Goal: Task Accomplishment & Management: Manage account settings

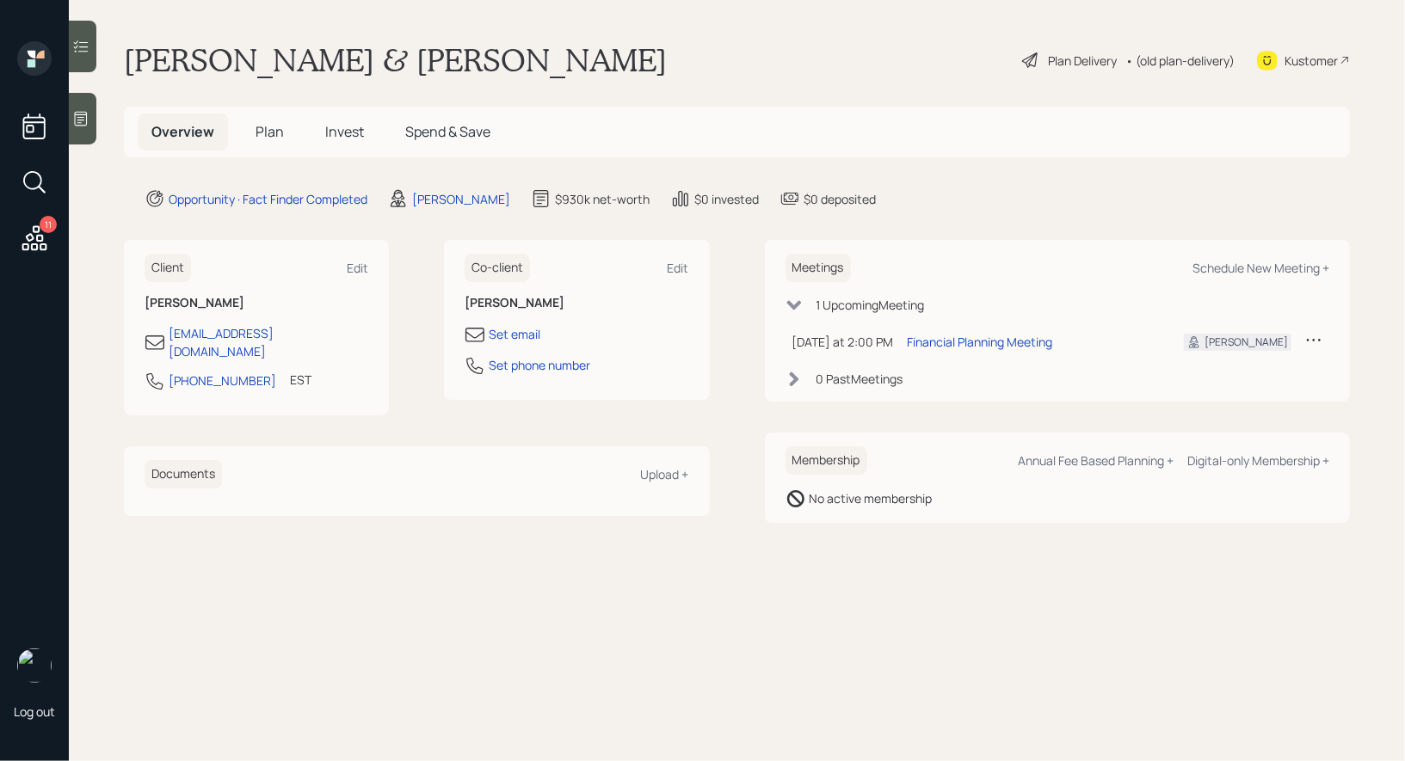
click at [85, 123] on icon at bounding box center [80, 118] width 17 height 17
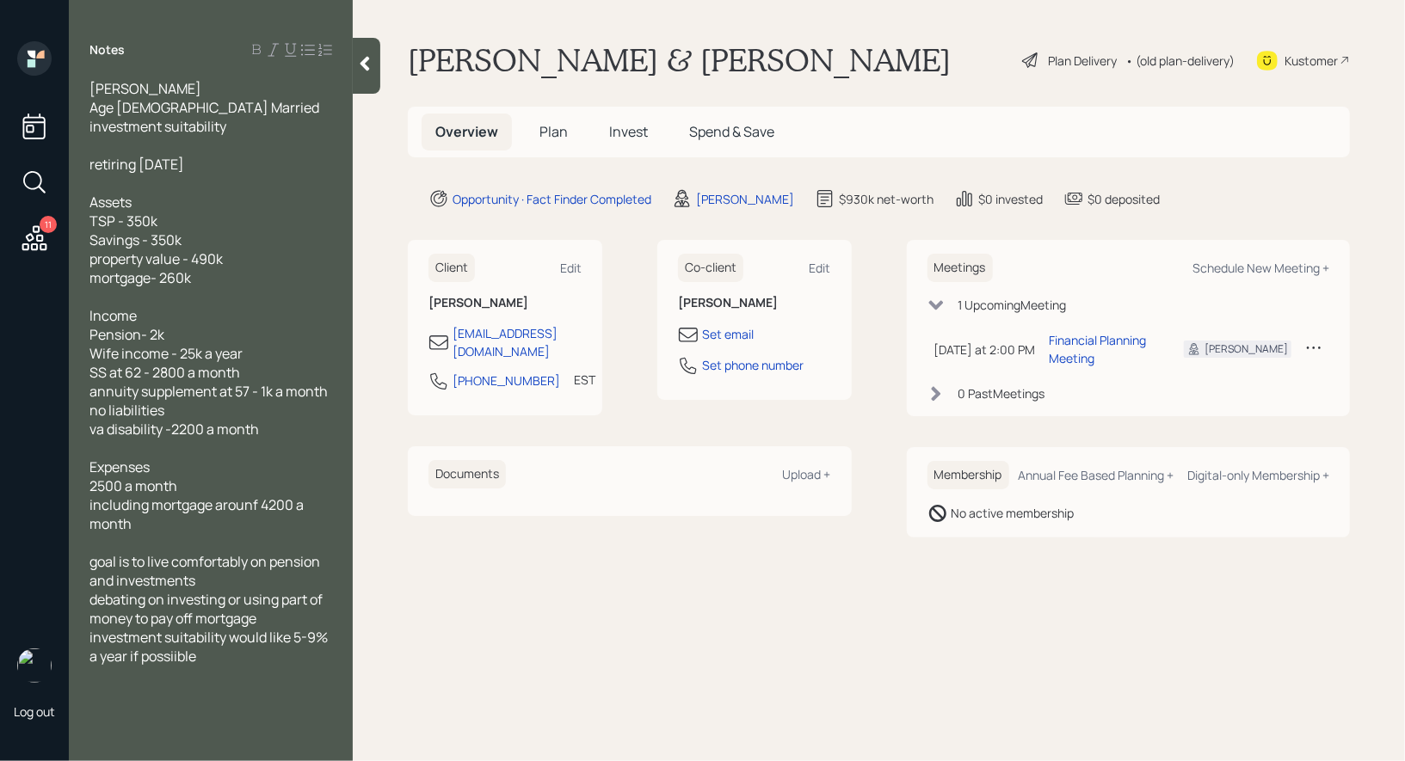
click at [1022, 60] on icon at bounding box center [1030, 60] width 21 height 21
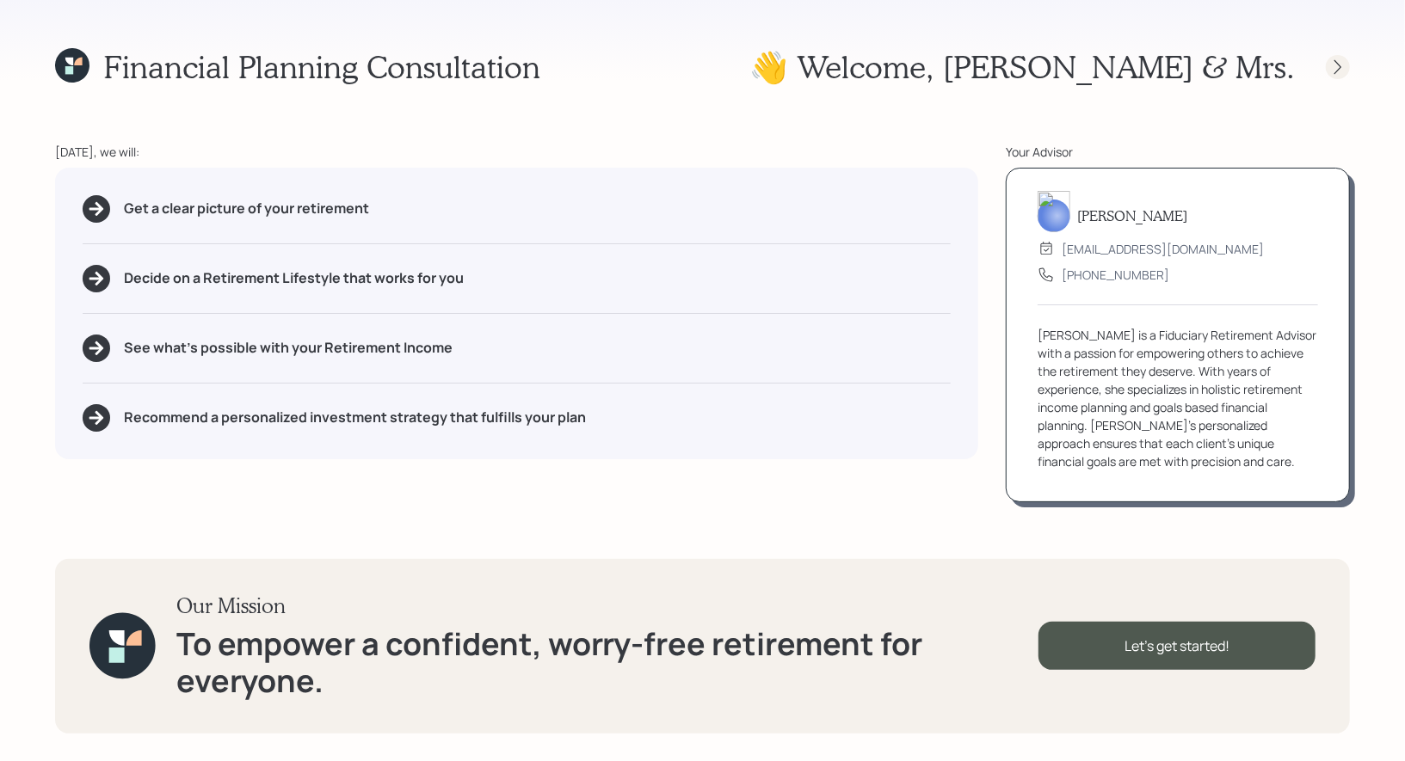
click at [1337, 63] on icon at bounding box center [1337, 66] width 7 height 15
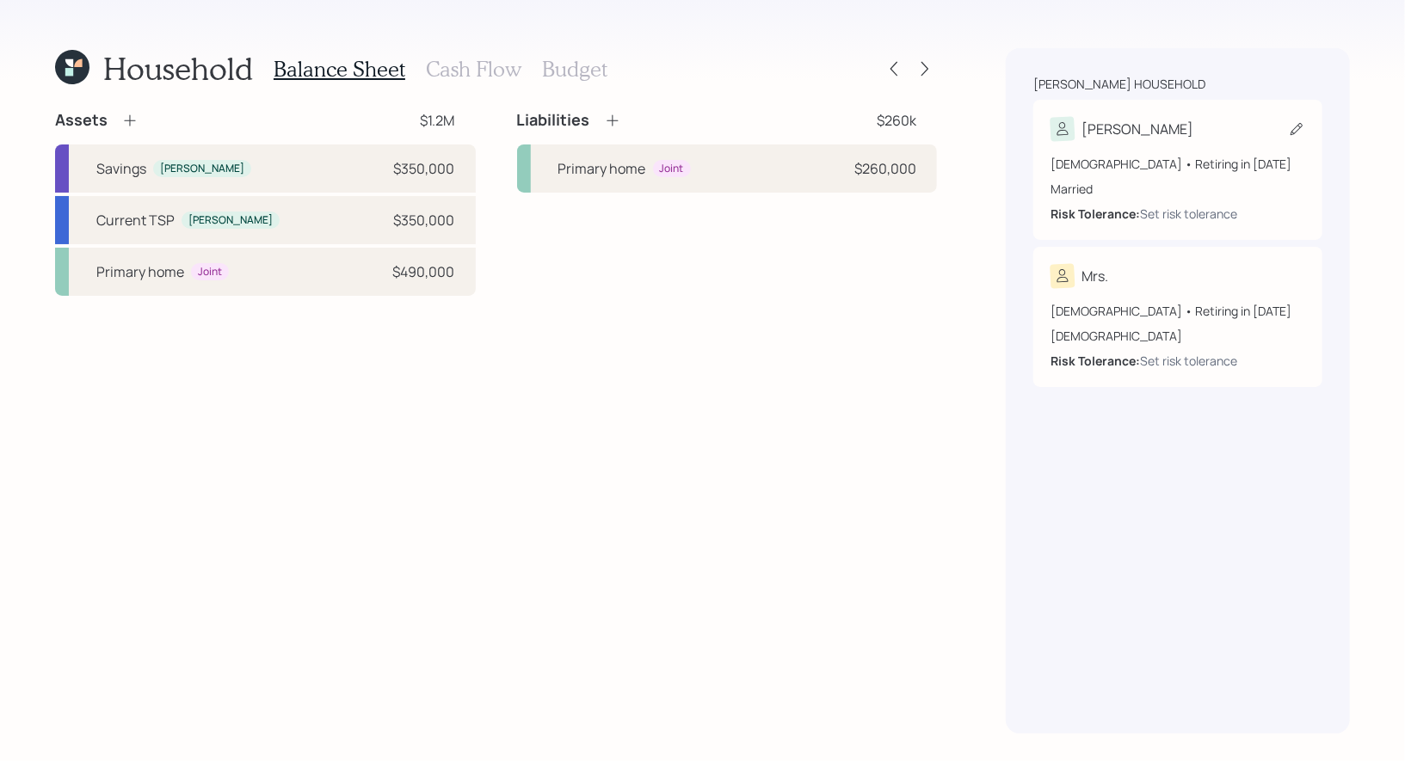
click at [1293, 124] on icon at bounding box center [1296, 128] width 17 height 17
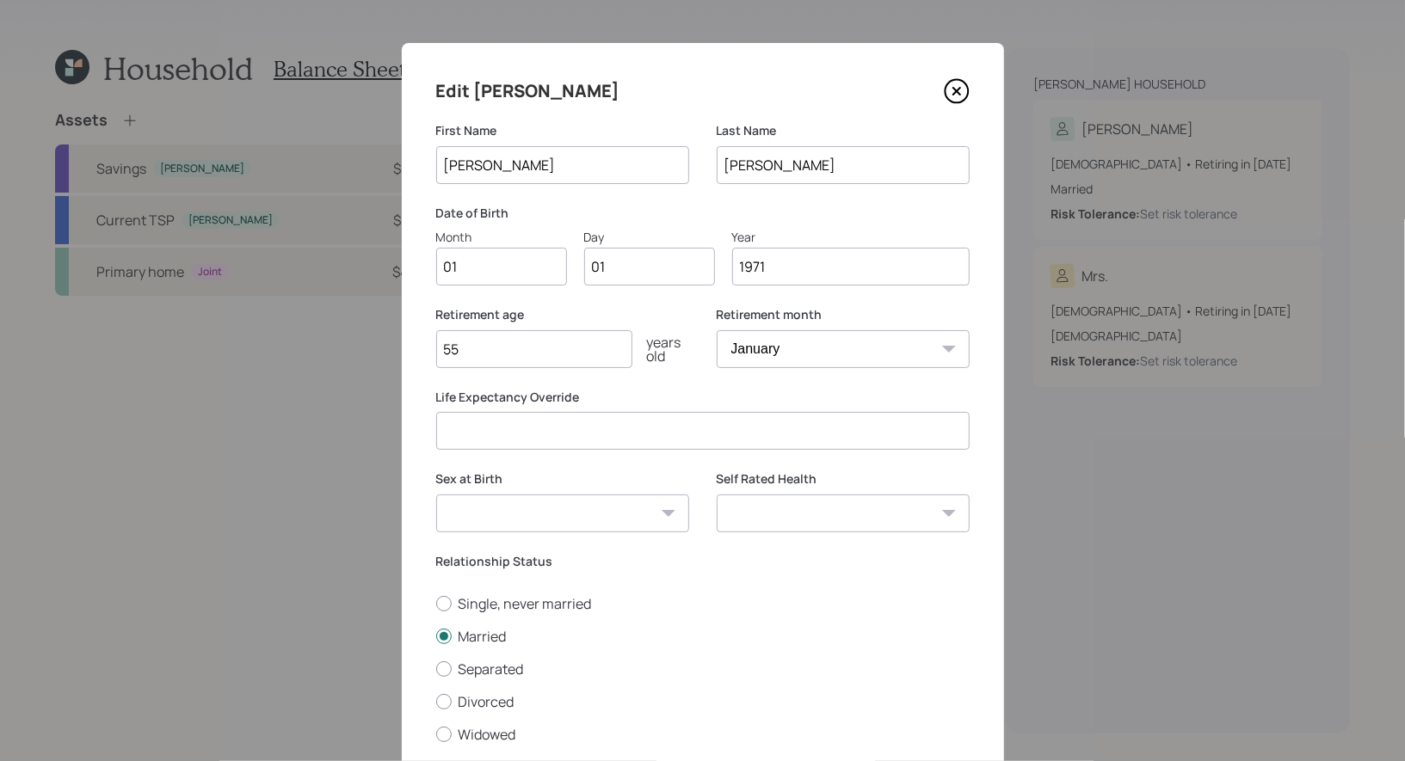
click at [483, 274] on input "01" at bounding box center [501, 267] width 131 height 38
type input "05"
type input "0"
type input "21"
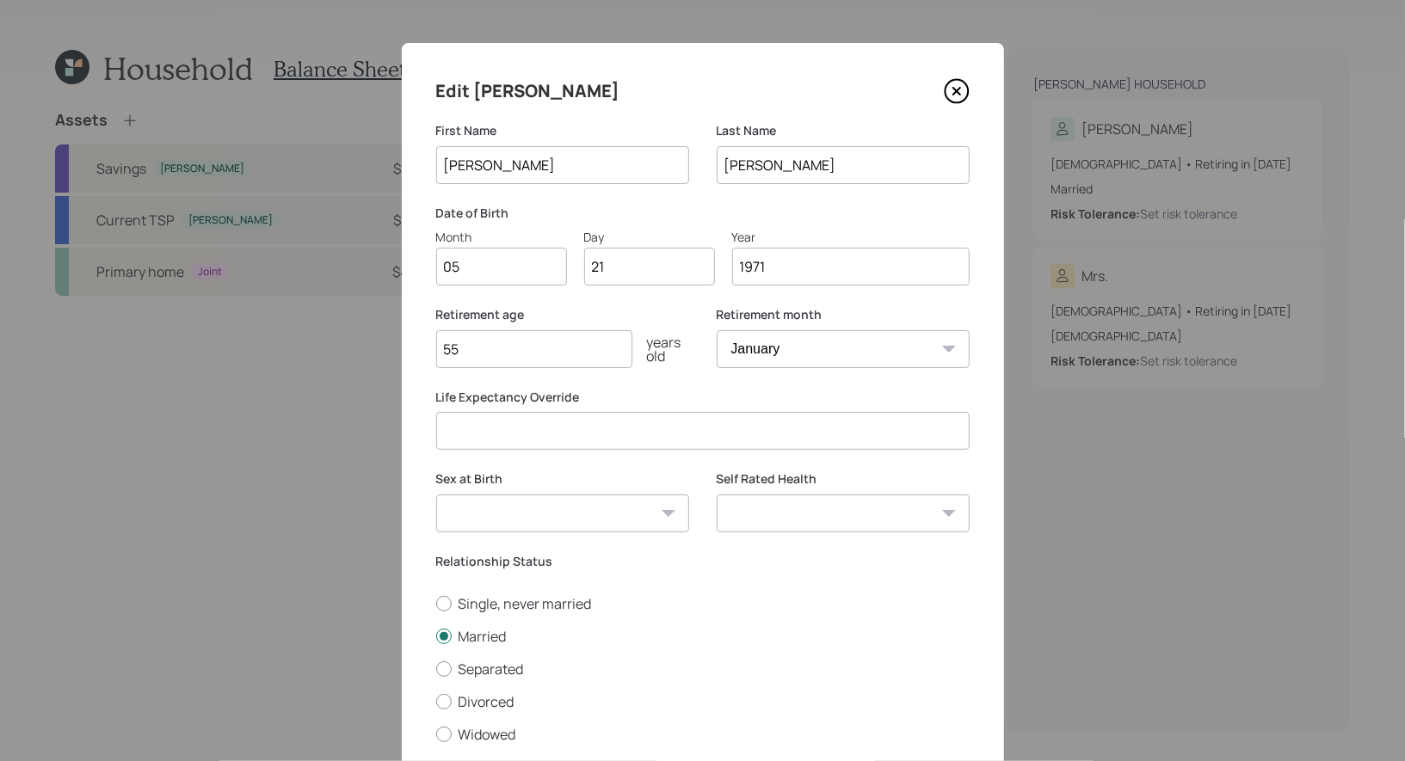
click at [840, 354] on select "January February March April May June July August September October November De…" at bounding box center [843, 349] width 253 height 38
select select "10"
click at [717, 330] on select "January February March April May June July August September October November De…" at bounding box center [843, 349] width 253 height 38
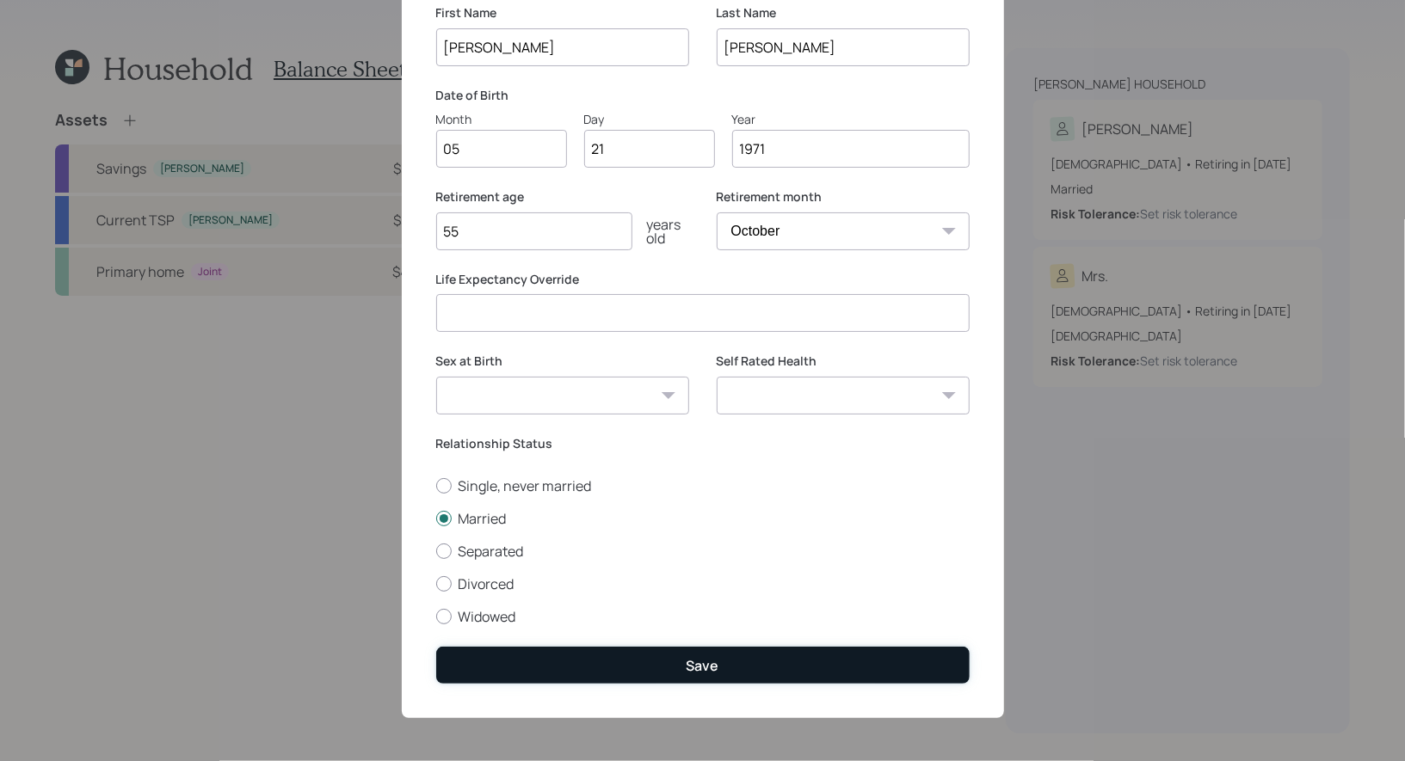
click at [729, 657] on button "Save" at bounding box center [702, 665] width 533 height 37
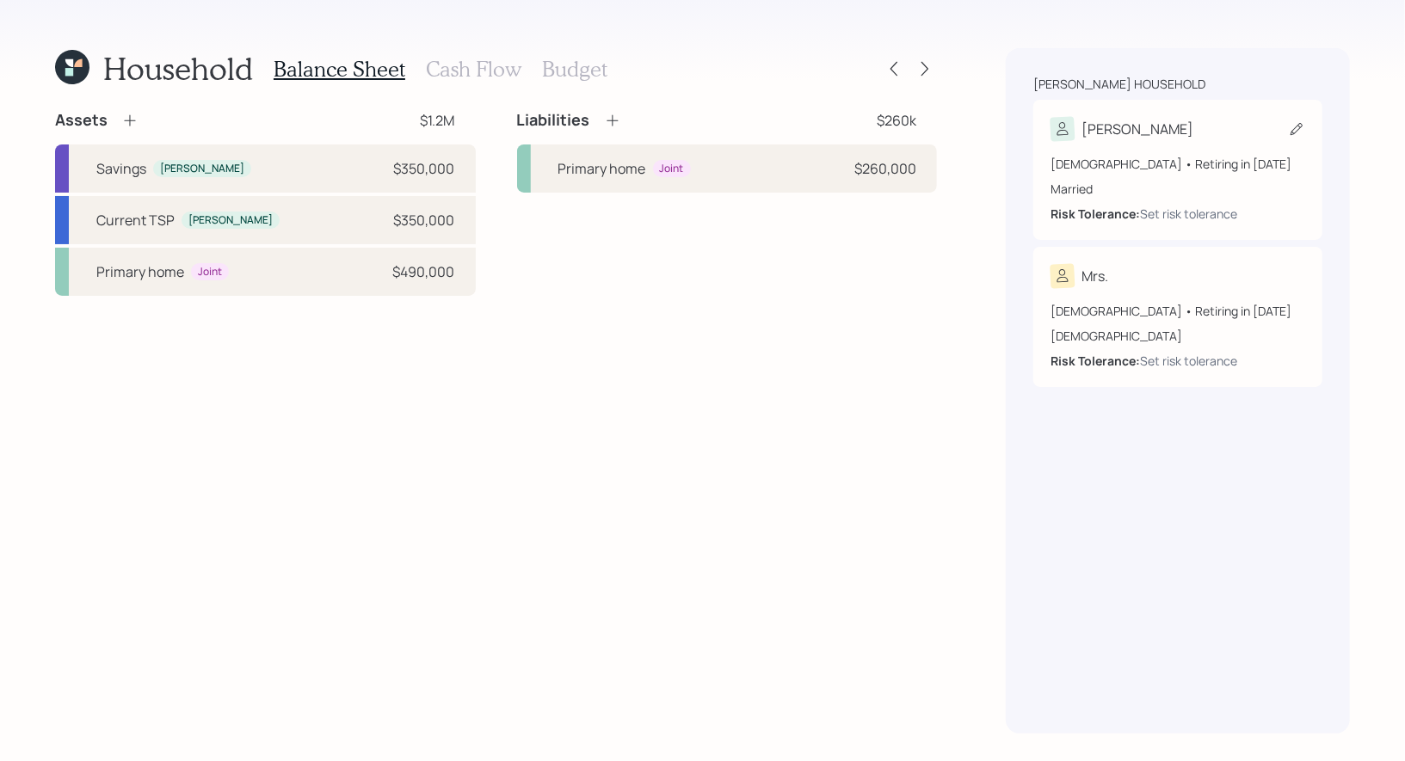
click at [1292, 131] on icon at bounding box center [1296, 129] width 12 height 12
select select "10"
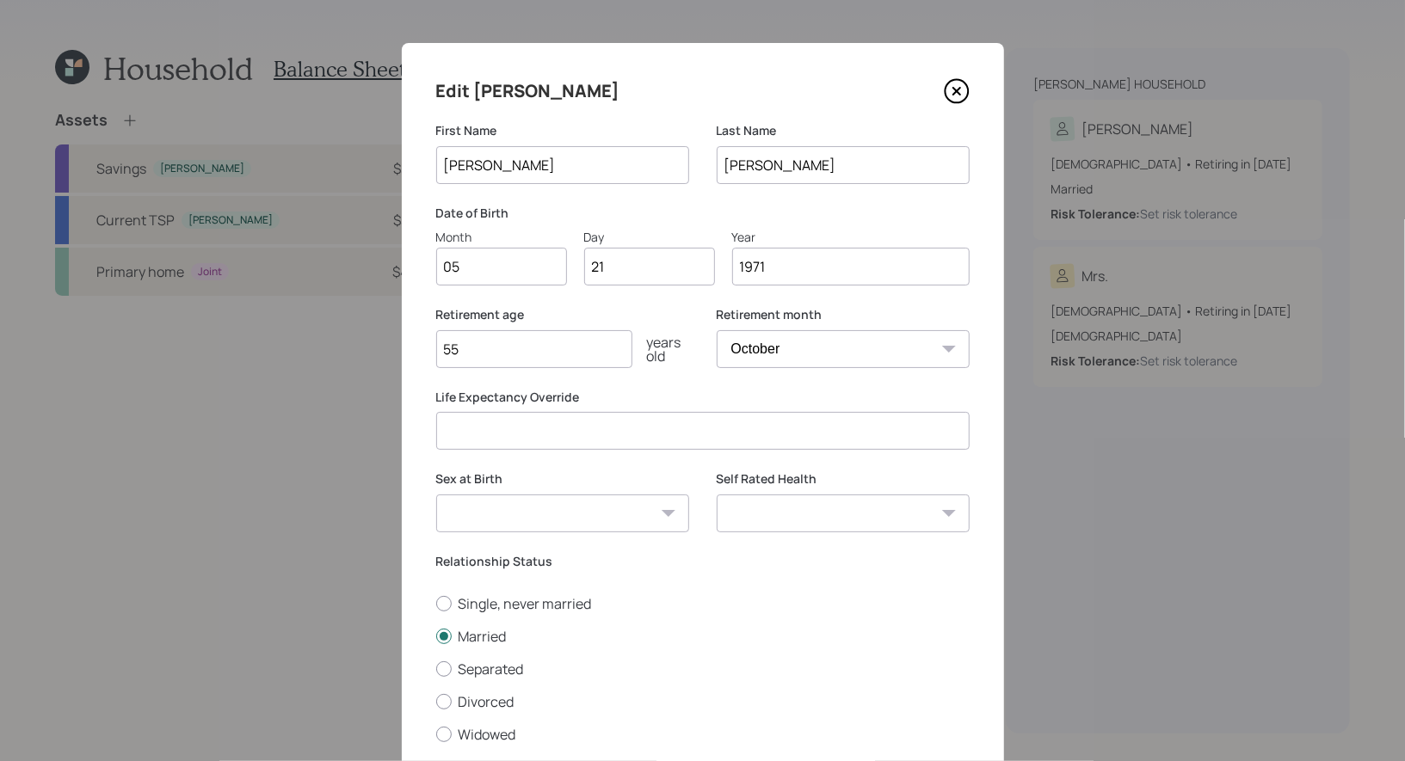
click at [549, 361] on input "55" at bounding box center [534, 349] width 196 height 38
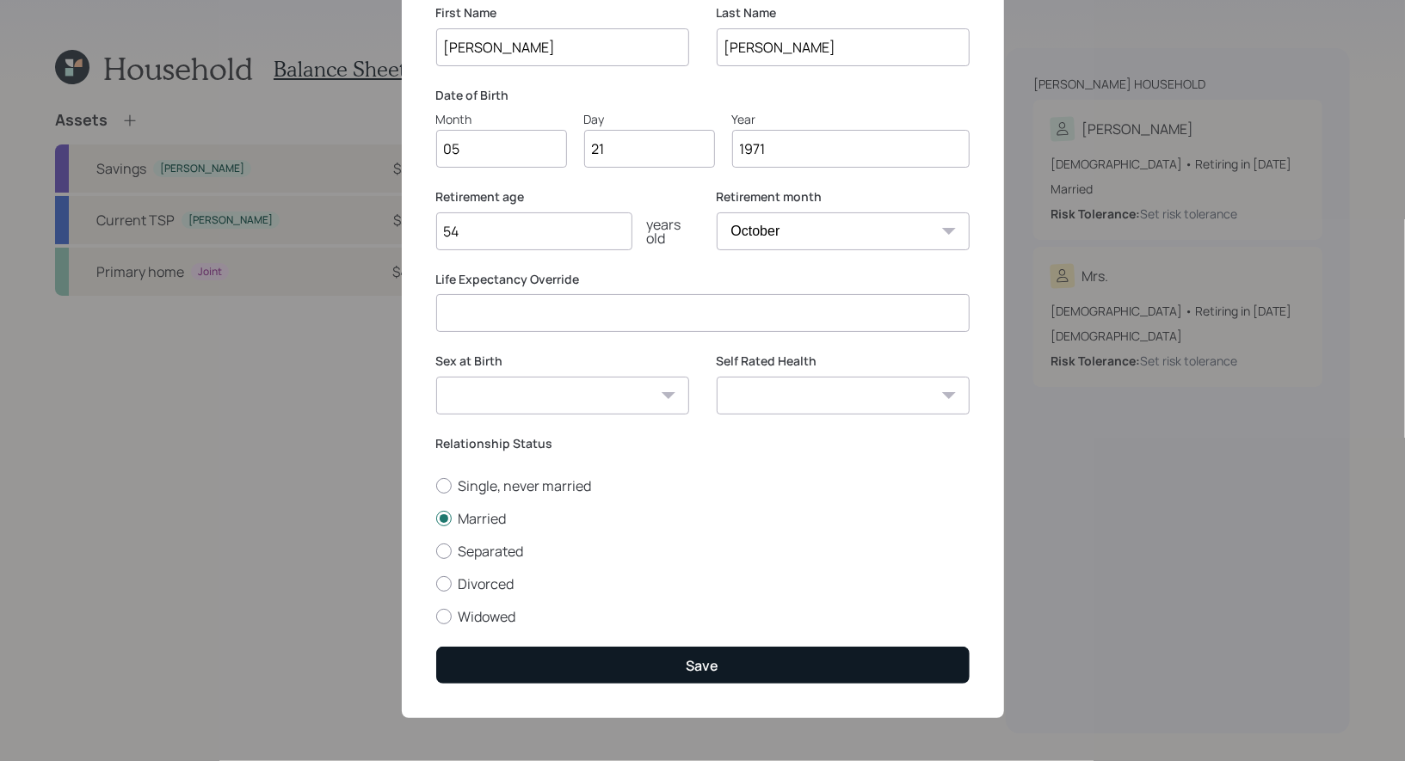
type input "54"
click at [610, 665] on button "Save" at bounding box center [702, 665] width 533 height 37
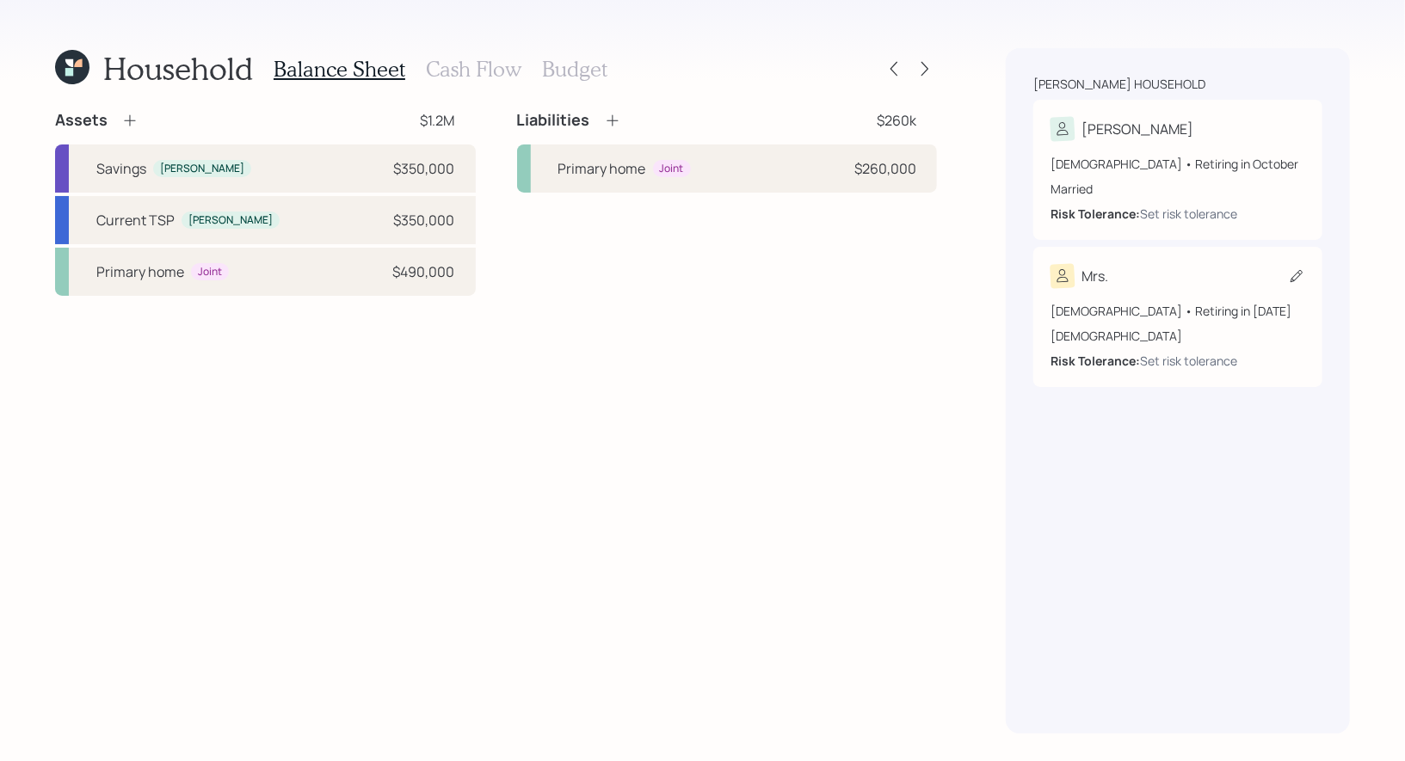
click at [1300, 275] on icon at bounding box center [1296, 276] width 12 height 12
select select "female"
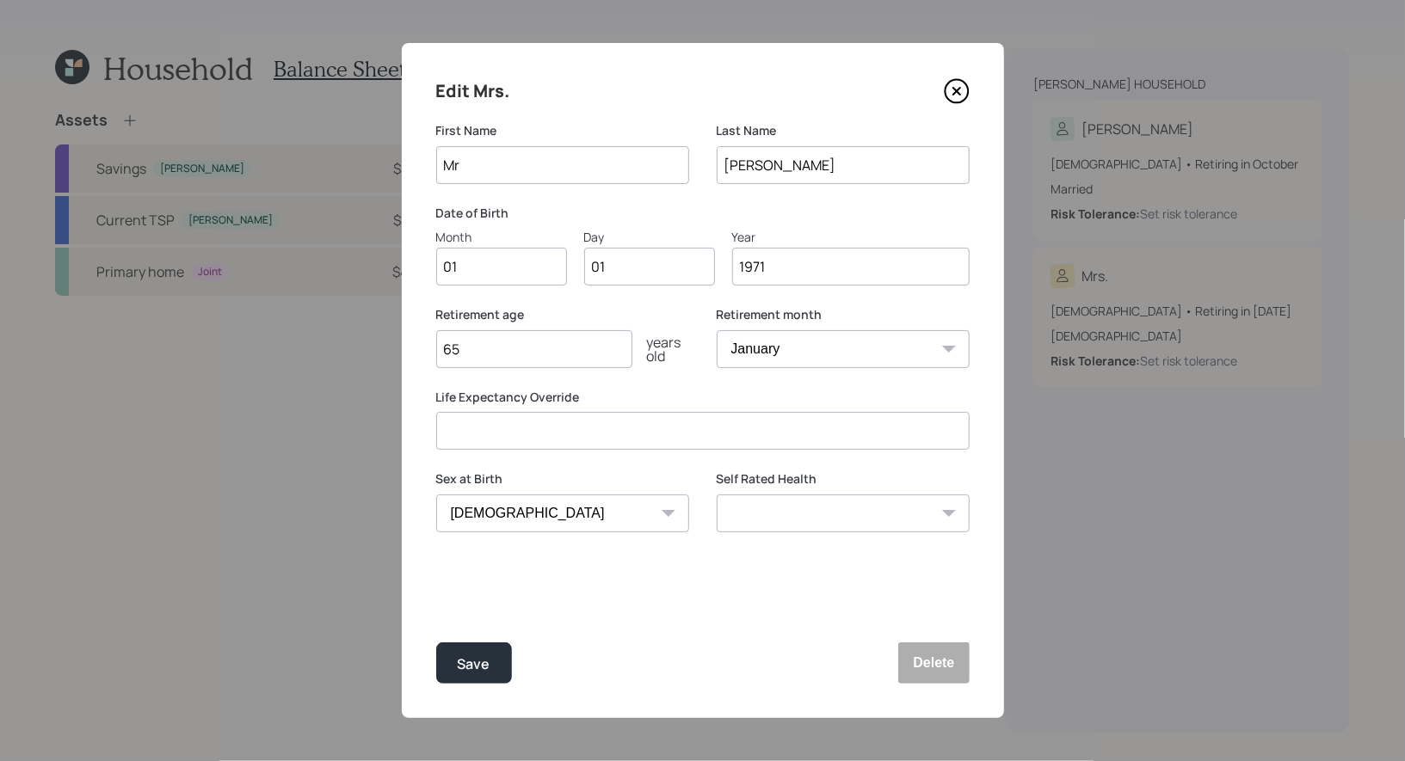
type input "M"
type input "[PERSON_NAME]"
click at [480, 270] on input "01" at bounding box center [501, 267] width 131 height 38
type input "07"
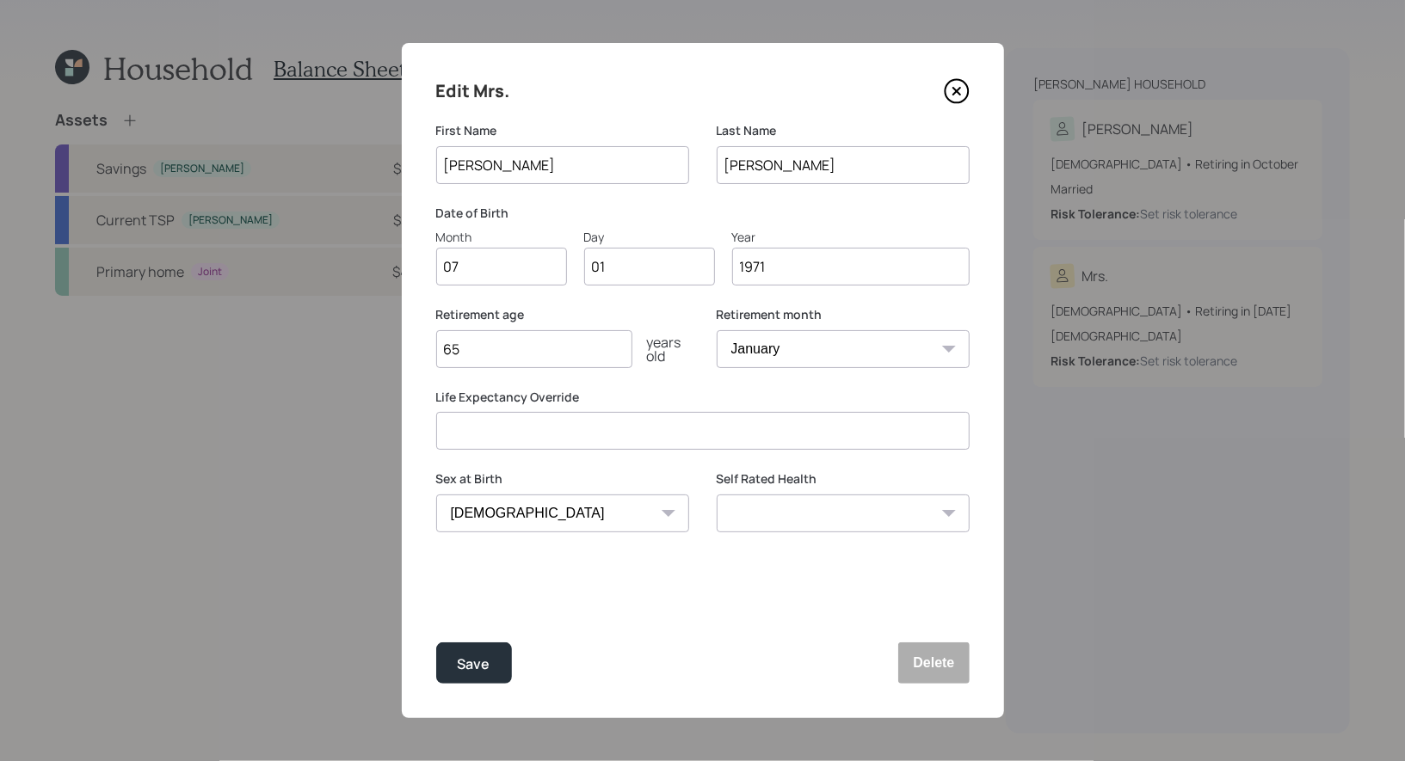
type input "0"
type input "24"
type input "1974"
click at [480, 347] on input "65" at bounding box center [534, 349] width 196 height 38
type input "6"
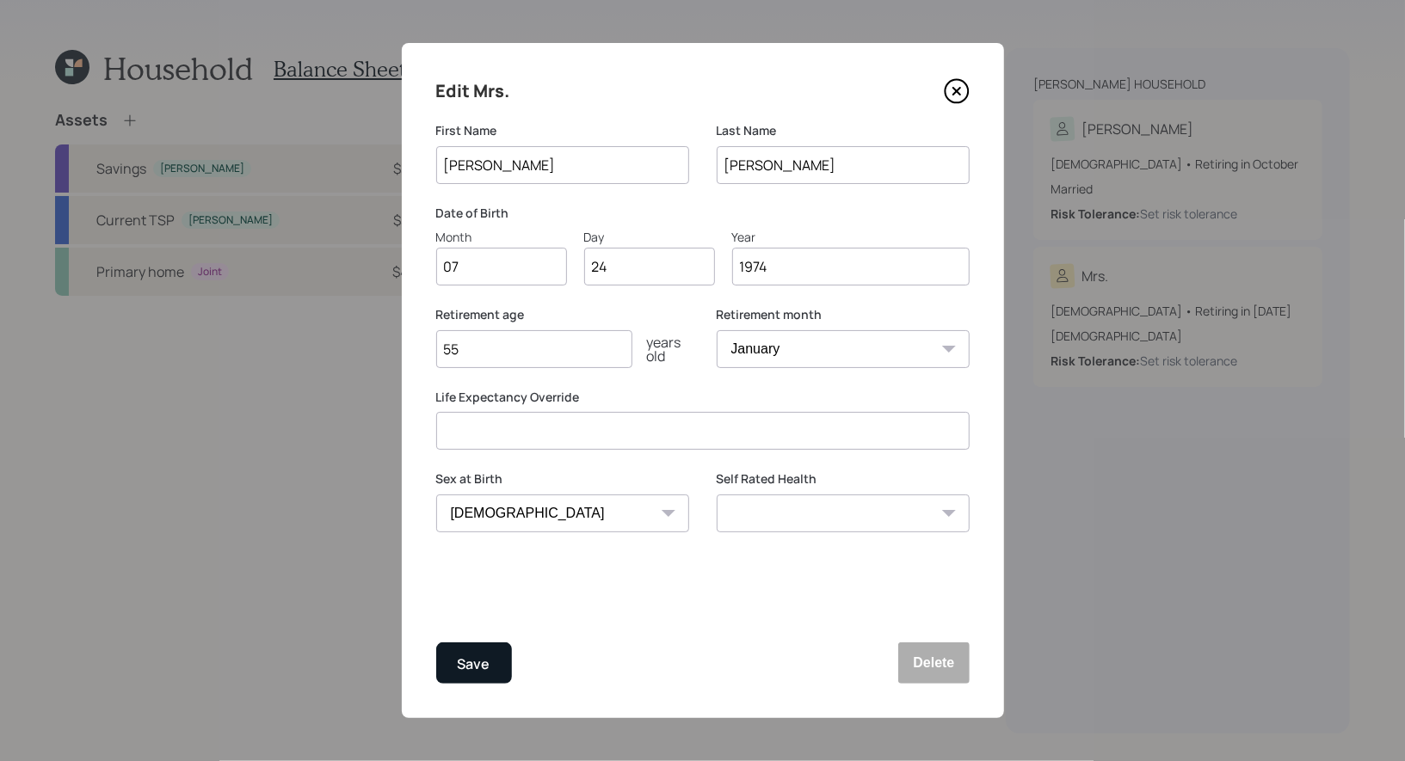
type input "55"
click at [471, 660] on div "Save" at bounding box center [474, 664] width 33 height 23
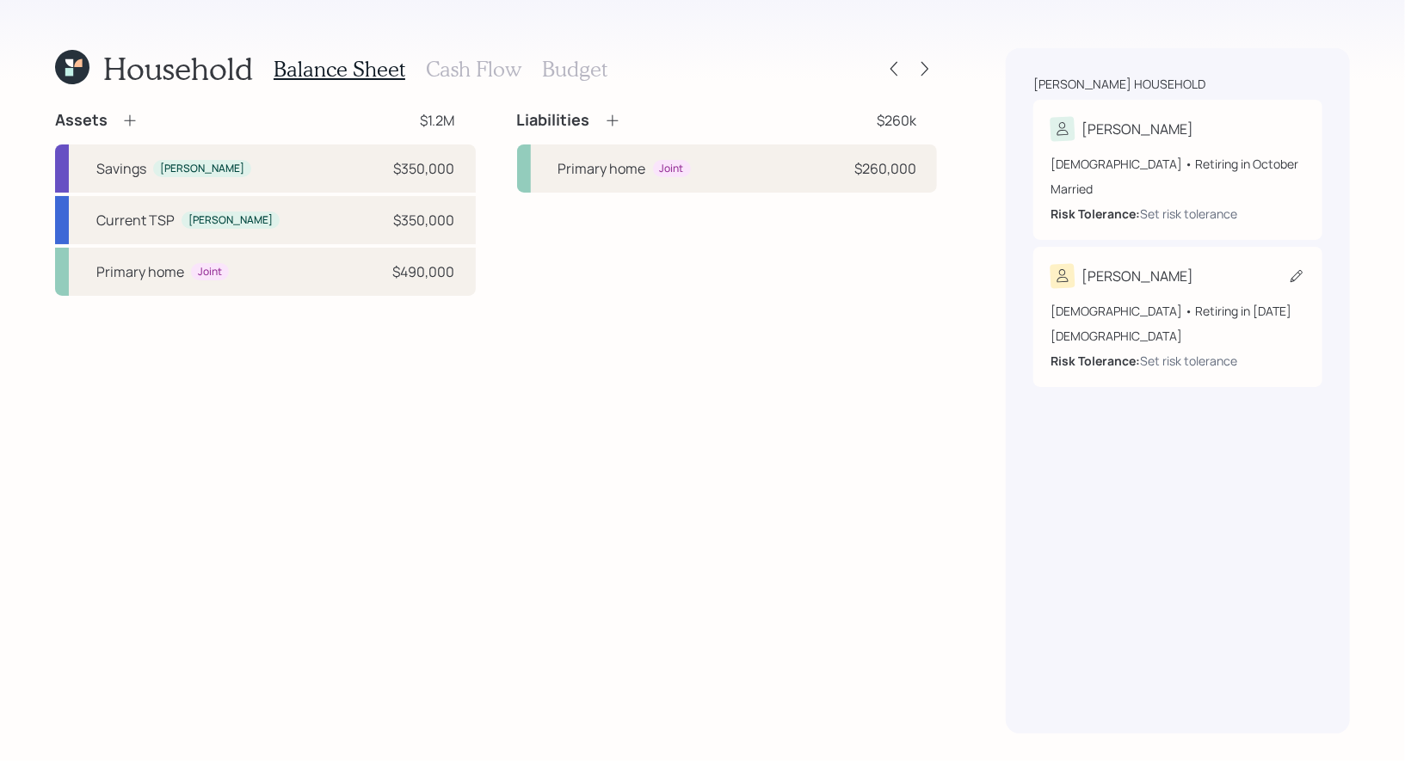
click at [1292, 272] on icon at bounding box center [1296, 276] width 17 height 17
select select "female"
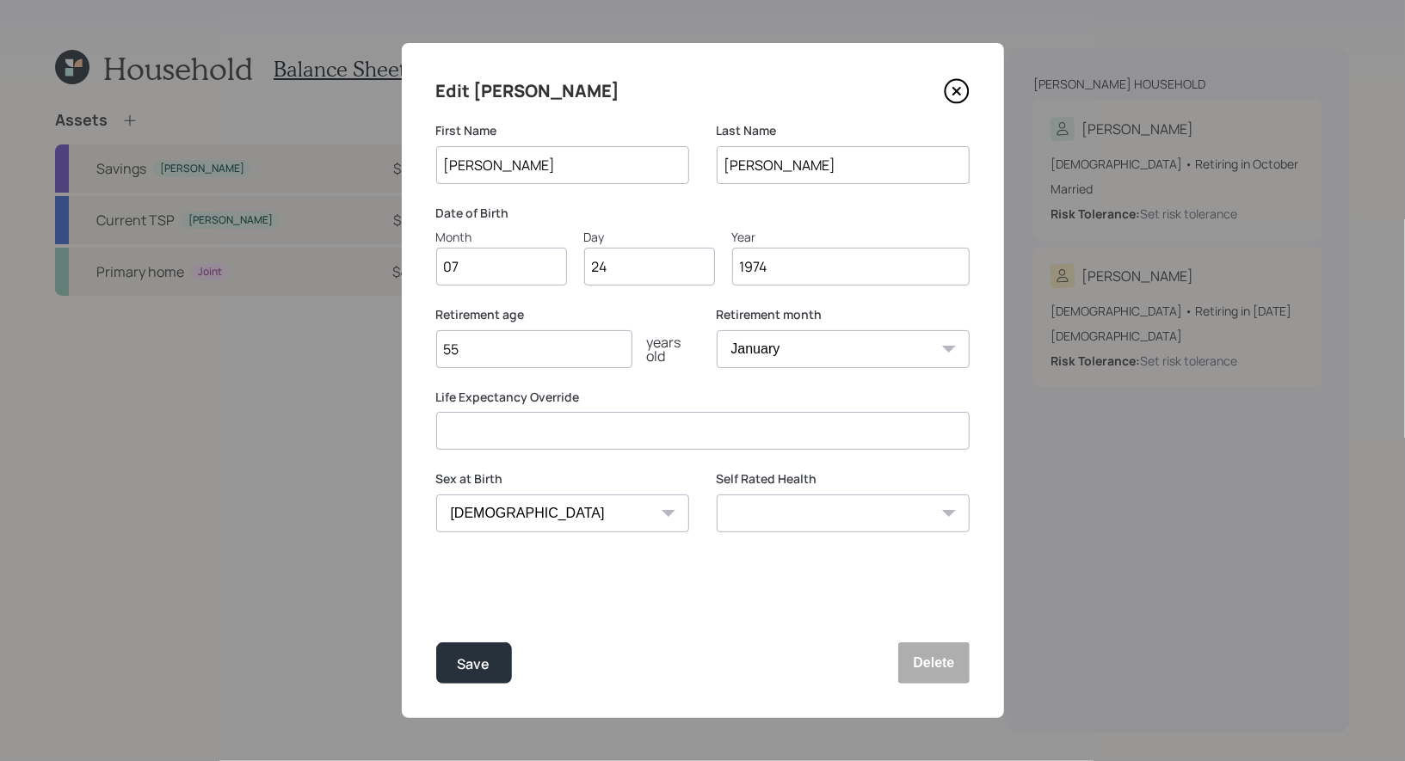
click at [544, 352] on input "55" at bounding box center [534, 349] width 196 height 38
type input "52"
click at [488, 658] on div "Save" at bounding box center [474, 664] width 33 height 23
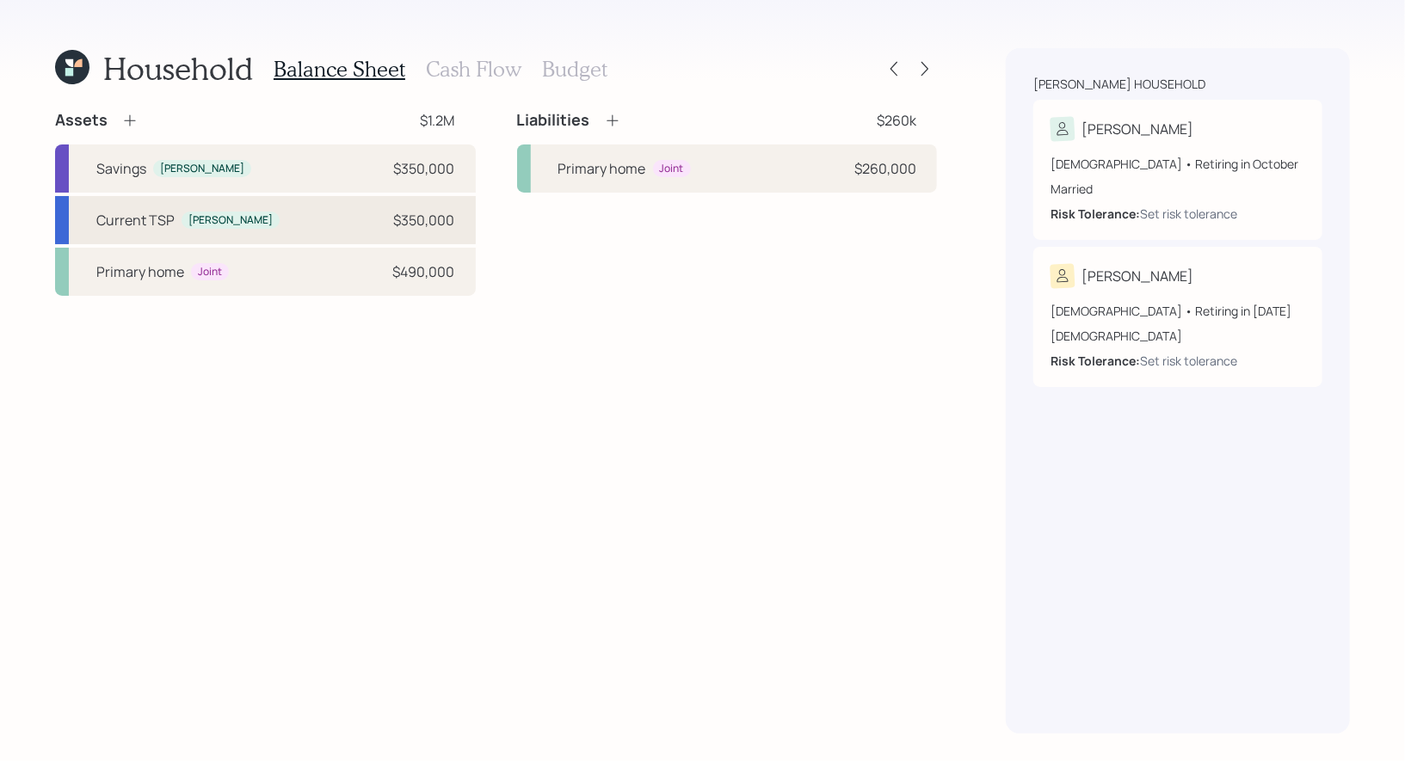
click at [271, 220] on div "Current TSP Javier $350,000" at bounding box center [265, 220] width 421 height 48
select select "company_sponsored"
select select "balanced"
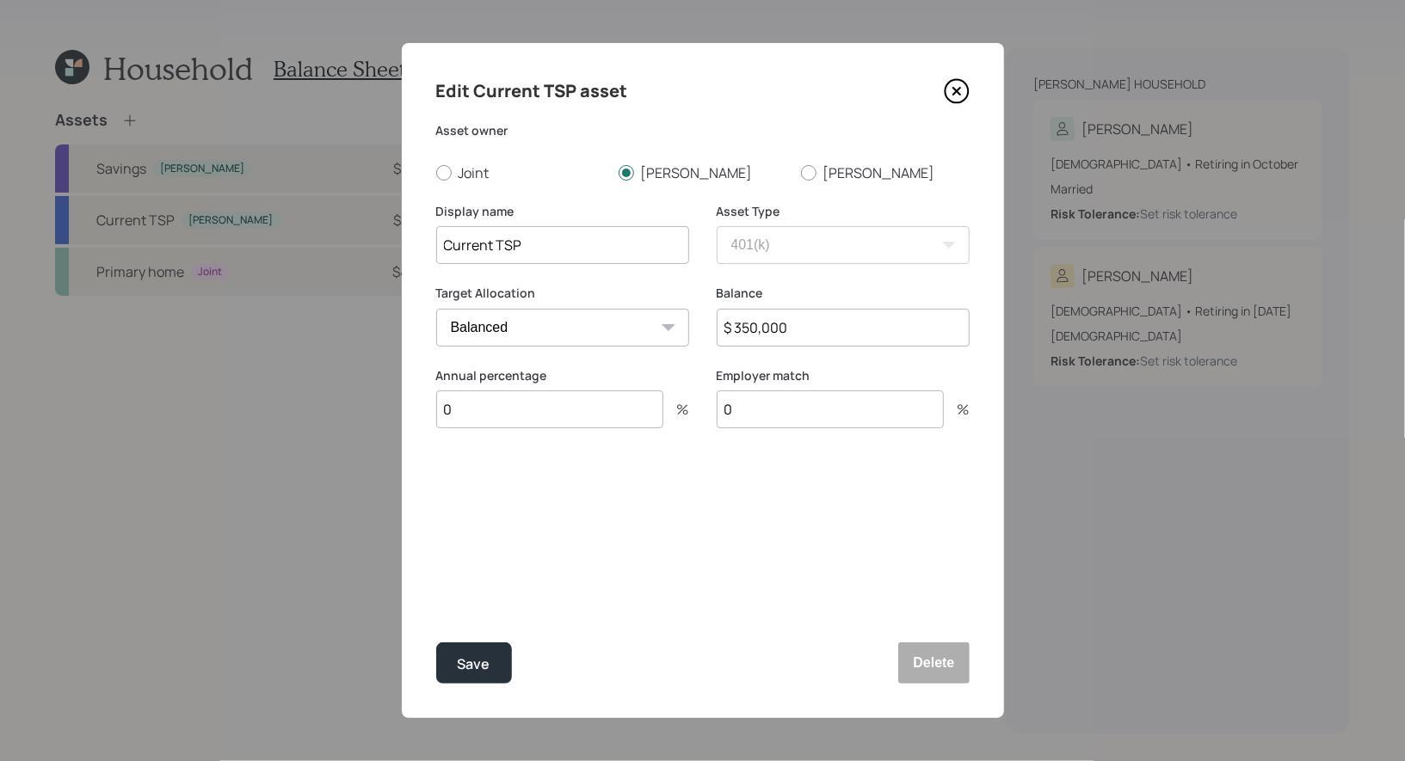
click at [488, 412] on input "0" at bounding box center [549, 410] width 227 height 38
type input "4.6"
click at [578, 501] on div "Select..." at bounding box center [546, 494] width 219 height 29
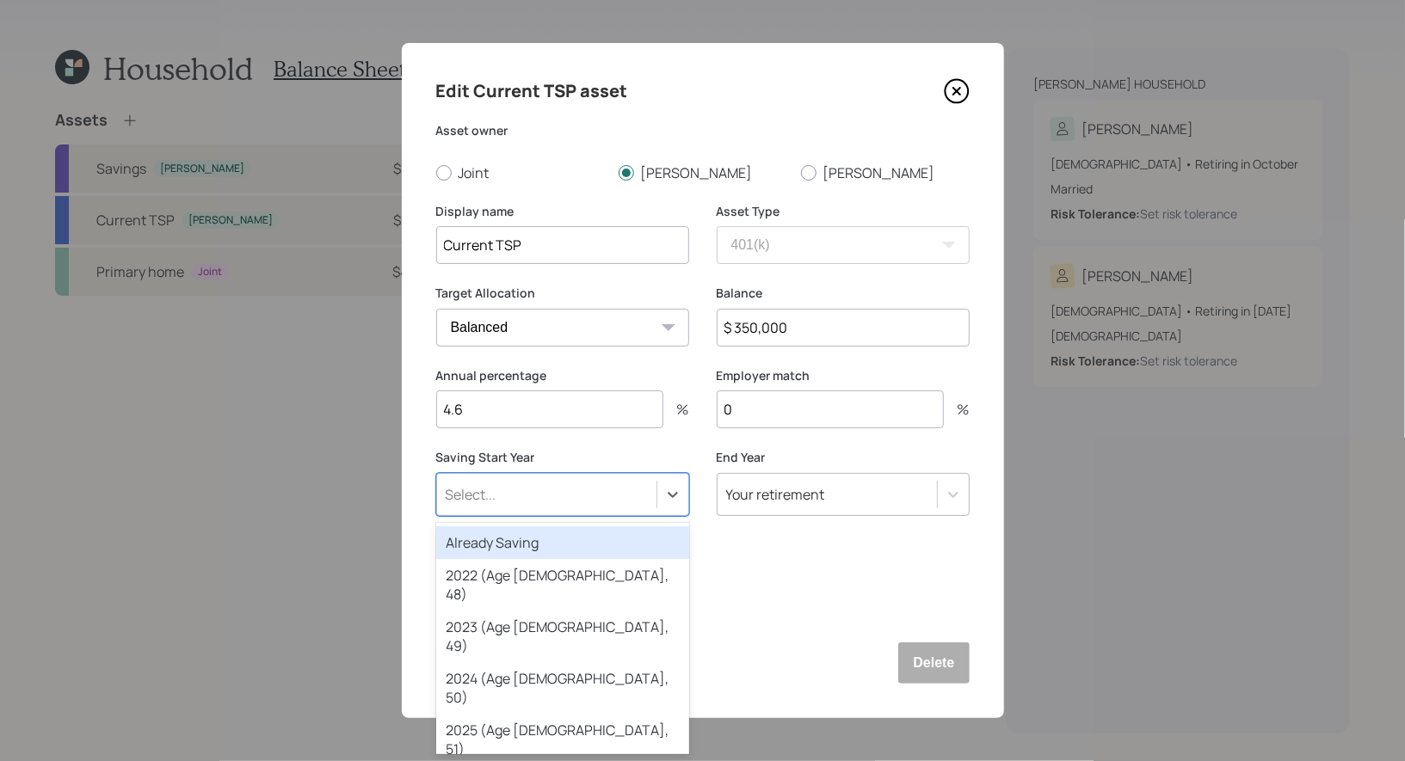
click at [556, 546] on div "Already Saving" at bounding box center [562, 542] width 253 height 33
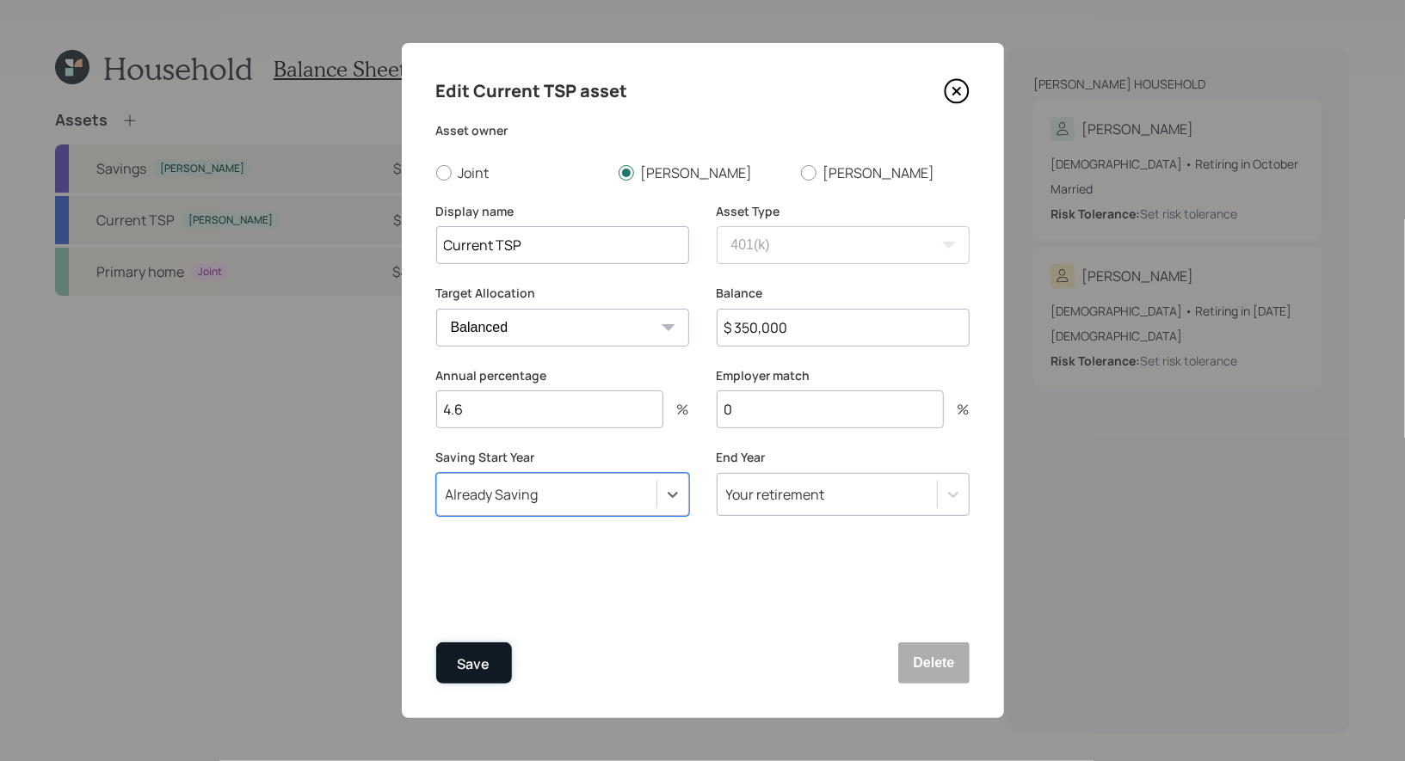
click at [477, 661] on div "Save" at bounding box center [474, 664] width 33 height 23
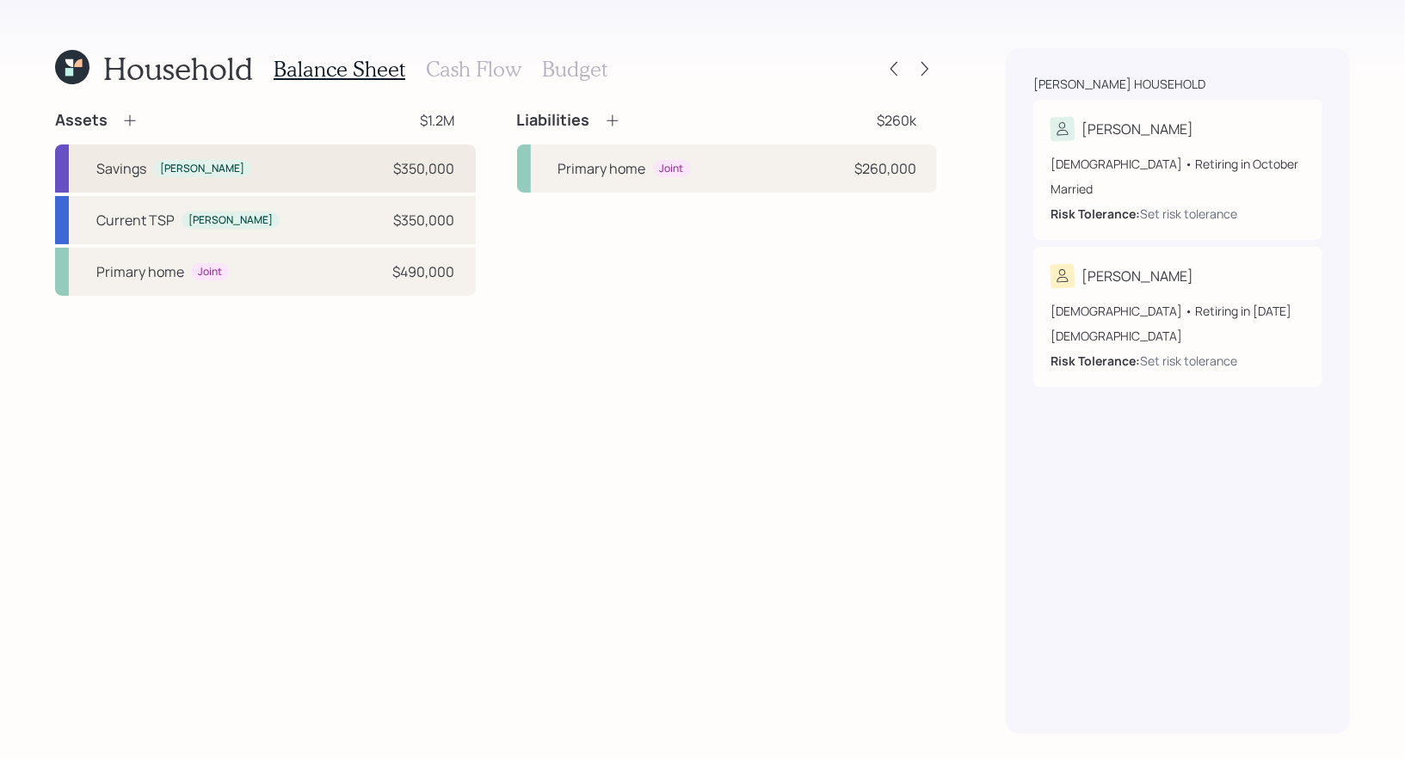
click at [291, 163] on div "Savings Javier $350,000" at bounding box center [265, 169] width 421 height 48
select select "cash"
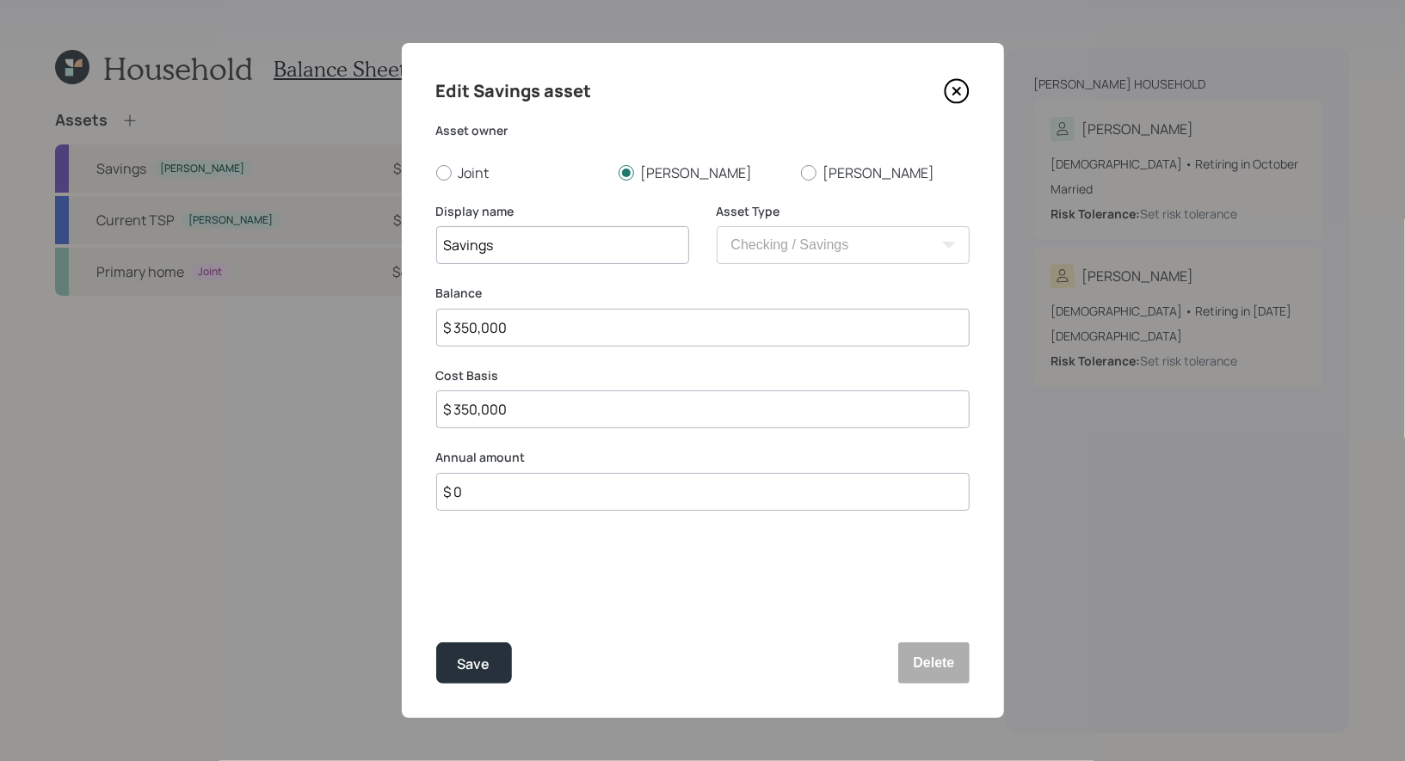
click at [538, 329] on input "$ 350,000" at bounding box center [702, 328] width 533 height 38
type input "$ 4"
type input "$ 41"
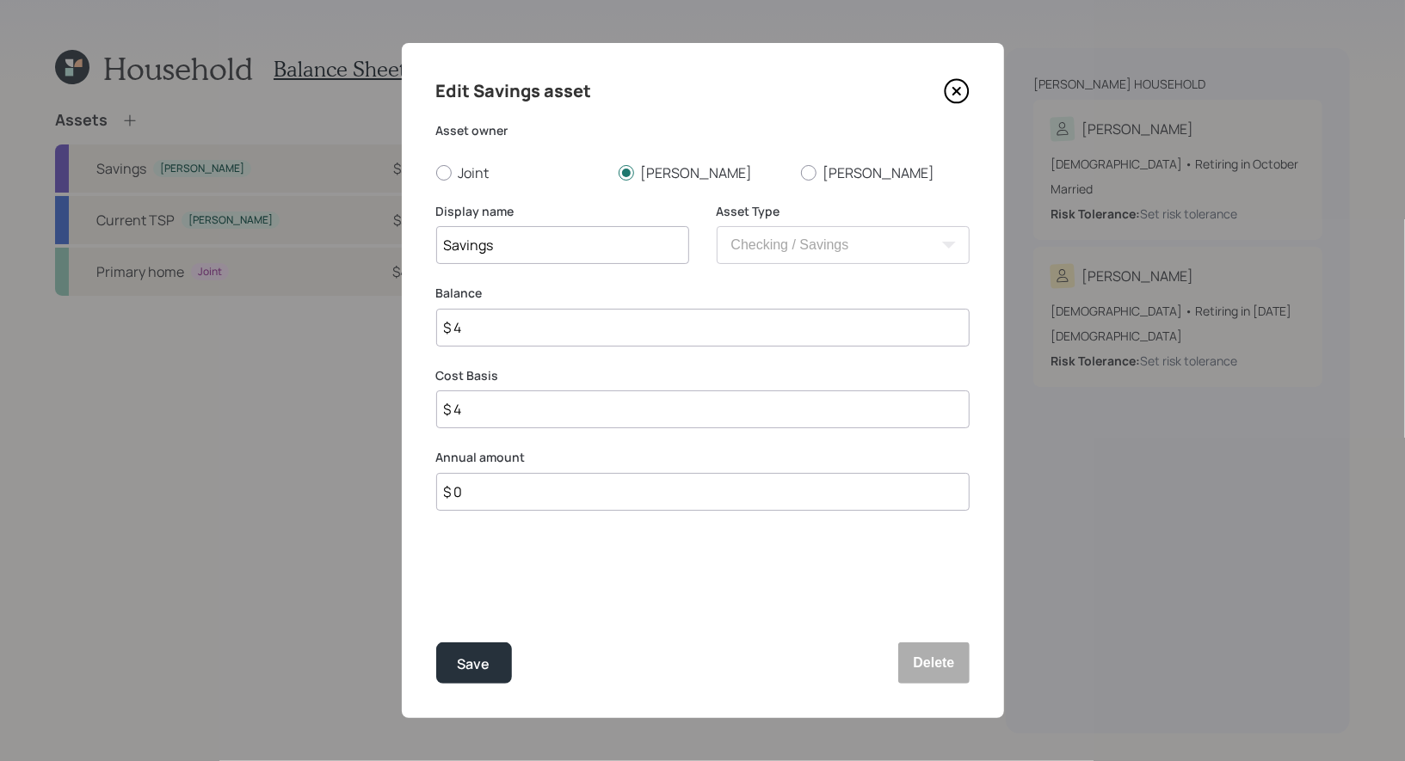
type input "$ 41"
type input "$ 415"
type input "$ 4,150"
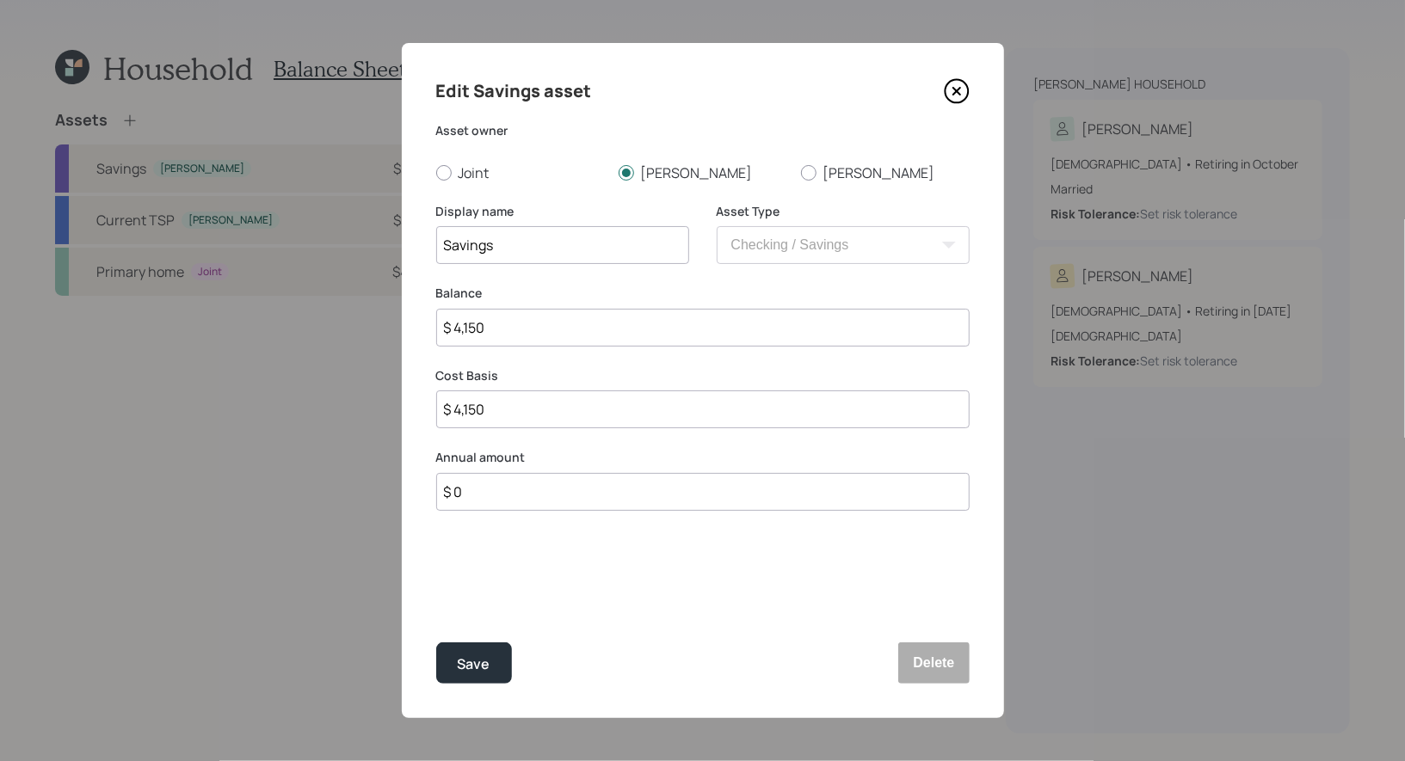
type input "$ 41,500"
type input "$ 415,000"
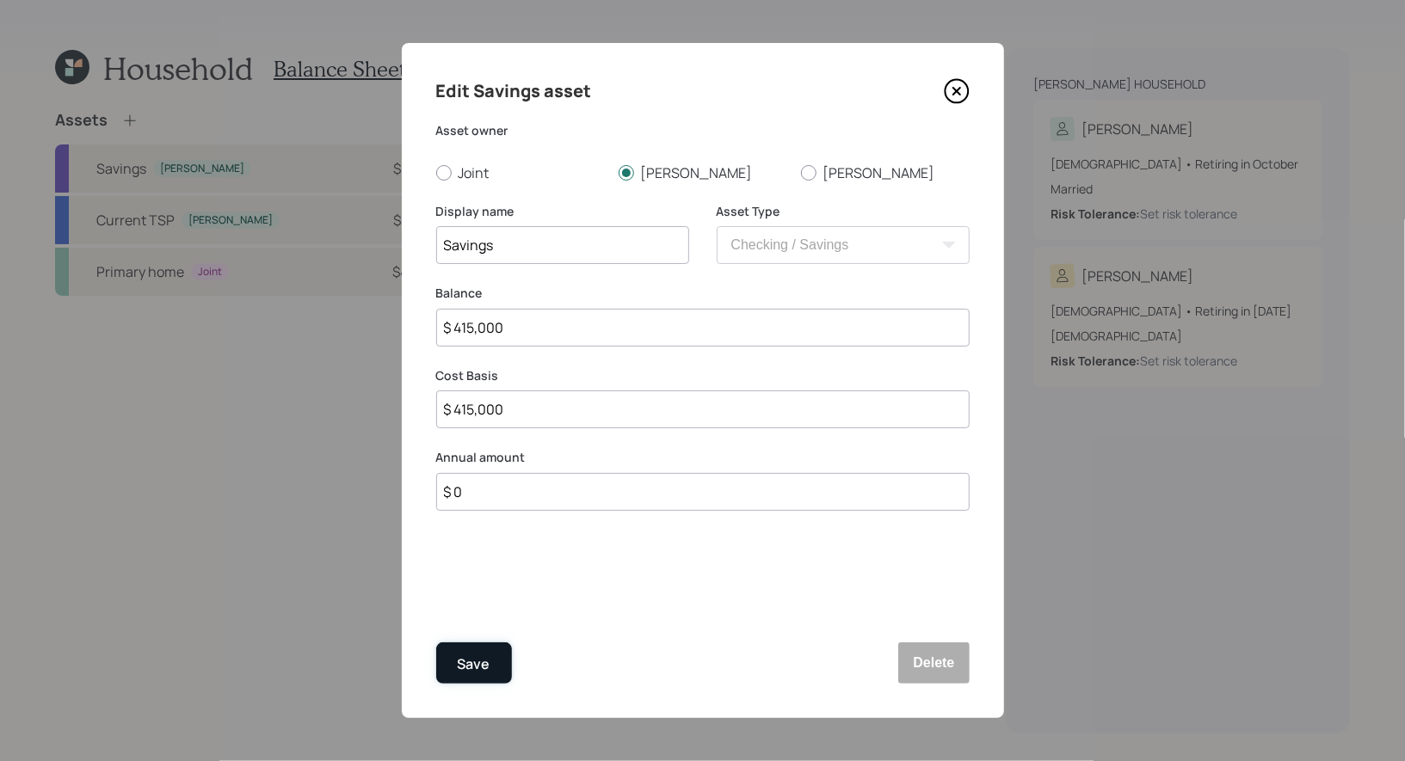
click at [483, 672] on div "Save" at bounding box center [474, 664] width 33 height 23
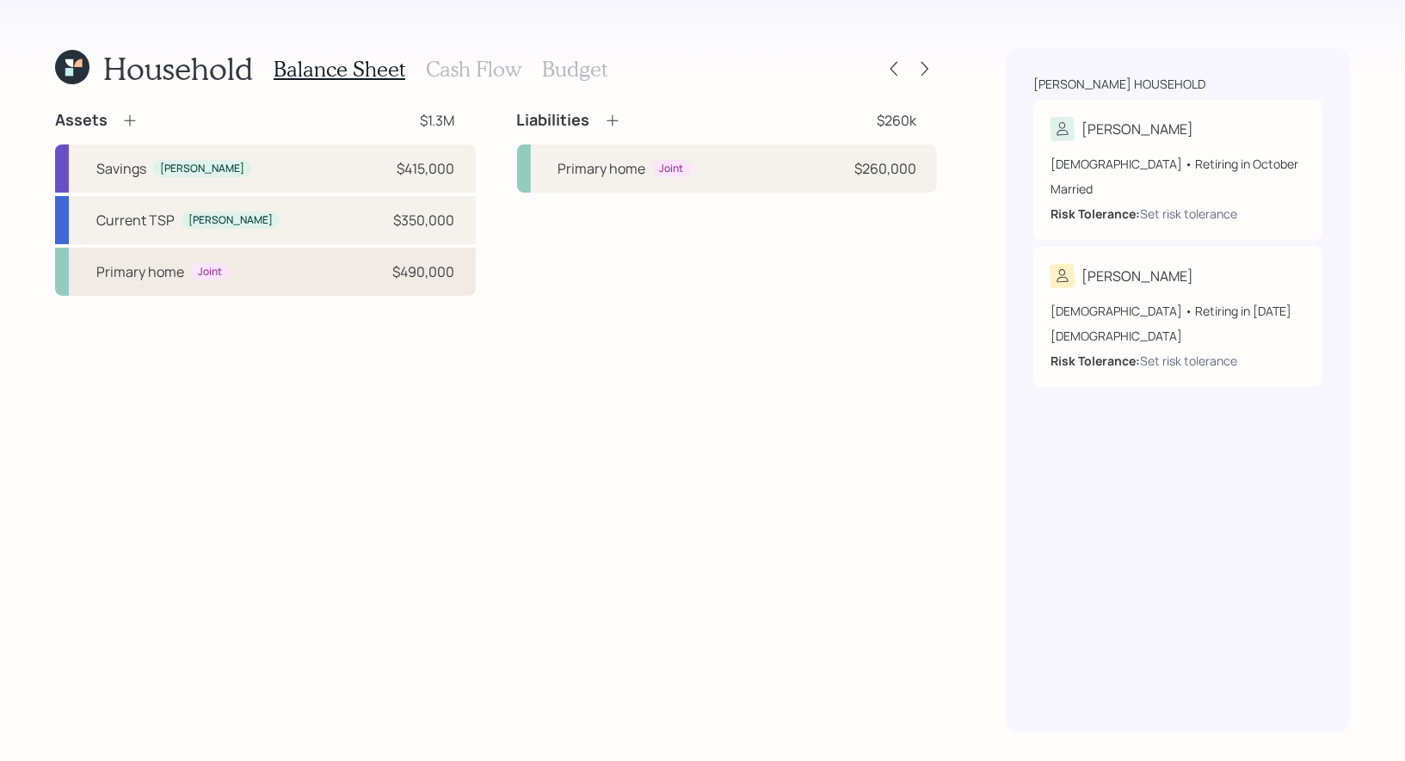
click at [296, 280] on div "Primary home Joint $490,000" at bounding box center [265, 272] width 421 height 48
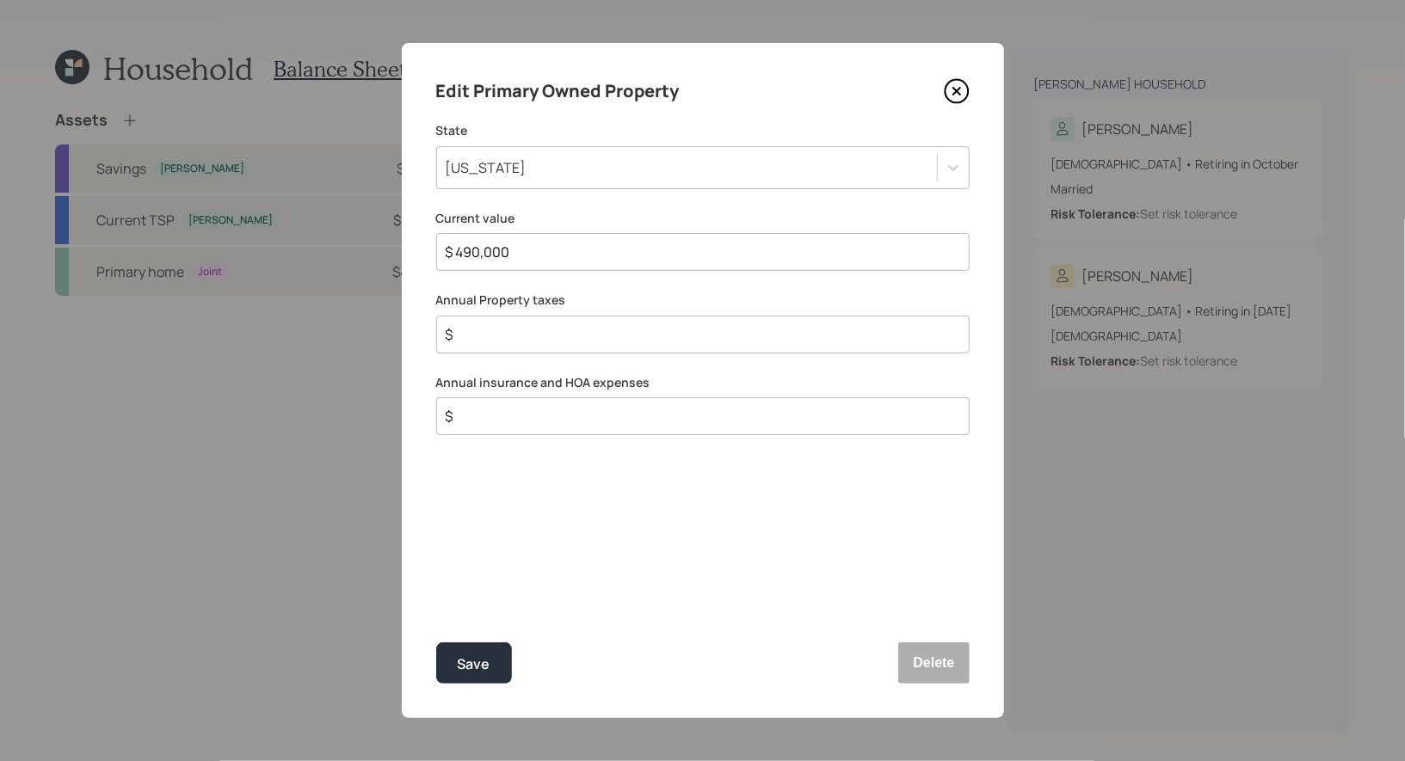
click at [509, 340] on input "$" at bounding box center [696, 334] width 504 height 21
click at [489, 423] on input "$" at bounding box center [696, 416] width 504 height 21
type input "$ 266"
click at [489, 335] on input "$" at bounding box center [696, 334] width 504 height 21
click at [476, 660] on div "Save" at bounding box center [474, 664] width 33 height 23
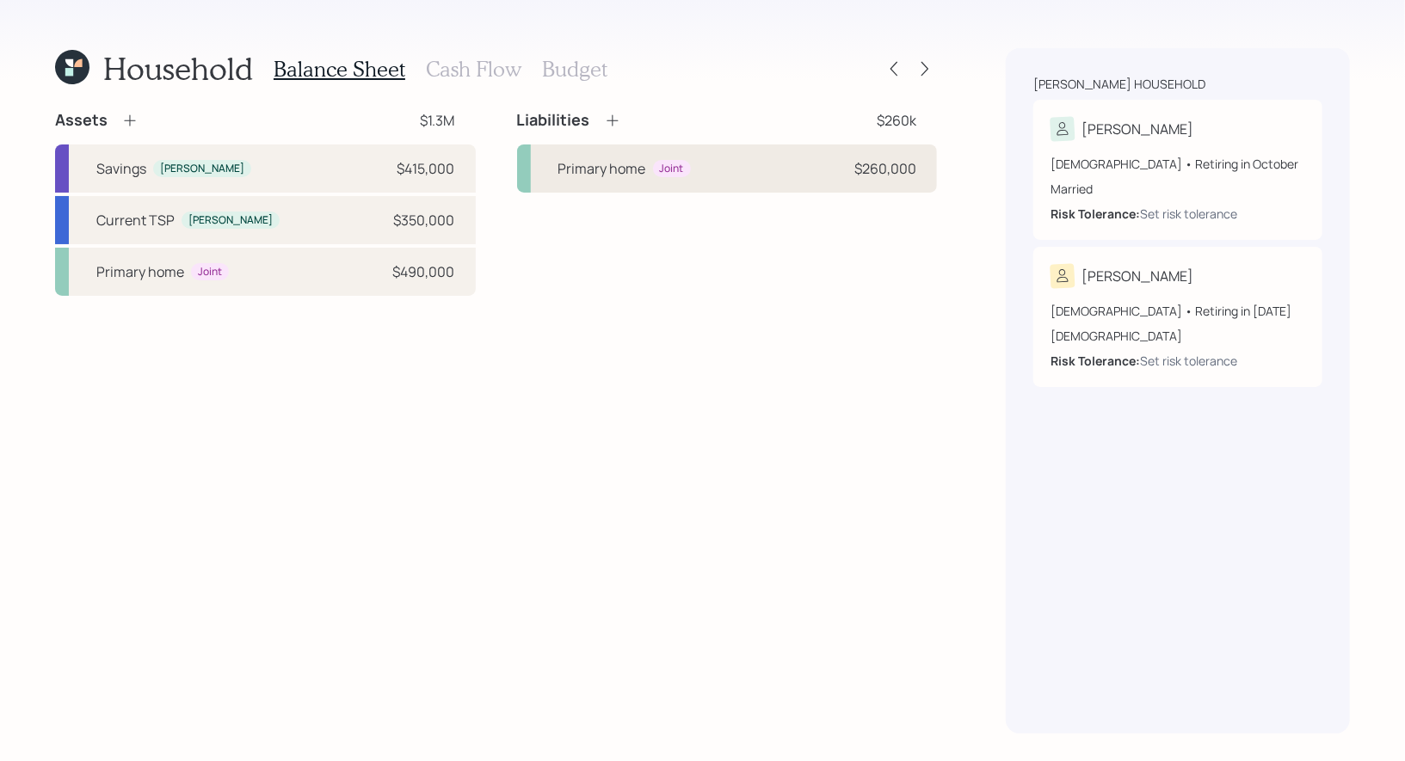
click at [734, 165] on div "Primary home Joint $260,000" at bounding box center [727, 169] width 421 height 48
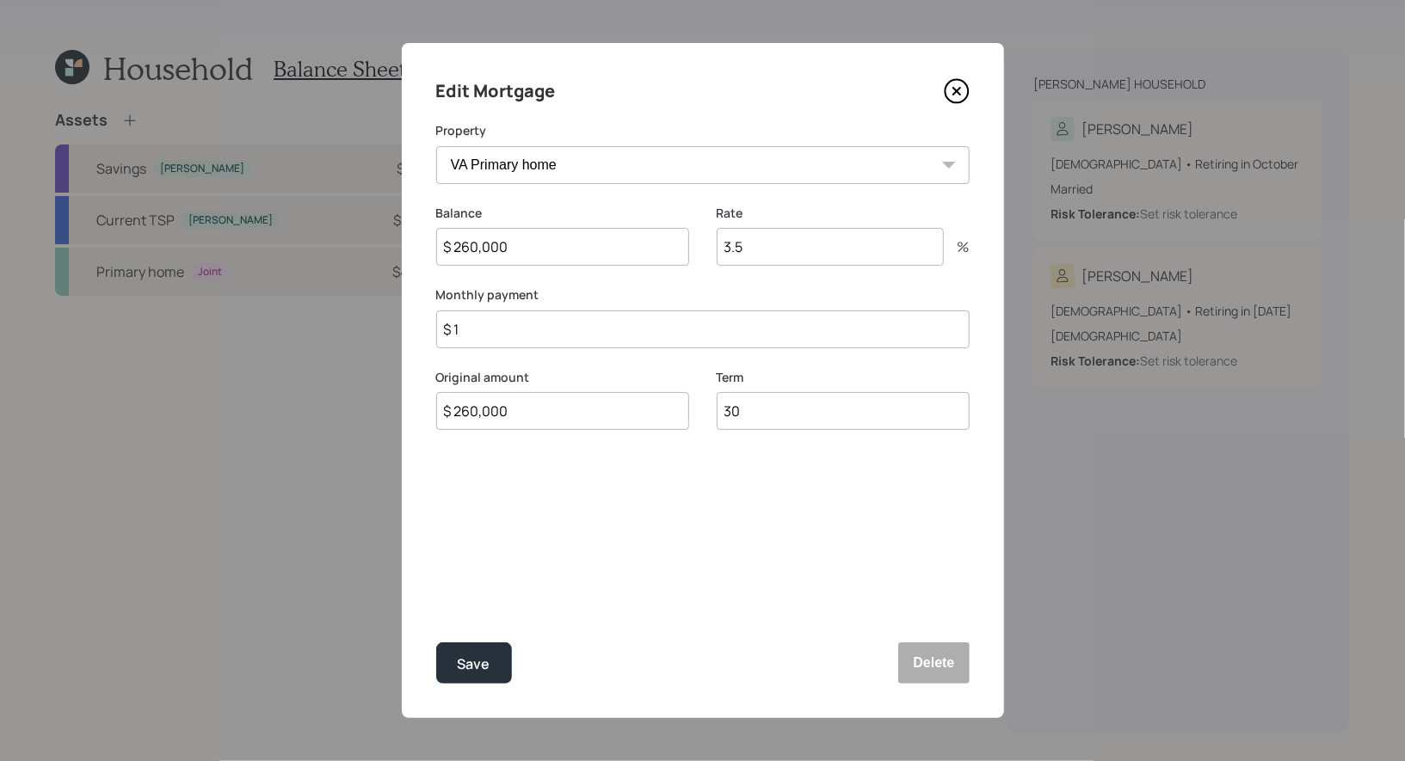
click at [755, 249] on input "3.5" at bounding box center [830, 247] width 227 height 38
type input "3.25"
click at [477, 666] on div "Save" at bounding box center [474, 664] width 33 height 23
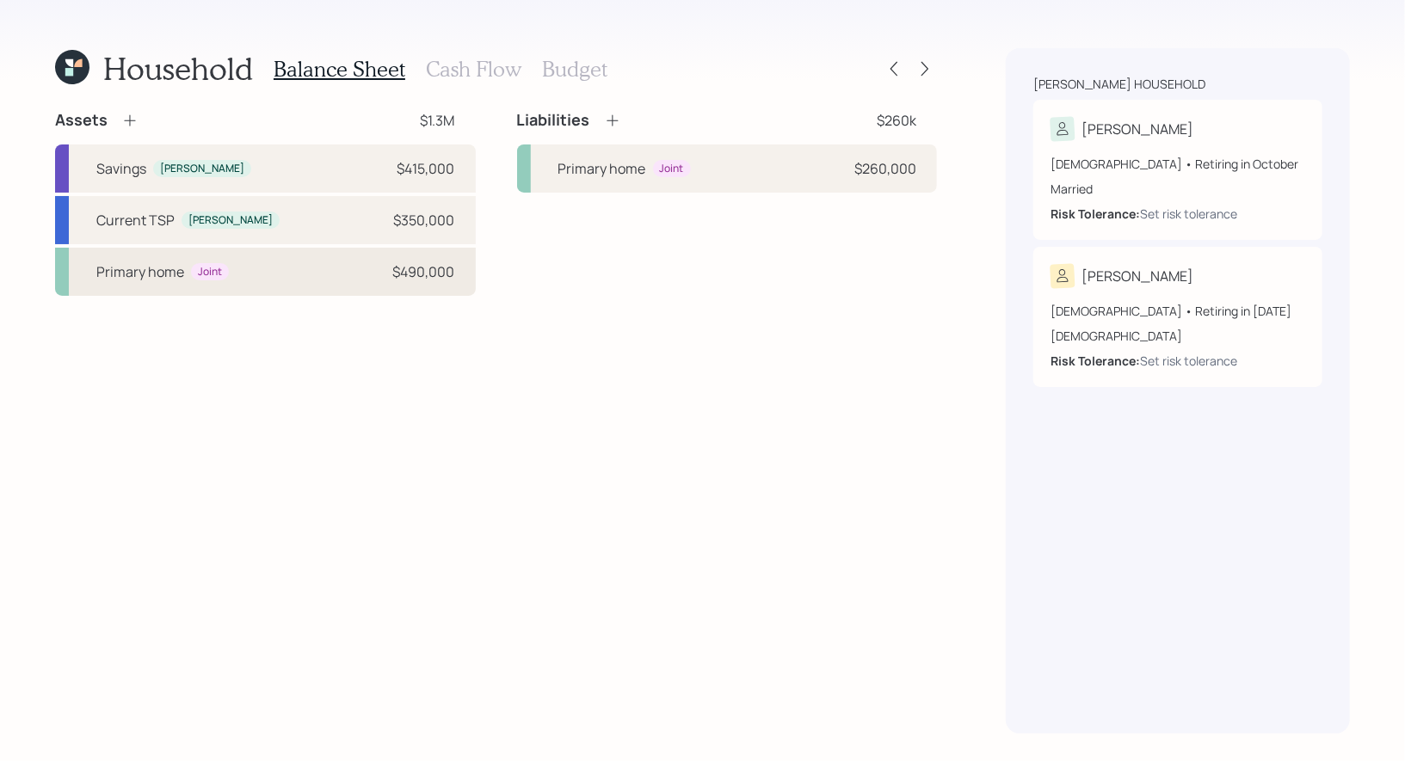
click at [292, 275] on div "Primary home Joint $490,000" at bounding box center [265, 272] width 421 height 48
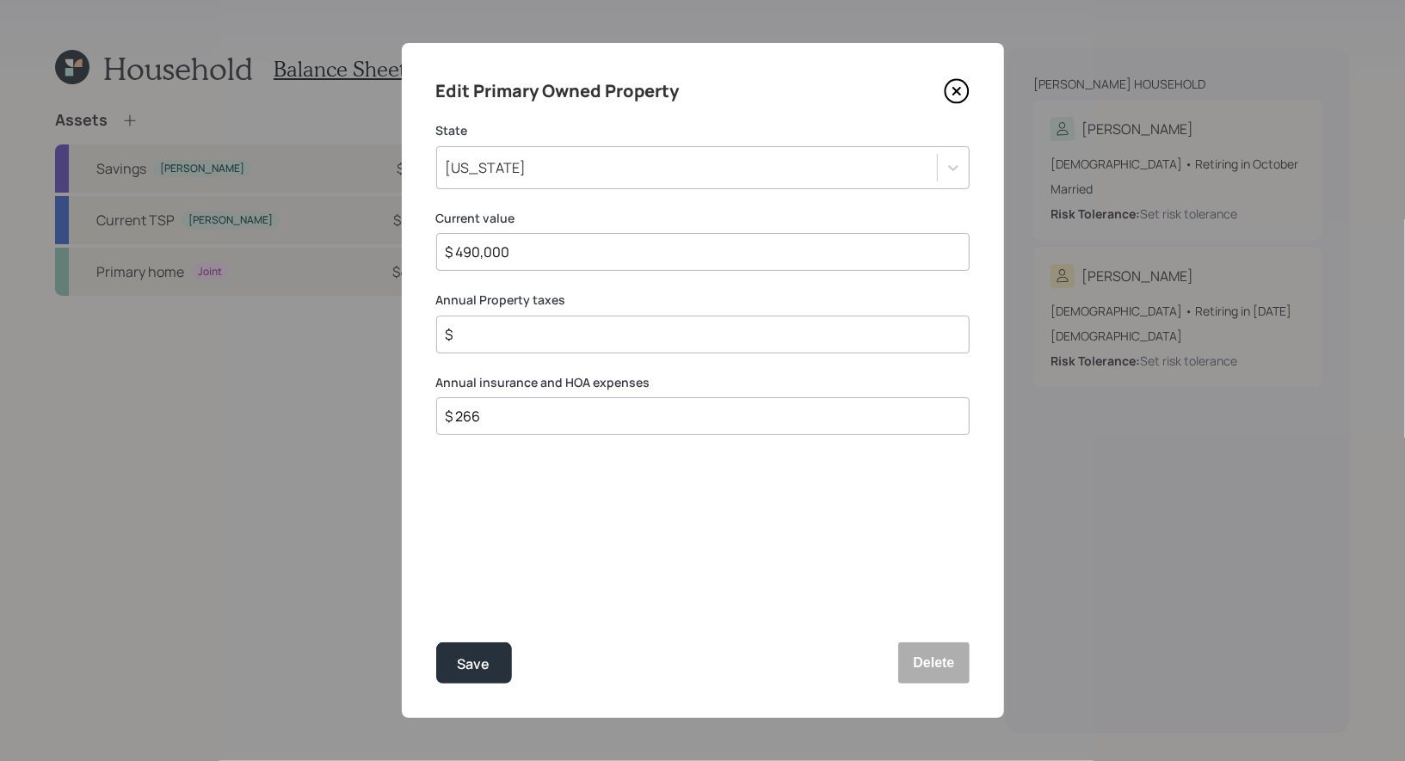
click at [517, 338] on input "$" at bounding box center [696, 334] width 504 height 21
type input "$ 4,800"
click at [484, 666] on div "Save" at bounding box center [474, 664] width 33 height 23
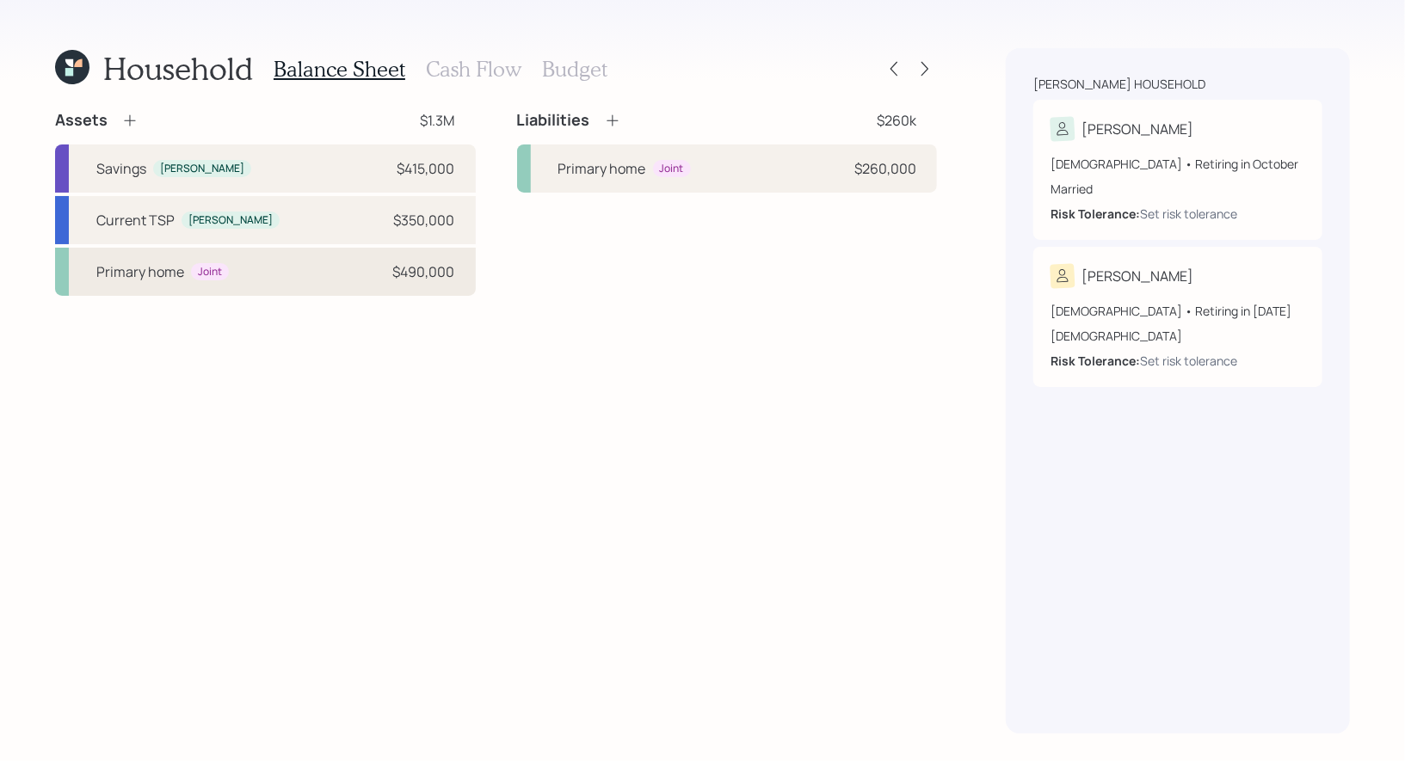
click at [295, 280] on div "Primary home Joint $490,000" at bounding box center [265, 272] width 421 height 48
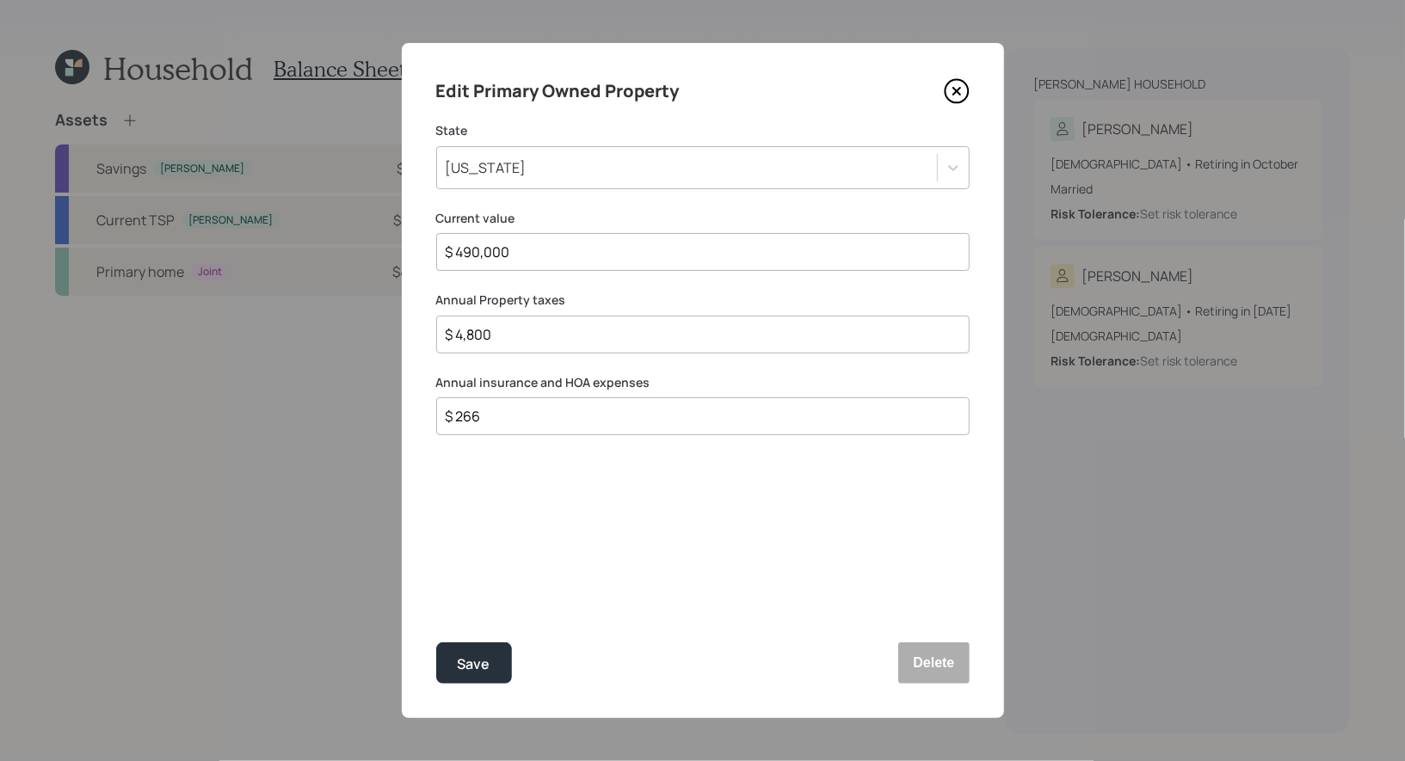
click at [566, 421] on input "$ 266" at bounding box center [696, 416] width 504 height 21
type input "$ 7,066"
click at [479, 660] on div "Save" at bounding box center [474, 664] width 33 height 23
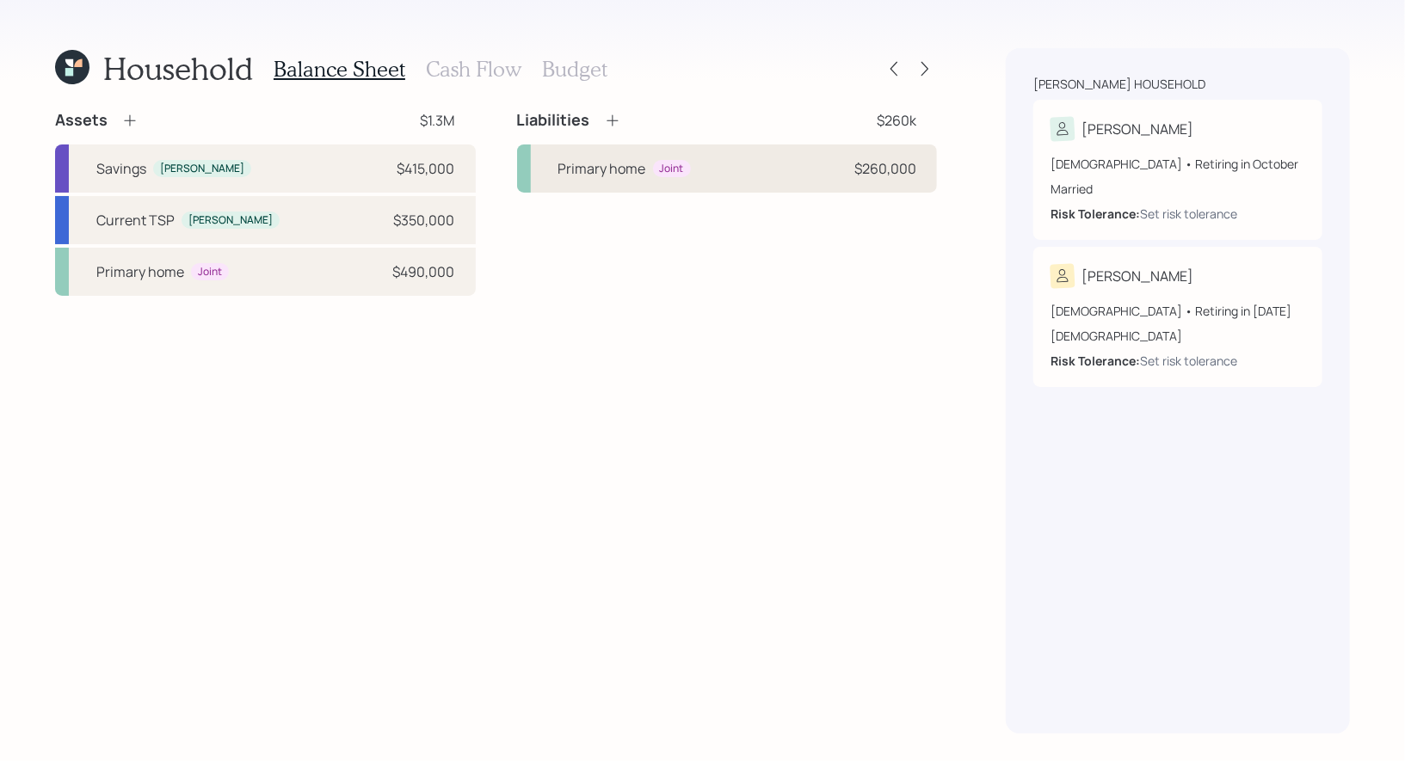
click at [575, 175] on div "Primary home" at bounding box center [602, 168] width 88 height 21
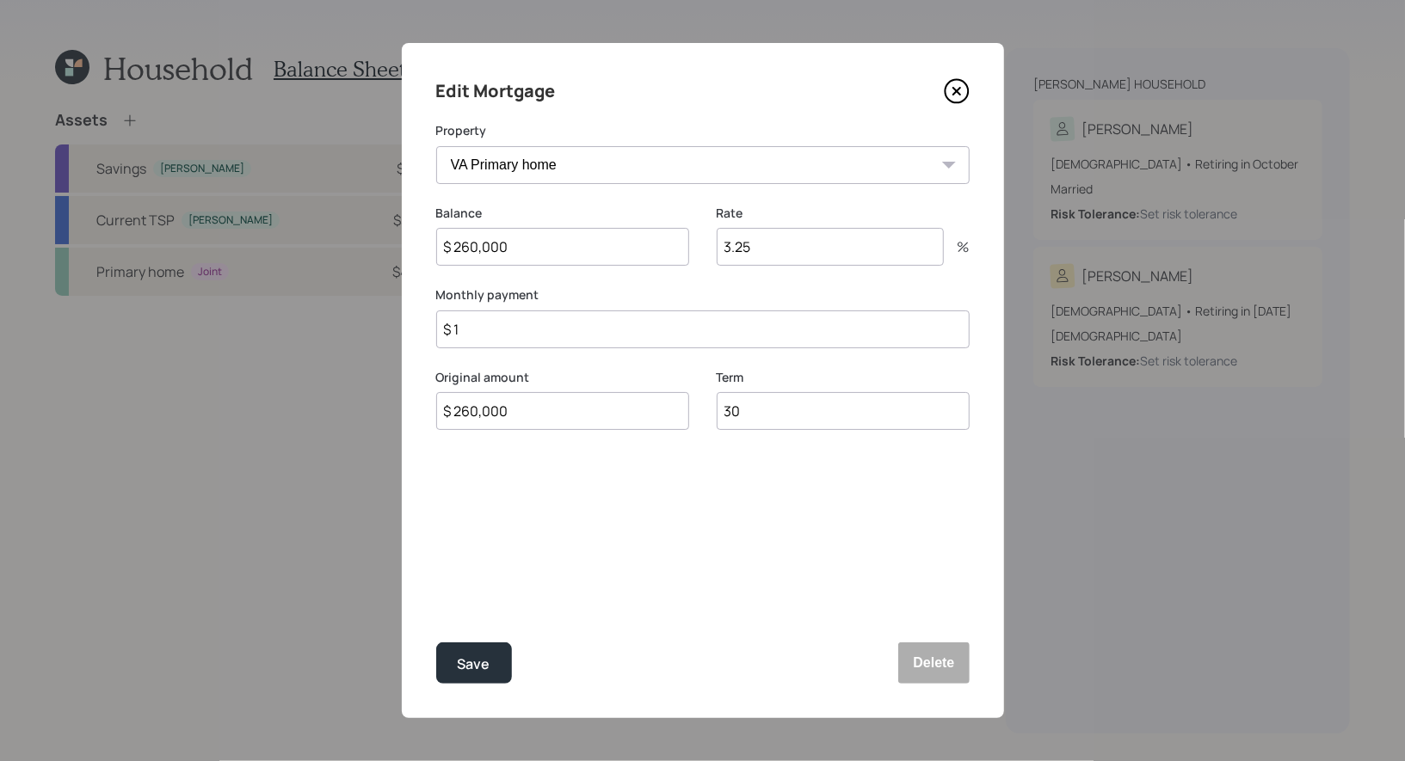
click at [486, 333] on input "$ 1" at bounding box center [702, 330] width 533 height 38
click at [530, 259] on input "$ 260,000" at bounding box center [562, 247] width 253 height 38
type input "$ 258,000"
click at [490, 334] on input "$ 1" at bounding box center [702, 330] width 533 height 38
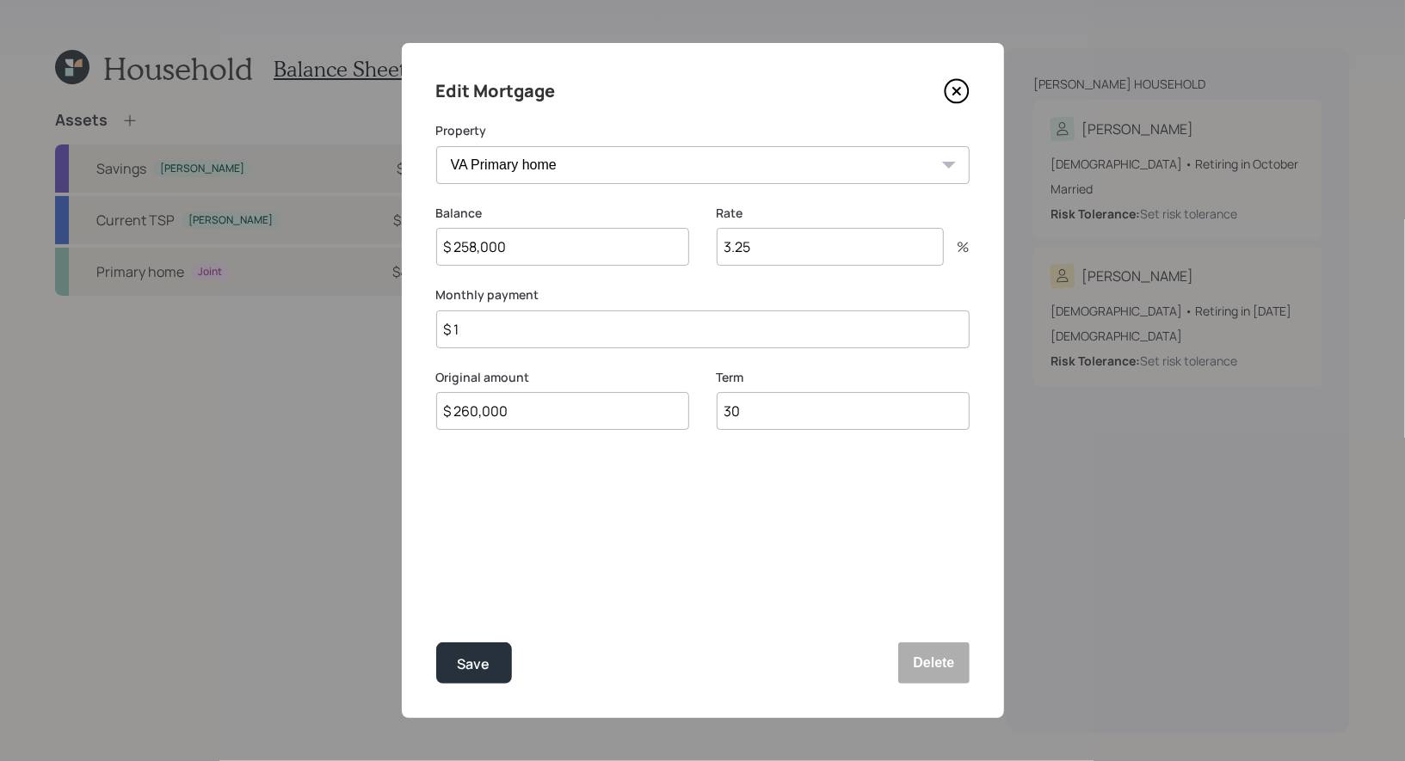
click at [490, 334] on input "$ 1" at bounding box center [702, 330] width 533 height 38
type input "$ 1,818"
click at [469, 667] on div "Save" at bounding box center [474, 664] width 33 height 23
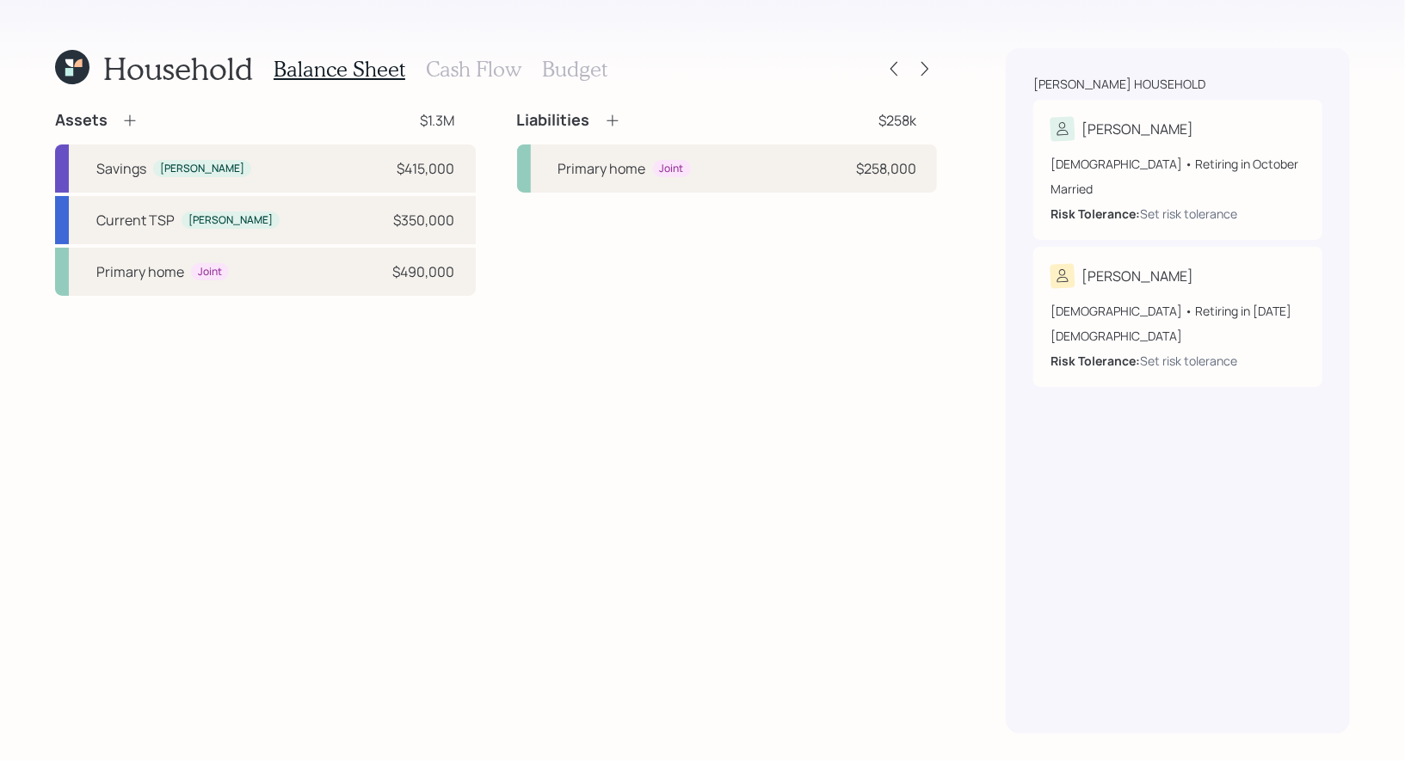
click at [444, 68] on h3 "Cash Flow" at bounding box center [473, 69] width 95 height 25
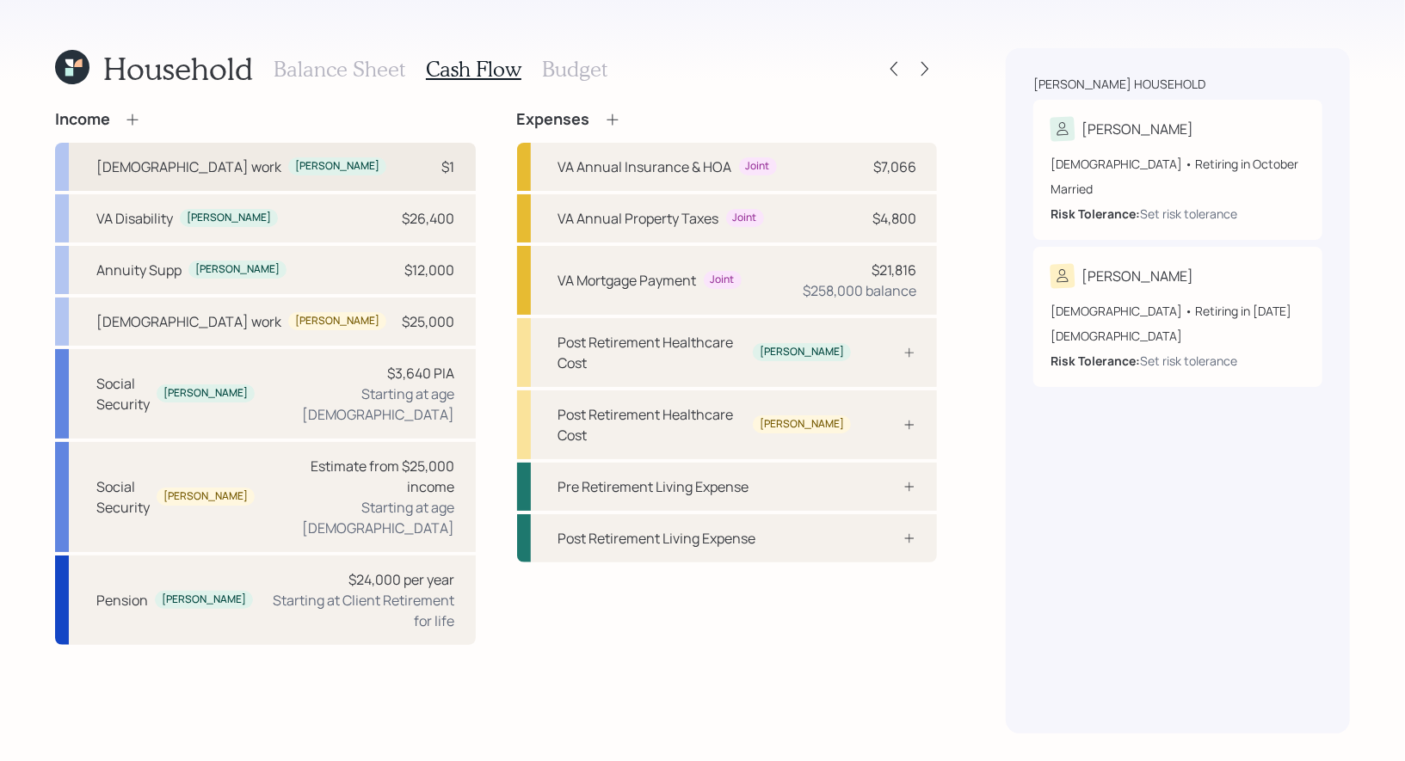
click at [292, 174] on div "Full-time work Javier $1" at bounding box center [265, 167] width 421 height 48
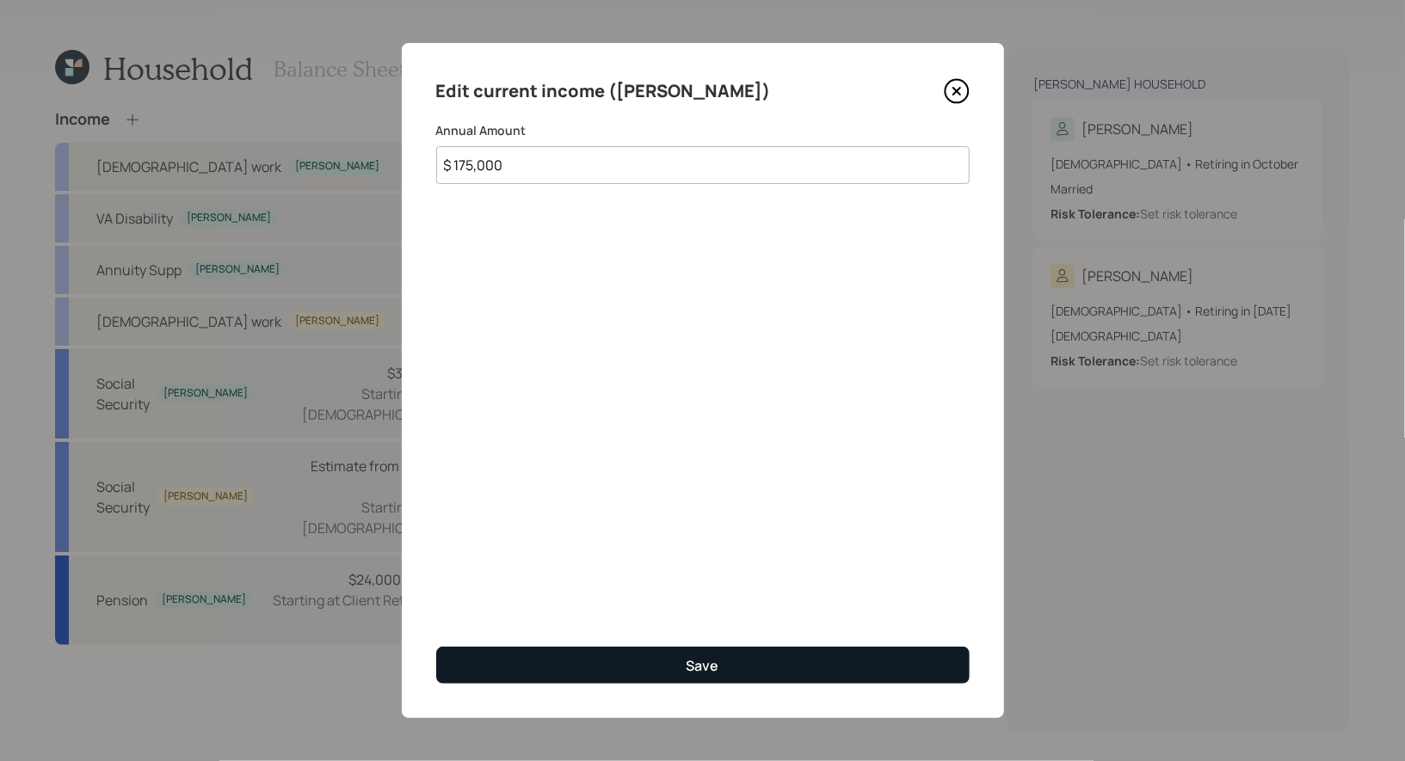
type input "$ 175,000"
click at [547, 671] on button "Save" at bounding box center [702, 665] width 533 height 37
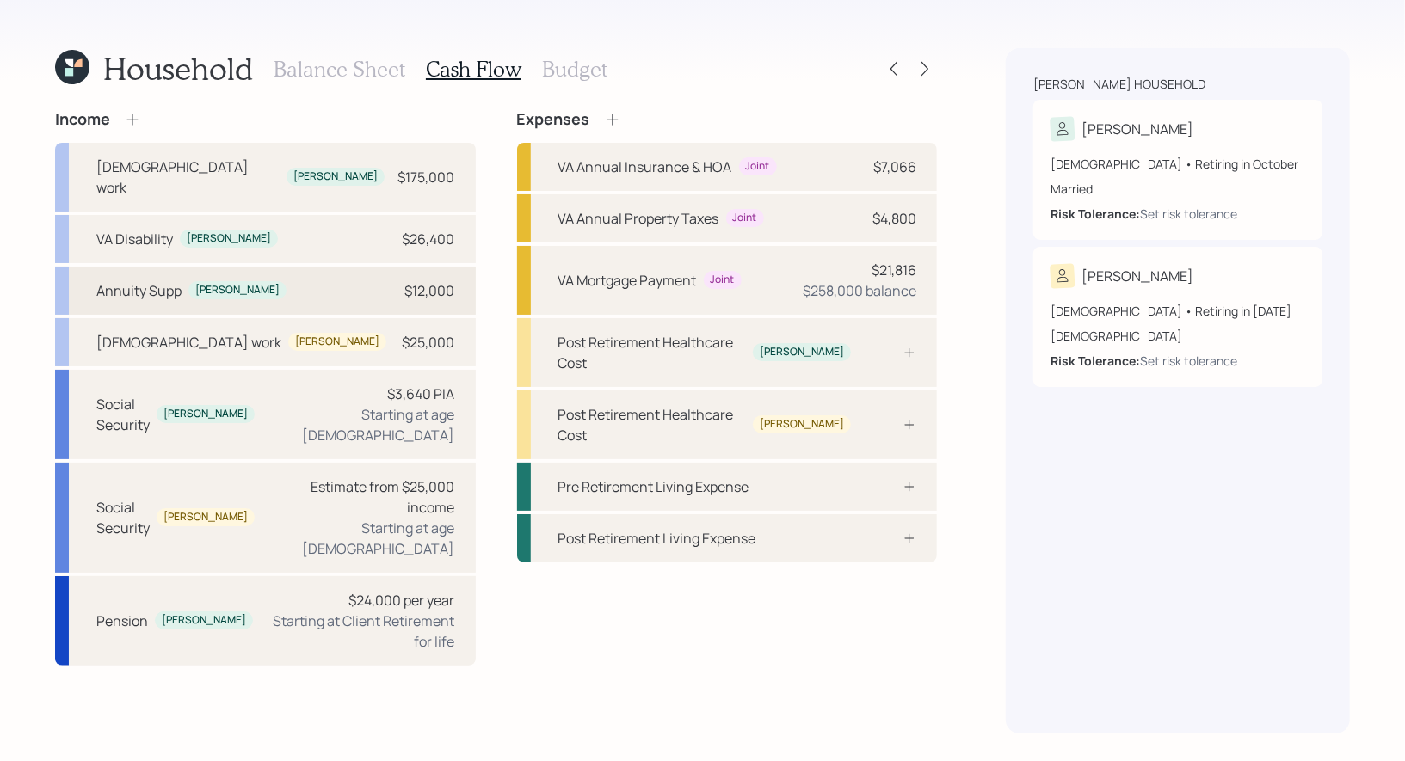
click at [277, 273] on div "Annuity Supp Javier $12,000" at bounding box center [265, 291] width 421 height 48
select select "other"
select select "pension_annuity"
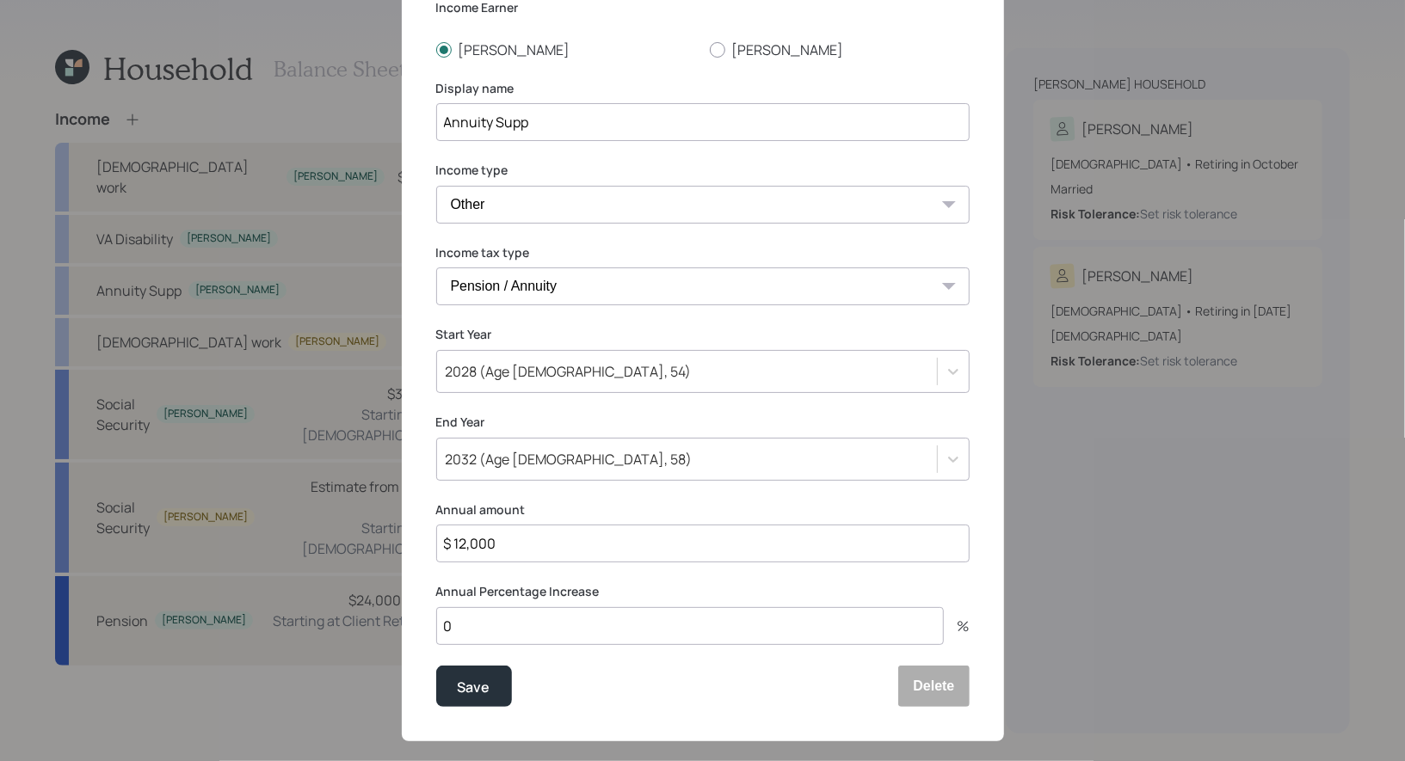
scroll to position [132, 0]
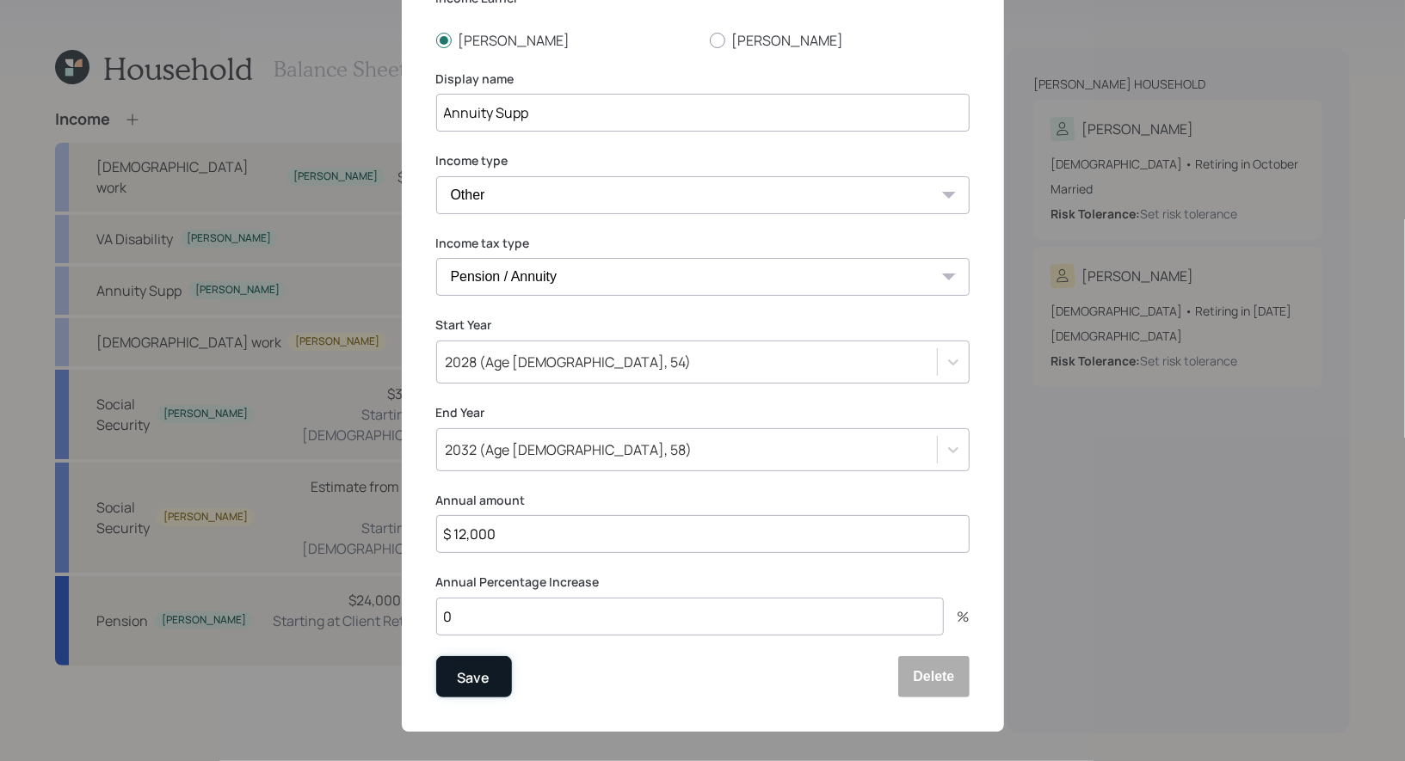
click at [483, 671] on div "Save" at bounding box center [474, 677] width 33 height 23
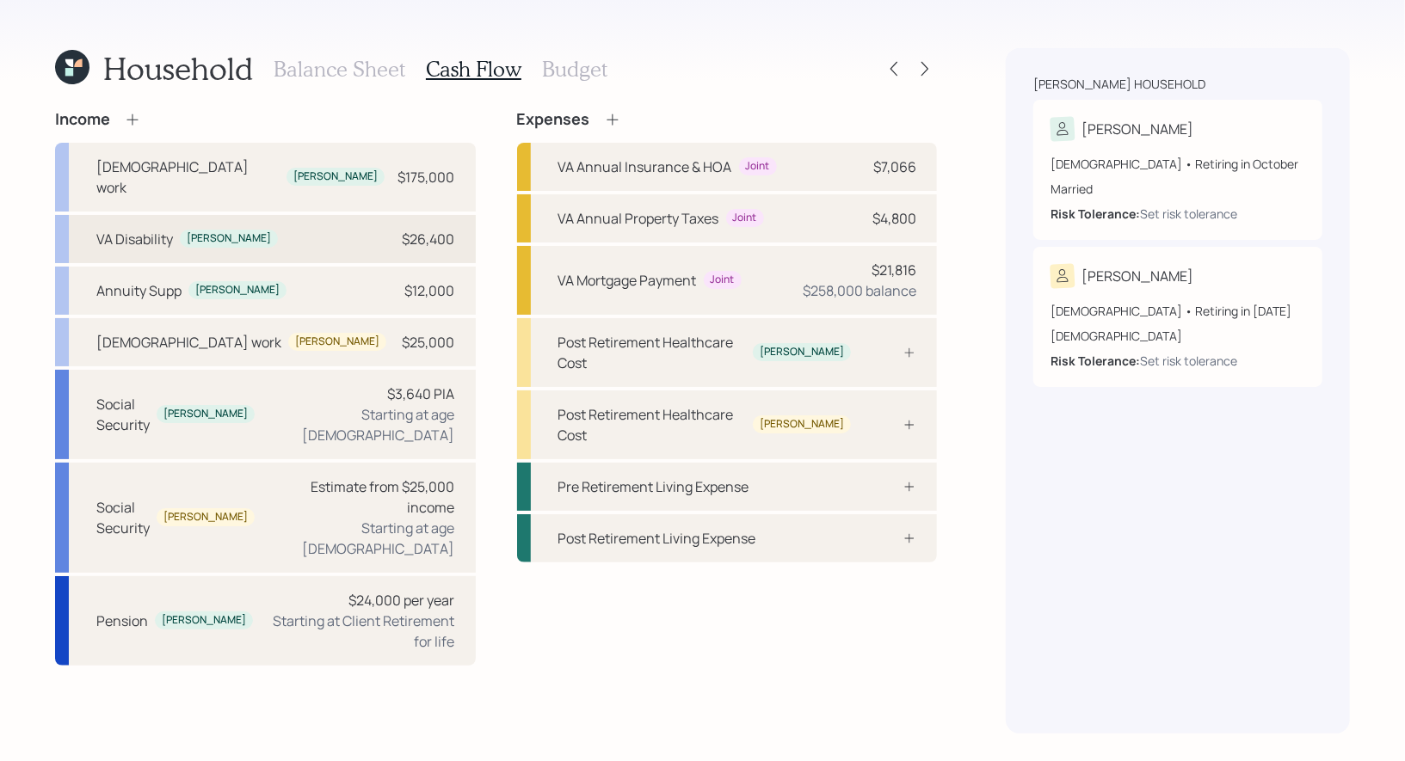
click at [329, 226] on div "VA Disability Javier $26,400" at bounding box center [265, 239] width 421 height 48
select select "other"
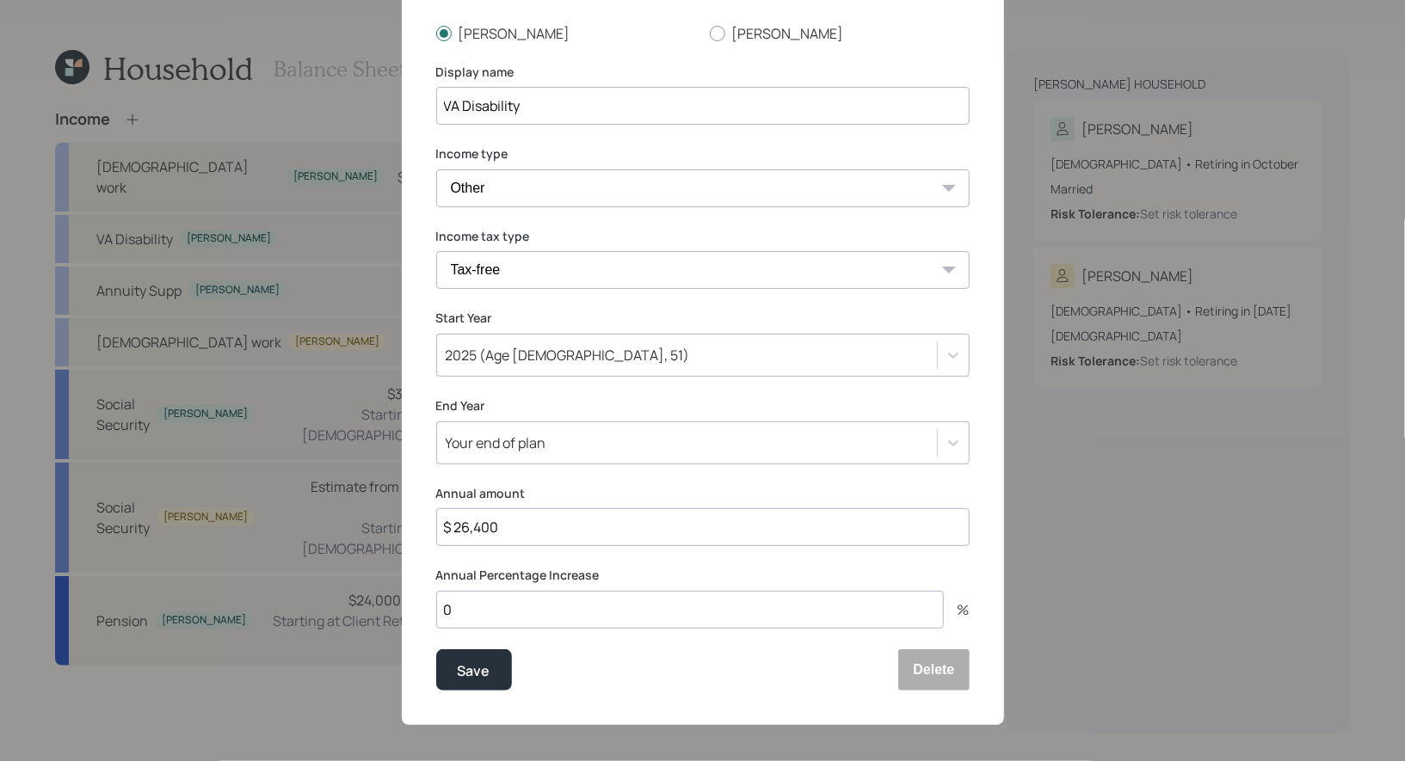
scroll to position [145, 0]
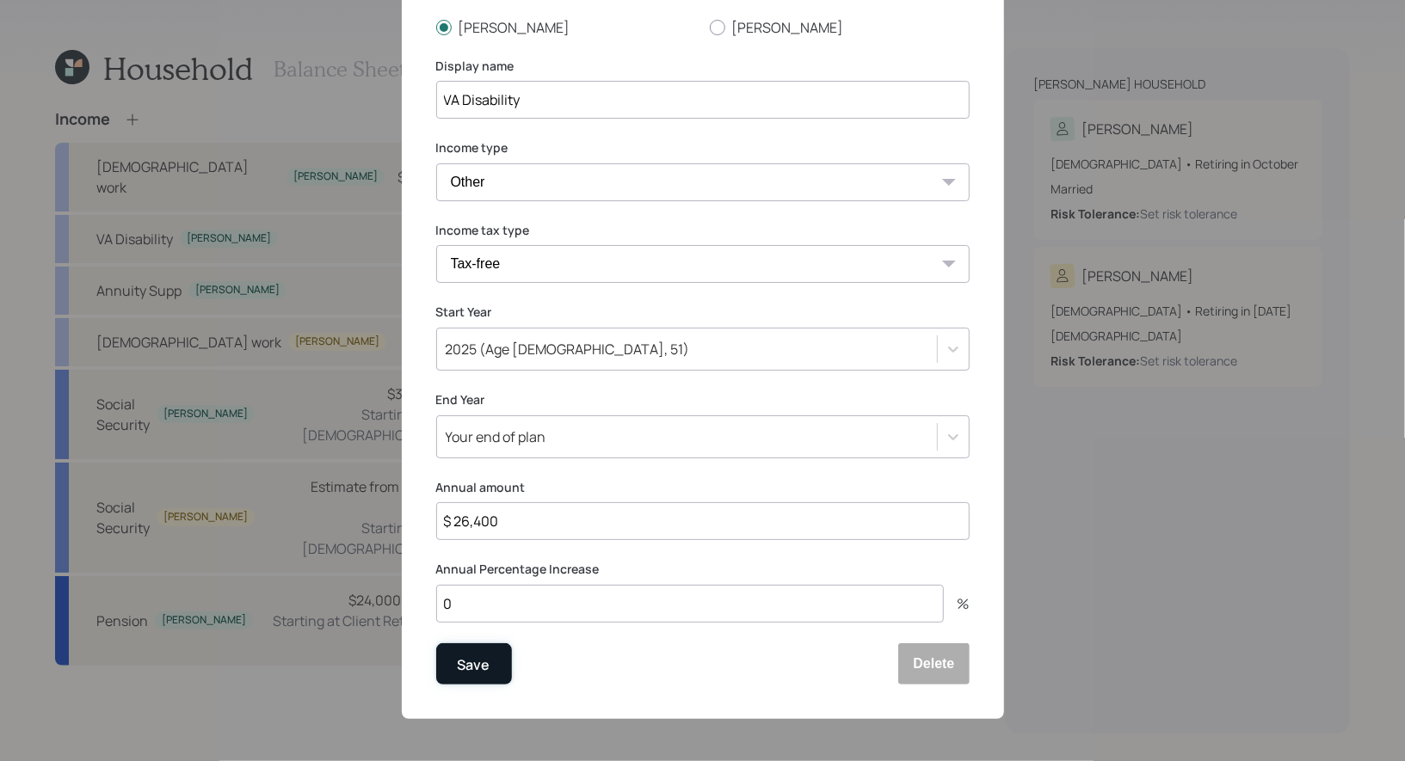
click at [486, 668] on div "Save" at bounding box center [474, 664] width 33 height 23
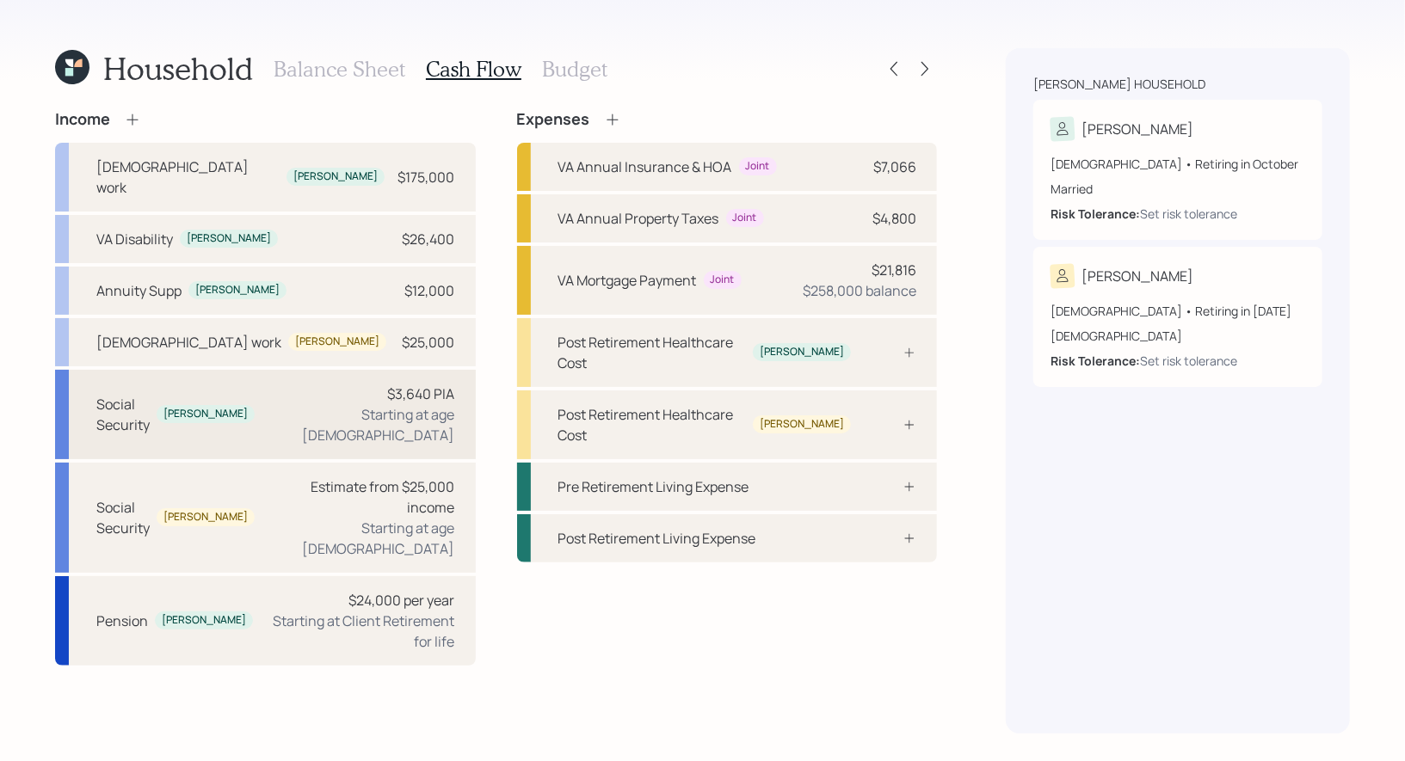
click at [305, 391] on div "Social Security Javier $3,640 PIA Starting at age 67" at bounding box center [265, 414] width 421 height 89
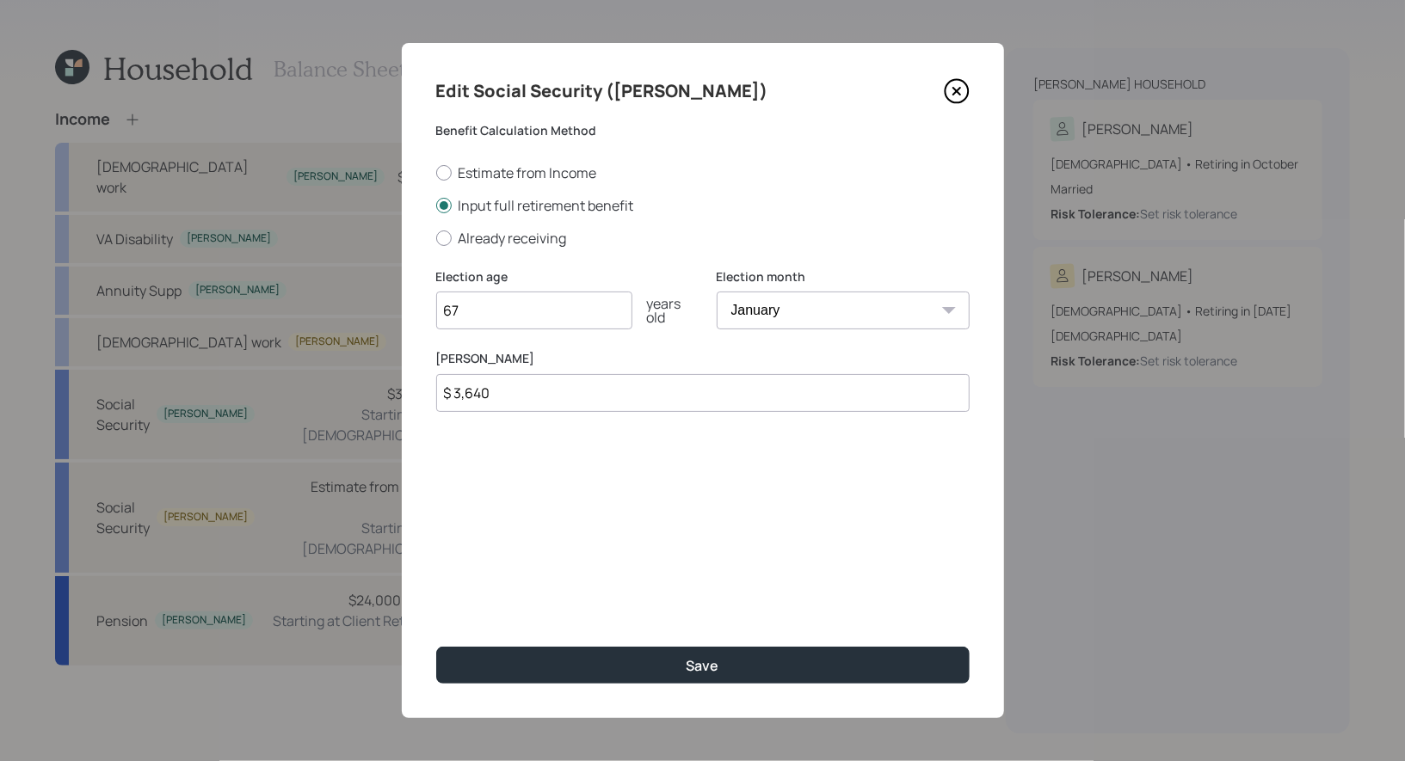
click at [501, 398] on input "$ 3,640" at bounding box center [702, 393] width 533 height 38
type input "$ 3,500"
click at [508, 323] on input "67" at bounding box center [534, 311] width 196 height 38
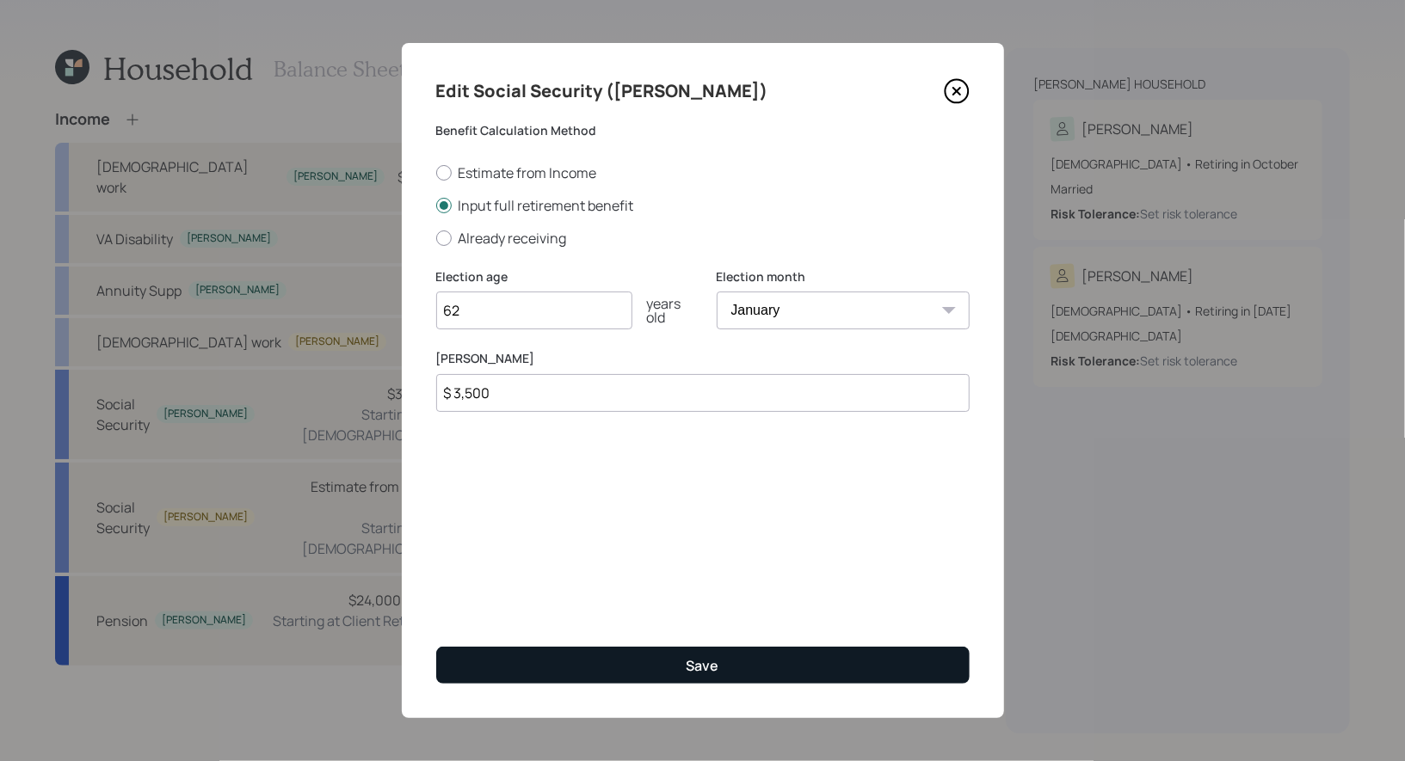
type input "62"
click at [581, 658] on button "Save" at bounding box center [702, 665] width 533 height 37
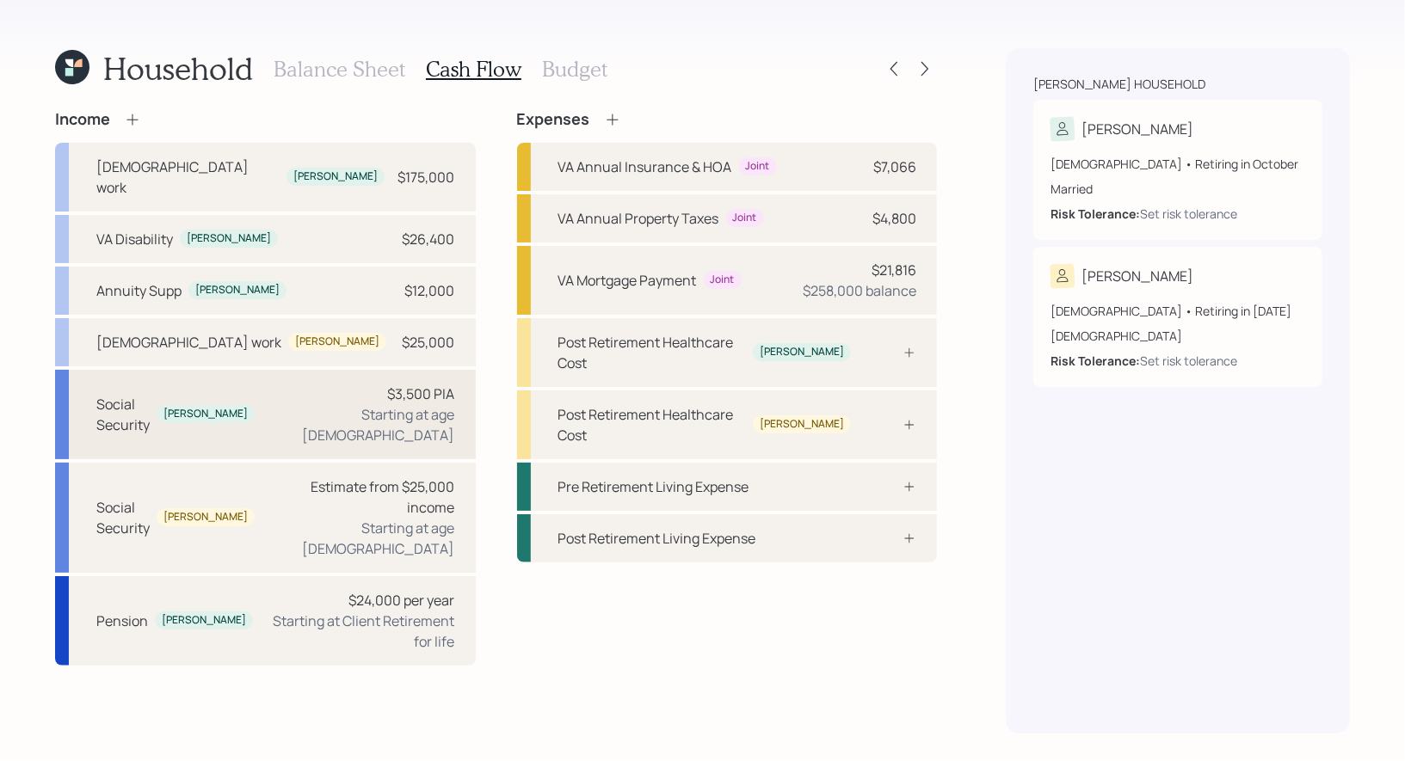
click at [272, 386] on div "Social Security Javier $3,500 PIA Starting at age 62" at bounding box center [265, 414] width 421 height 89
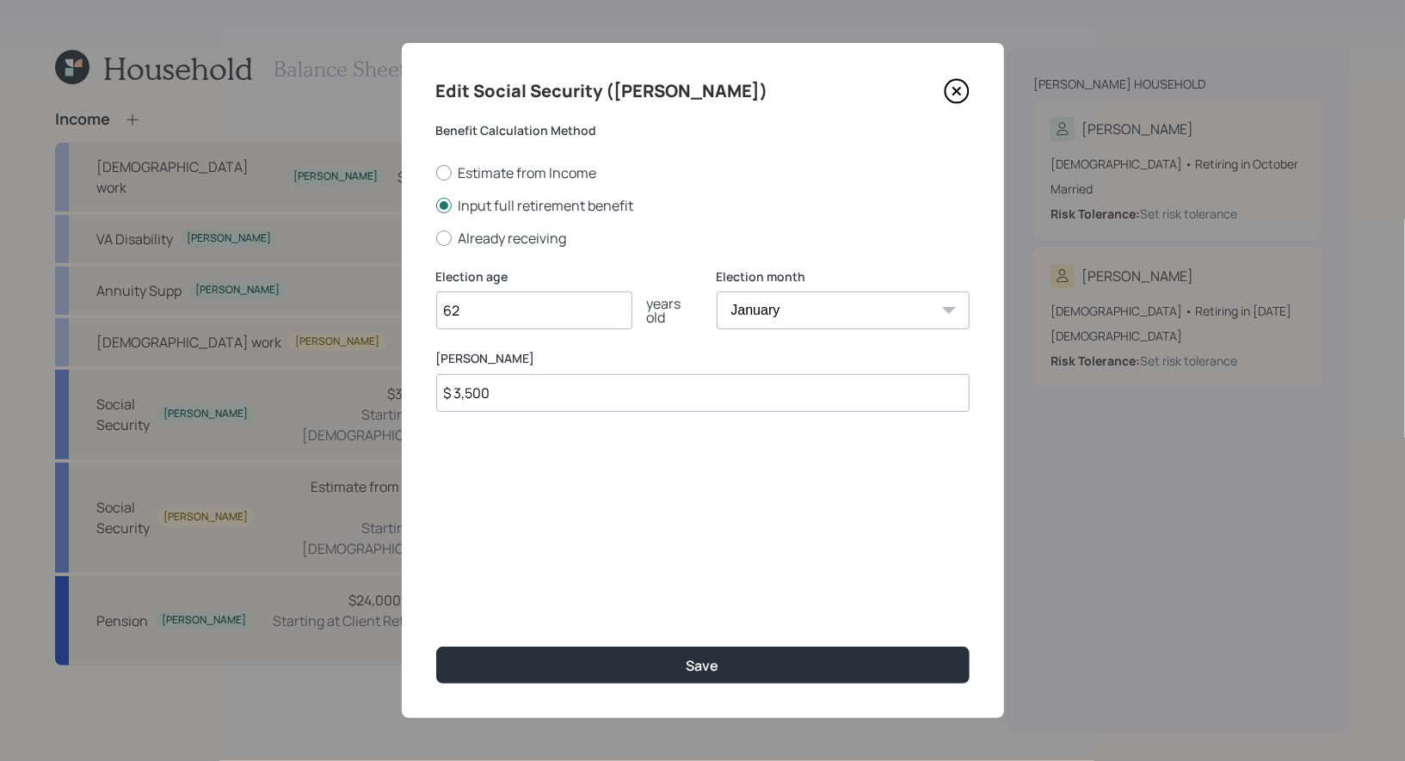
click at [534, 392] on input "$ 3,500" at bounding box center [702, 393] width 533 height 38
type input "$ 3,721"
click at [489, 308] on input "62" at bounding box center [534, 311] width 196 height 38
type input "62"
click at [793, 313] on select "January February March April May June July August September October November De…" at bounding box center [843, 311] width 253 height 38
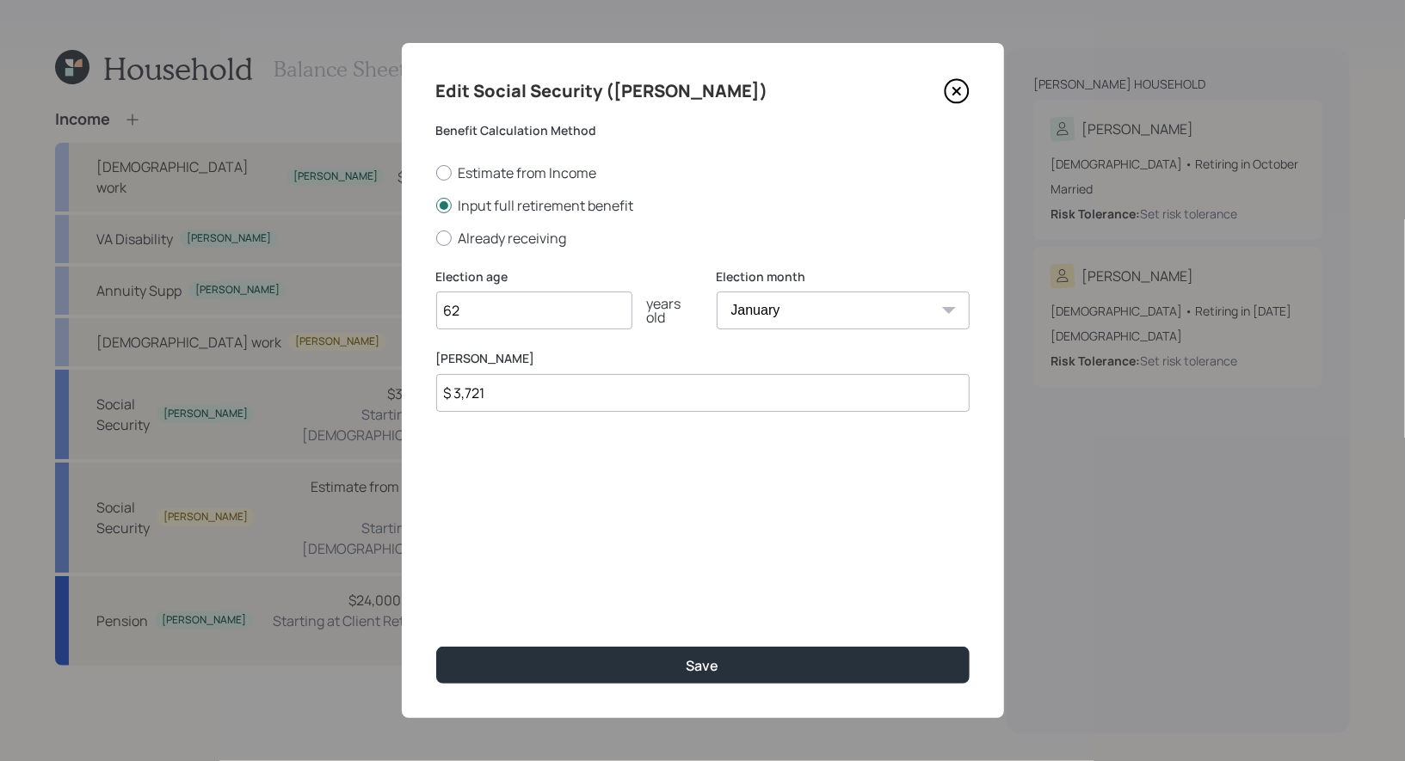
select select "5"
click at [717, 292] on select "January February March April May June July August September October November De…" at bounding box center [843, 311] width 253 height 38
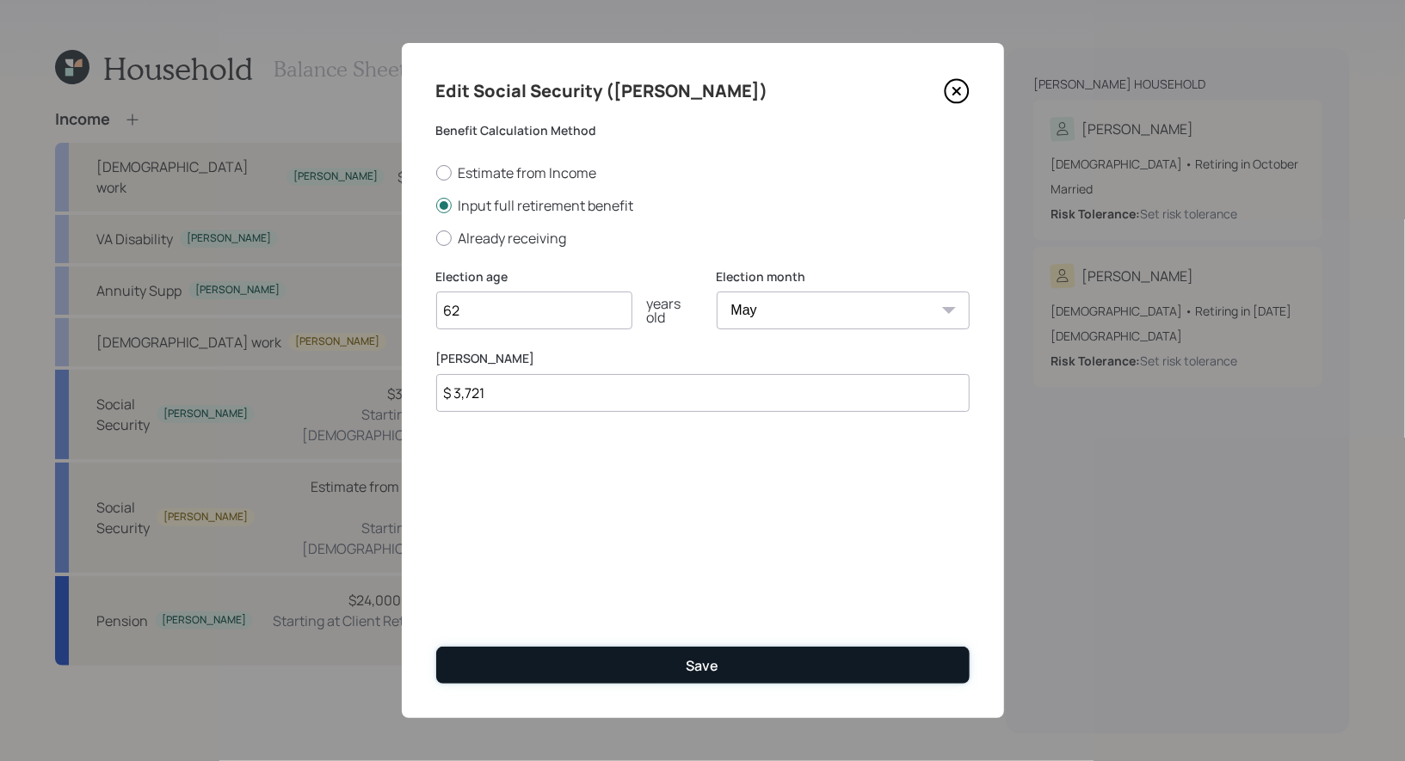
click at [643, 663] on button "Save" at bounding box center [702, 665] width 533 height 37
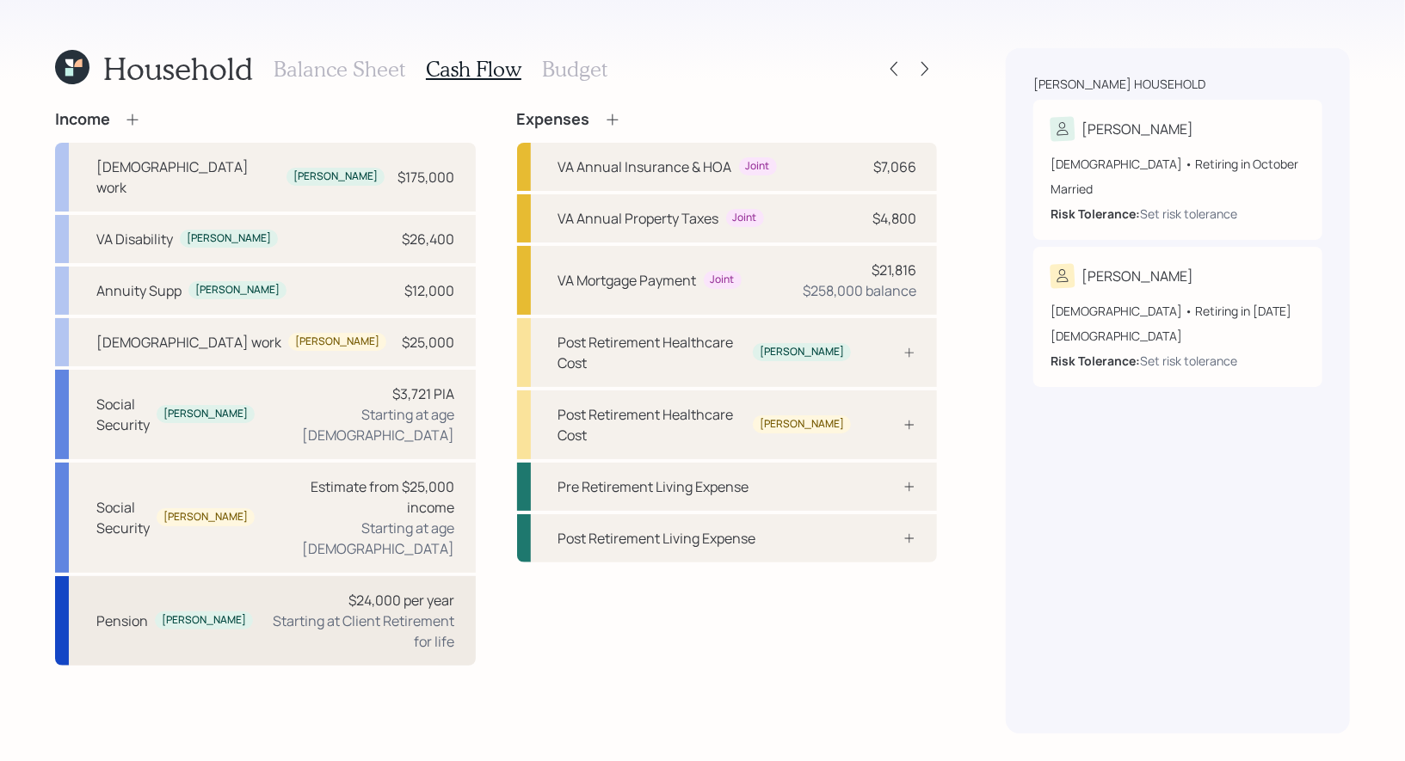
click at [209, 576] on div "Pension Javier $24,000 per year Starting at Client Retirement for life" at bounding box center [265, 620] width 421 height 89
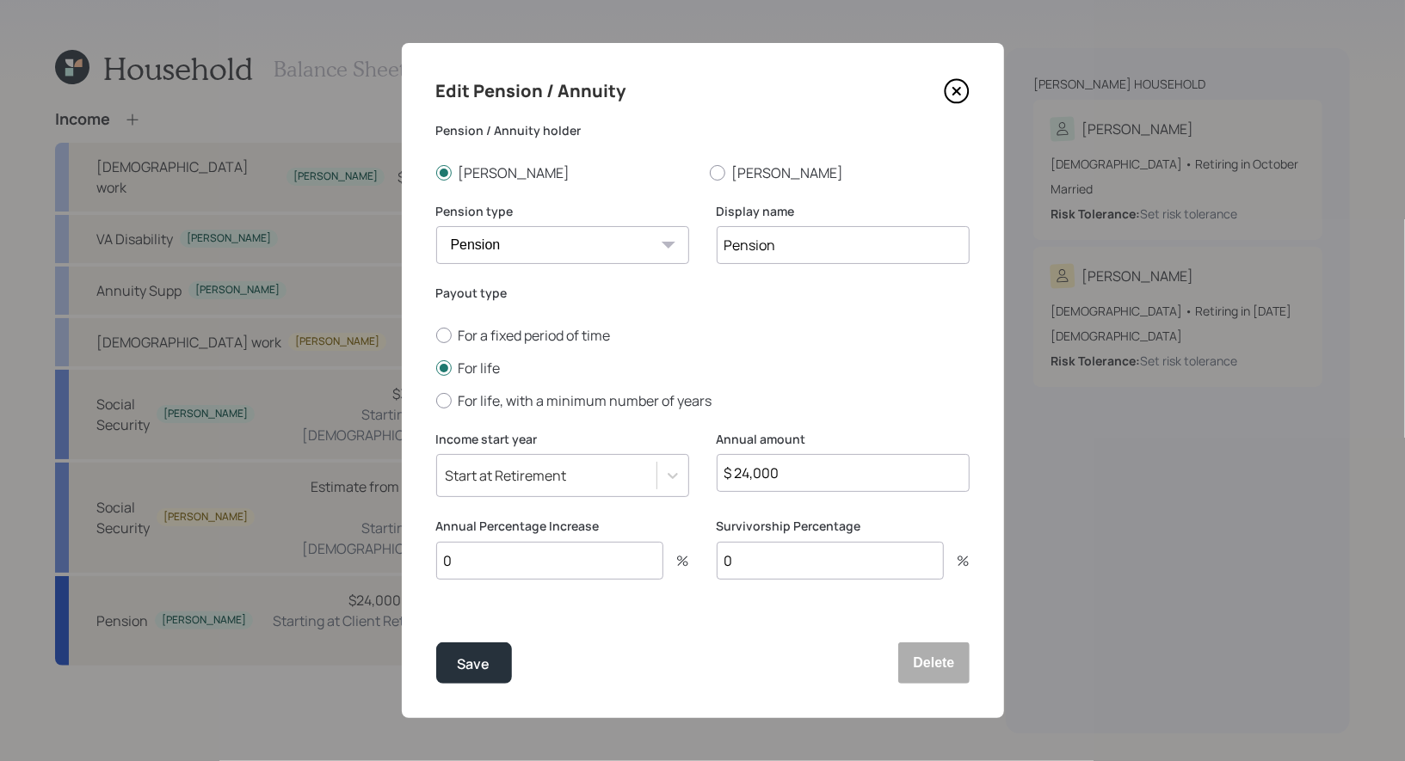
click at [550, 479] on div "Start at Retirement" at bounding box center [506, 475] width 121 height 19
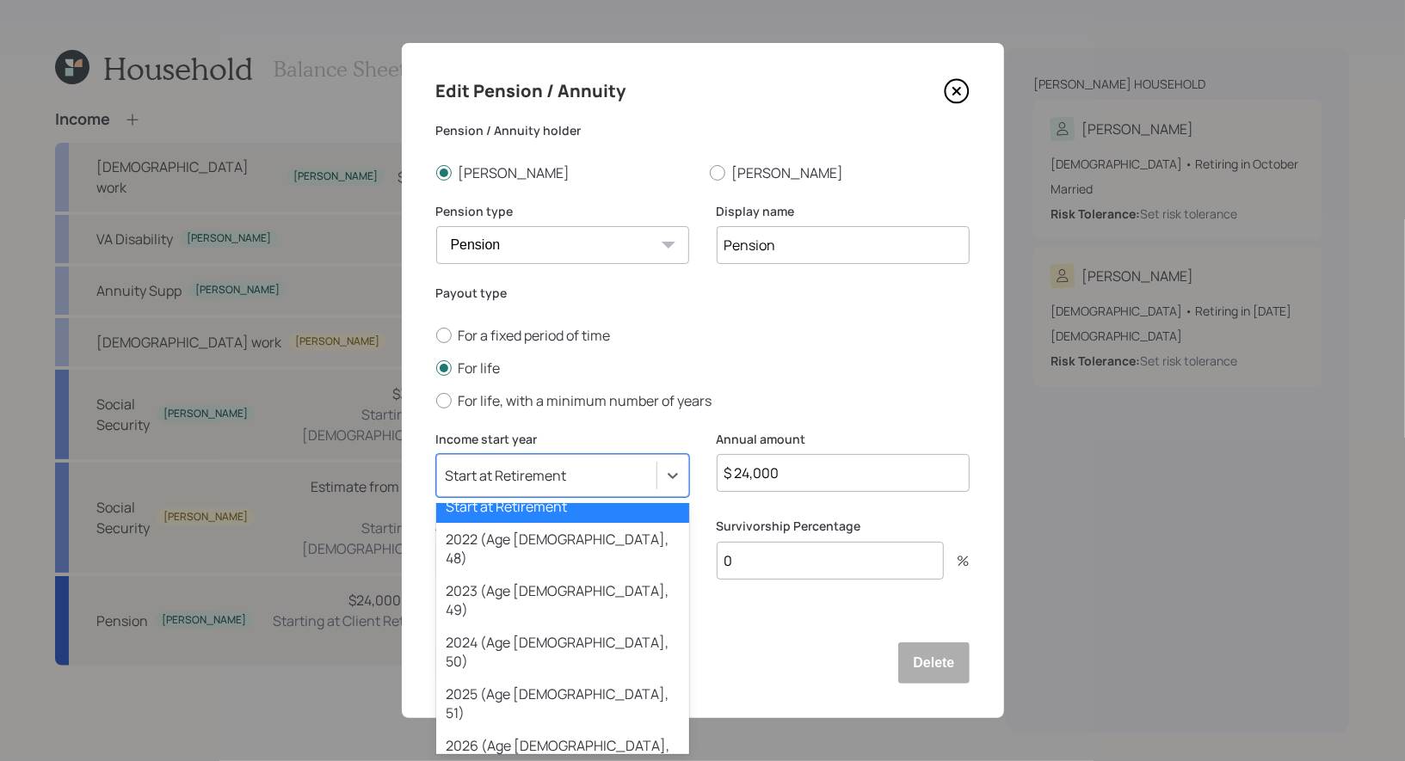
scroll to position [22, 0]
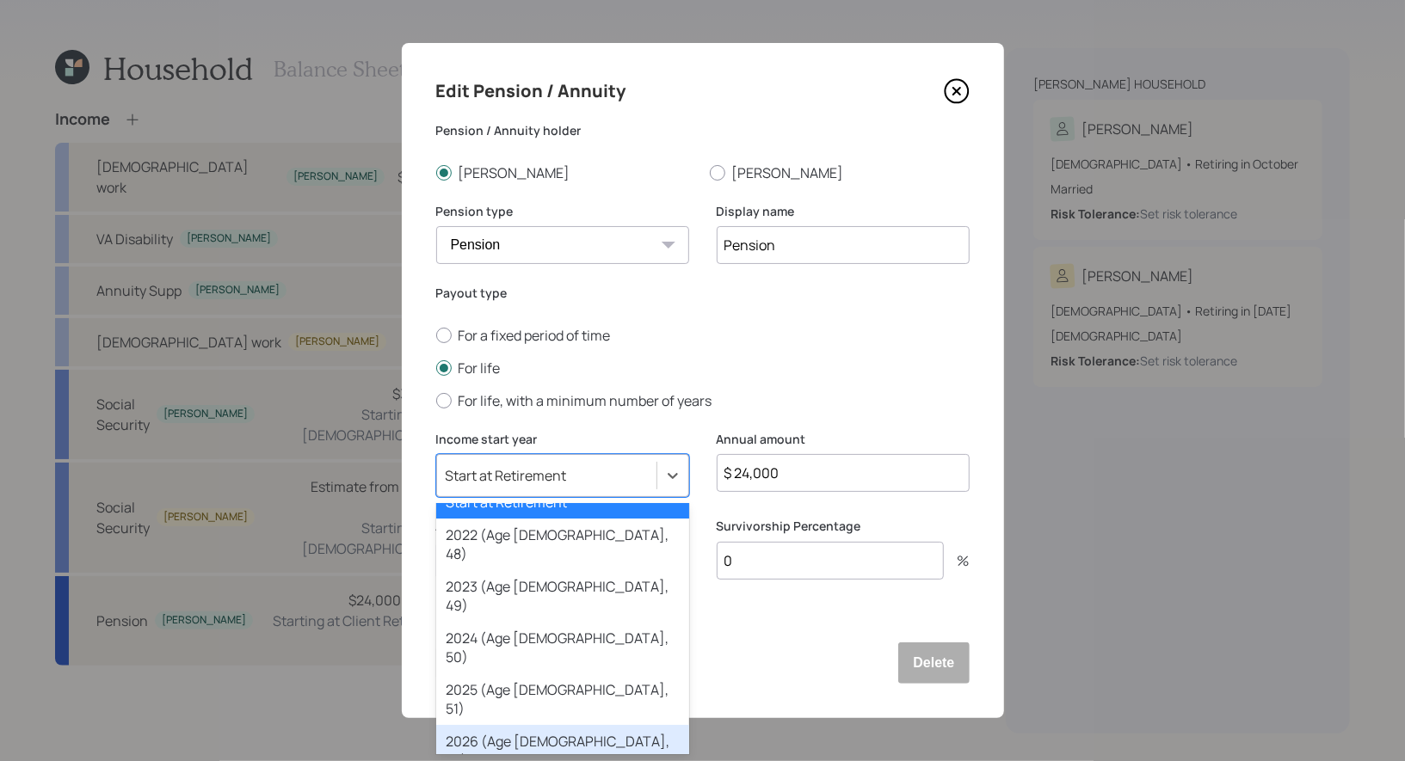
click at [547, 725] on div "2026 (Age 55, 52)" at bounding box center [562, 751] width 253 height 52
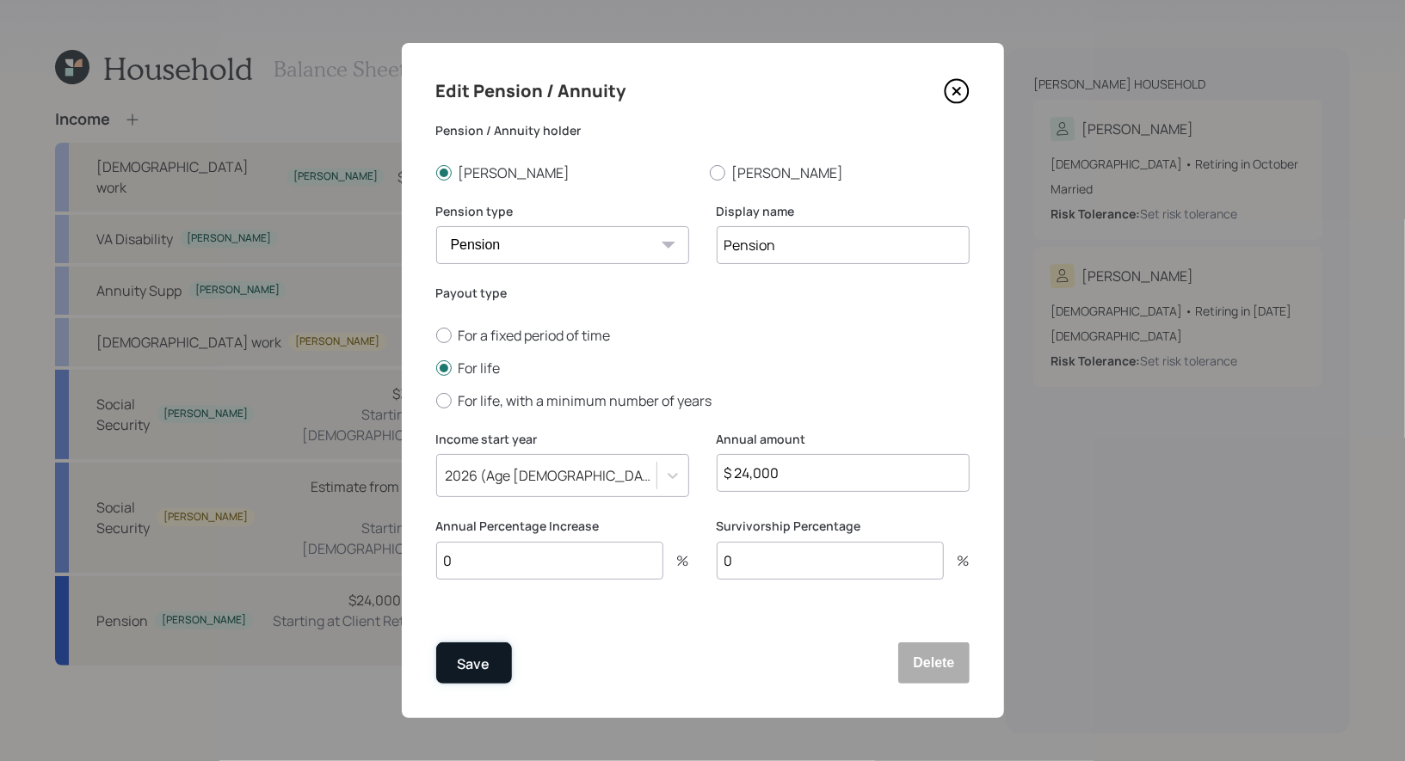
click at [472, 662] on div "Save" at bounding box center [474, 664] width 33 height 23
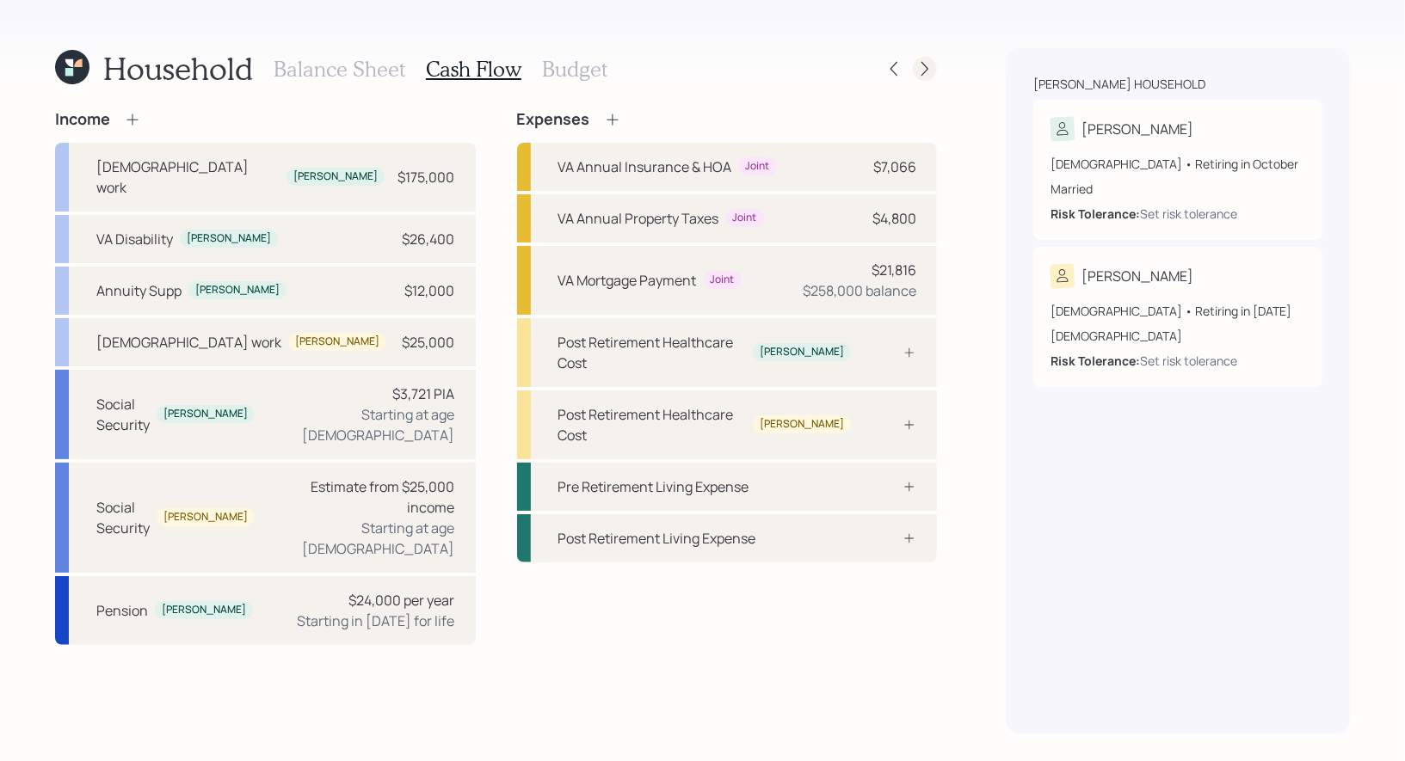
click at [925, 71] on icon at bounding box center [924, 69] width 7 height 15
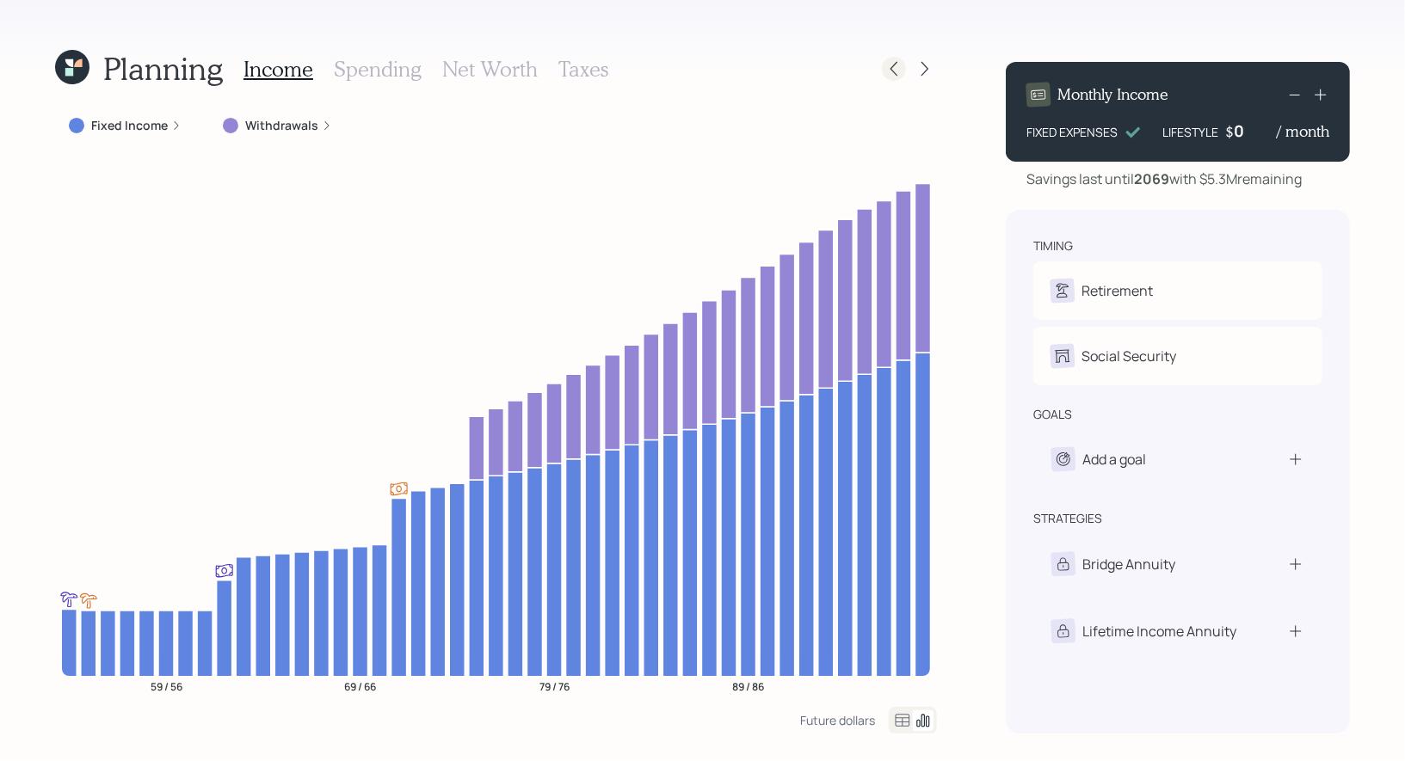
click at [899, 71] on icon at bounding box center [893, 68] width 17 height 17
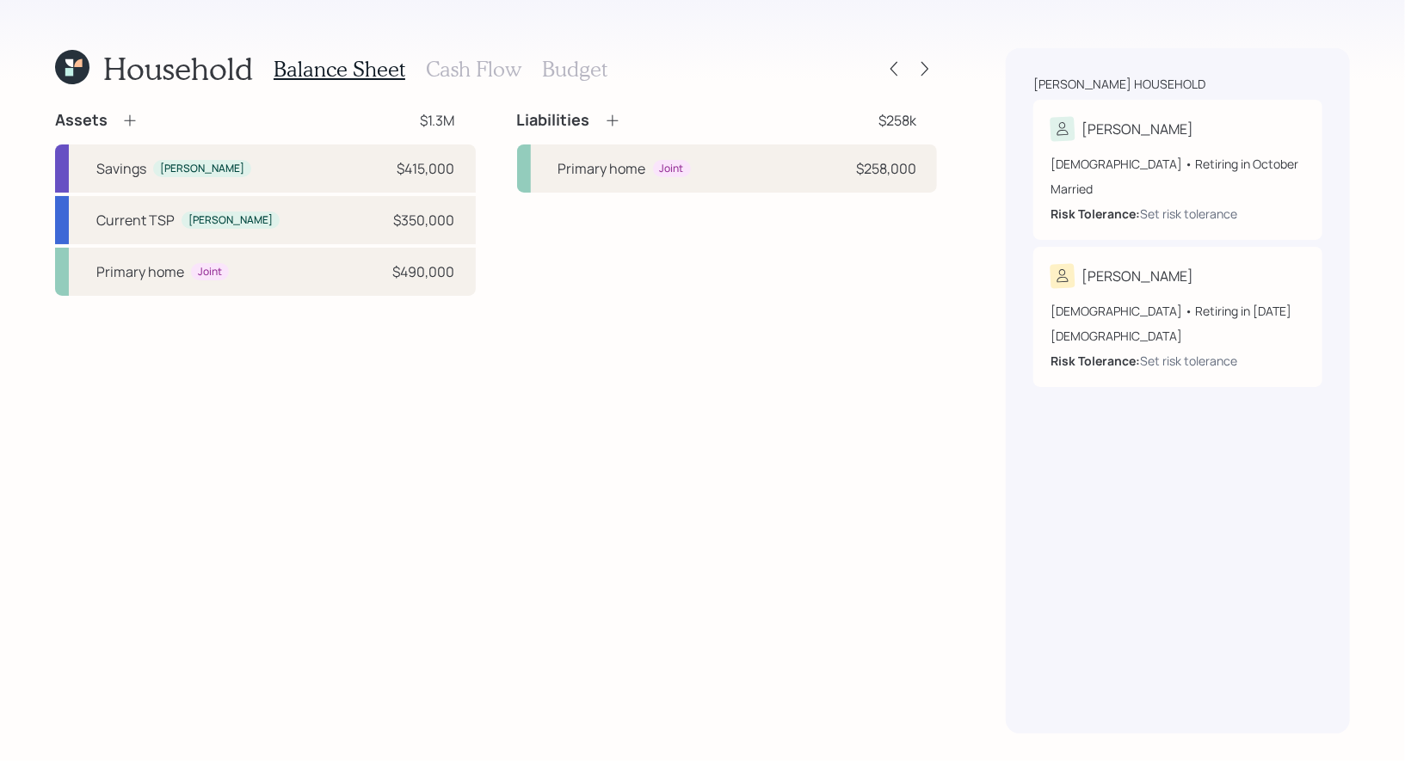
click at [448, 66] on h3 "Cash Flow" at bounding box center [473, 69] width 95 height 25
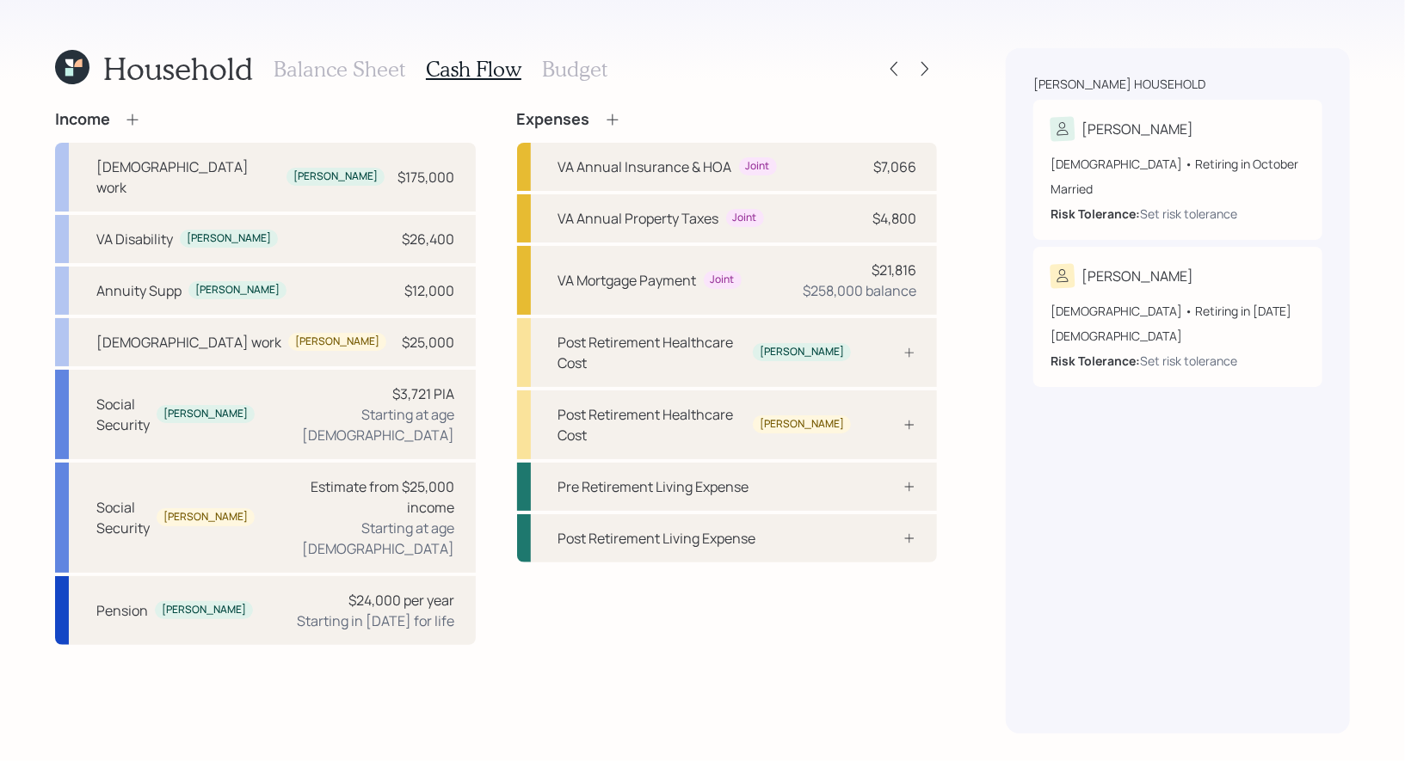
click at [135, 114] on icon at bounding box center [132, 119] width 17 height 17
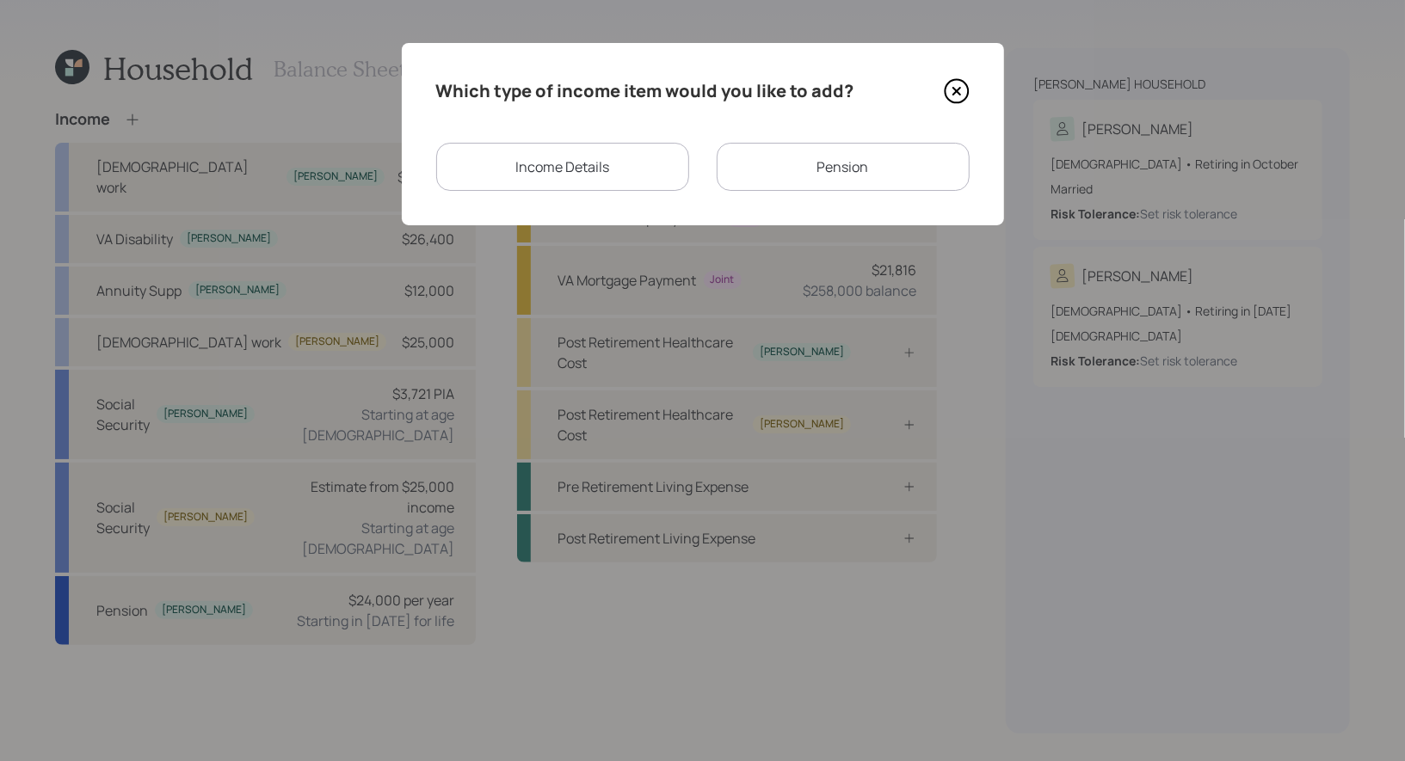
click at [573, 169] on div "Income Details" at bounding box center [562, 167] width 253 height 48
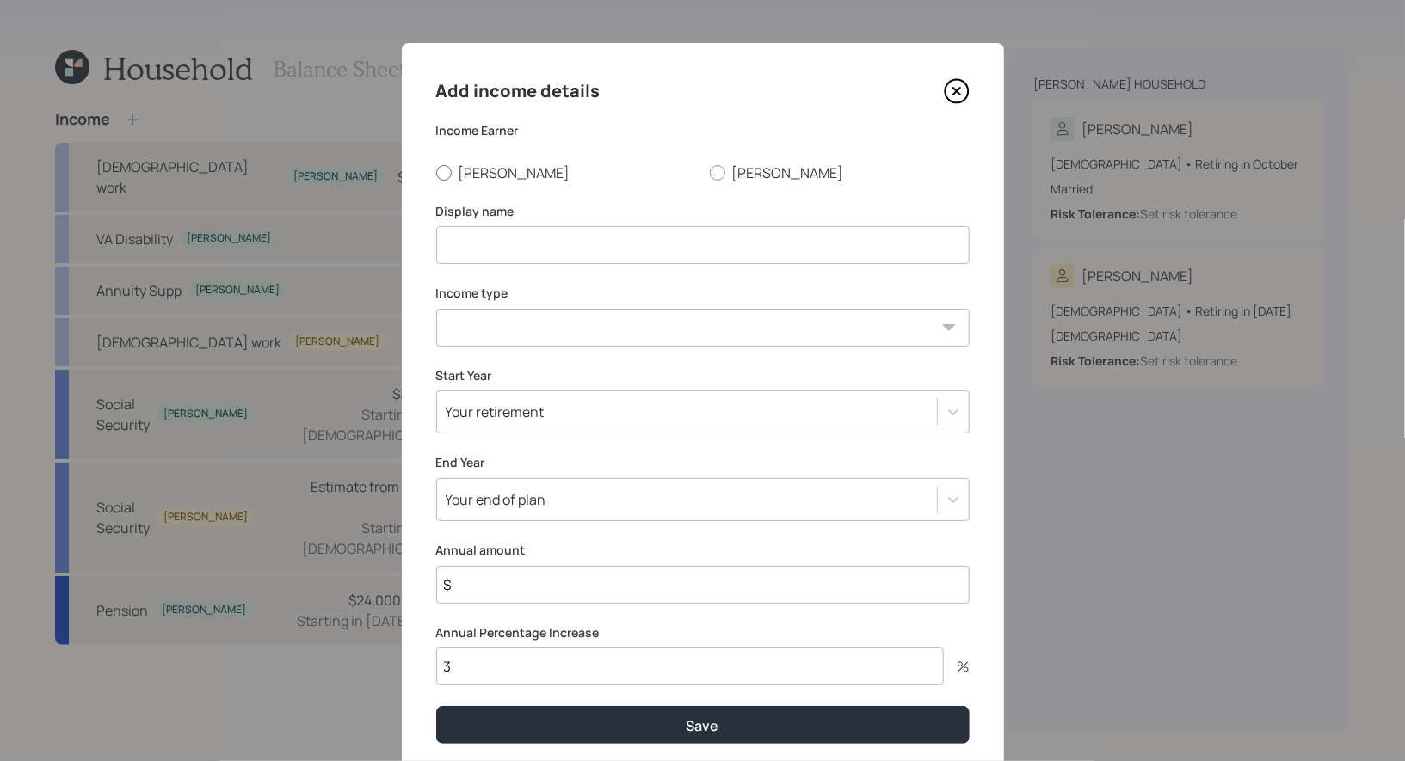
click at [443, 173] on div at bounding box center [443, 172] width 15 height 15
click at [436, 173] on input "[PERSON_NAME]" at bounding box center [435, 172] width 1 height 1
radio input "true"
click at [482, 246] on input at bounding box center [702, 245] width 533 height 38
type input "2025 Full Time Work"
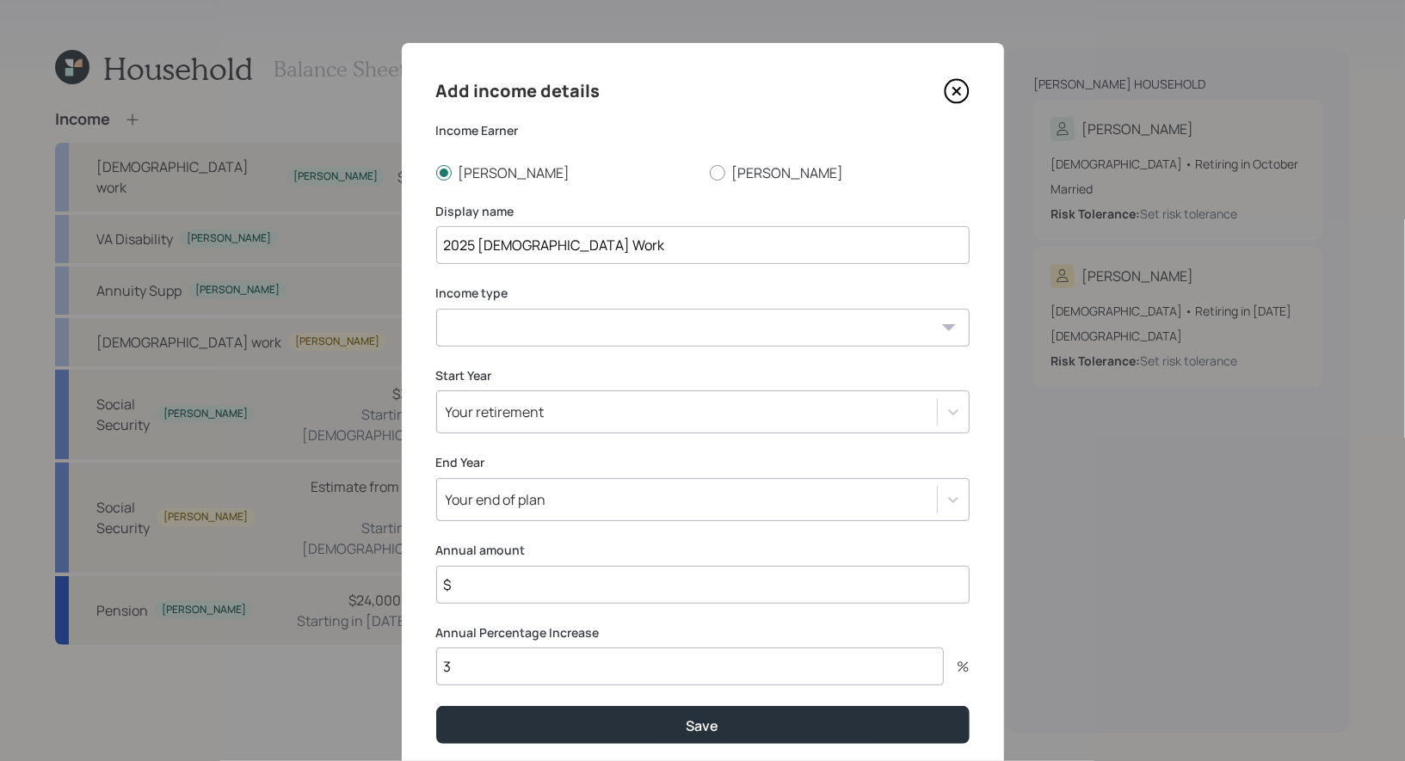
click at [544, 337] on select "Full-time work Part-time work Self employment Other" at bounding box center [702, 328] width 533 height 38
select select "part_time"
click at [436, 309] on select "Full-time work Part-time work Self employment Other" at bounding box center [702, 328] width 533 height 38
click at [605, 410] on div "Your retirement" at bounding box center [687, 411] width 500 height 29
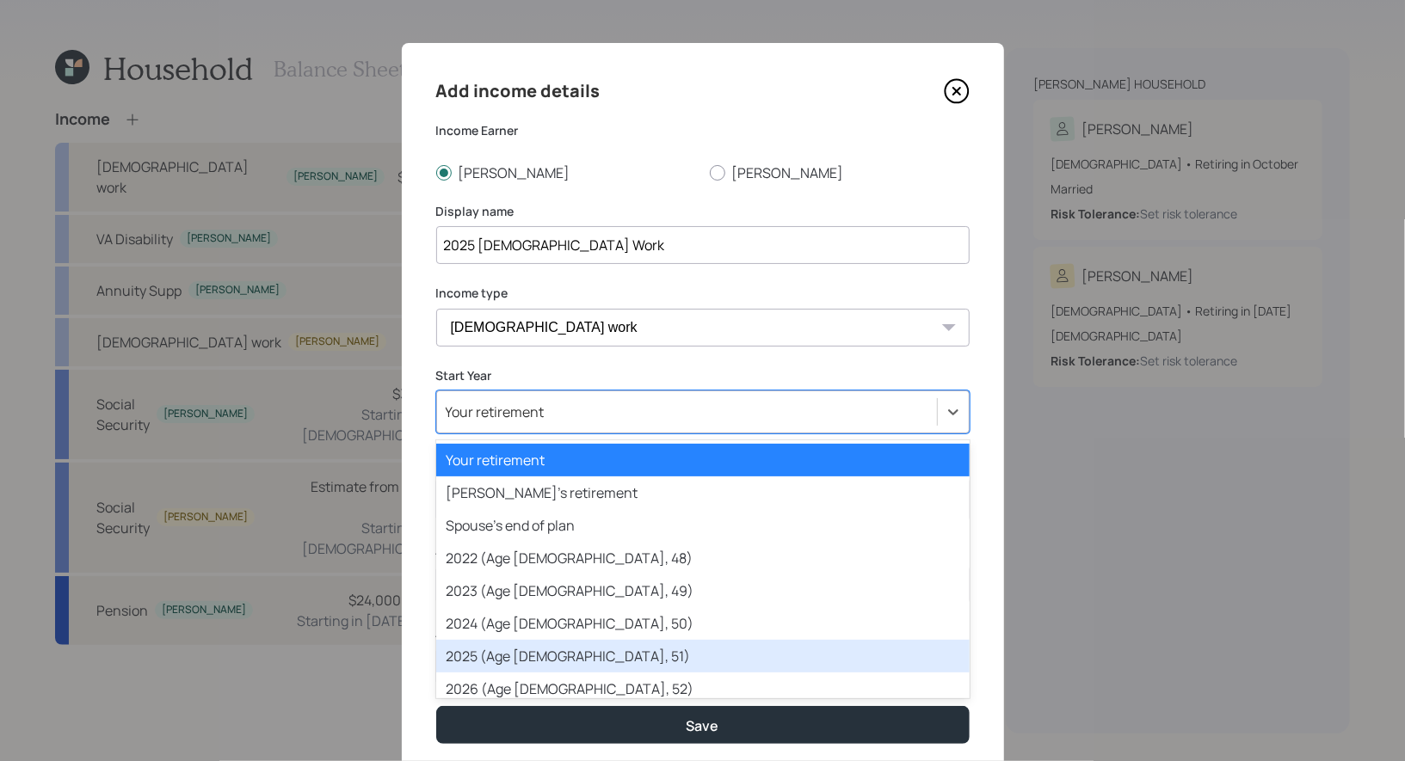
click at [554, 649] on div "2025 (Age 54, 51)" at bounding box center [702, 656] width 533 height 33
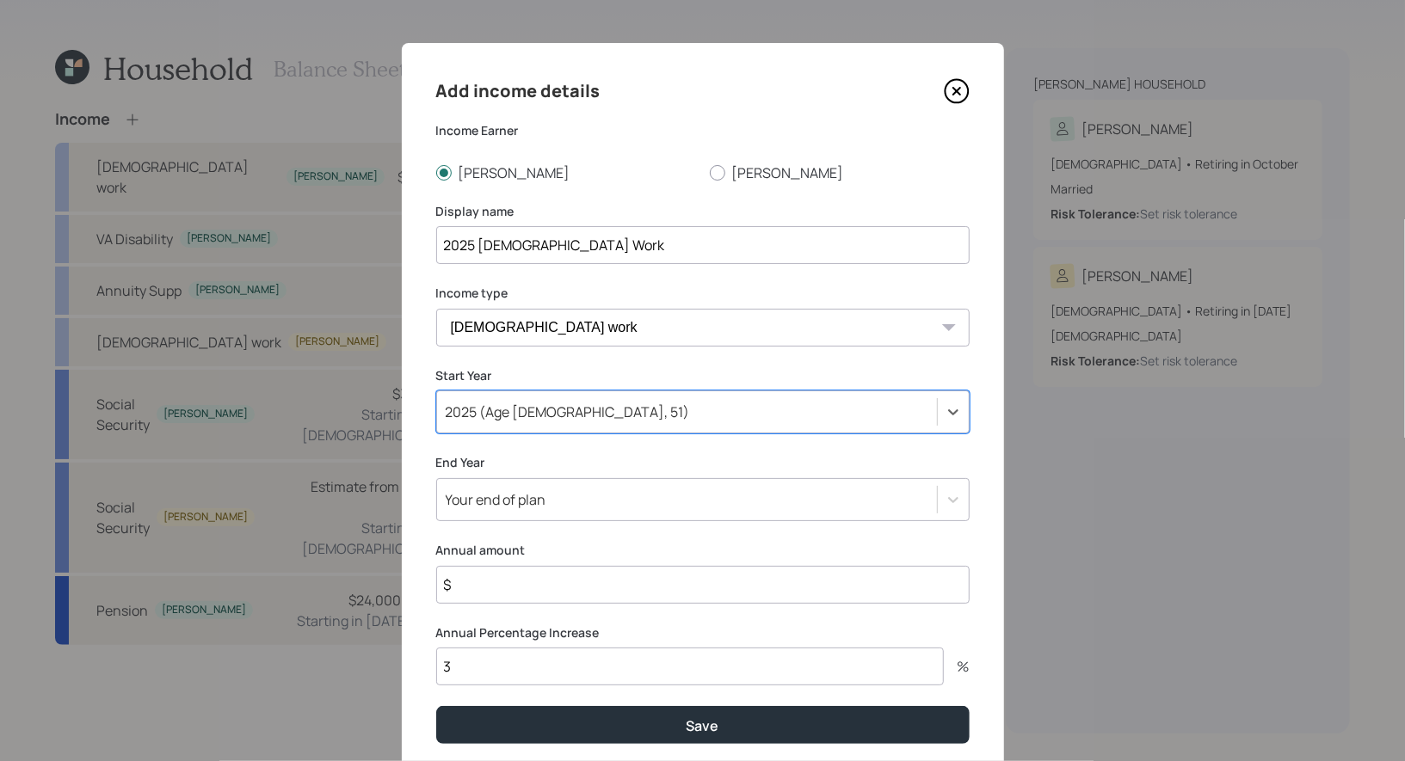
click at [587, 505] on div "Your end of plan" at bounding box center [702, 499] width 533 height 43
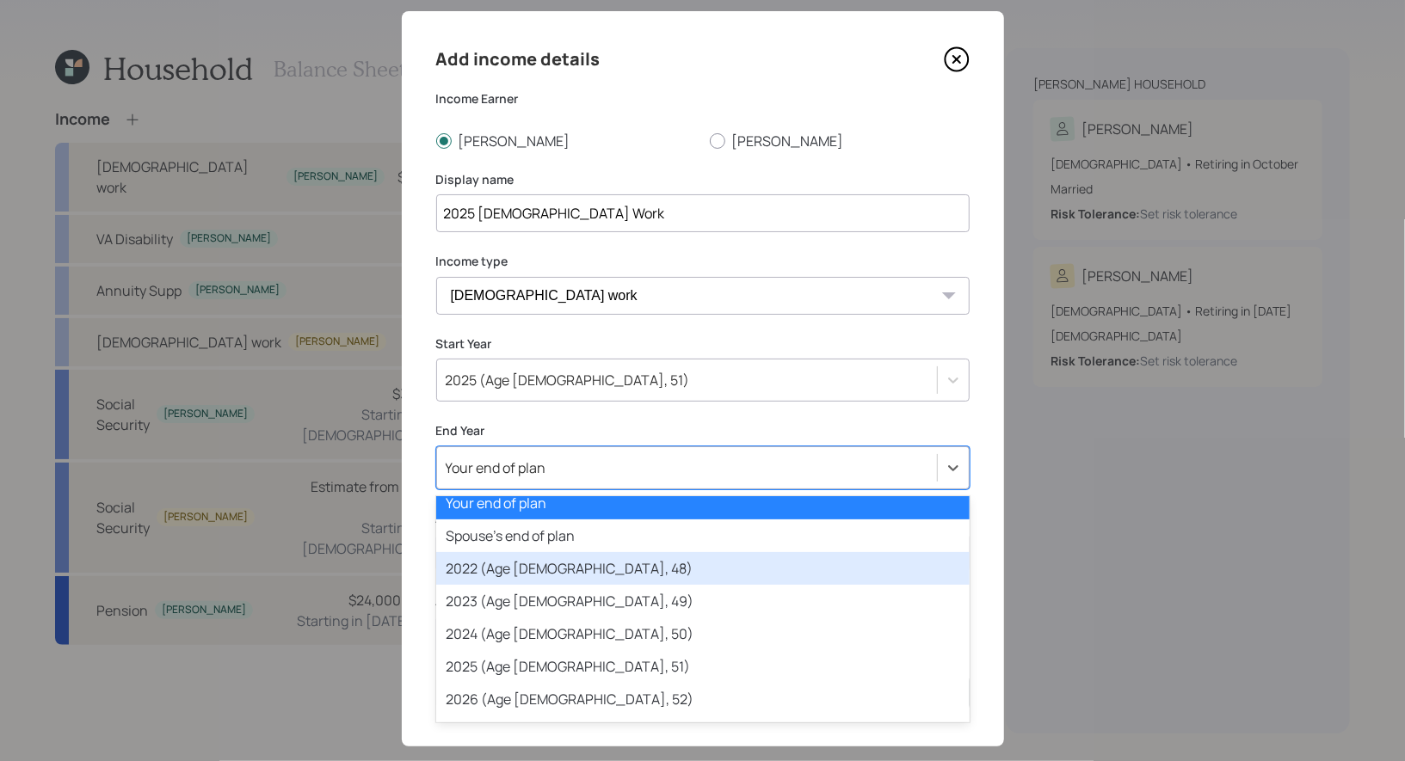
scroll to position [86, 0]
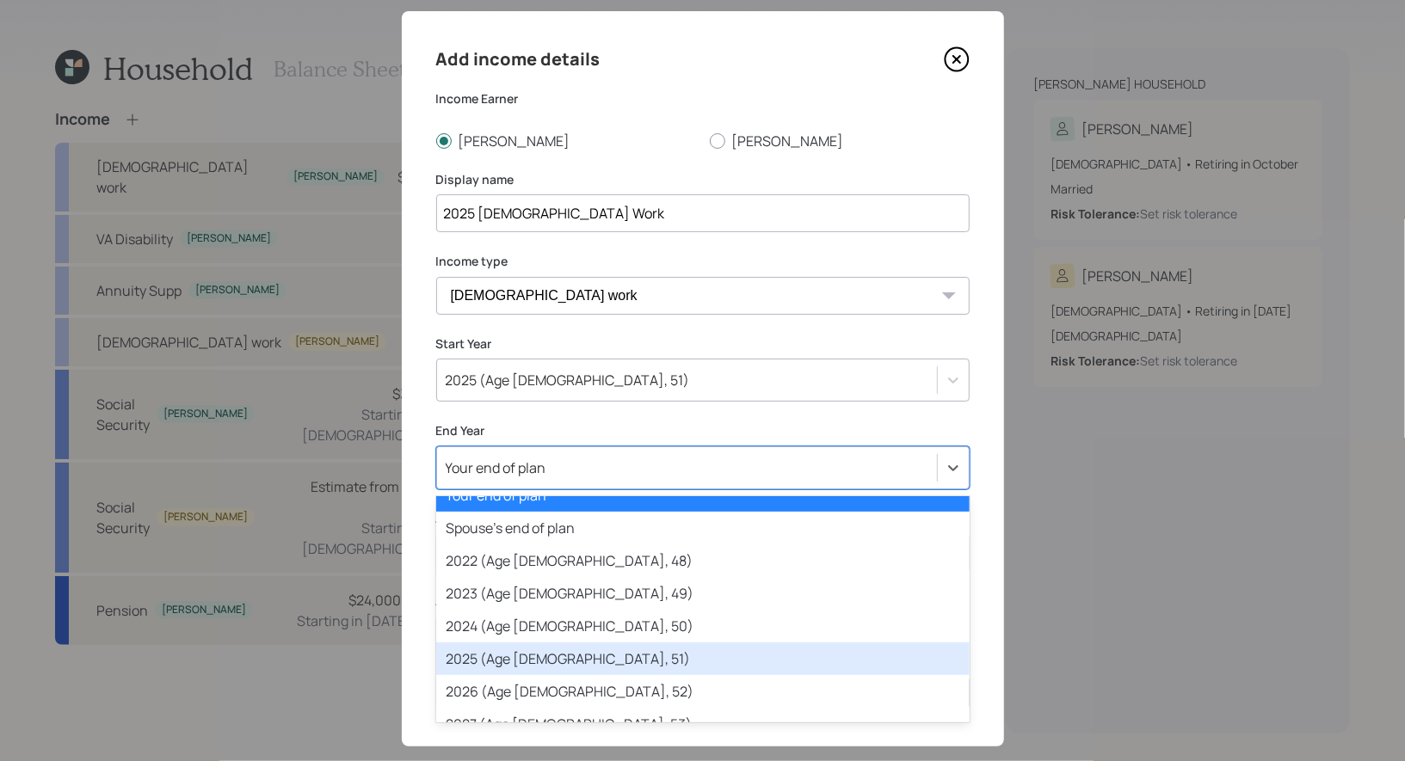
click at [577, 660] on div "2025 (Age 54, 51)" at bounding box center [702, 659] width 533 height 33
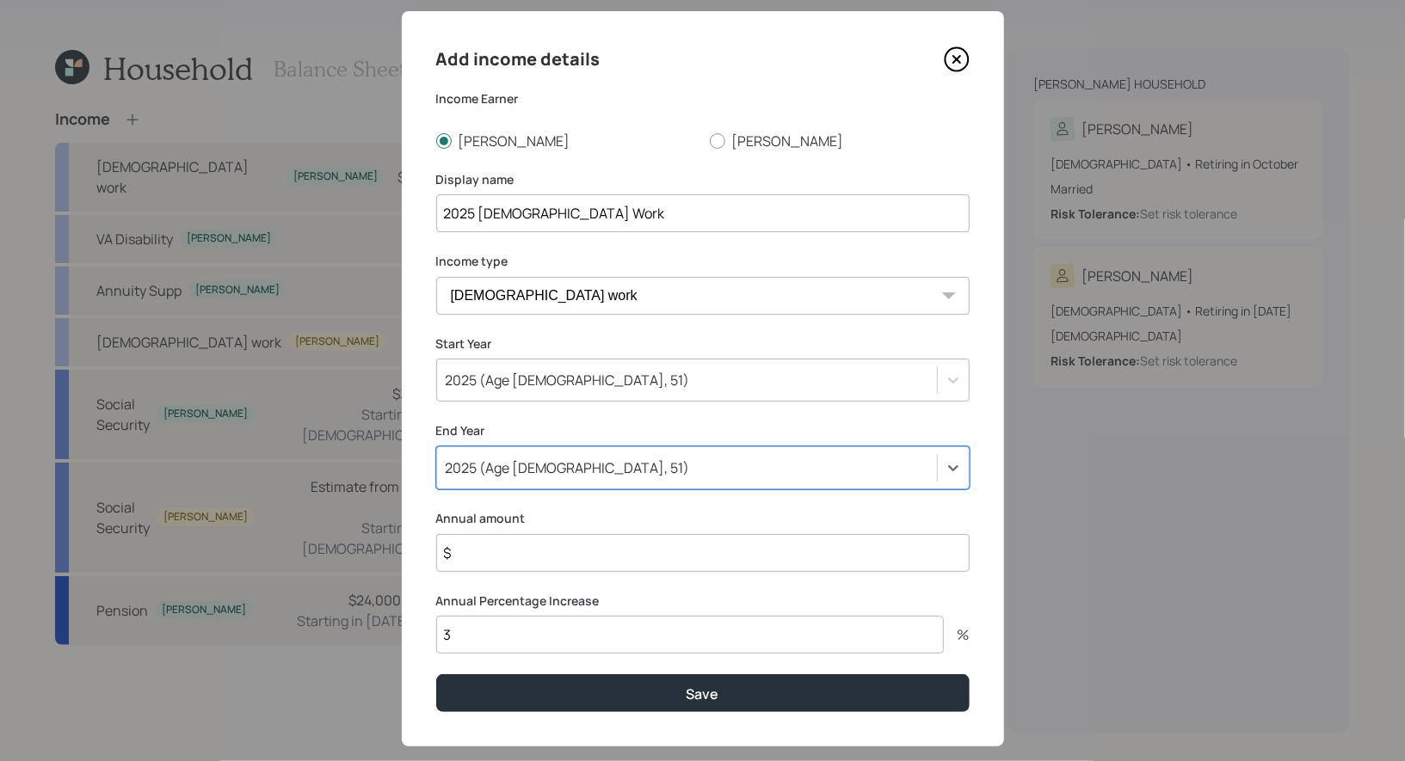
click at [497, 556] on input "$" at bounding box center [702, 553] width 533 height 38
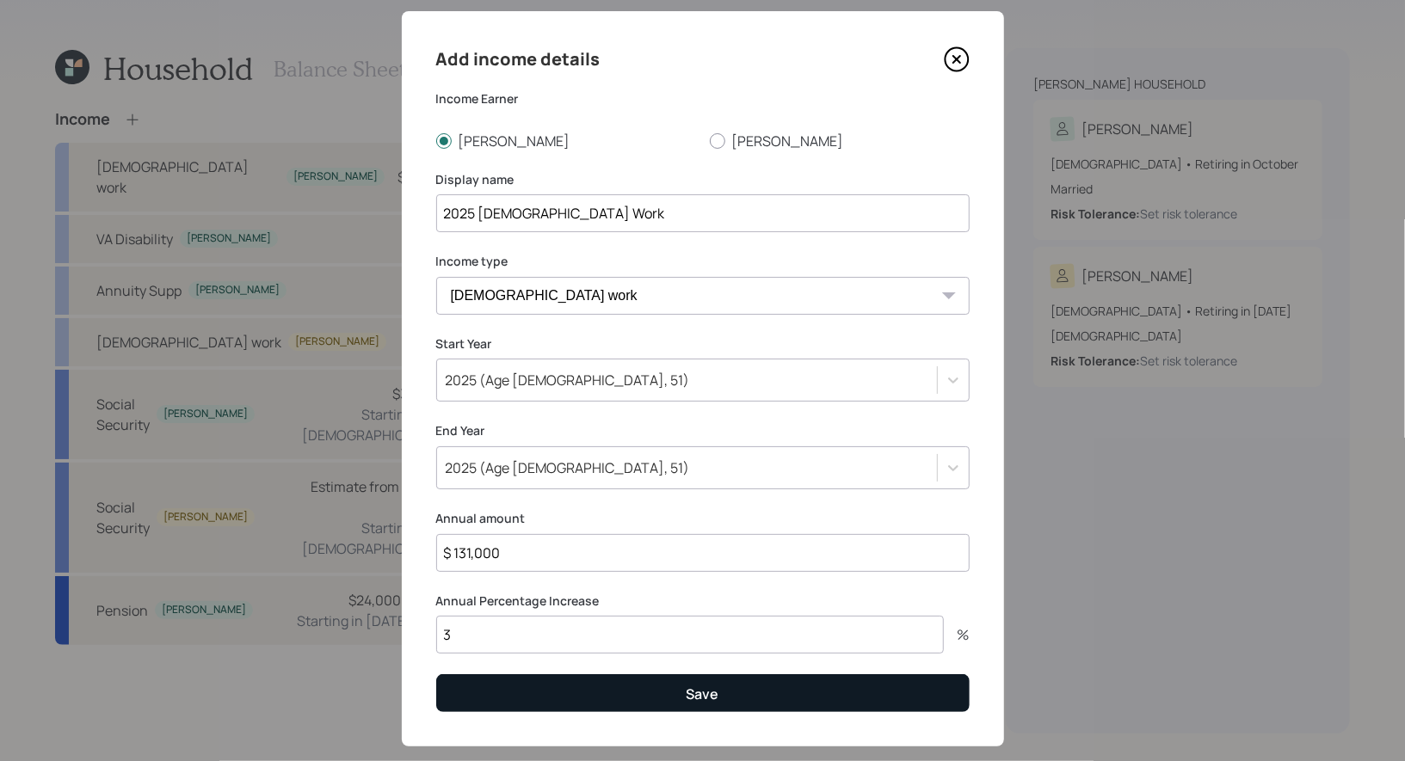
type input "$ 131,000"
click at [525, 688] on button "Save" at bounding box center [702, 692] width 533 height 37
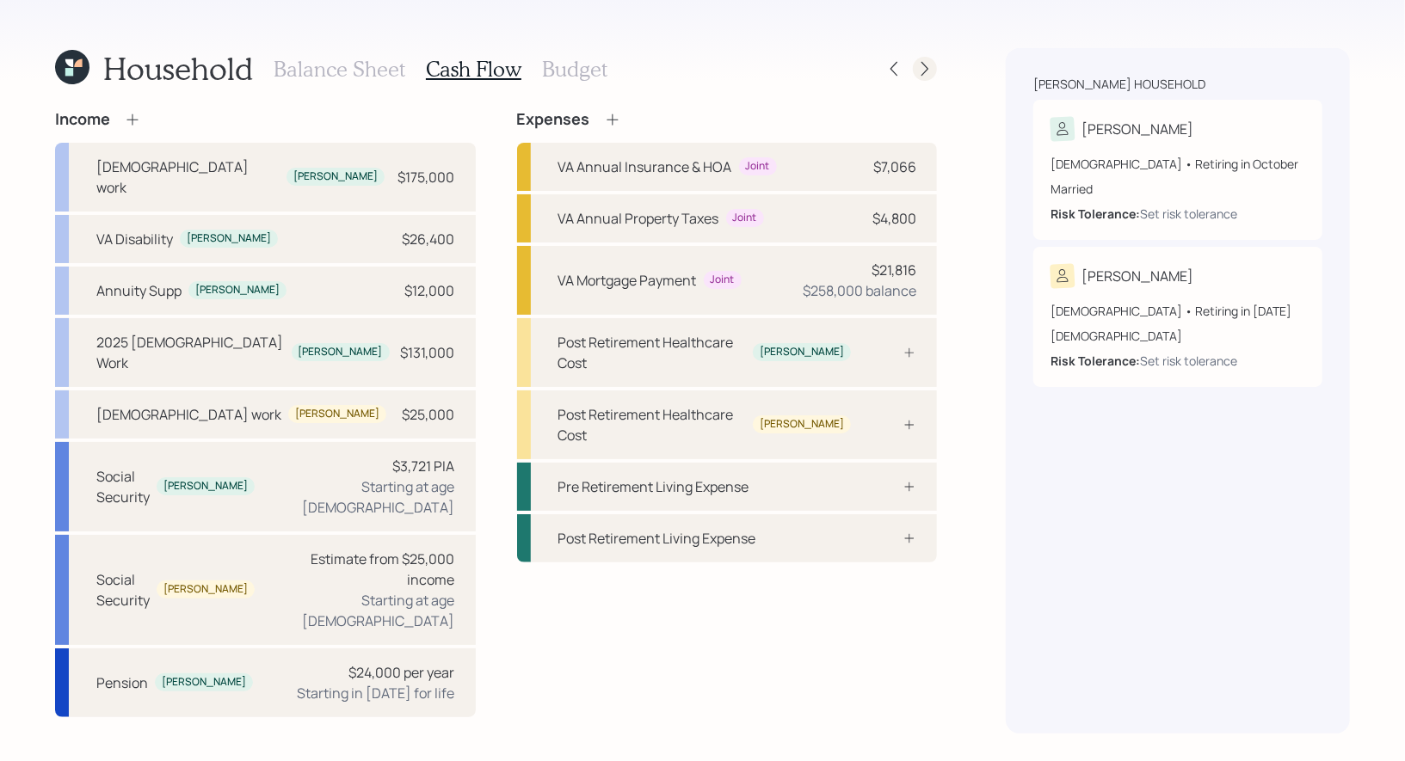
click at [924, 72] on icon at bounding box center [924, 68] width 17 height 17
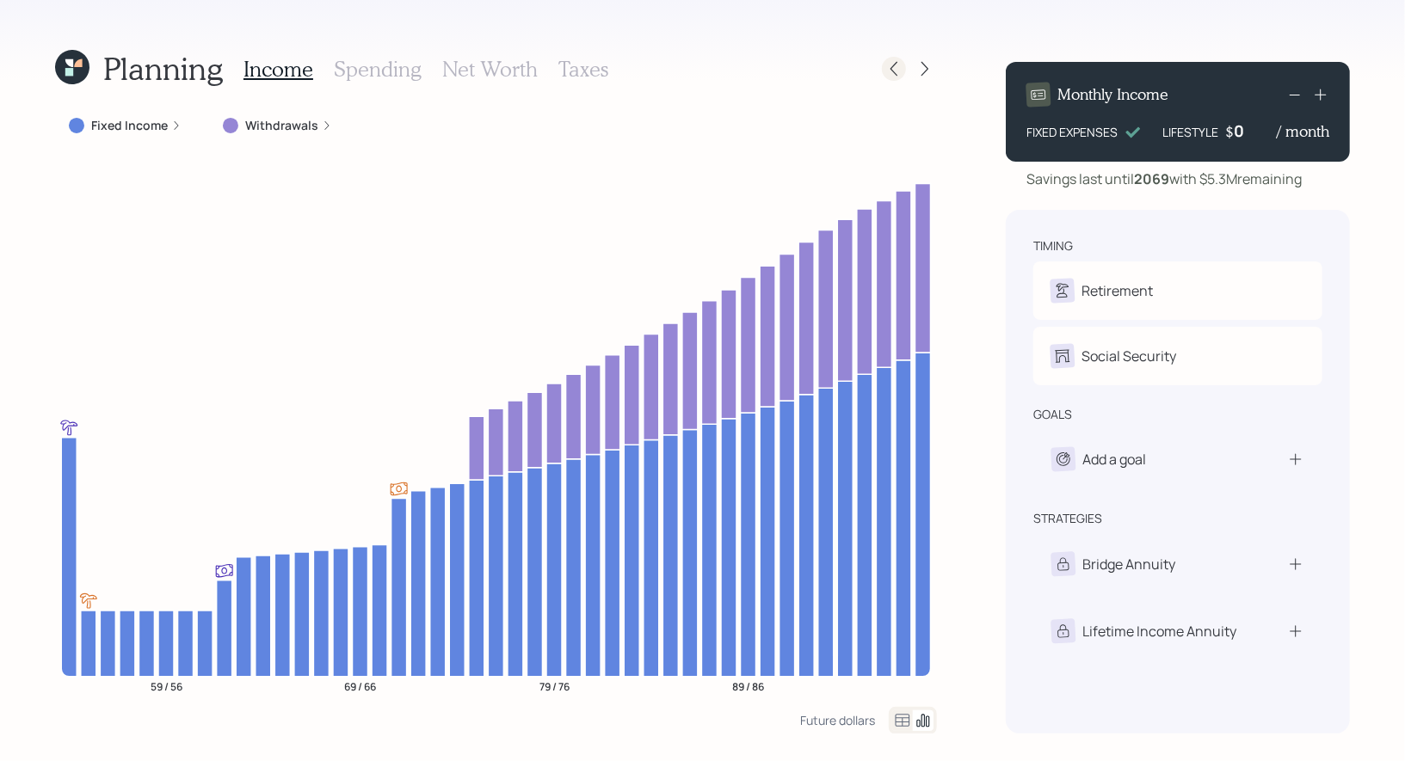
click at [895, 75] on icon at bounding box center [893, 68] width 17 height 17
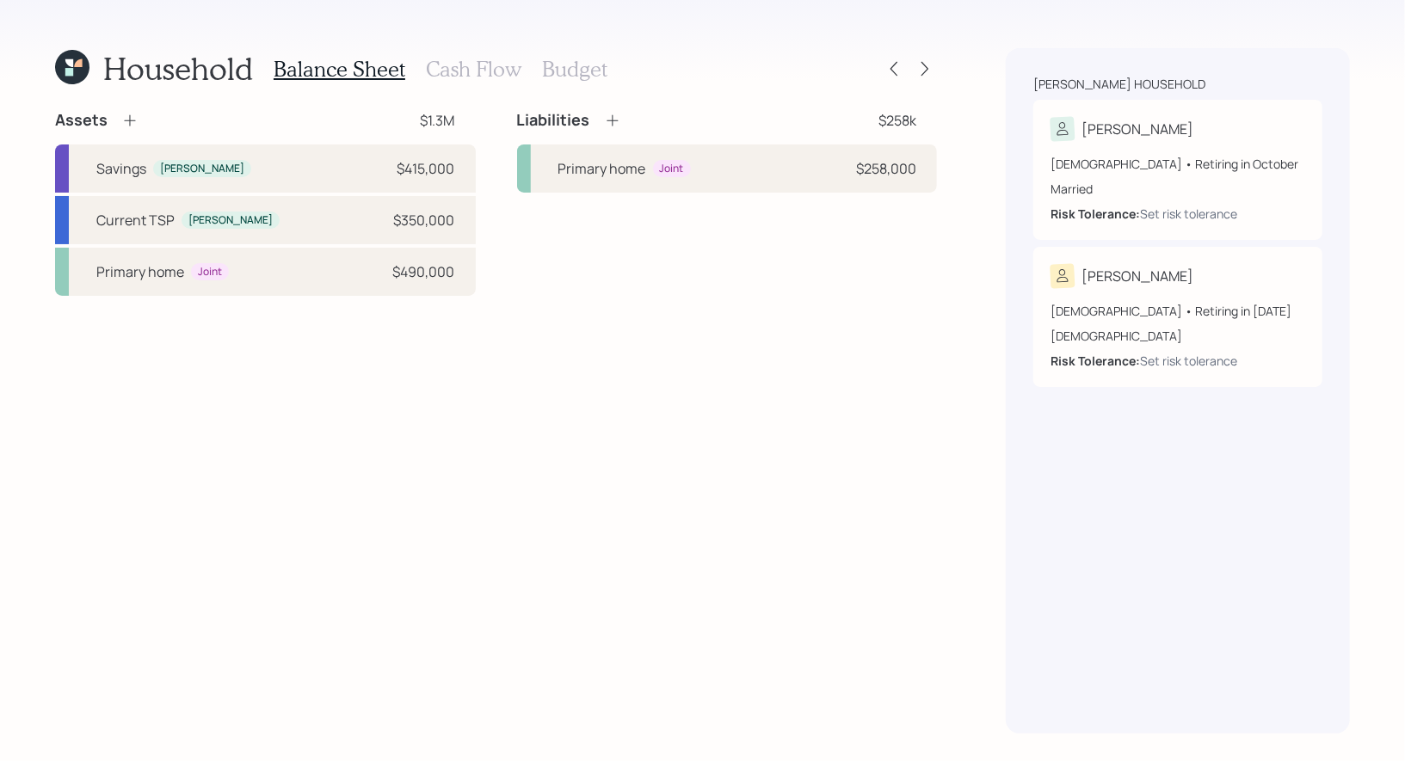
click at [557, 65] on h3 "Budget" at bounding box center [574, 69] width 65 height 25
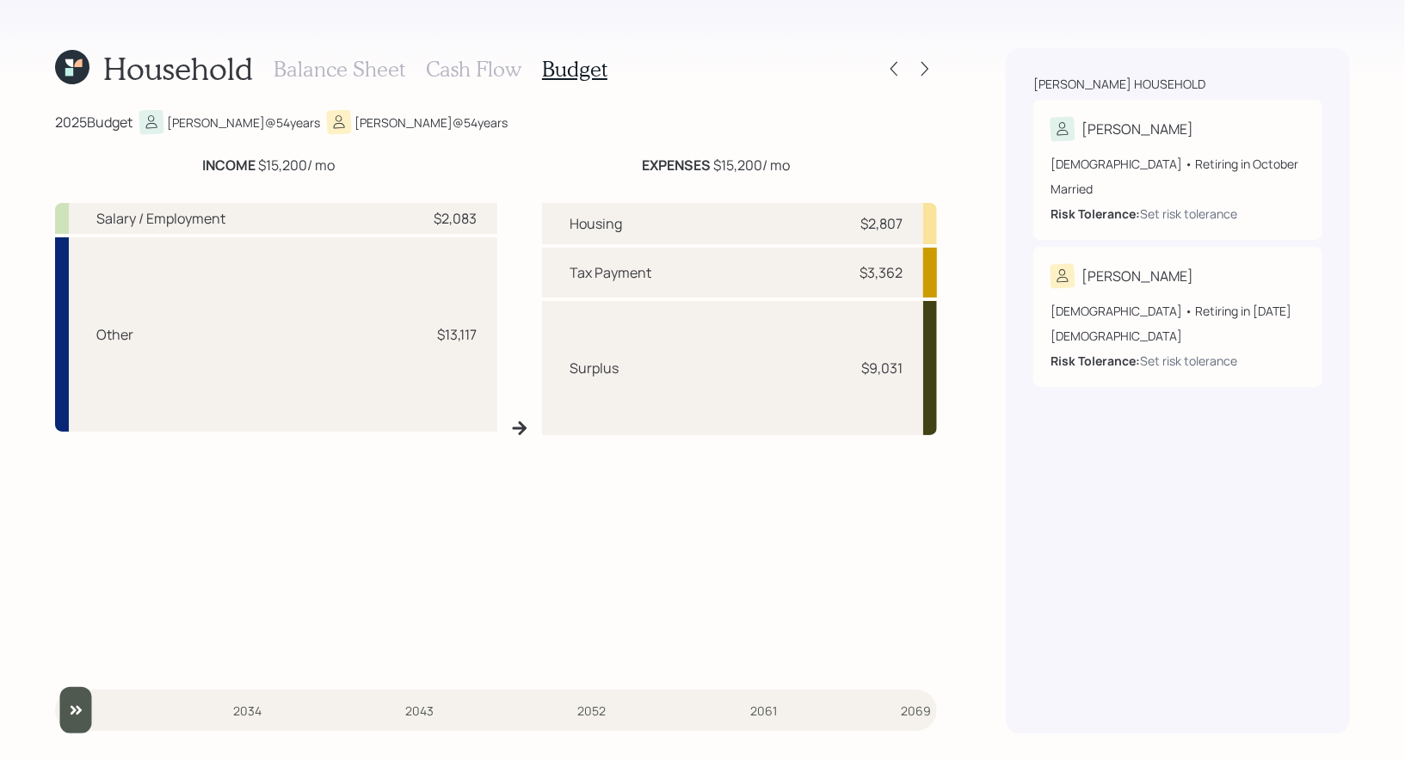
click at [458, 71] on h3 "Cash Flow" at bounding box center [473, 69] width 95 height 25
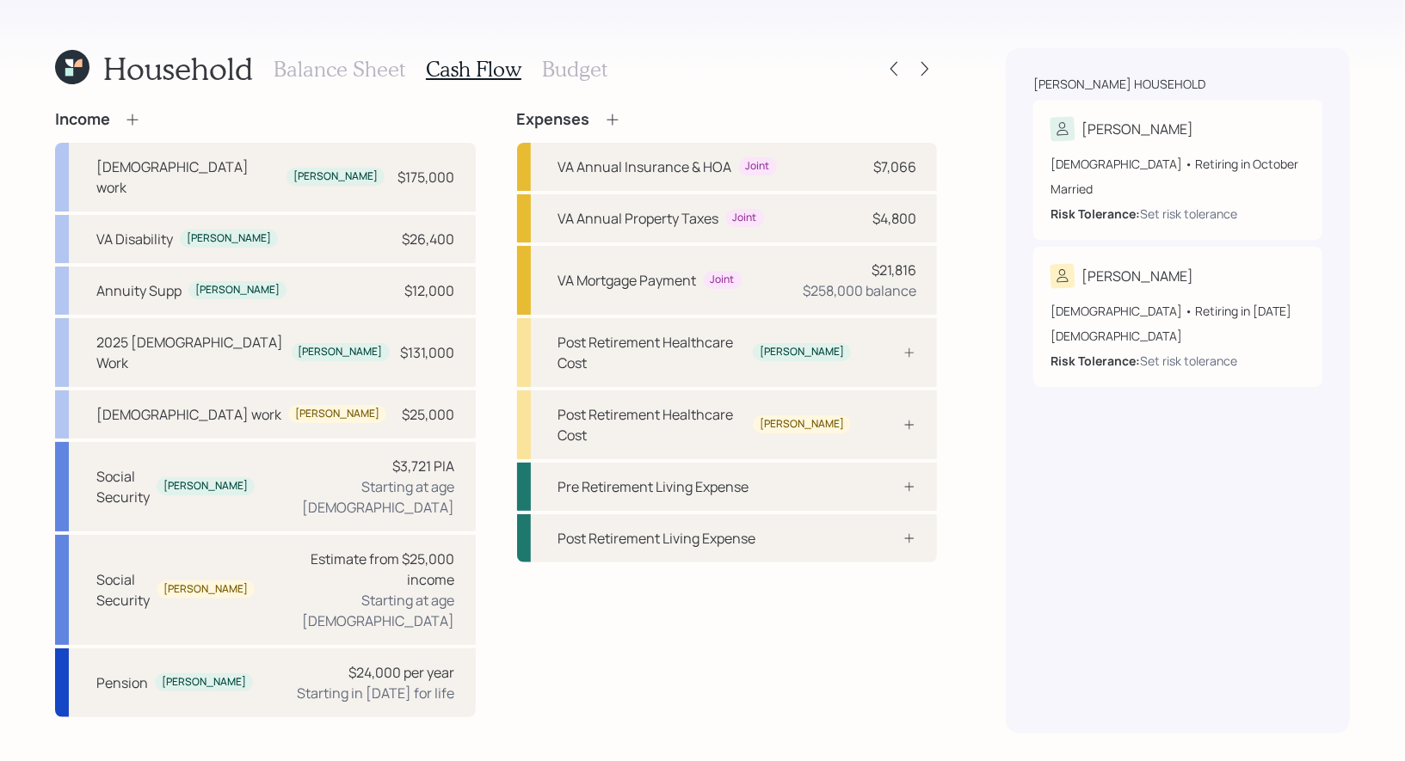
click at [558, 70] on h3 "Budget" at bounding box center [574, 69] width 65 height 25
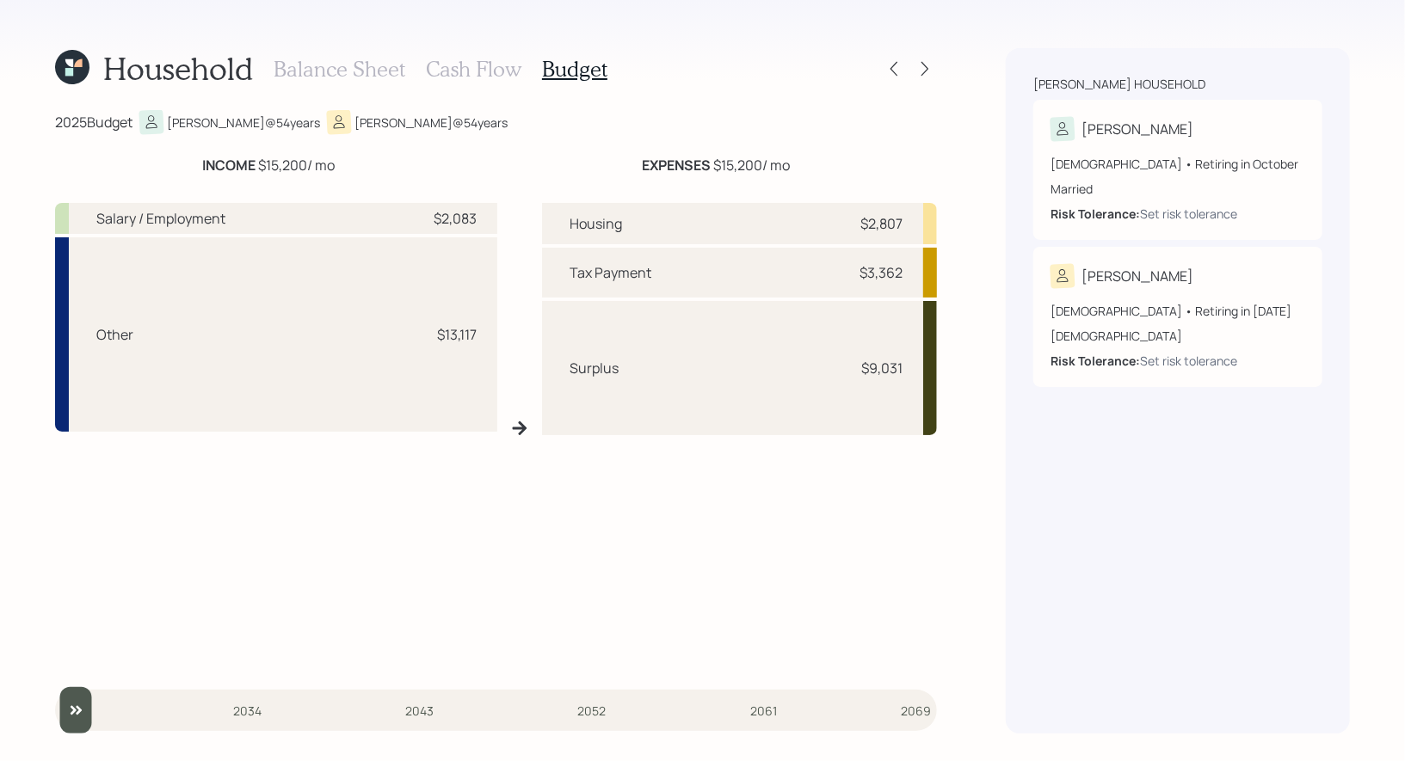
click at [462, 79] on h3 "Cash Flow" at bounding box center [473, 69] width 95 height 25
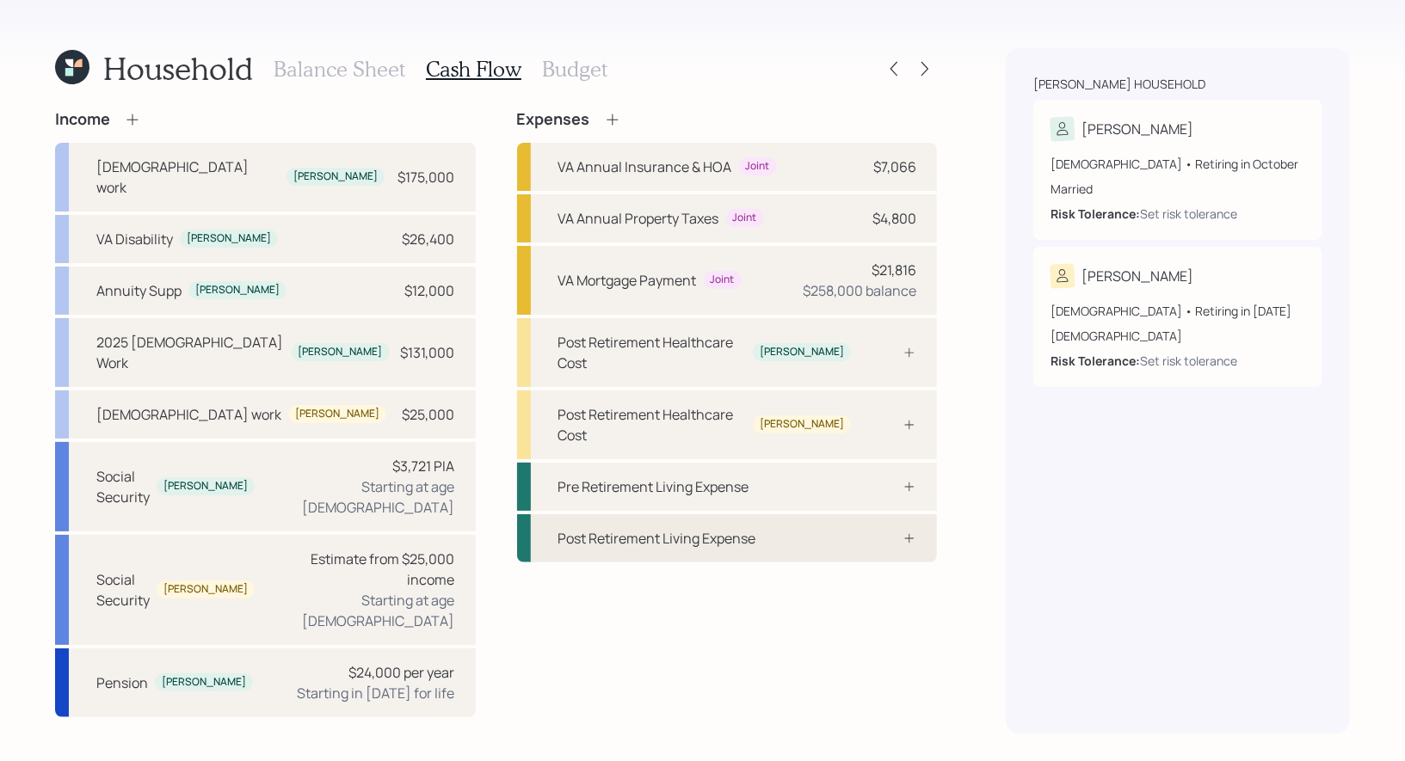
click at [700, 528] on div "Post Retirement Living Expense" at bounding box center [657, 538] width 198 height 21
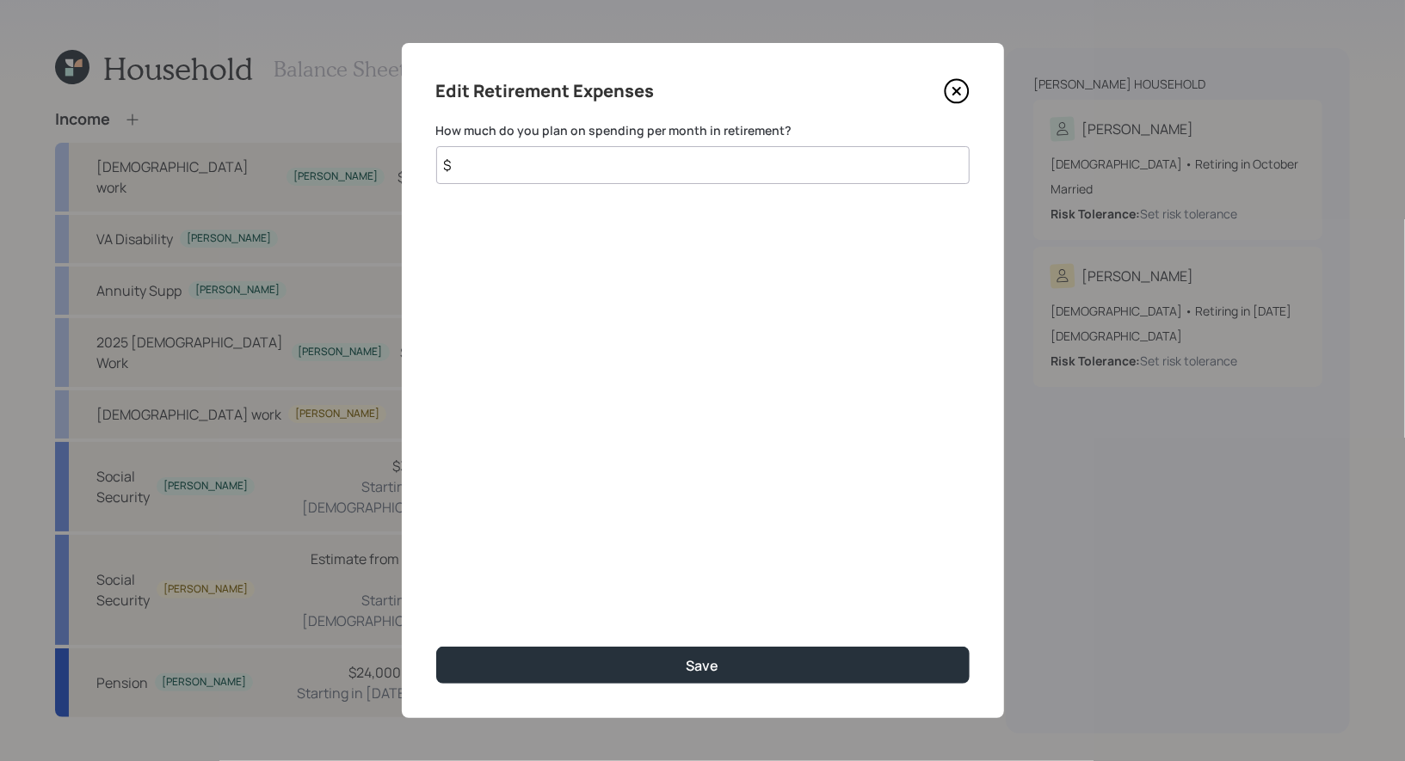
click at [957, 90] on icon at bounding box center [955, 91] width 7 height 7
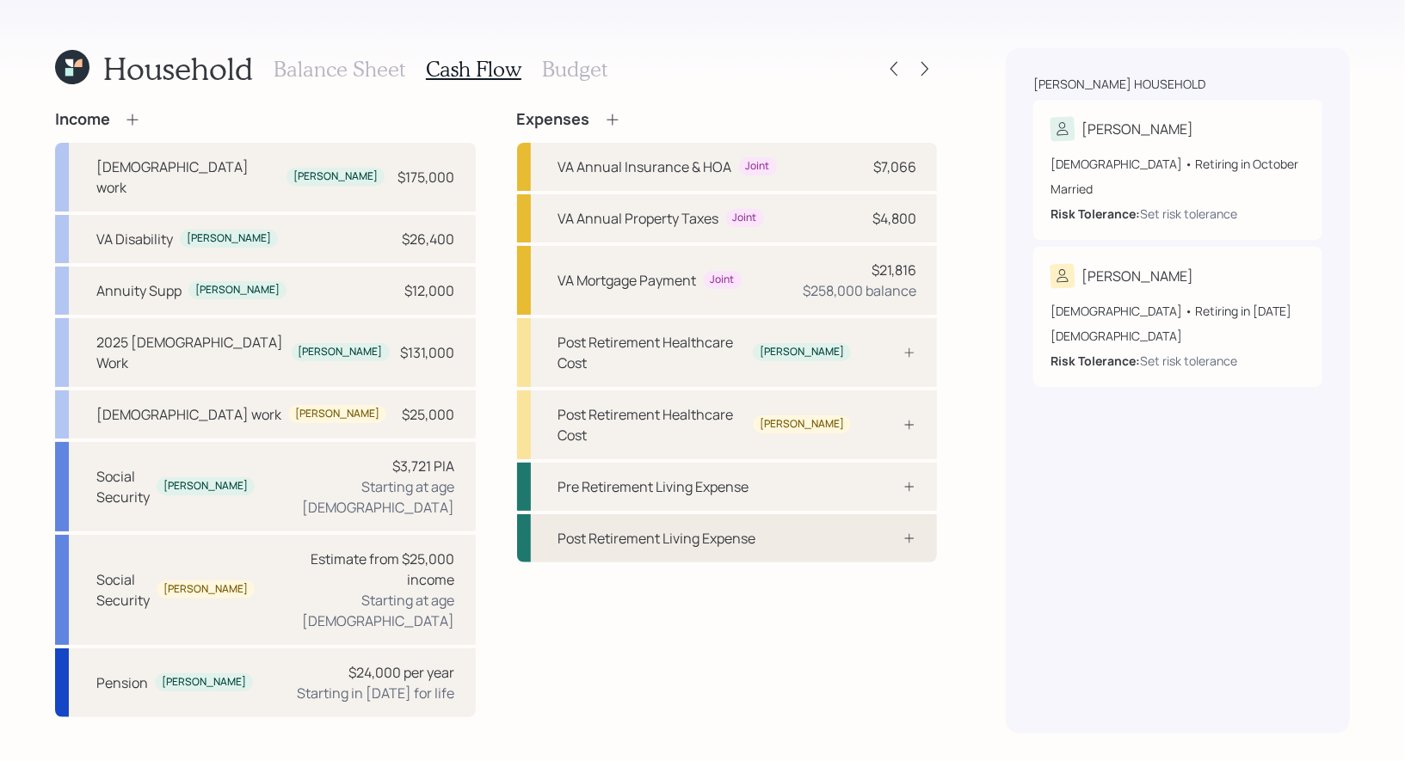
click at [655, 528] on div "Post Retirement Living Expense" at bounding box center [657, 538] width 198 height 21
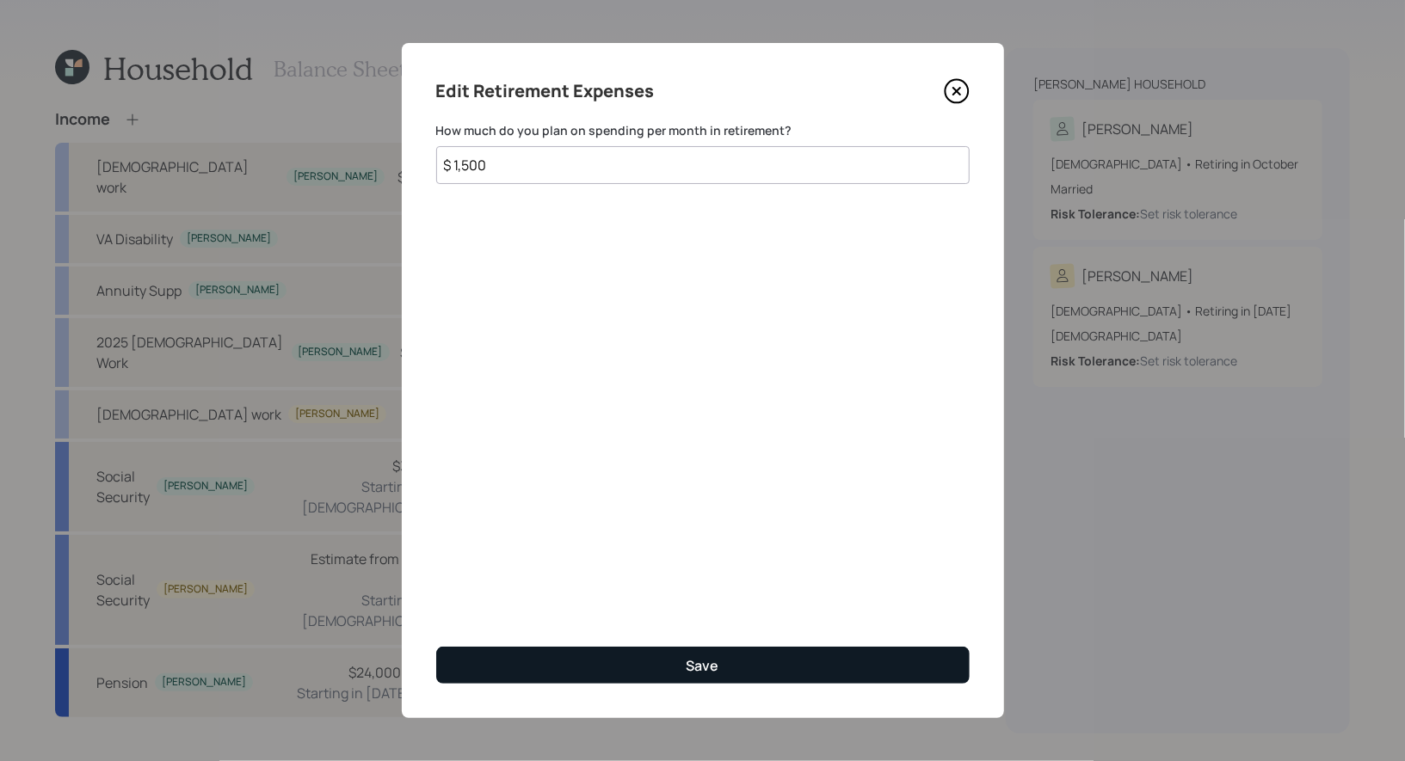
type input "$ 1,500"
click at [653, 660] on button "Save" at bounding box center [702, 665] width 533 height 37
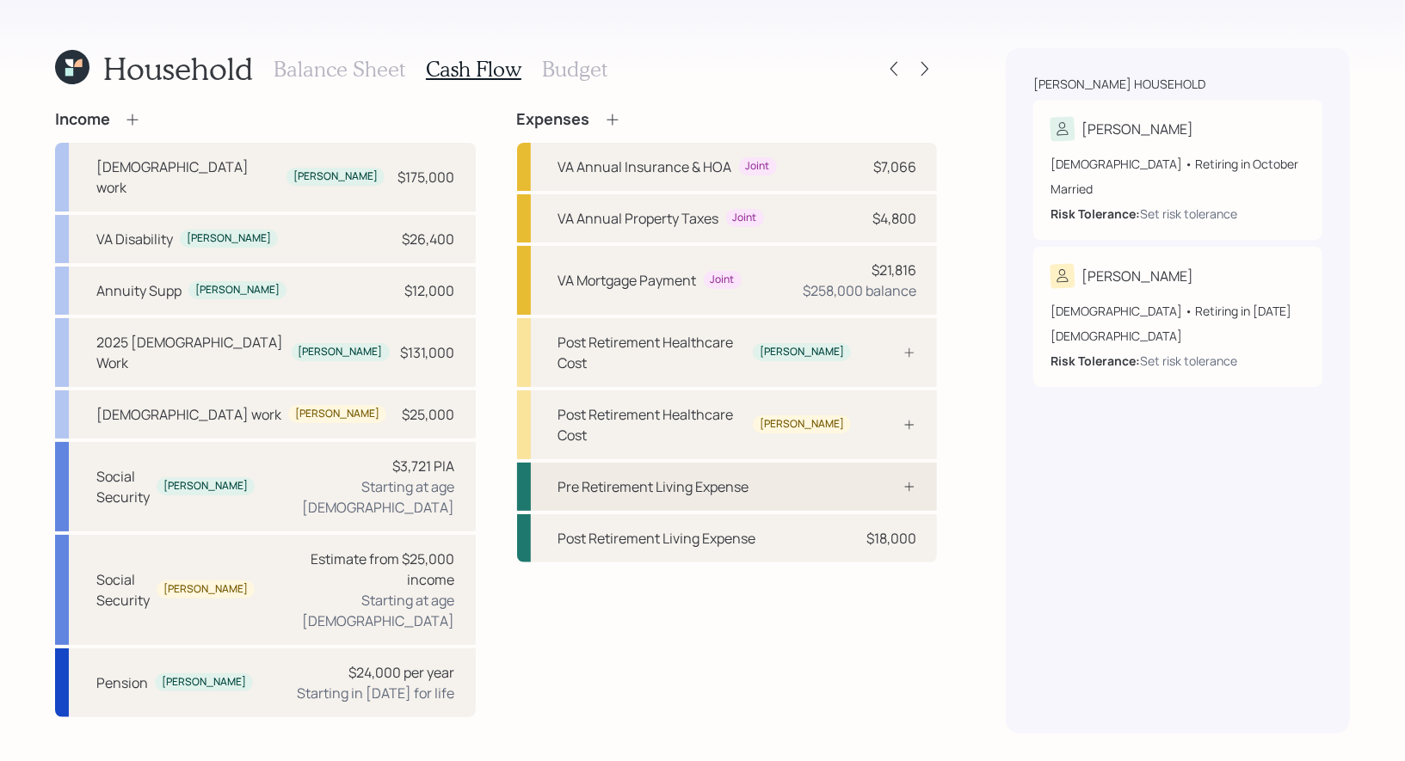
click at [652, 477] on div "Pre Retirement Living Expense" at bounding box center [653, 487] width 191 height 21
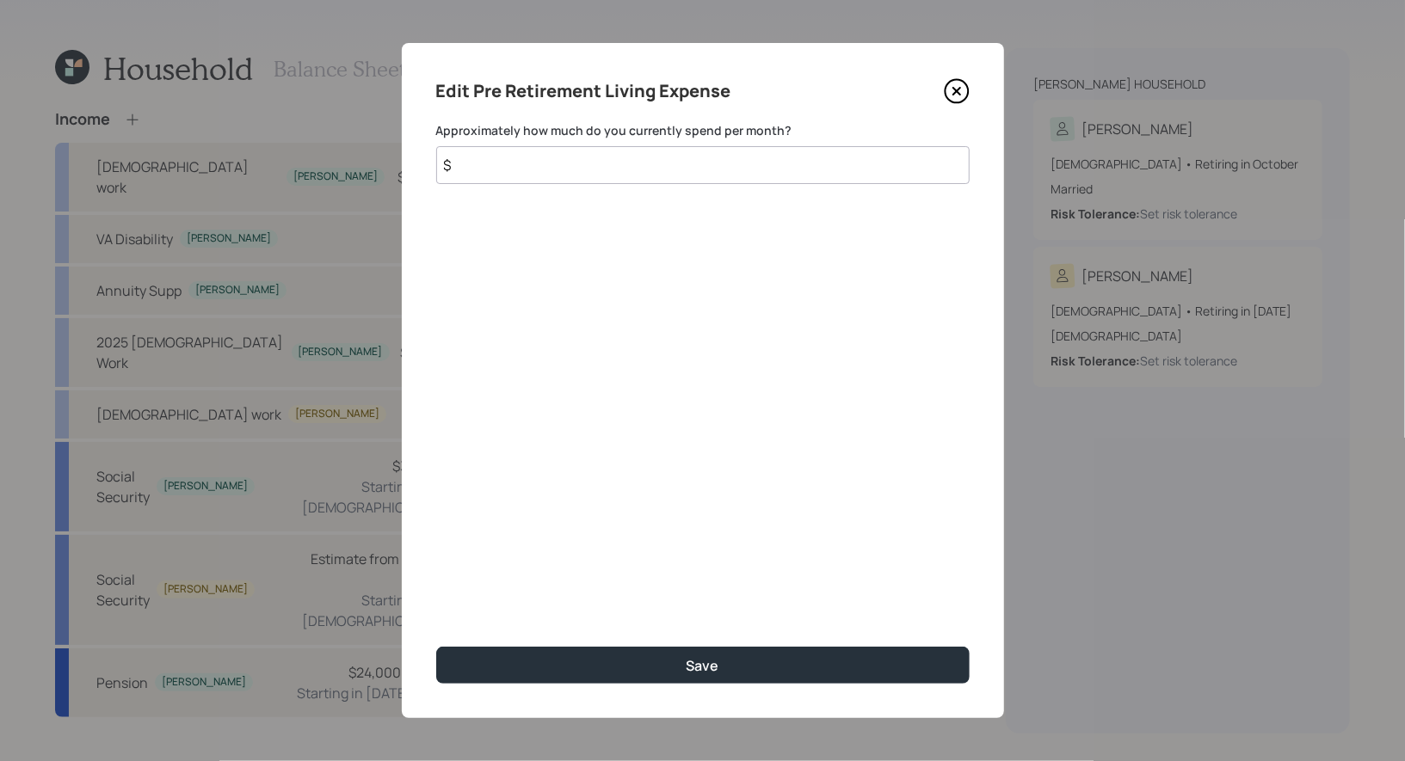
click at [556, 173] on input "$" at bounding box center [702, 165] width 533 height 38
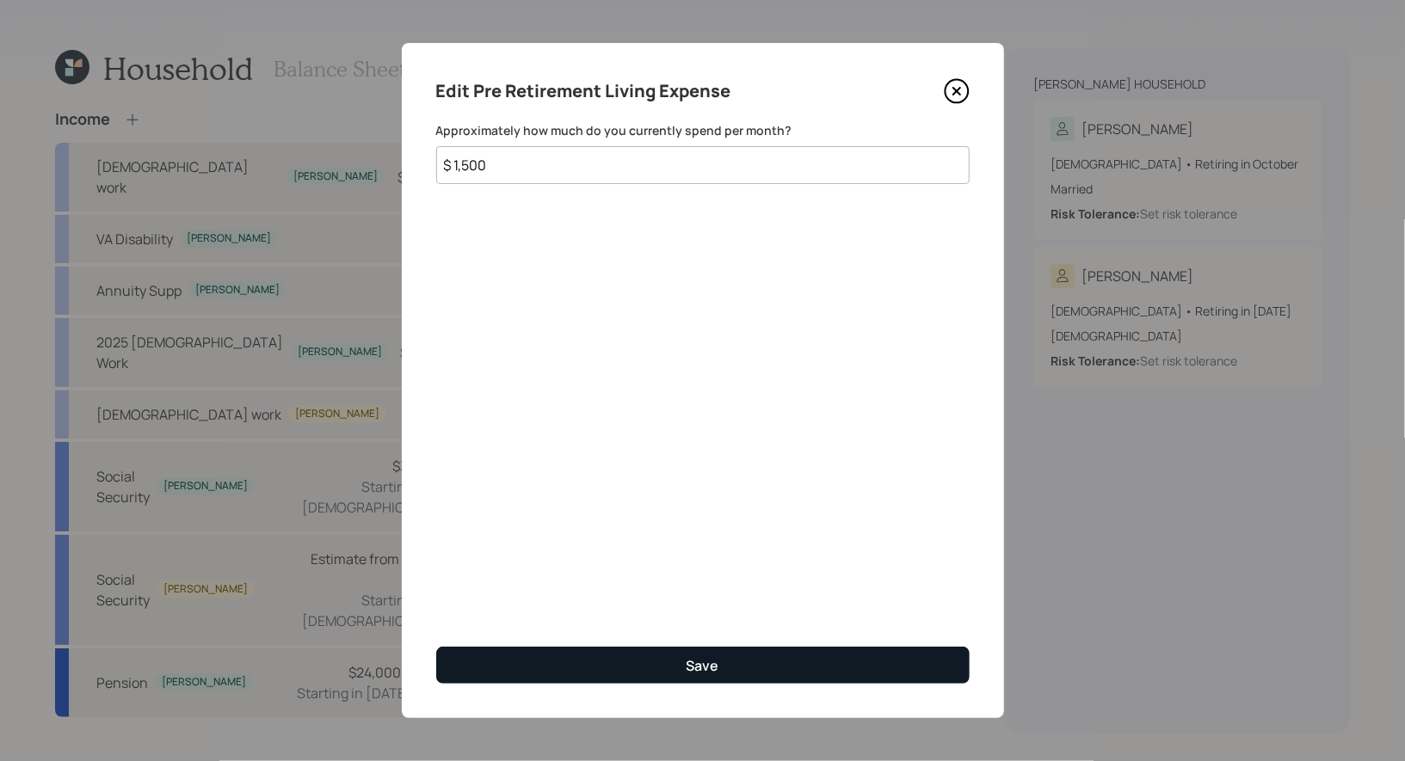
type input "$ 1,500"
click at [559, 663] on button "Save" at bounding box center [702, 665] width 533 height 37
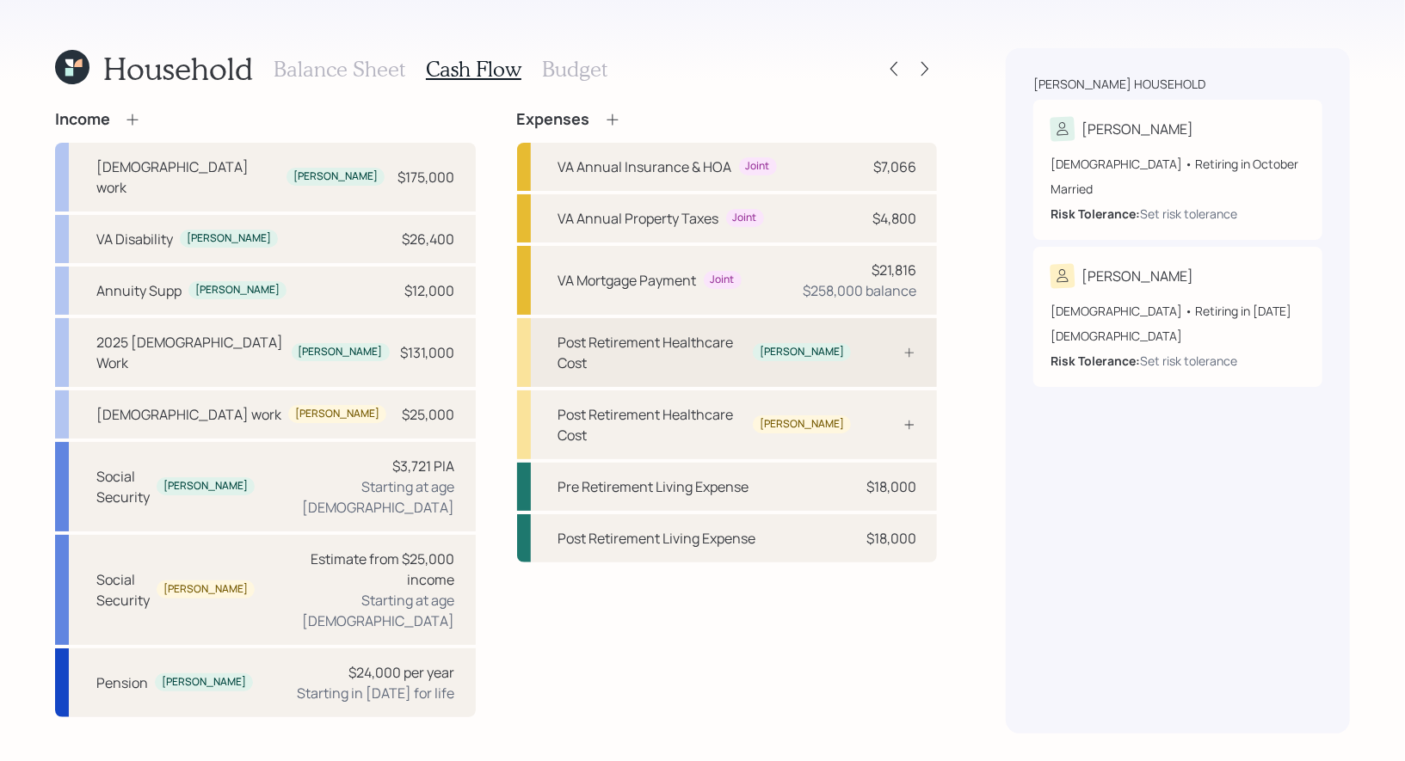
click at [876, 346] on div at bounding box center [890, 353] width 52 height 14
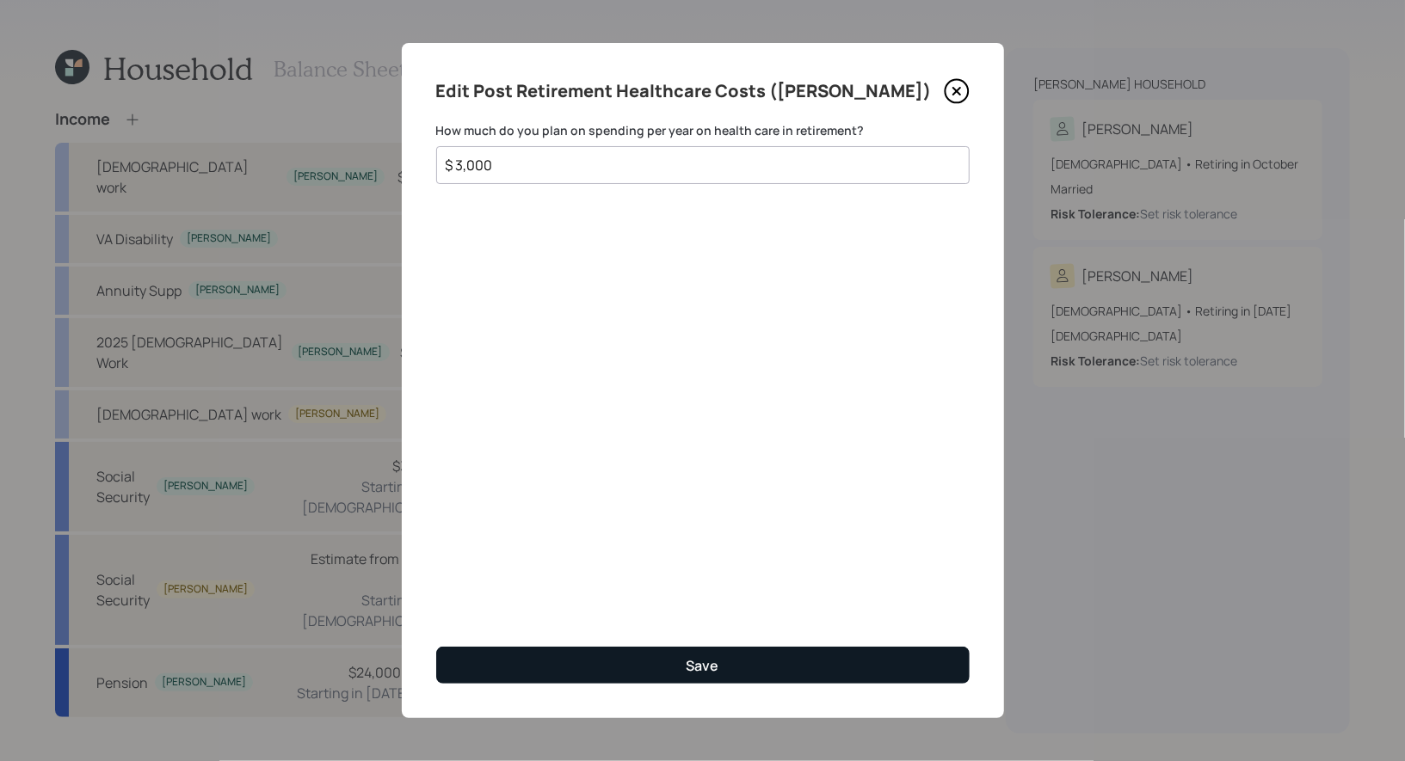
type input "$ 3,000"
click at [637, 670] on button "Save" at bounding box center [702, 665] width 533 height 37
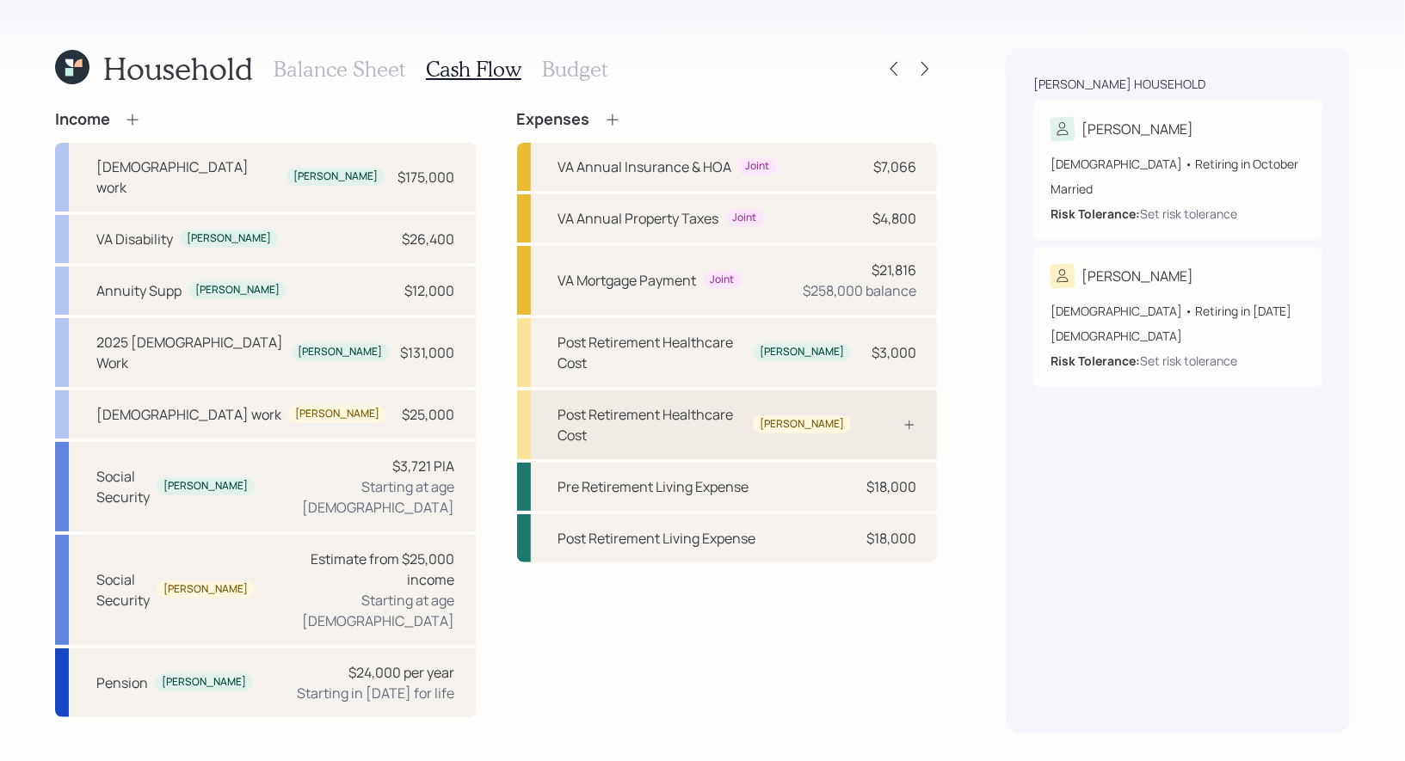
click at [772, 404] on div "Post Retirement Healthcare Cost Maria" at bounding box center [704, 424] width 293 height 41
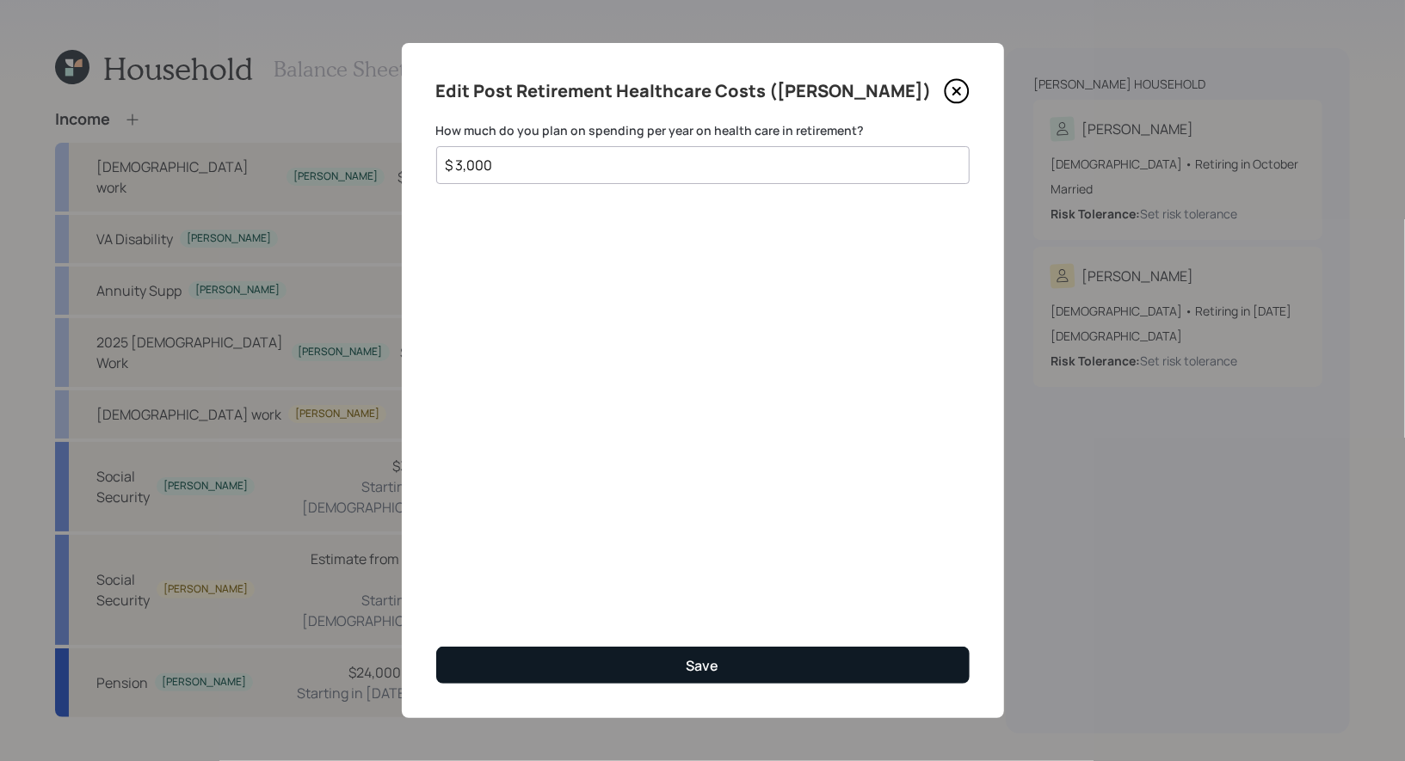
type input "$ 3,000"
click at [723, 667] on button "Save" at bounding box center [702, 665] width 533 height 37
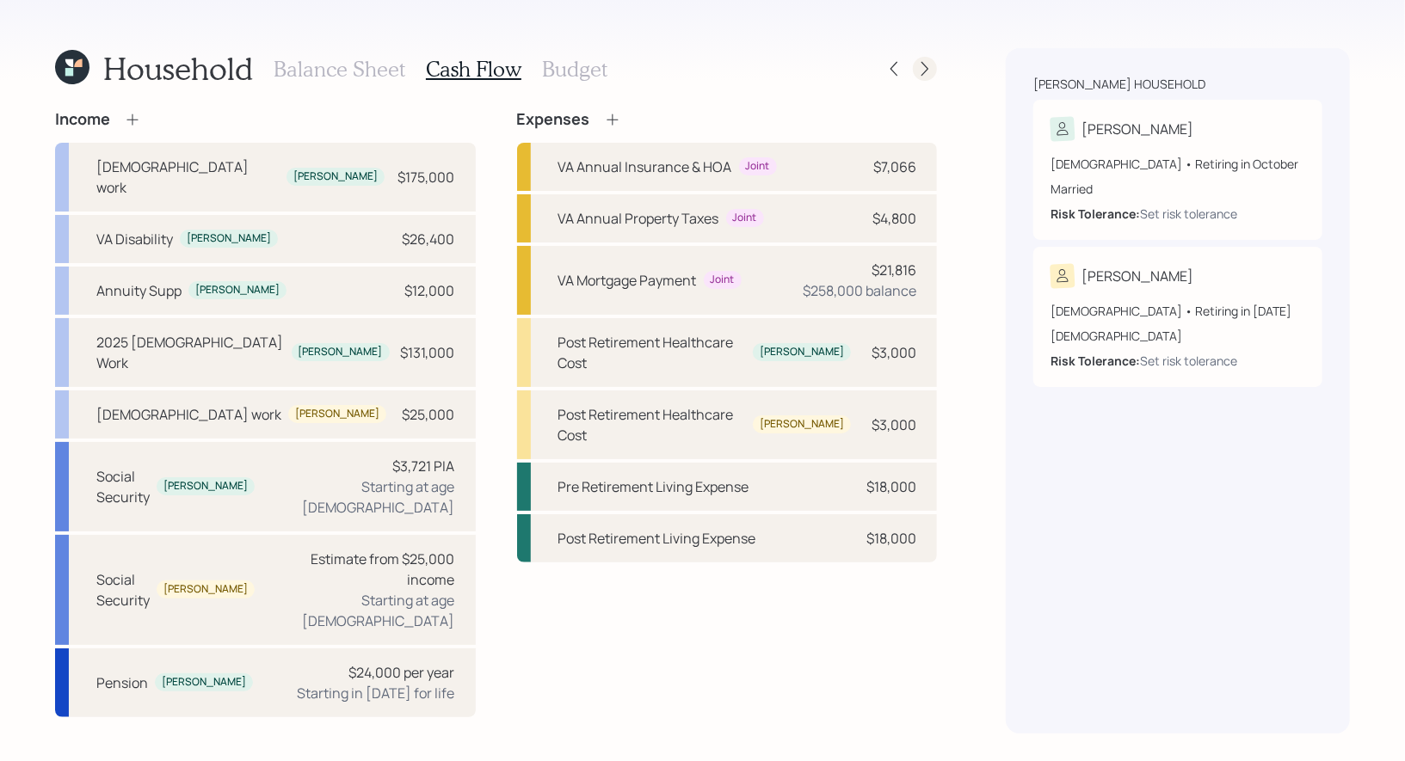
click at [925, 73] on icon at bounding box center [924, 68] width 17 height 17
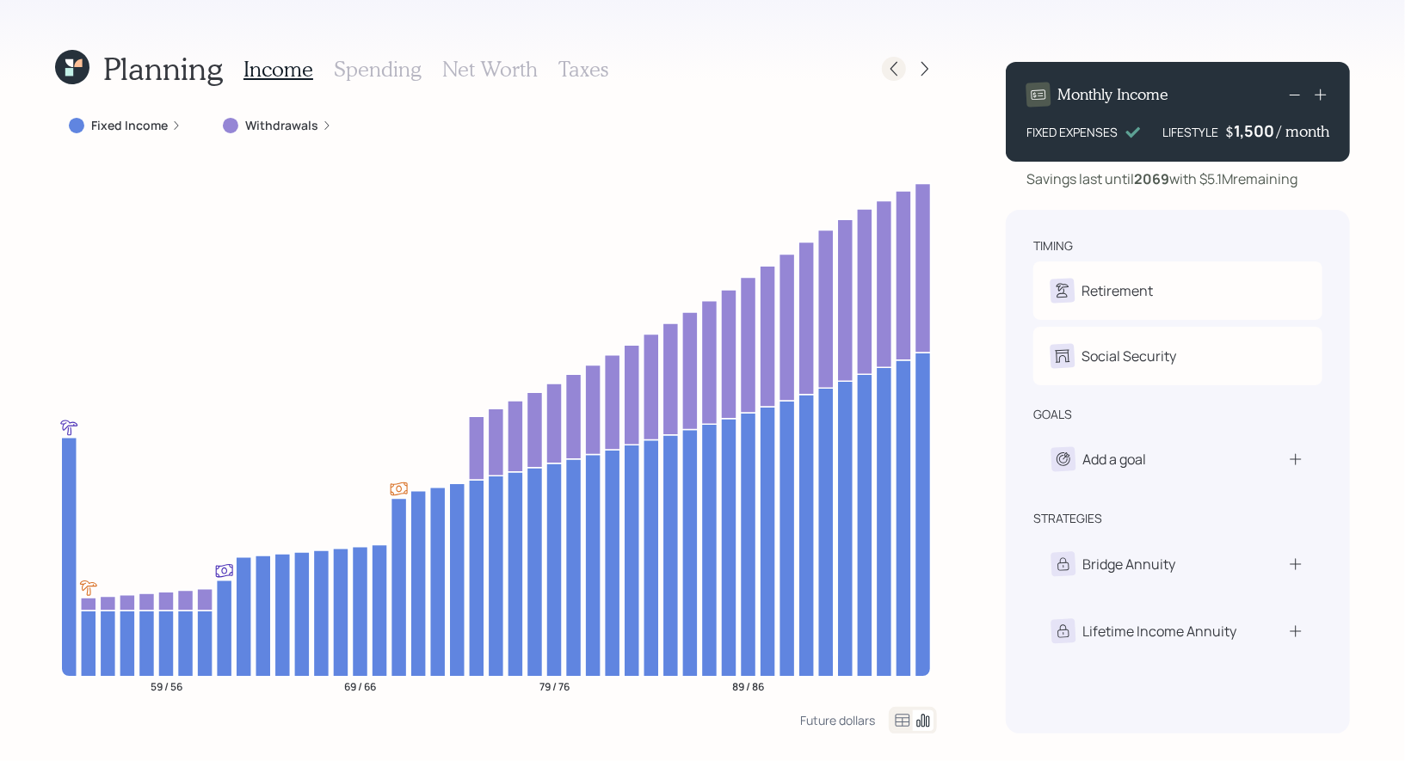
click at [894, 69] on icon at bounding box center [893, 68] width 17 height 17
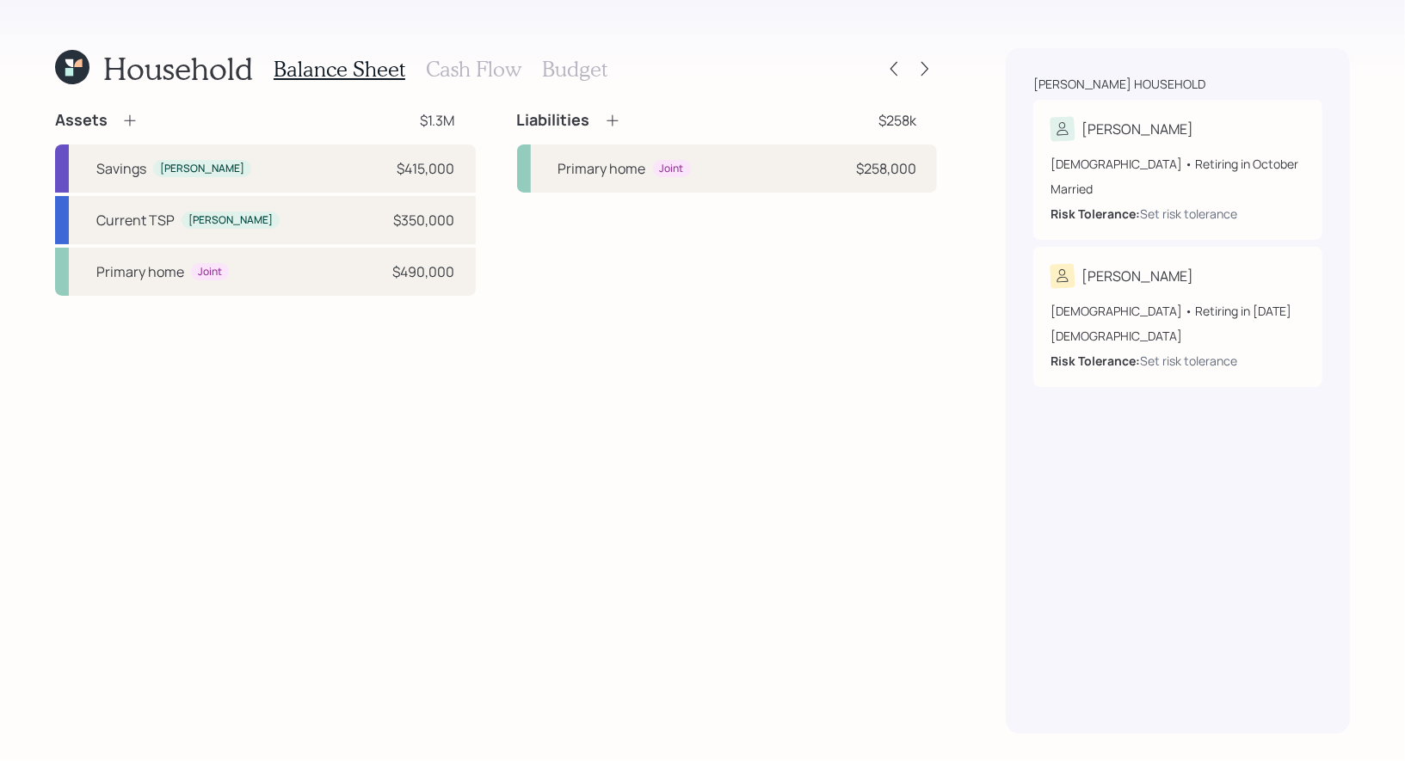
click at [473, 63] on h3 "Cash Flow" at bounding box center [473, 69] width 95 height 25
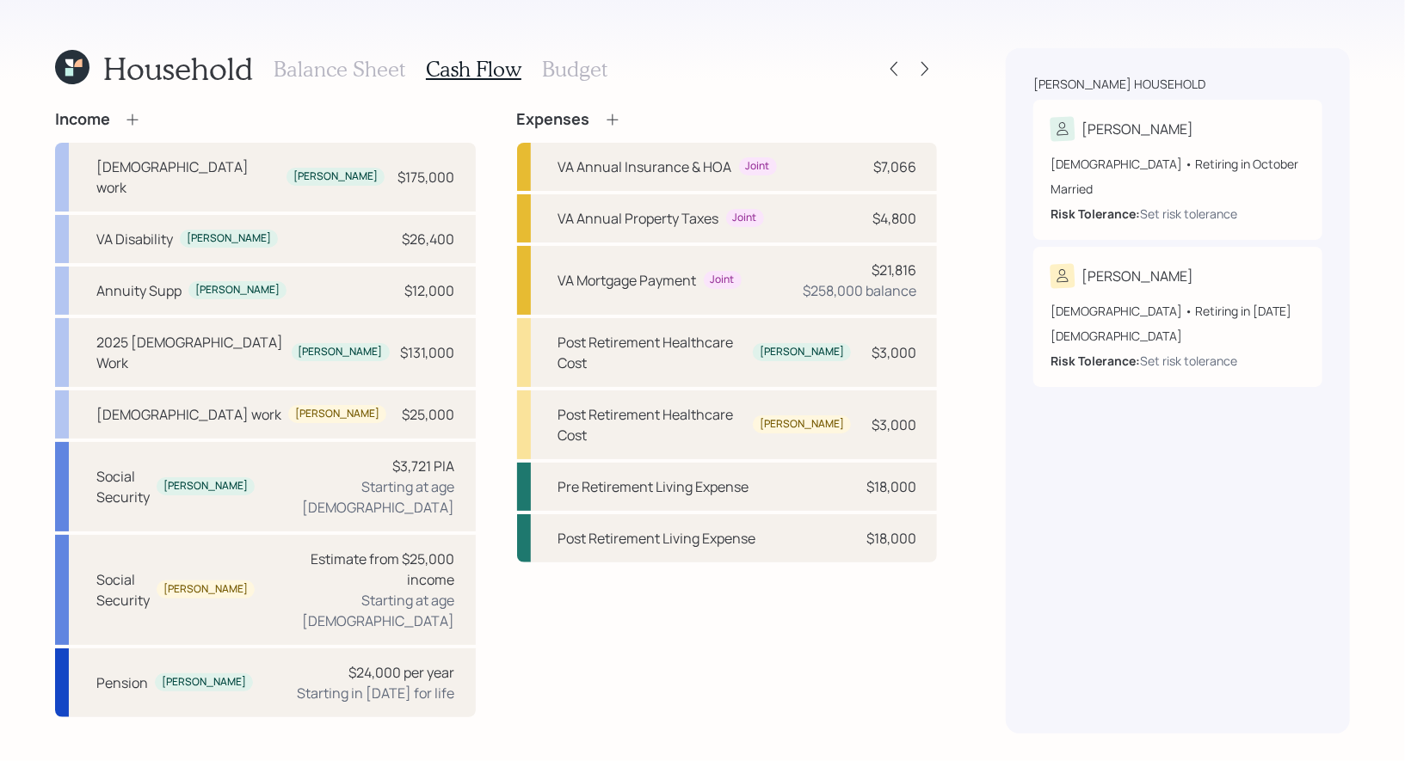
click at [613, 116] on icon at bounding box center [612, 119] width 17 height 17
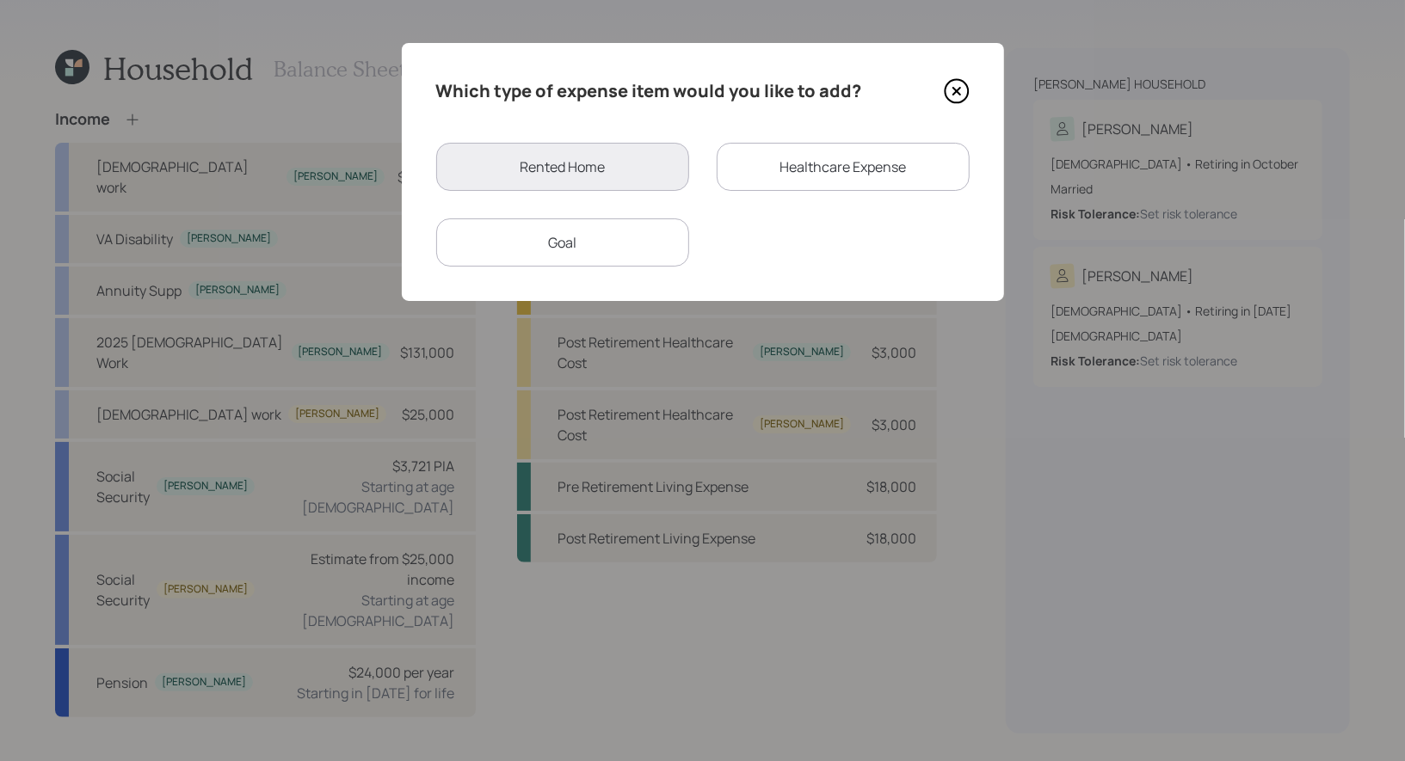
click at [580, 245] on div "Goal" at bounding box center [562, 242] width 253 height 48
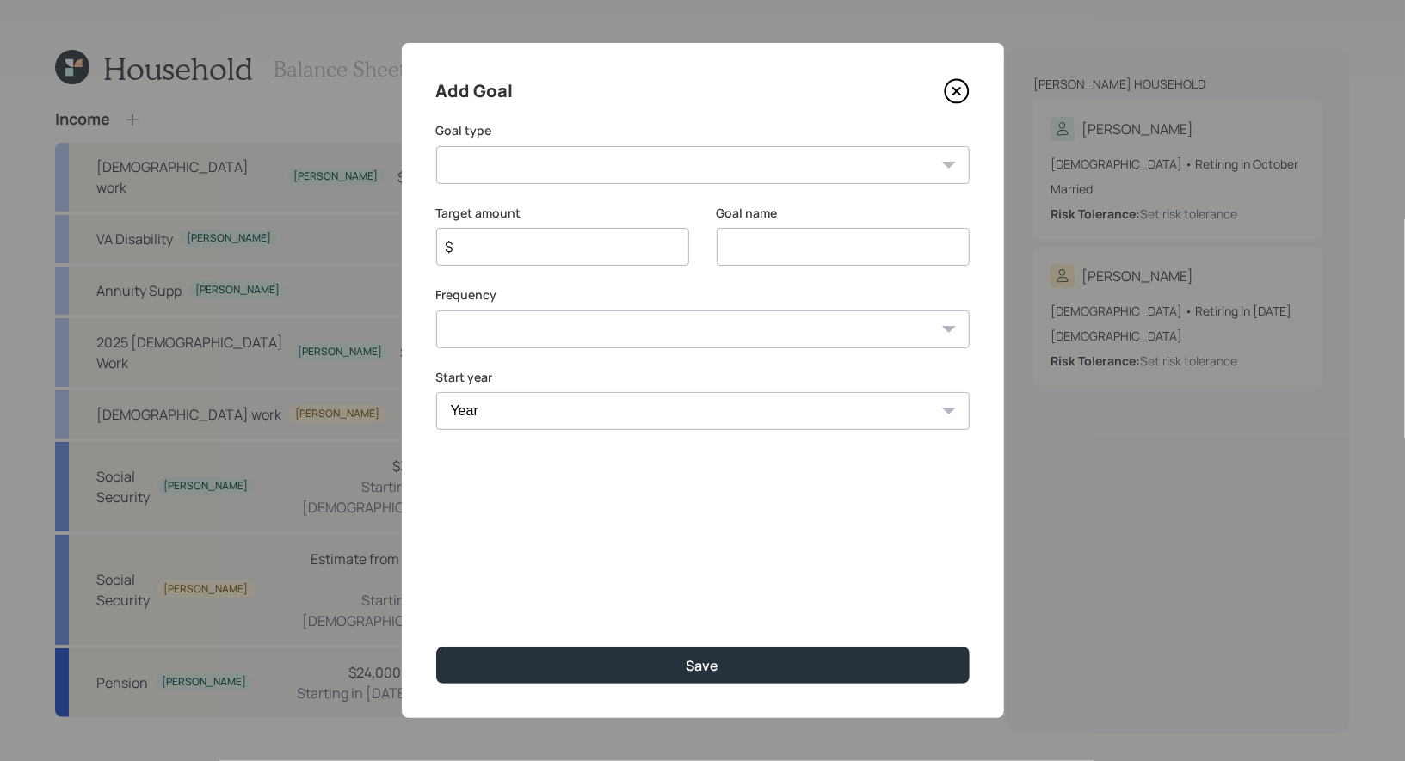
click at [740, 256] on input at bounding box center [843, 247] width 253 height 38
type input "Gifting"
click at [586, 163] on select "Create an emergency fund Donate to charity Purchase a home Make a purchase Supp…" at bounding box center [702, 165] width 533 height 38
select select "other"
click at [436, 146] on select "Create an emergency fund Donate to charity Purchase a home Make a purchase Supp…" at bounding box center [702, 165] width 533 height 38
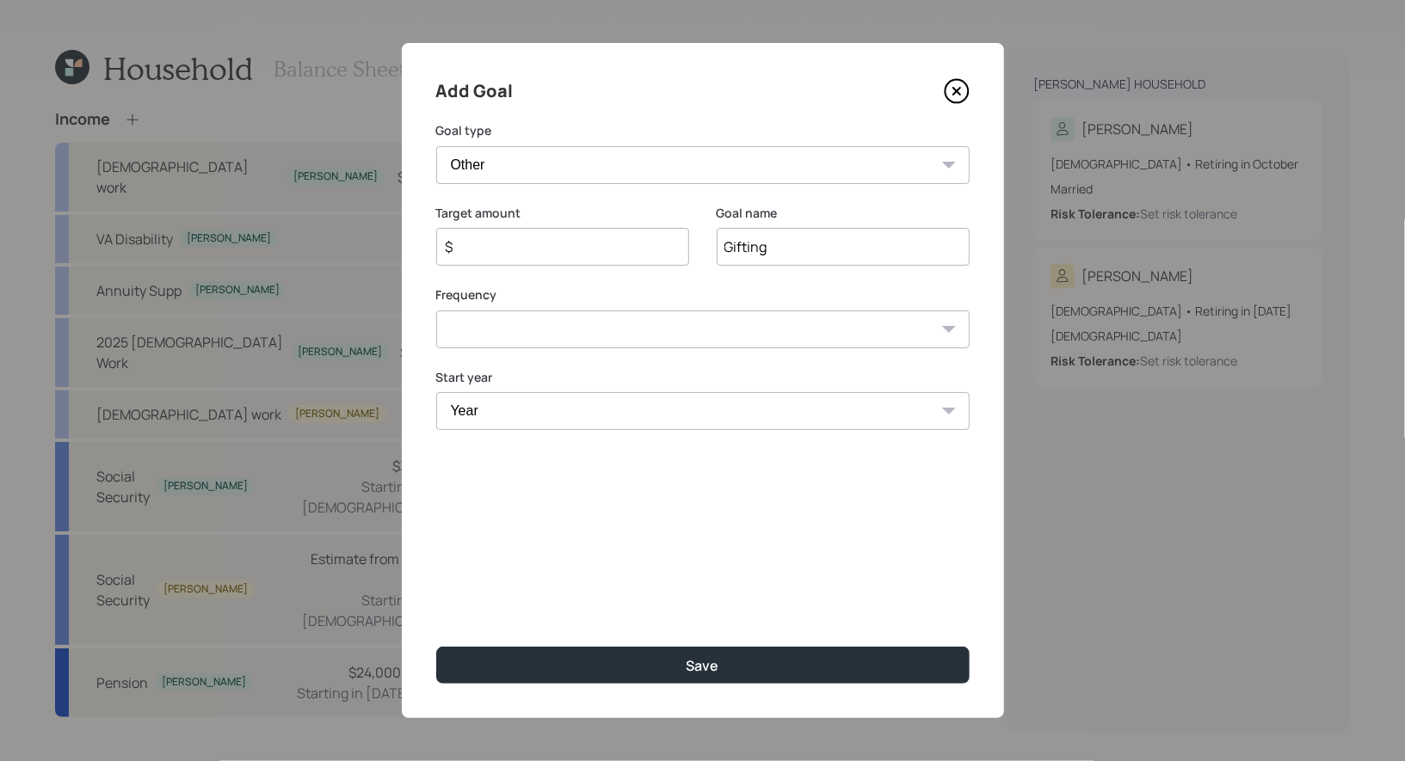
click at [575, 250] on input "$" at bounding box center [556, 247] width 224 height 21
type input "$ 1,000"
click at [604, 321] on select "One time Every 1 year Every 2 years Every 3 years Every 4 years Every 5 years E…" at bounding box center [702, 330] width 533 height 38
select select "1"
click at [436, 311] on select "One time Every 1 year Every 2 years Every 3 years Every 4 years Every 5 years E…" at bounding box center [702, 330] width 533 height 38
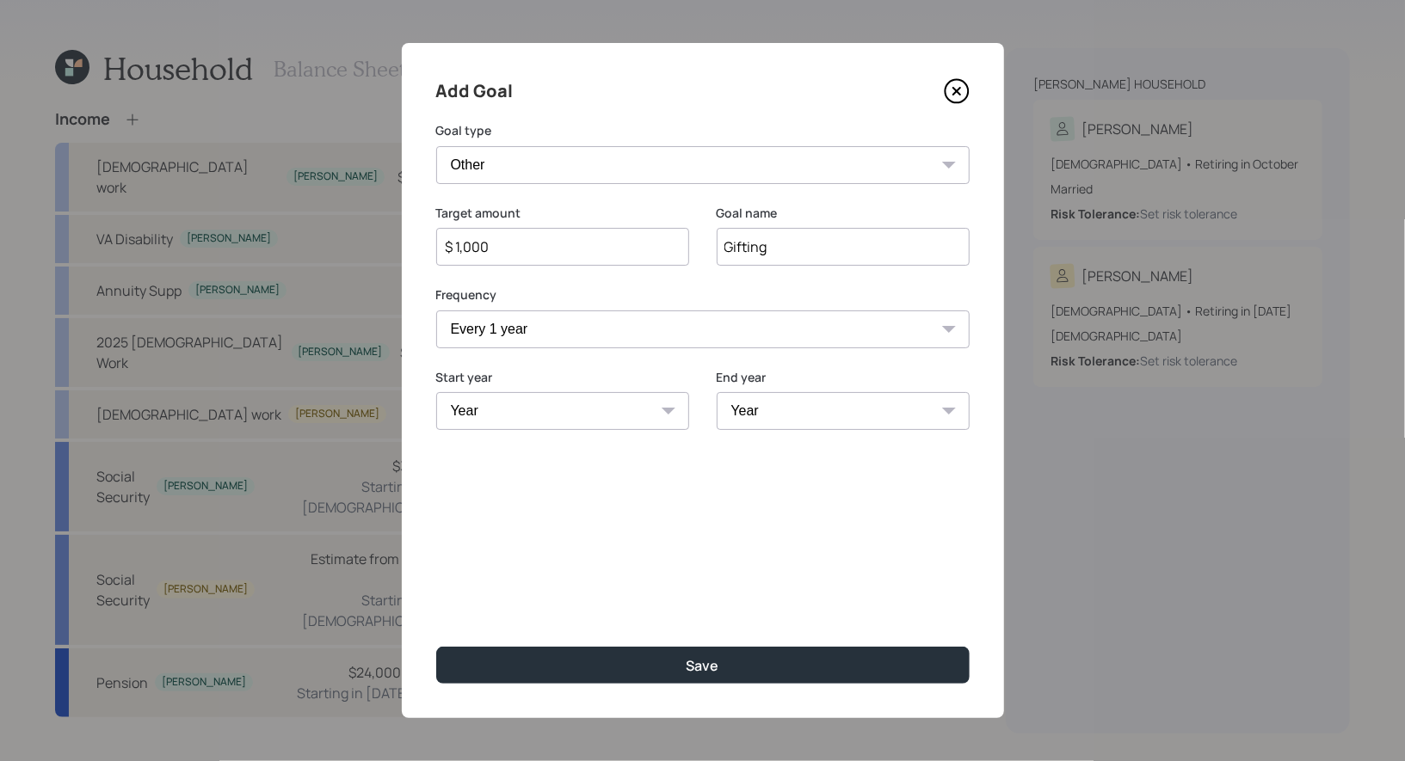
click at [544, 415] on select "Year 2025 2026 2027 2028 2029 2030 2031 2032 2033 2034 2035 2036 2037 2038 2039…" at bounding box center [562, 411] width 253 height 38
select select "2025"
click at [436, 392] on select "Year 2025 2026 2027 2028 2029 2030 2031 2032 2033 2034 2035 2036 2037 2038 2039…" at bounding box center [562, 411] width 253 height 38
click at [774, 415] on select "Year 2025 2026 2027 2028 2029 2030 2031 2032 2033 2034 2035 2036 2037 2038 2039…" at bounding box center [843, 411] width 253 height 38
select select "2060"
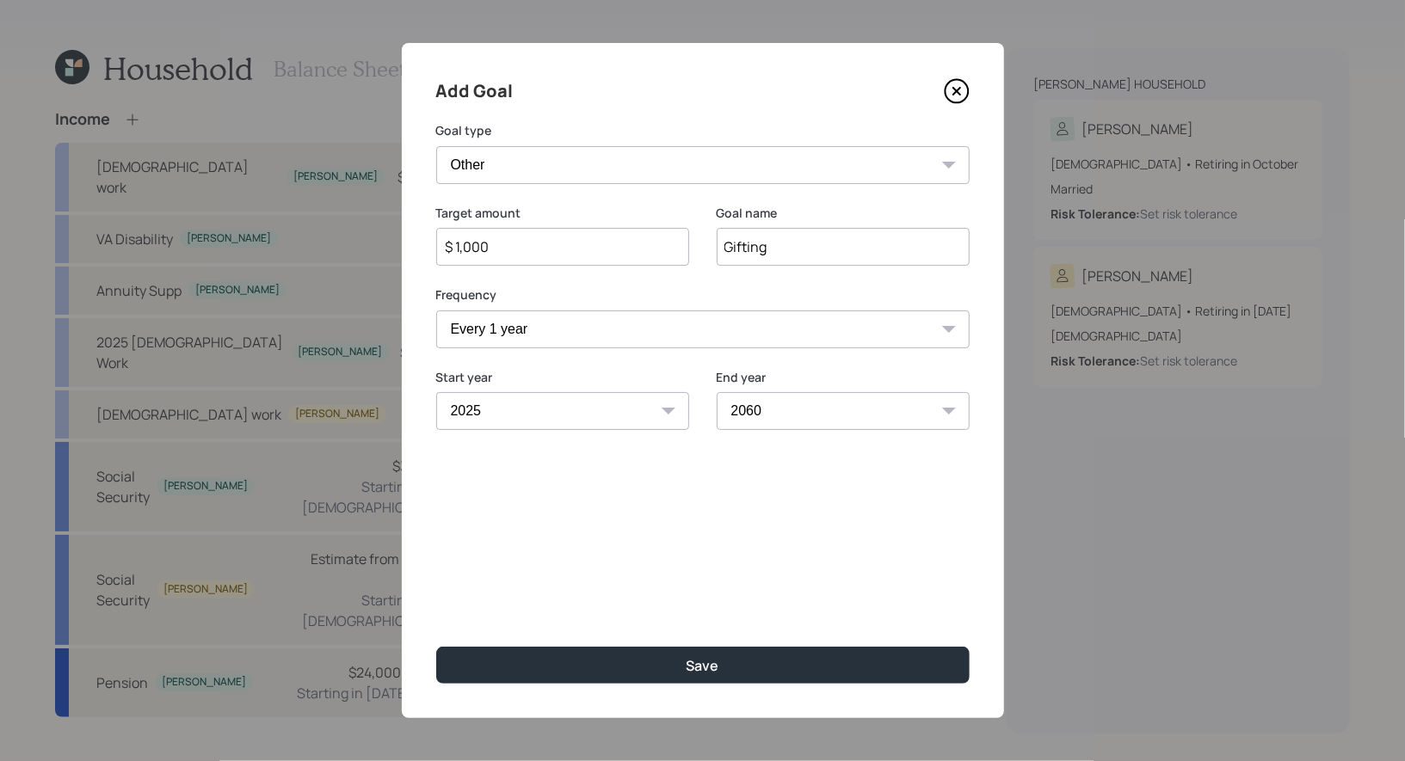
click at [717, 392] on select "Year 2025 2026 2027 2028 2029 2030 2031 2032 2033 2034 2035 2036 2037 2038 2039…" at bounding box center [843, 411] width 253 height 38
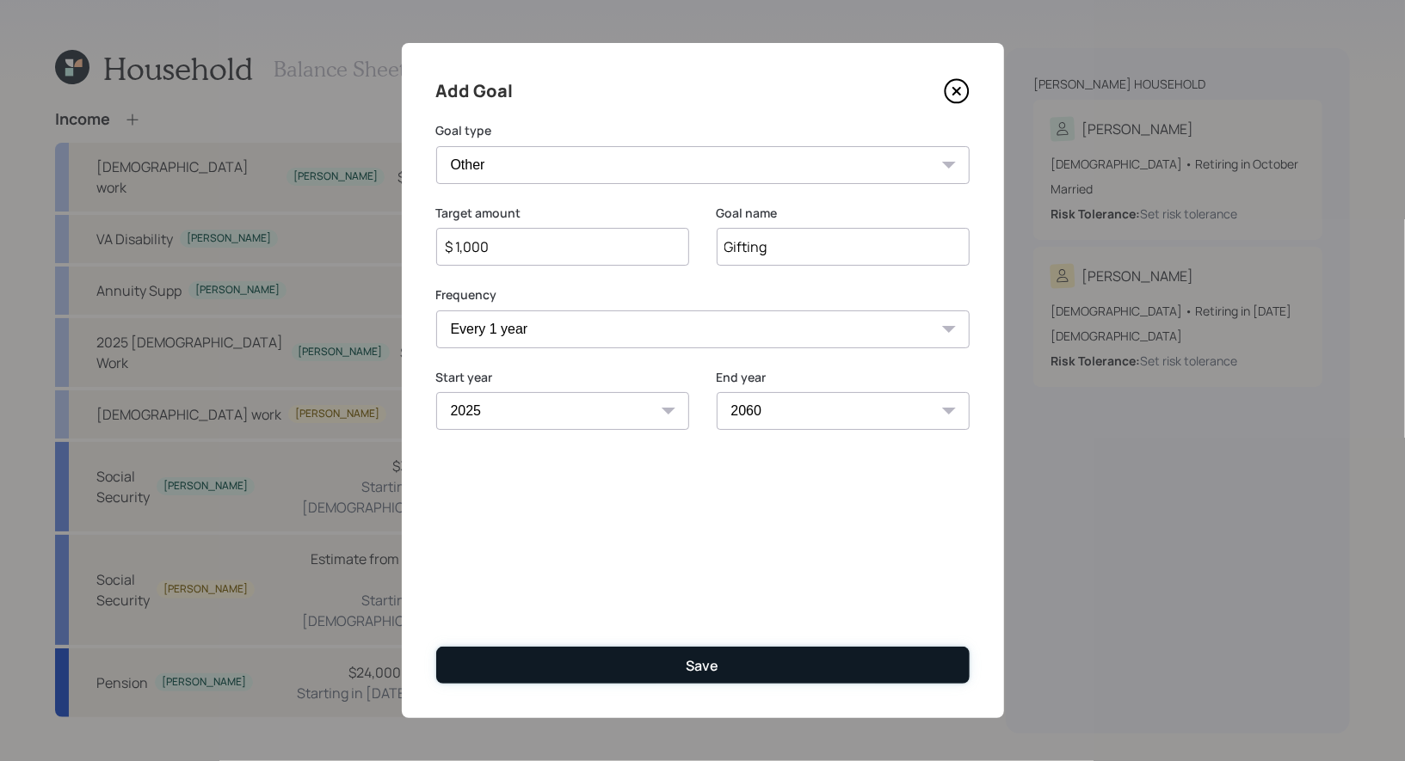
click at [721, 668] on button "Save" at bounding box center [702, 665] width 533 height 37
type input "$"
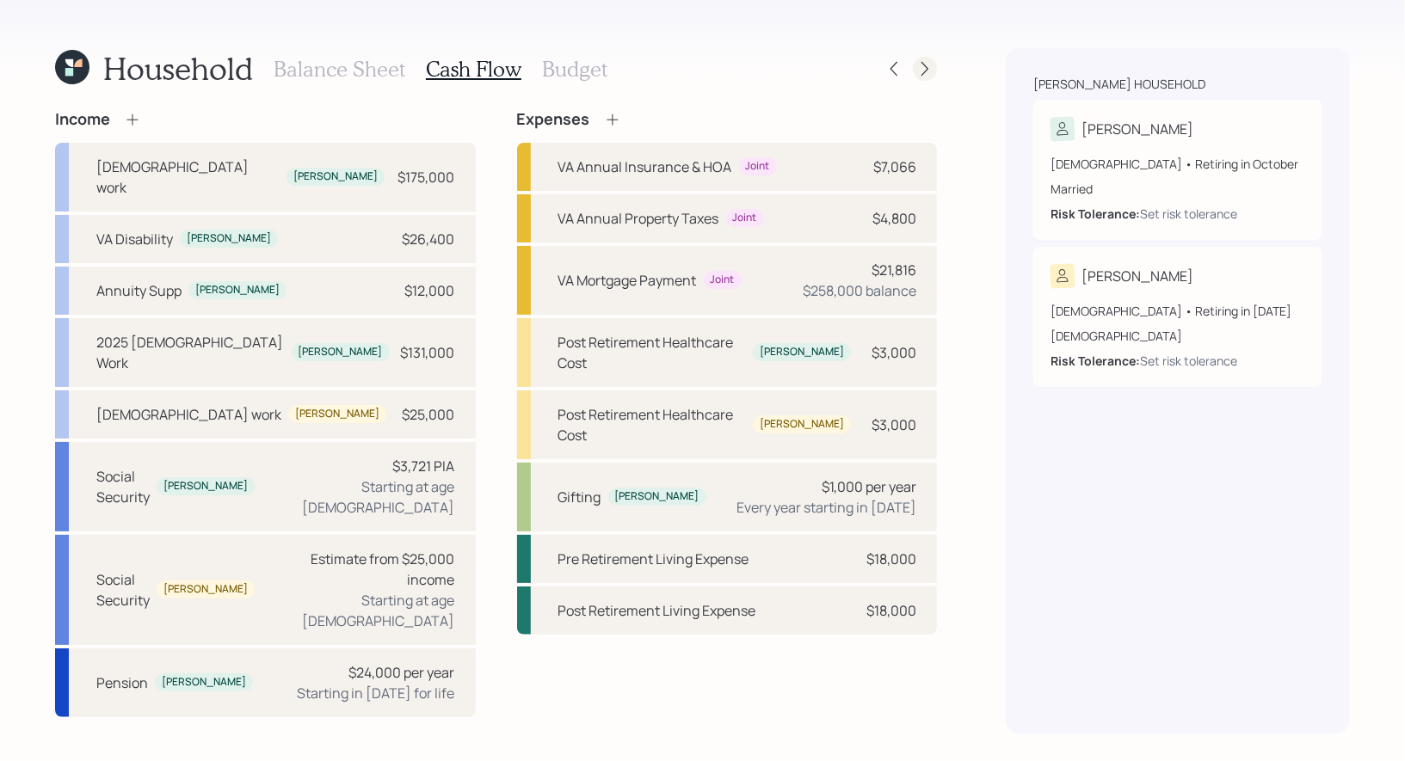
click at [928, 70] on icon at bounding box center [924, 68] width 17 height 17
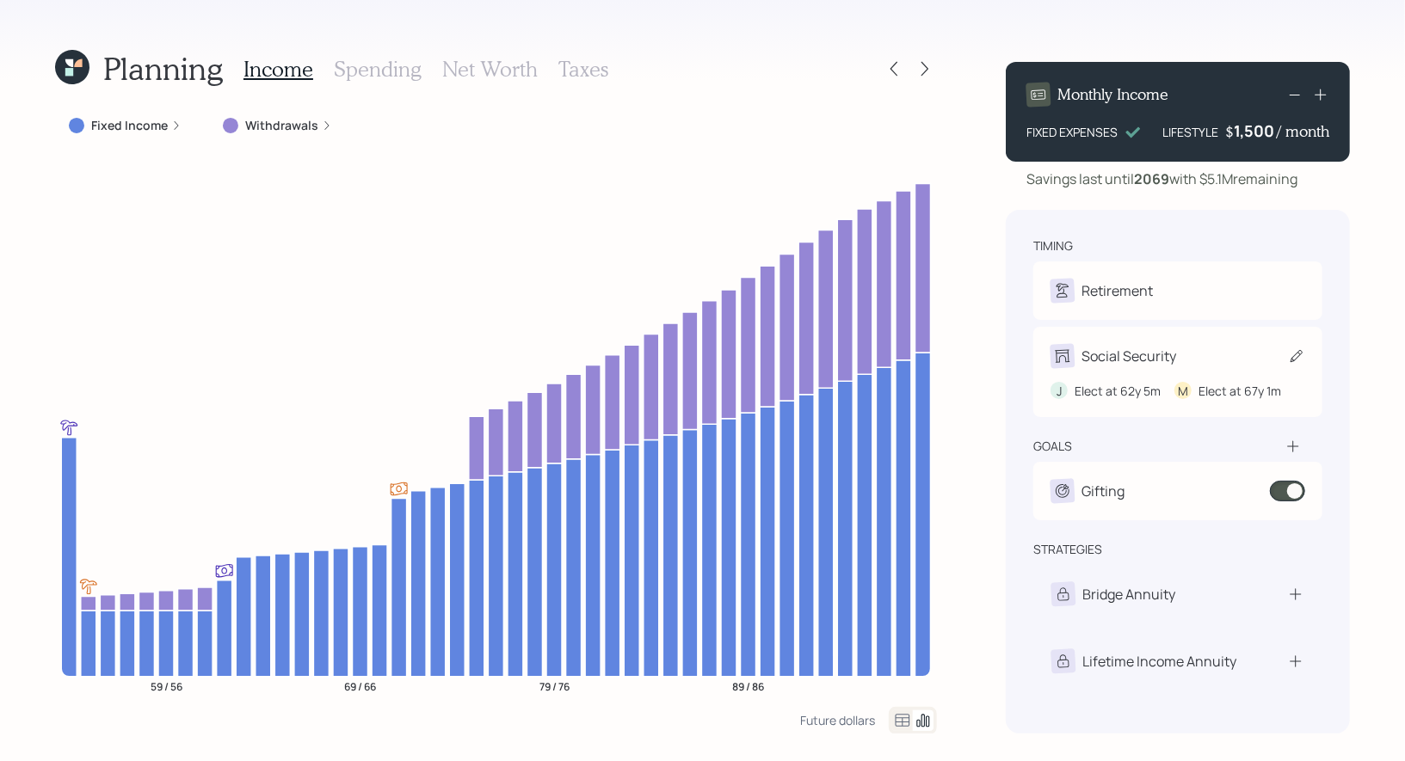
click at [1296, 354] on icon at bounding box center [1296, 355] width 17 height 17
select select "5"
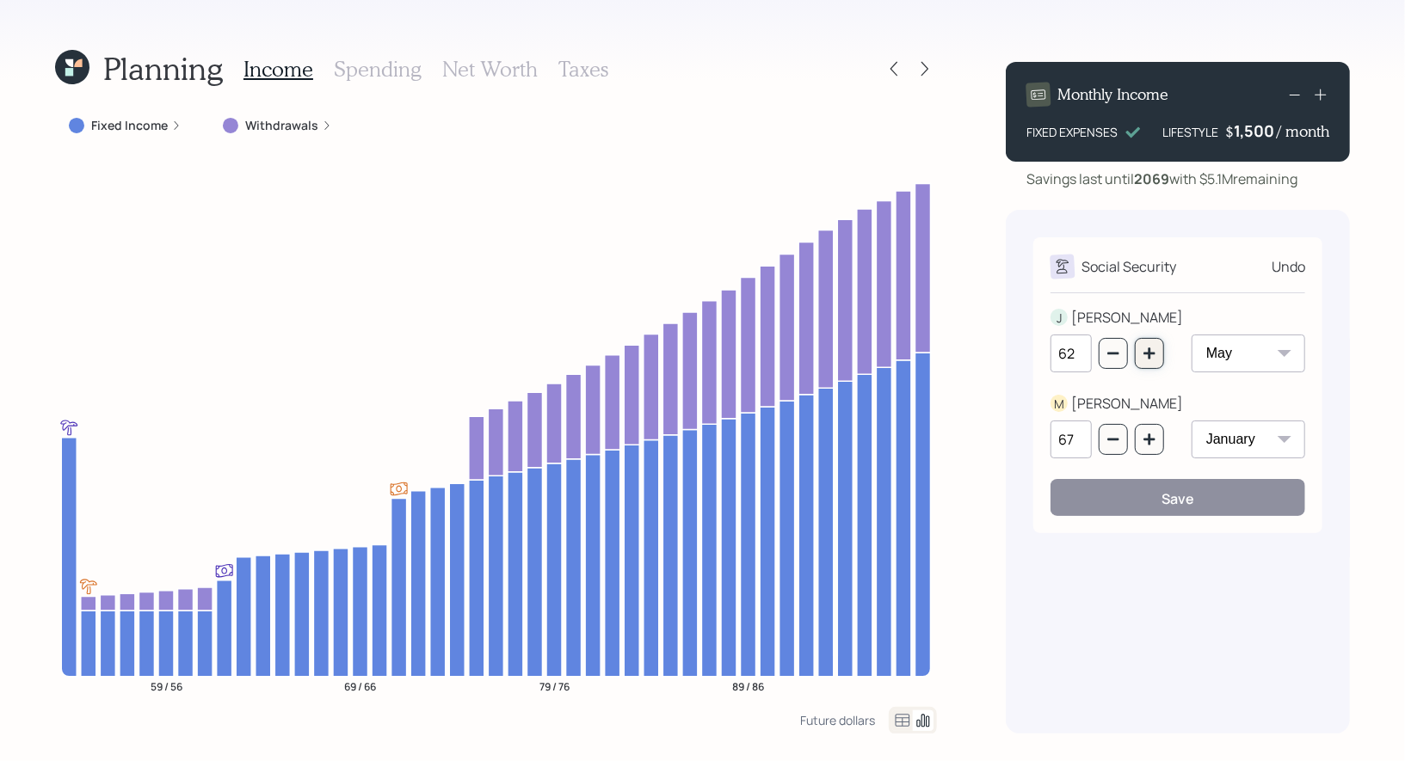
click at [1156, 356] on icon "button" at bounding box center [1149, 354] width 14 height 14
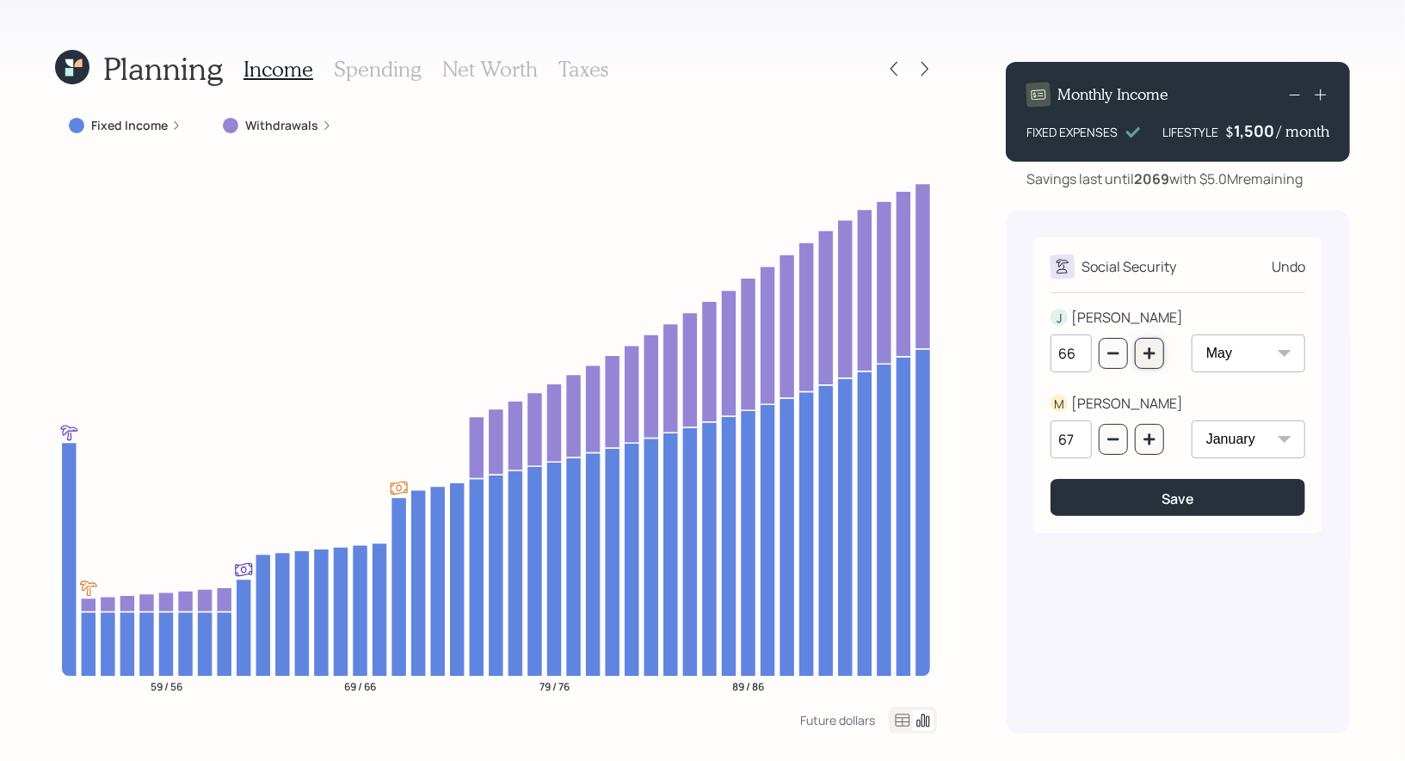
click at [1156, 356] on icon "button" at bounding box center [1149, 354] width 14 height 14
type input "67"
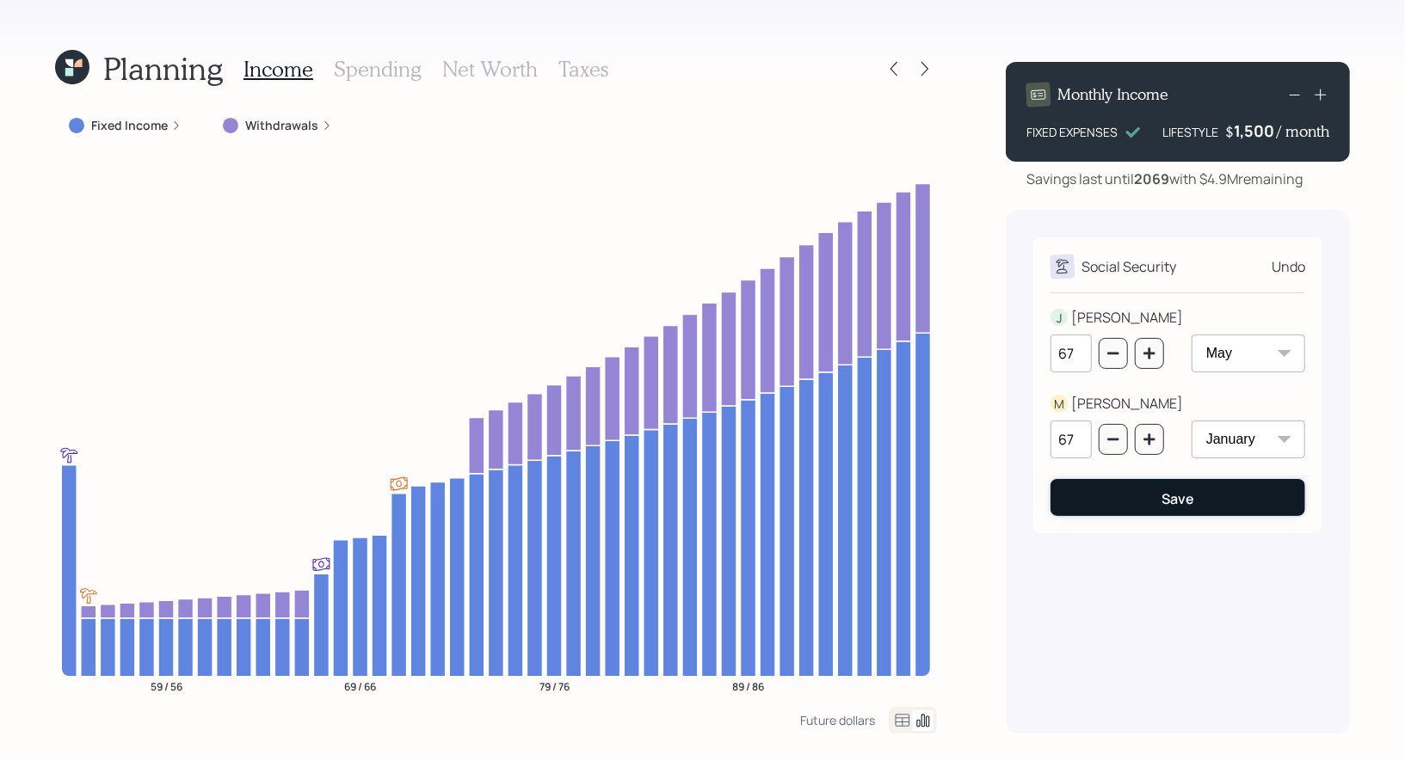
click at [1148, 494] on button "Save" at bounding box center [1177, 497] width 255 height 37
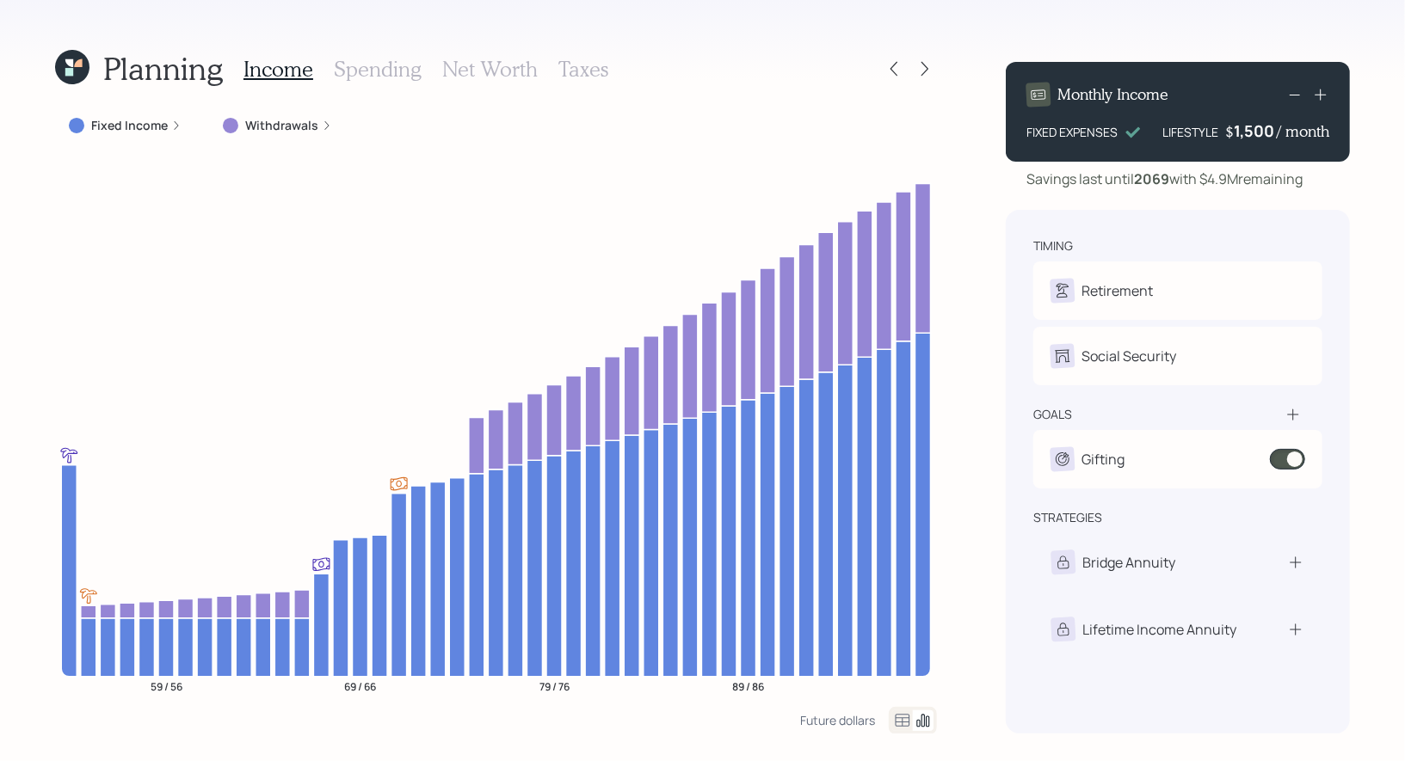
click at [485, 65] on h3 "Net Worth" at bounding box center [489, 69] width 95 height 25
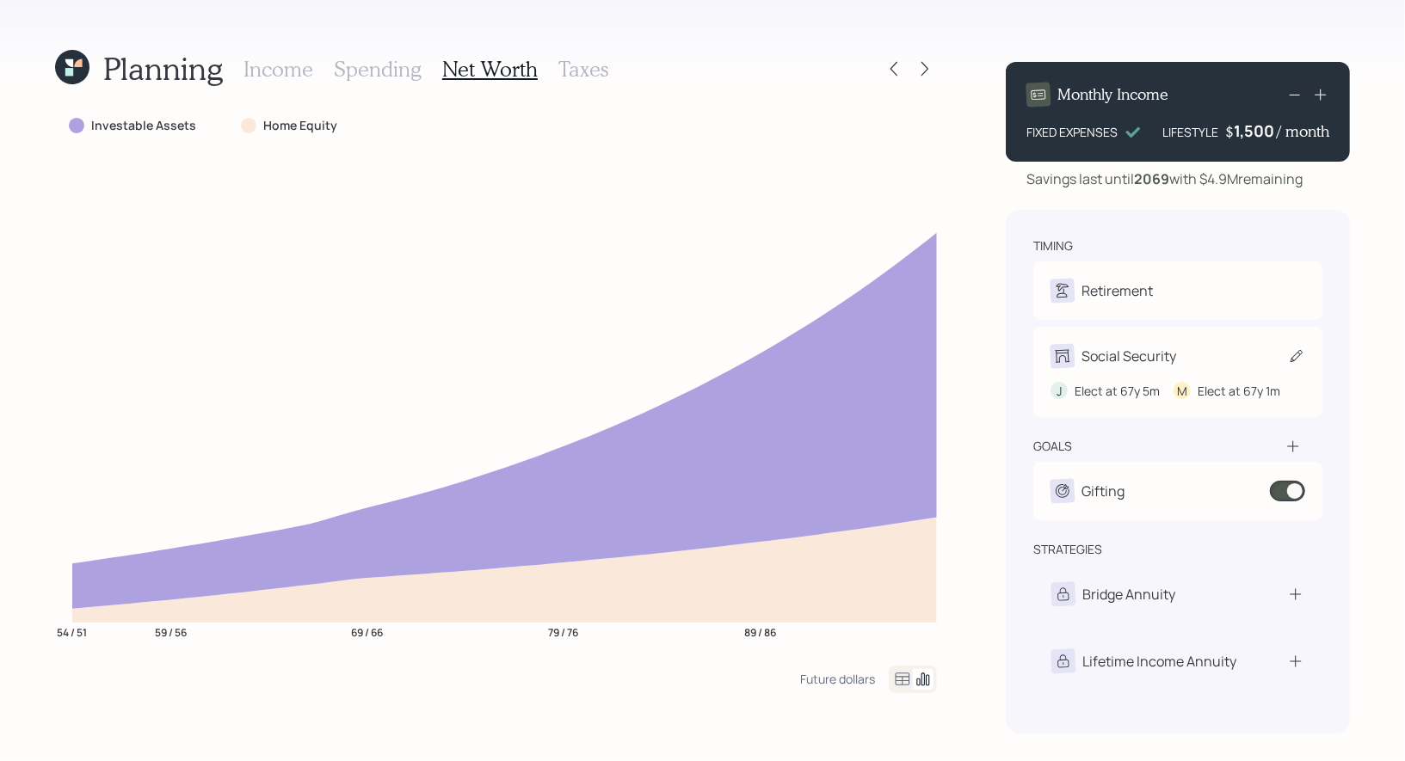
click at [1297, 357] on icon at bounding box center [1296, 356] width 12 height 12
select select "5"
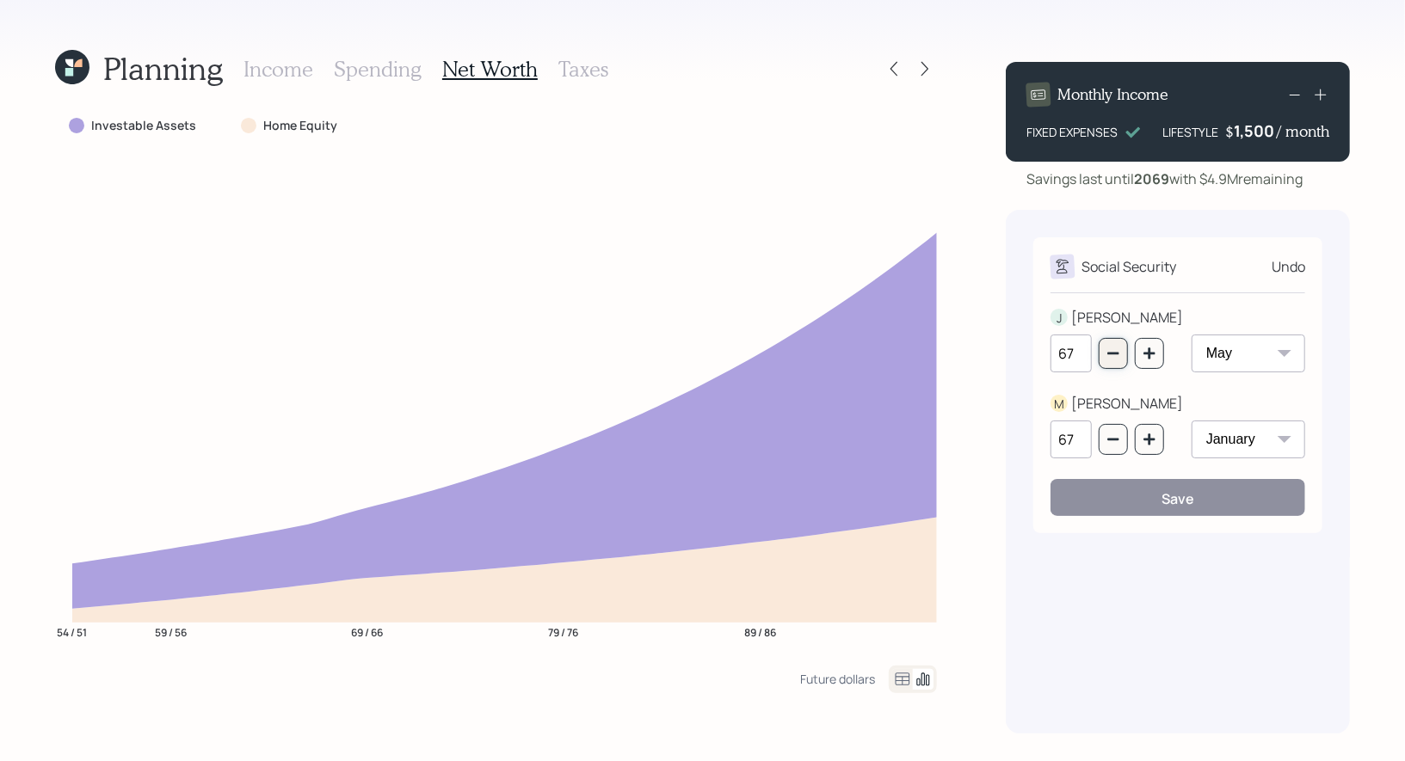
click at [1110, 354] on icon "button" at bounding box center [1112, 354] width 11 height 3
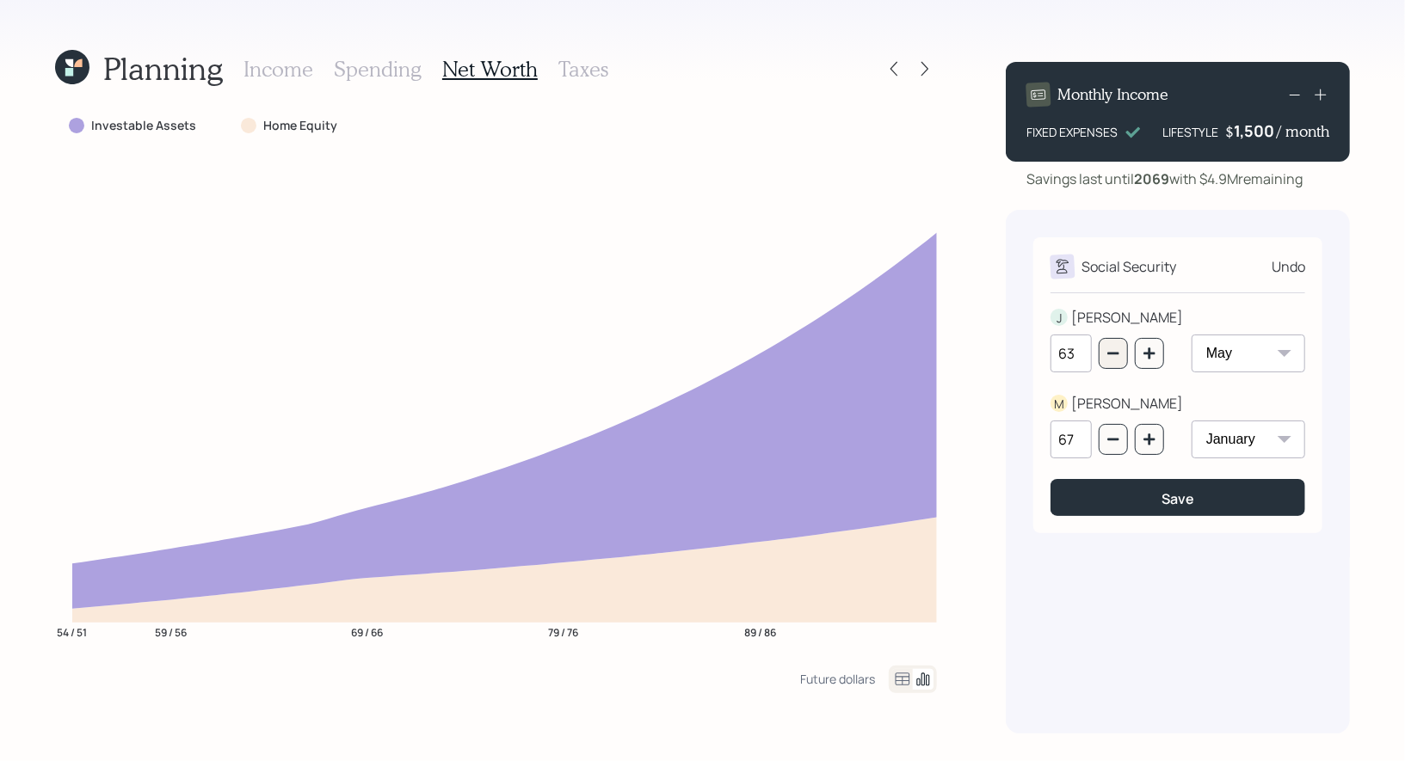
type input "62"
click at [1114, 439] on icon "button" at bounding box center [1112, 440] width 11 height 3
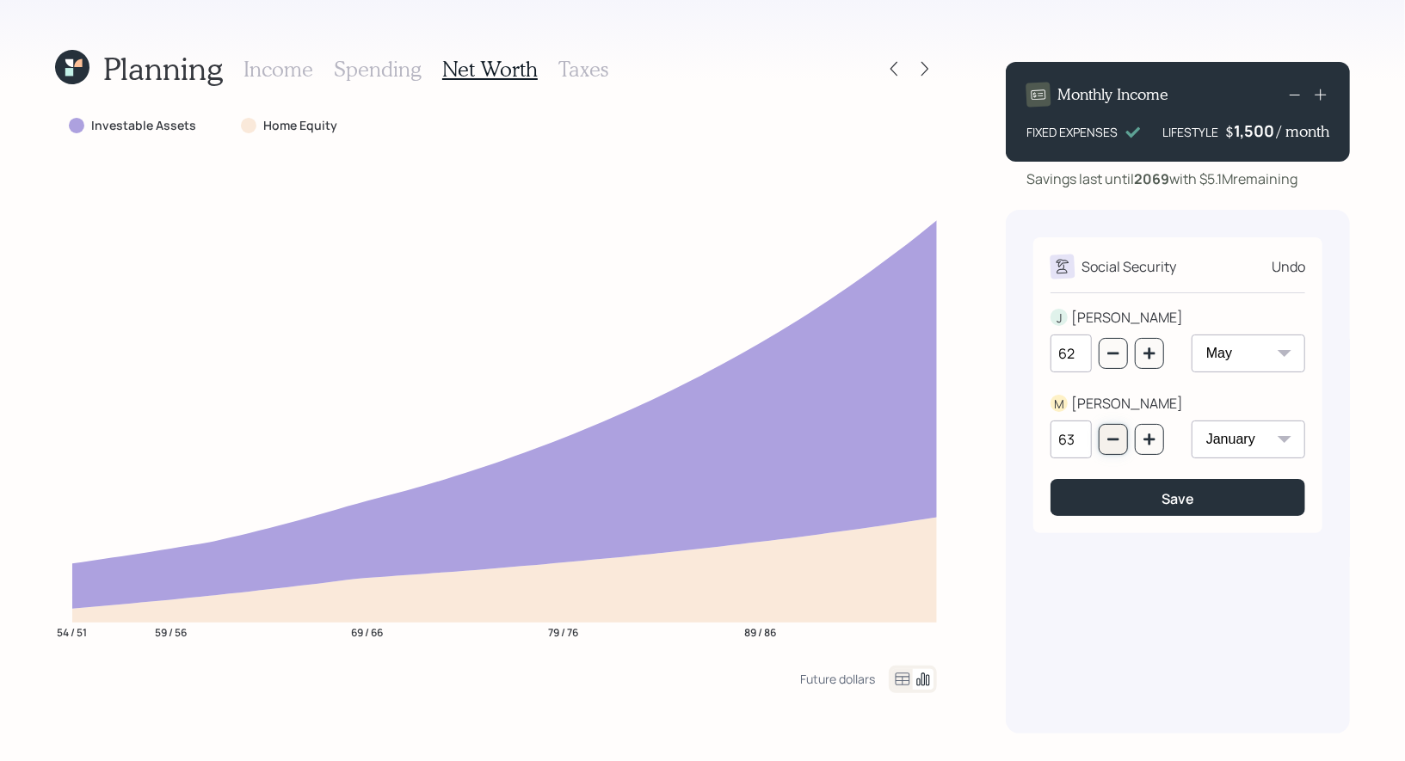
click at [1114, 439] on icon "button" at bounding box center [1112, 440] width 11 height 3
type input "62"
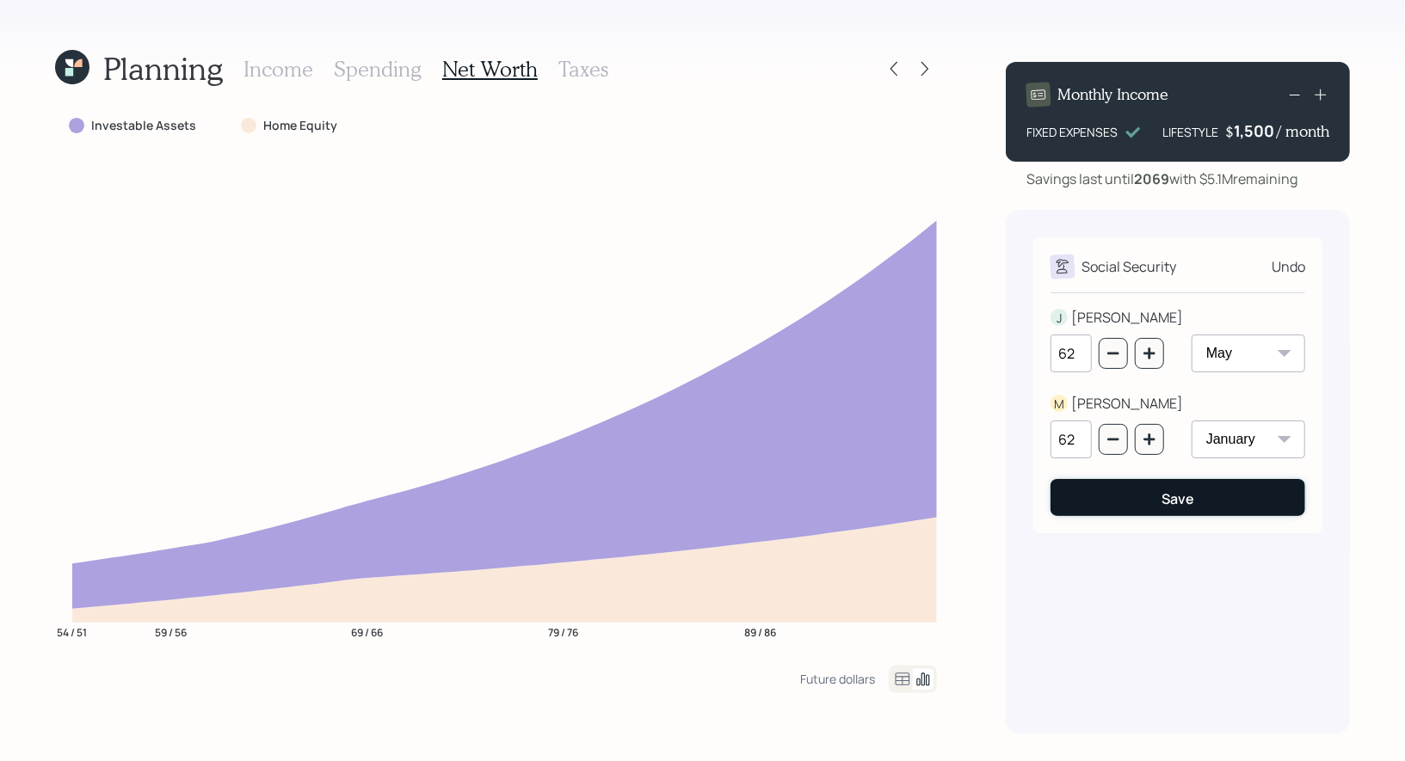
click at [1114, 495] on button "Save" at bounding box center [1177, 497] width 255 height 37
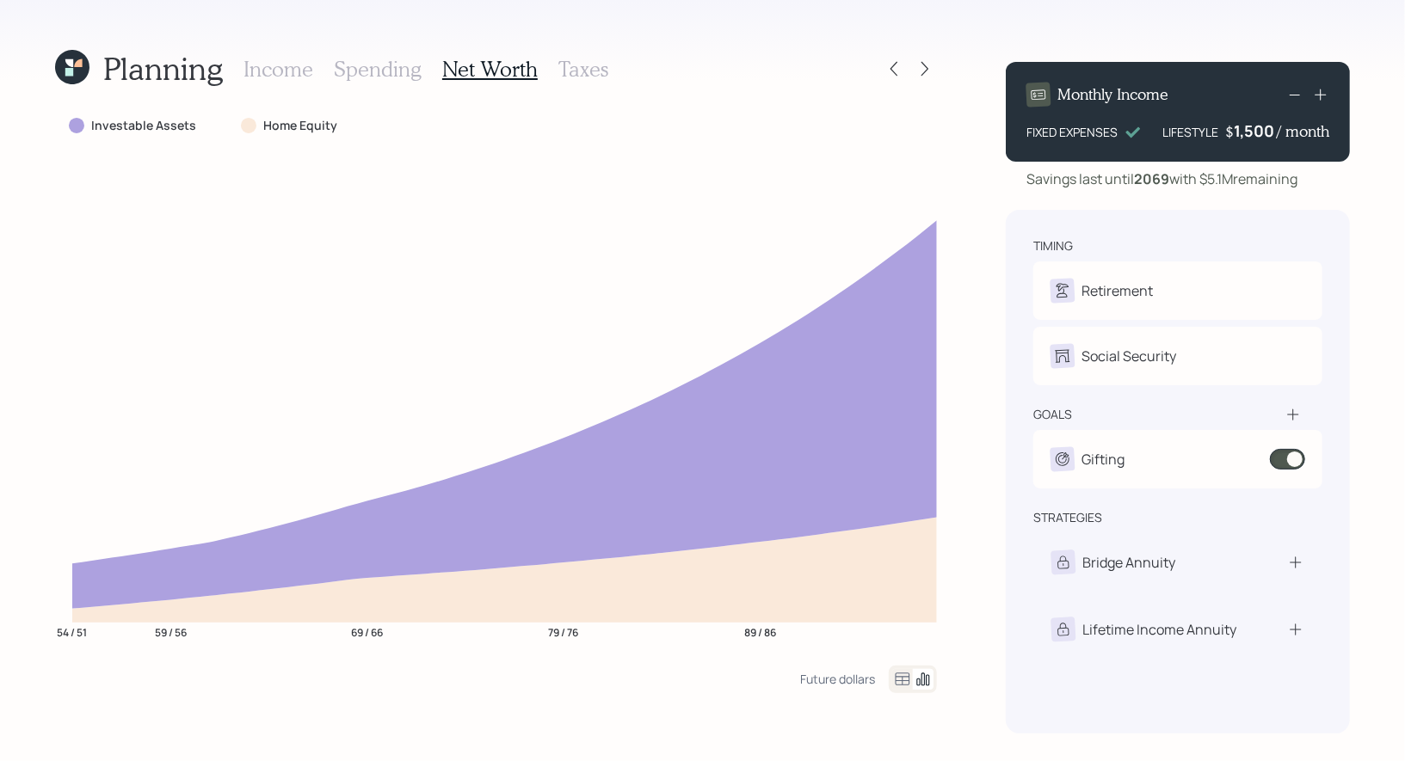
click at [272, 75] on h3 "Income" at bounding box center [278, 69] width 70 height 25
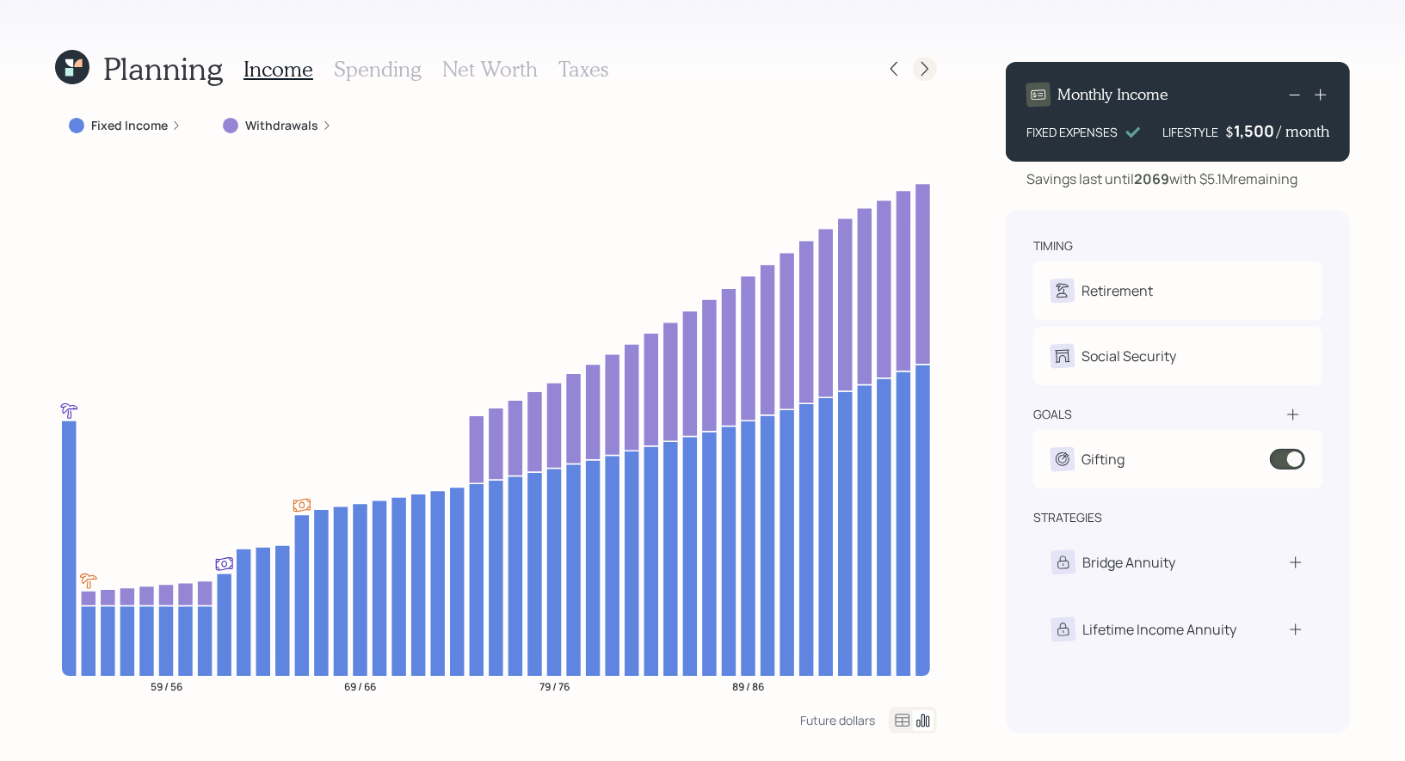
click at [928, 71] on icon at bounding box center [924, 68] width 17 height 17
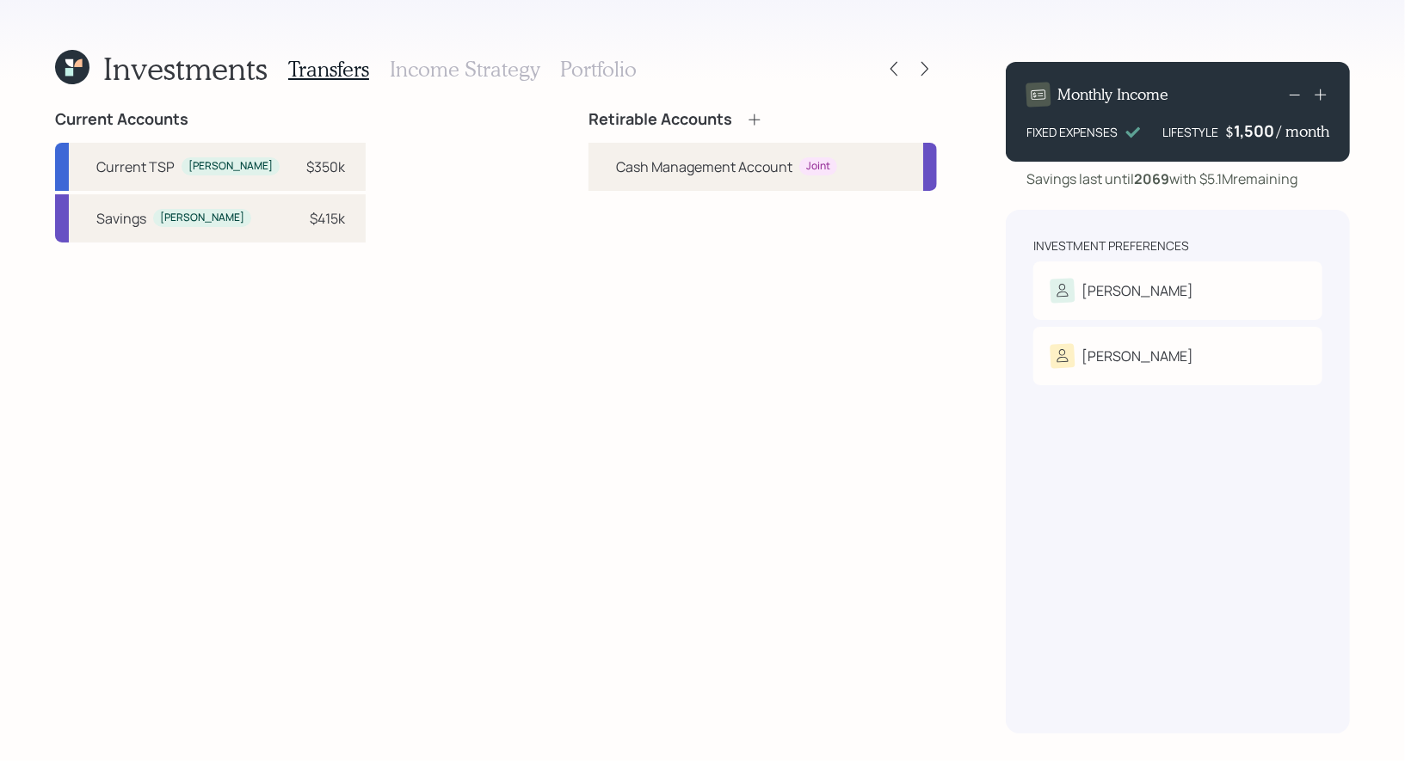
click at [759, 120] on icon at bounding box center [754, 119] width 17 height 17
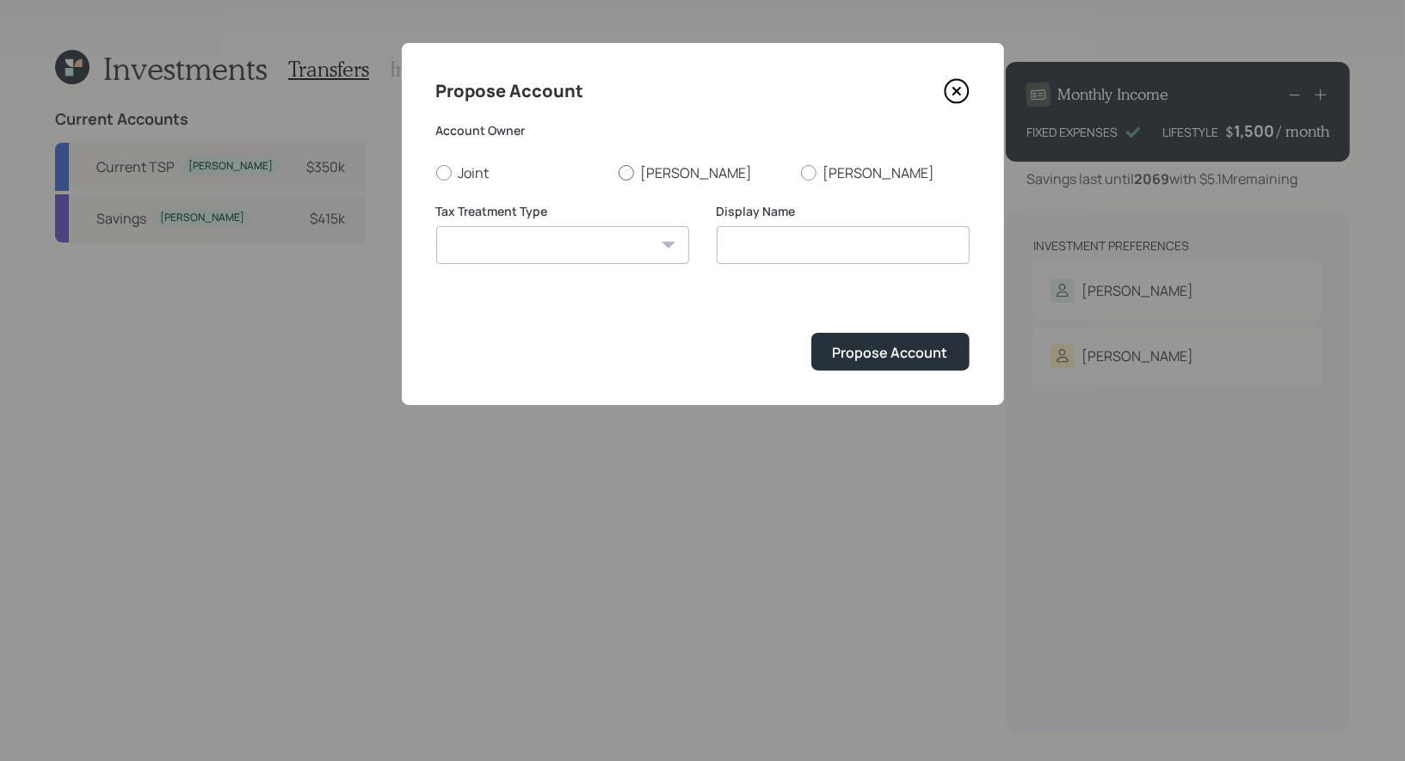
click at [626, 173] on div at bounding box center [625, 172] width 15 height 15
click at [618, 173] on input "[PERSON_NAME]" at bounding box center [618, 172] width 1 height 1
radio input "true"
click at [616, 249] on select "Roth Taxable Traditional" at bounding box center [562, 245] width 253 height 38
select select "taxable"
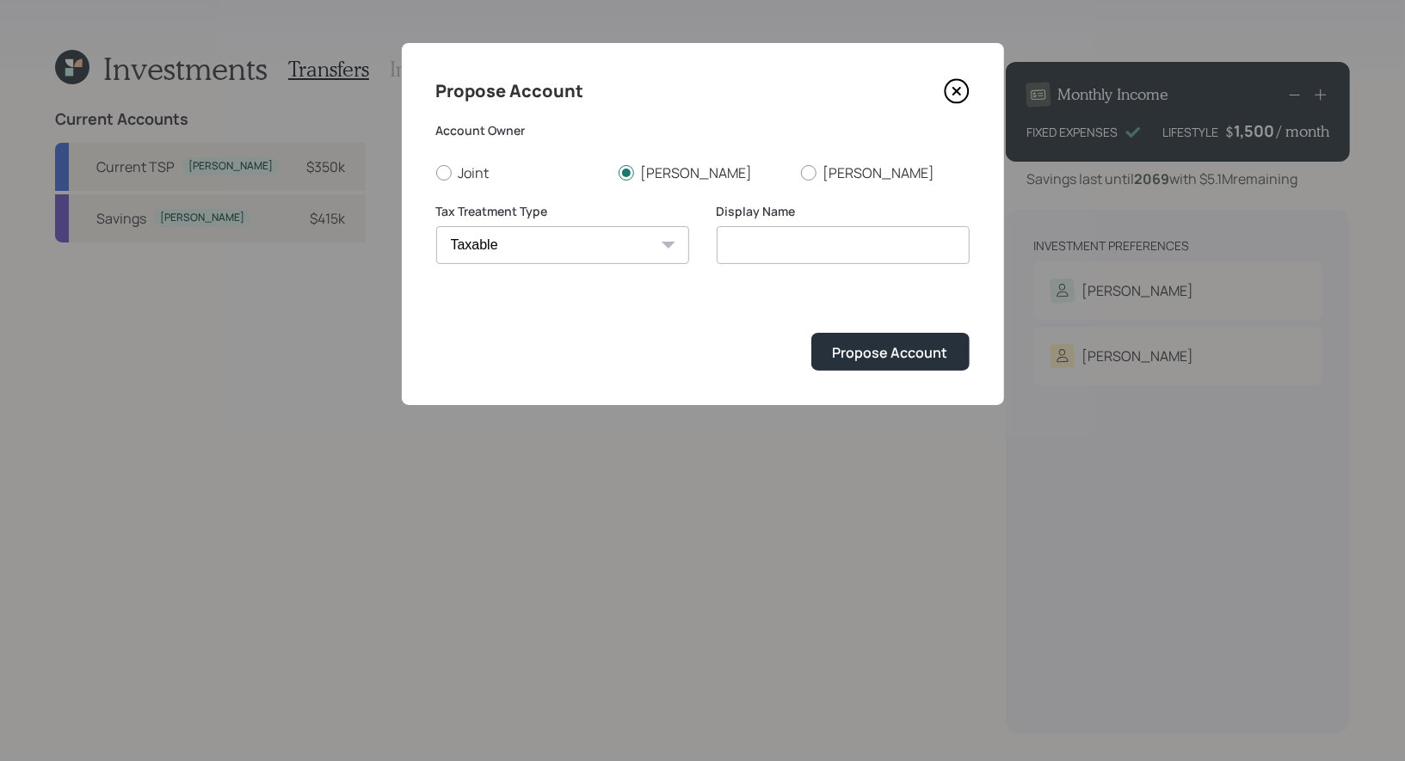
click at [436, 226] on select "Roth Taxable Traditional" at bounding box center [562, 245] width 253 height 38
click at [821, 249] on input "Taxable" at bounding box center [843, 245] width 253 height 38
type input "Taxable Brokerage"
click at [897, 354] on div "Propose Account" at bounding box center [890, 352] width 115 height 19
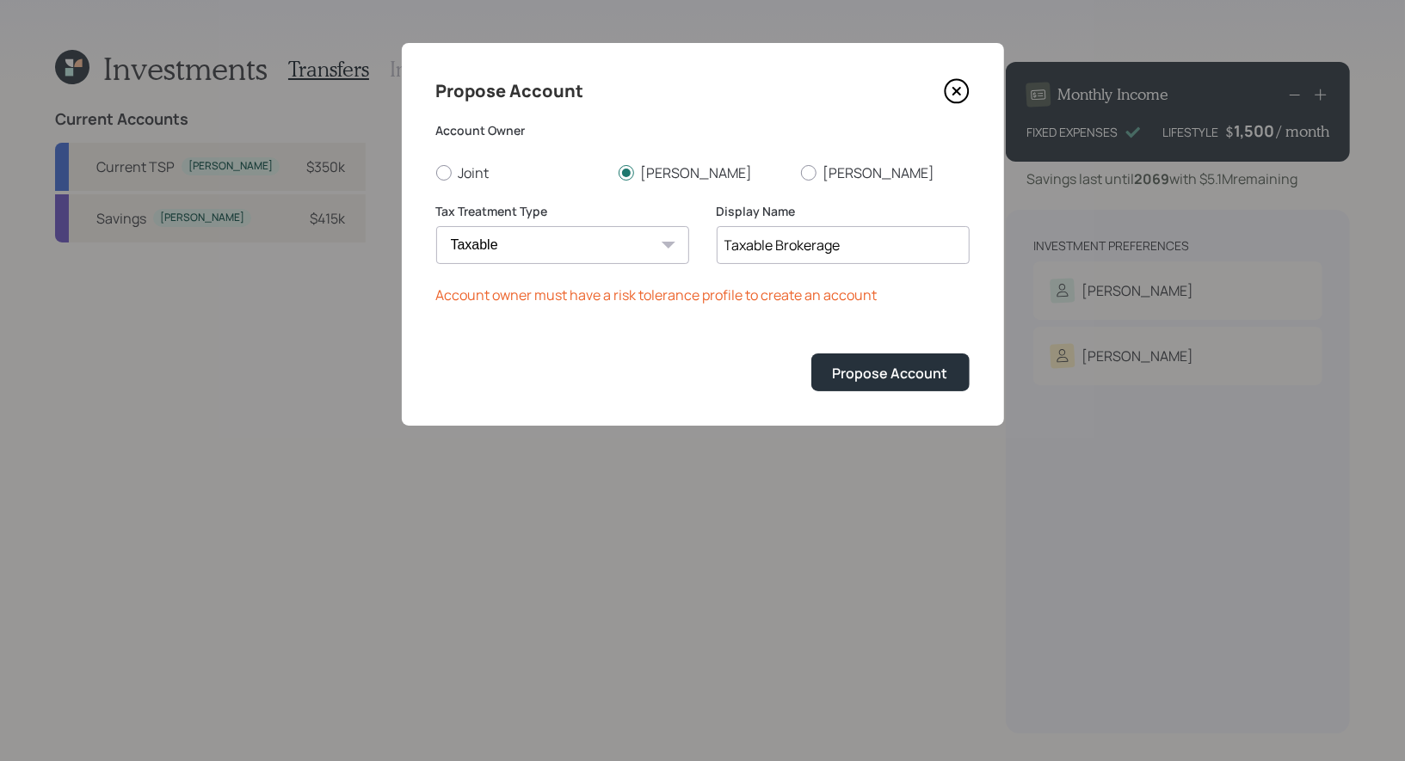
click at [950, 87] on icon at bounding box center [957, 91] width 26 height 26
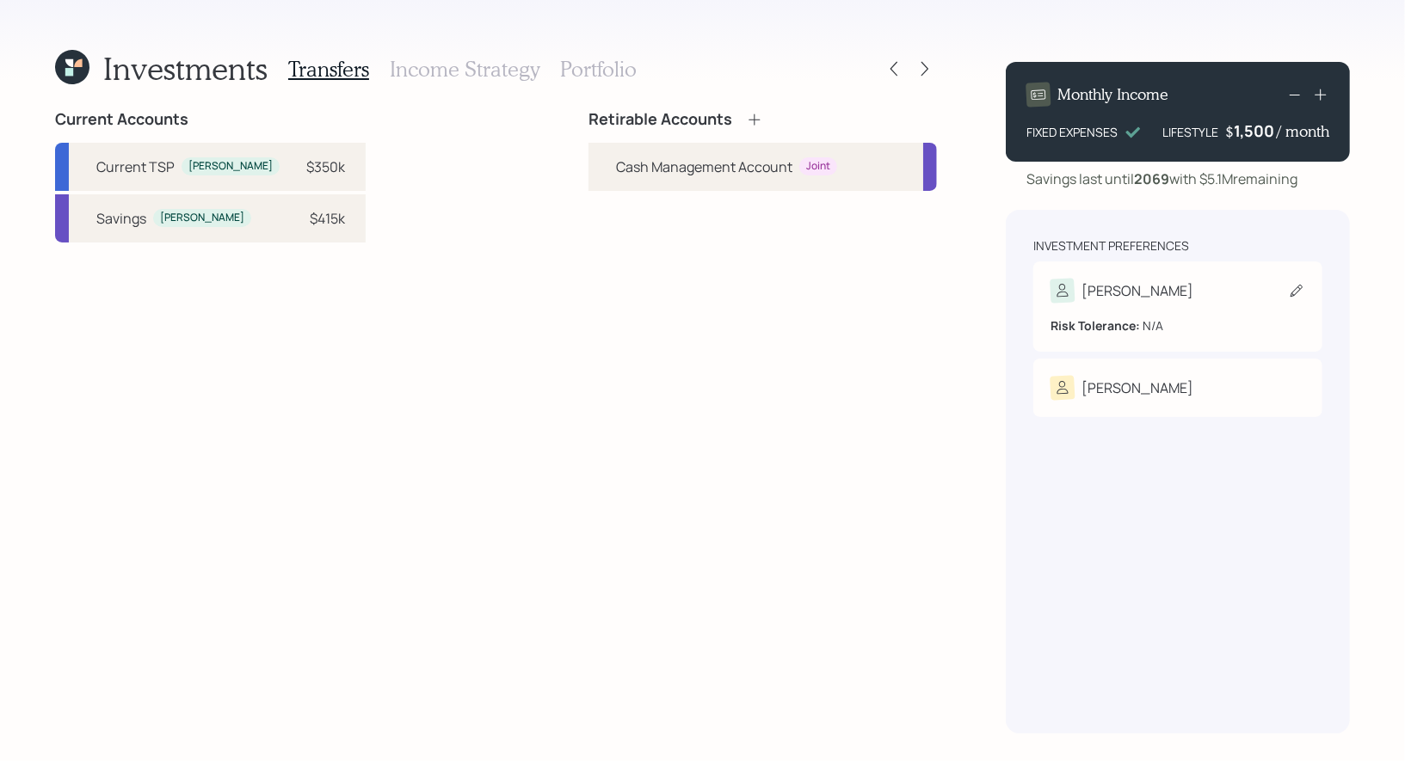
click at [1303, 292] on icon at bounding box center [1296, 290] width 17 height 17
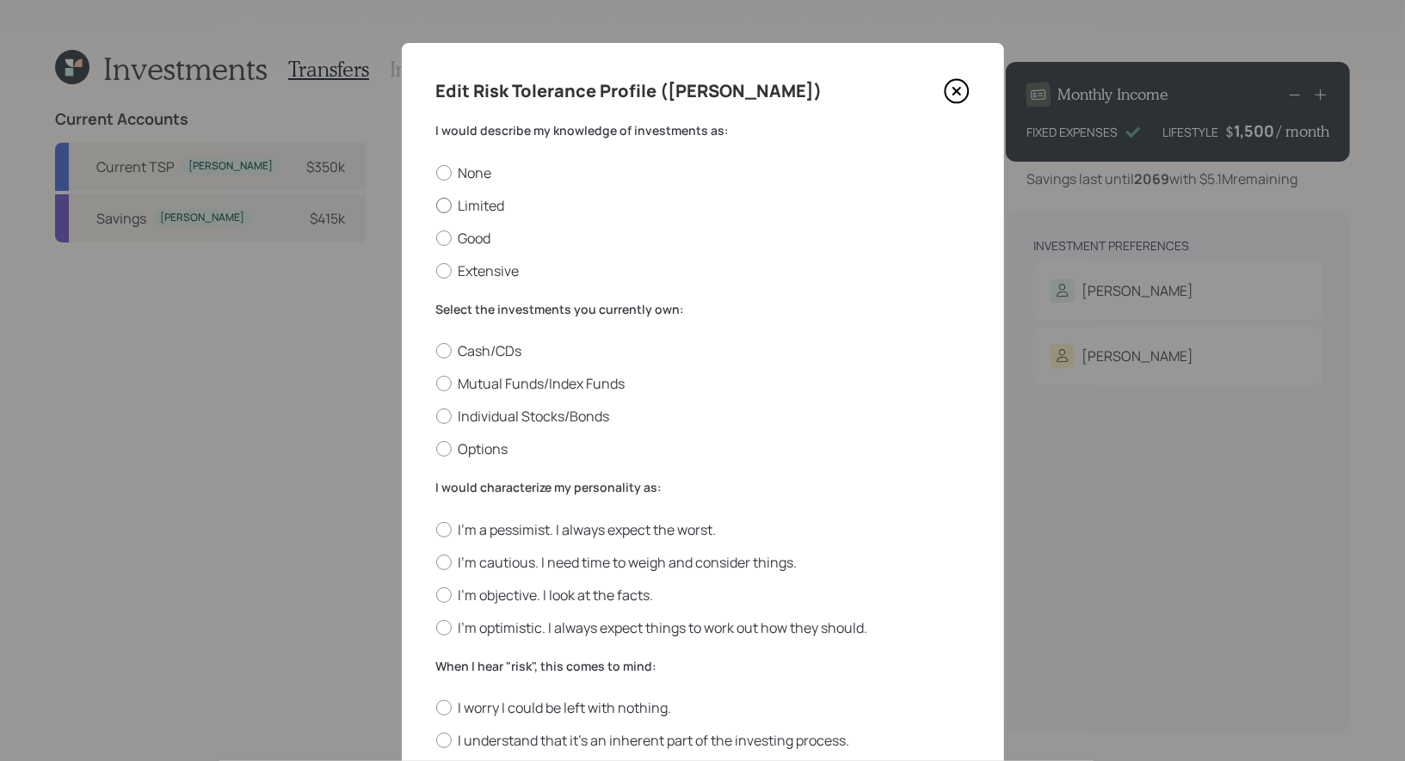
click at [488, 203] on label "Limited" at bounding box center [702, 205] width 533 height 19
click at [436, 205] on input "Limited" at bounding box center [435, 205] width 1 height 1
radio input "true"
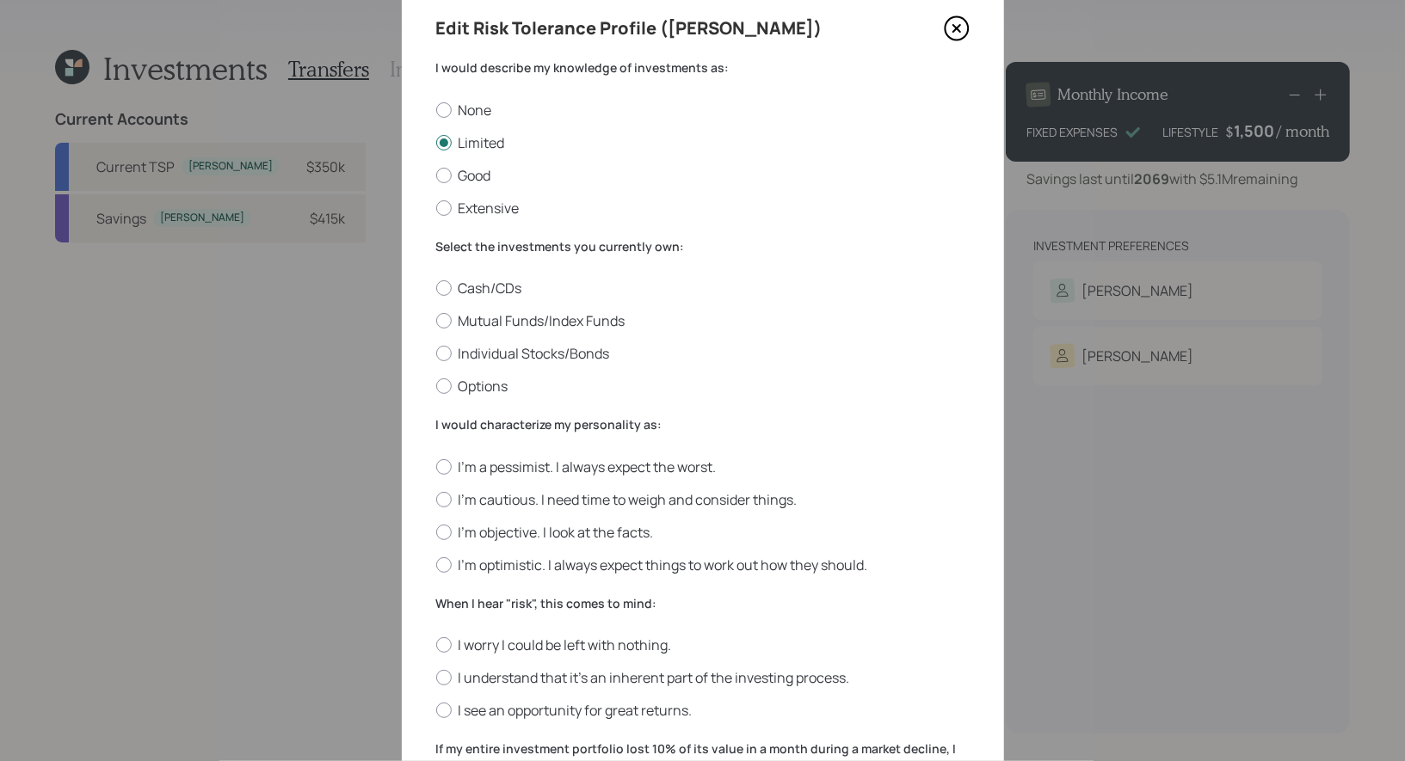
scroll to position [66, 0]
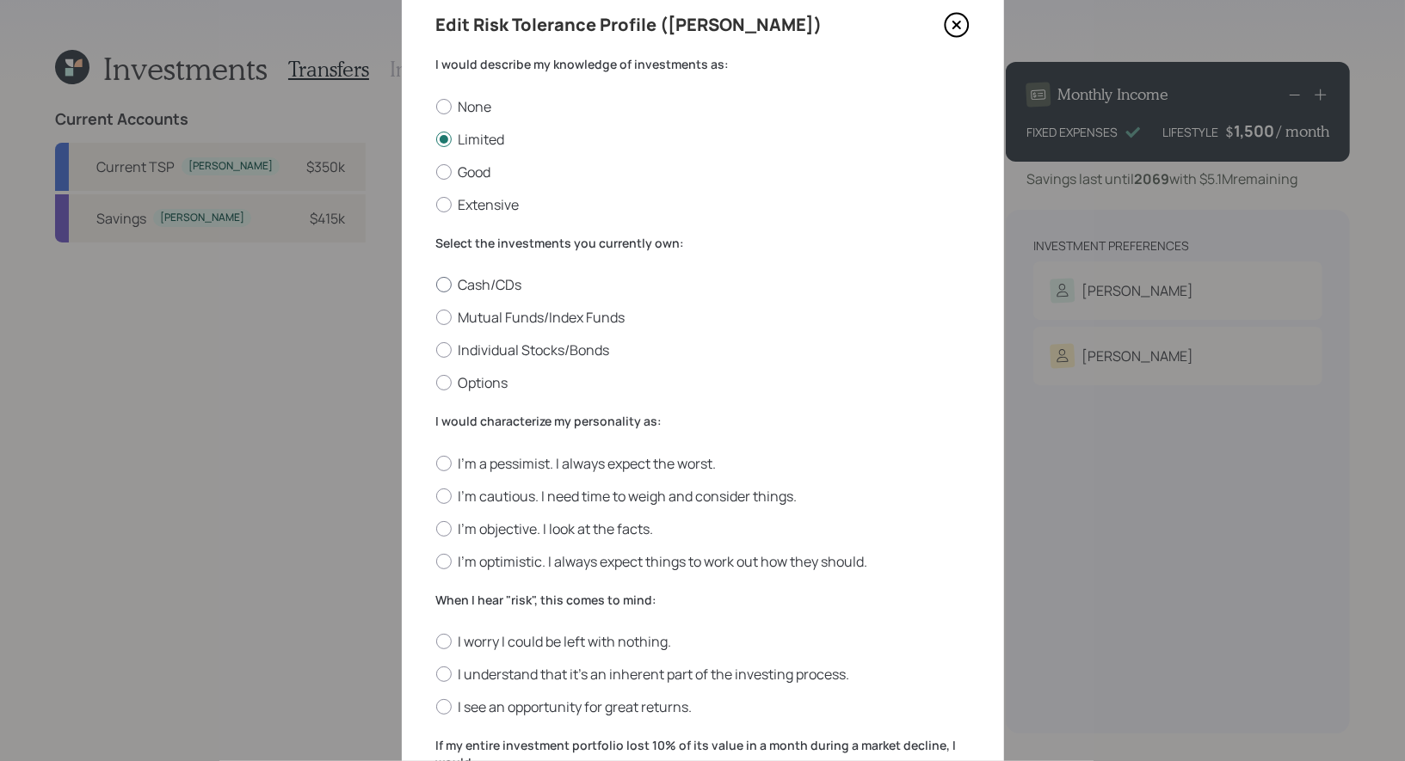
click at [478, 288] on label "Cash/CDs" at bounding box center [702, 284] width 533 height 19
click at [436, 286] on input "Cash/CDs" at bounding box center [435, 285] width 1 height 1
radio input "true"
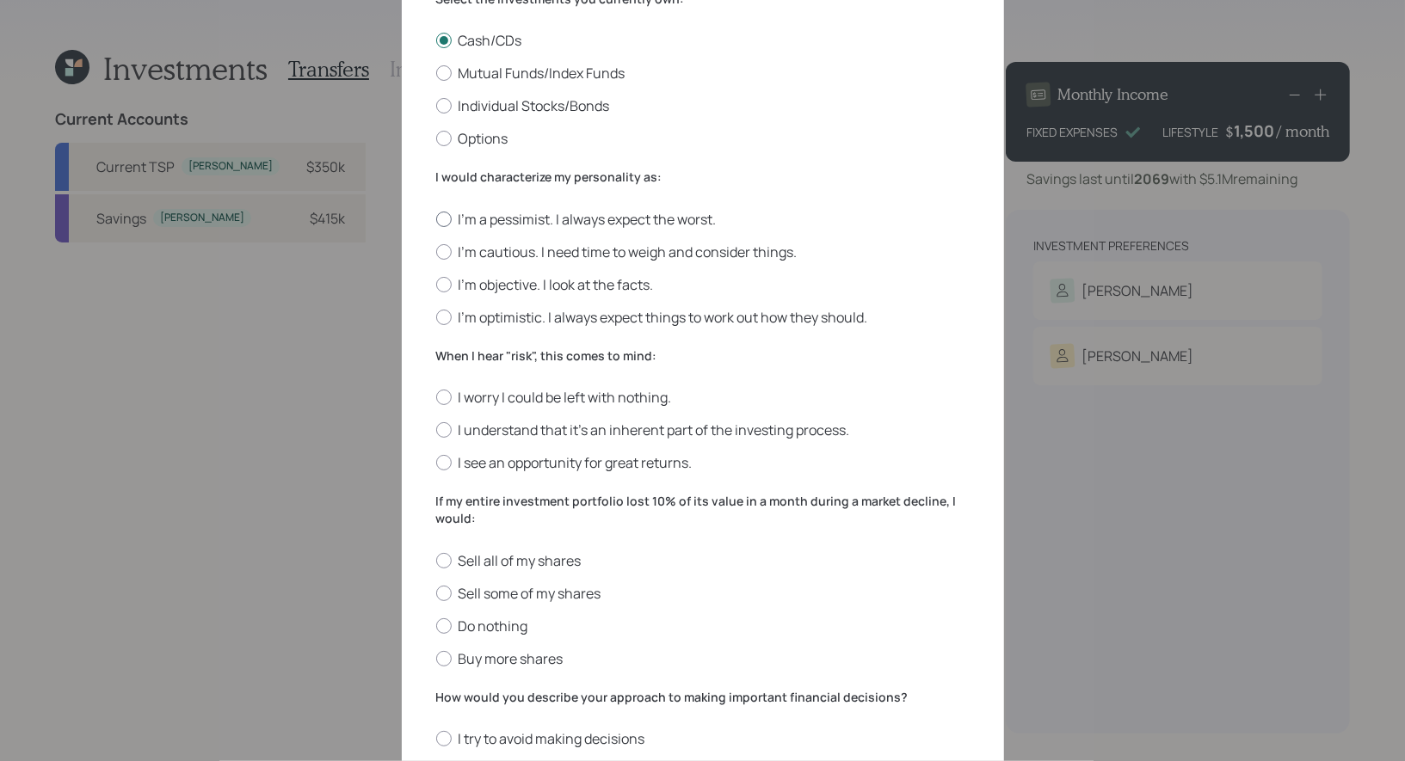
scroll to position [354, 0]
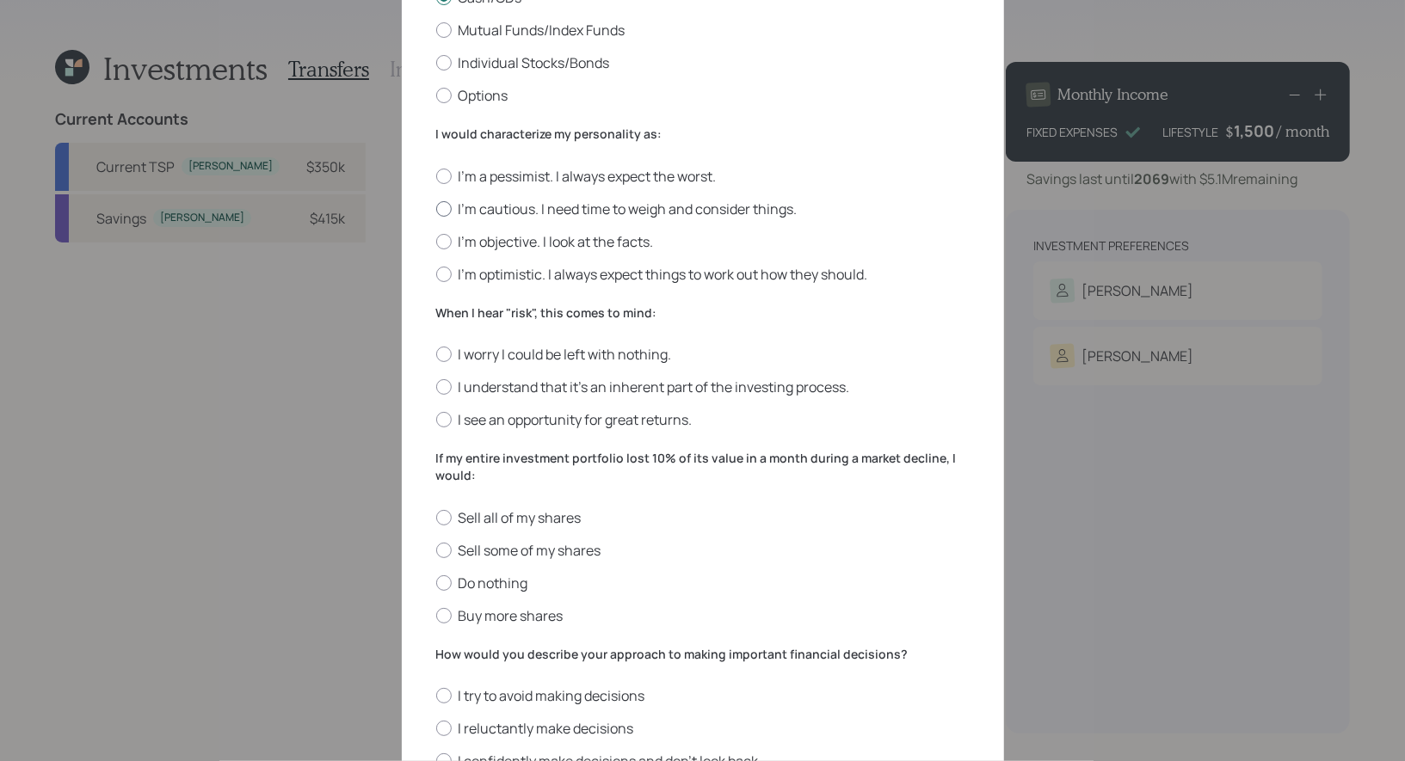
click at [689, 204] on label "I'm cautious. I need time to weigh and consider things." at bounding box center [702, 209] width 533 height 19
click at [436, 208] on input "I'm cautious. I need time to weigh and consider things." at bounding box center [435, 208] width 1 height 1
radio input "true"
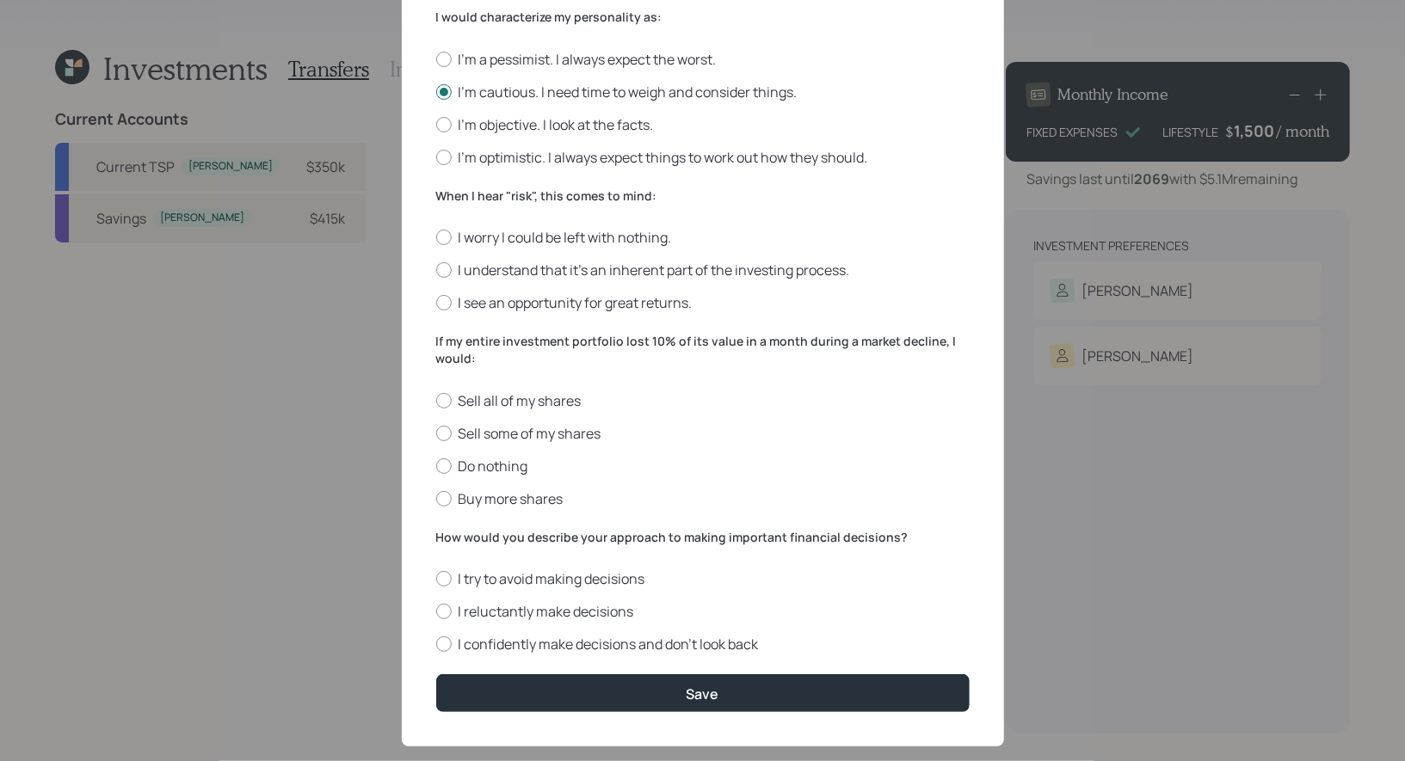
scroll to position [476, 0]
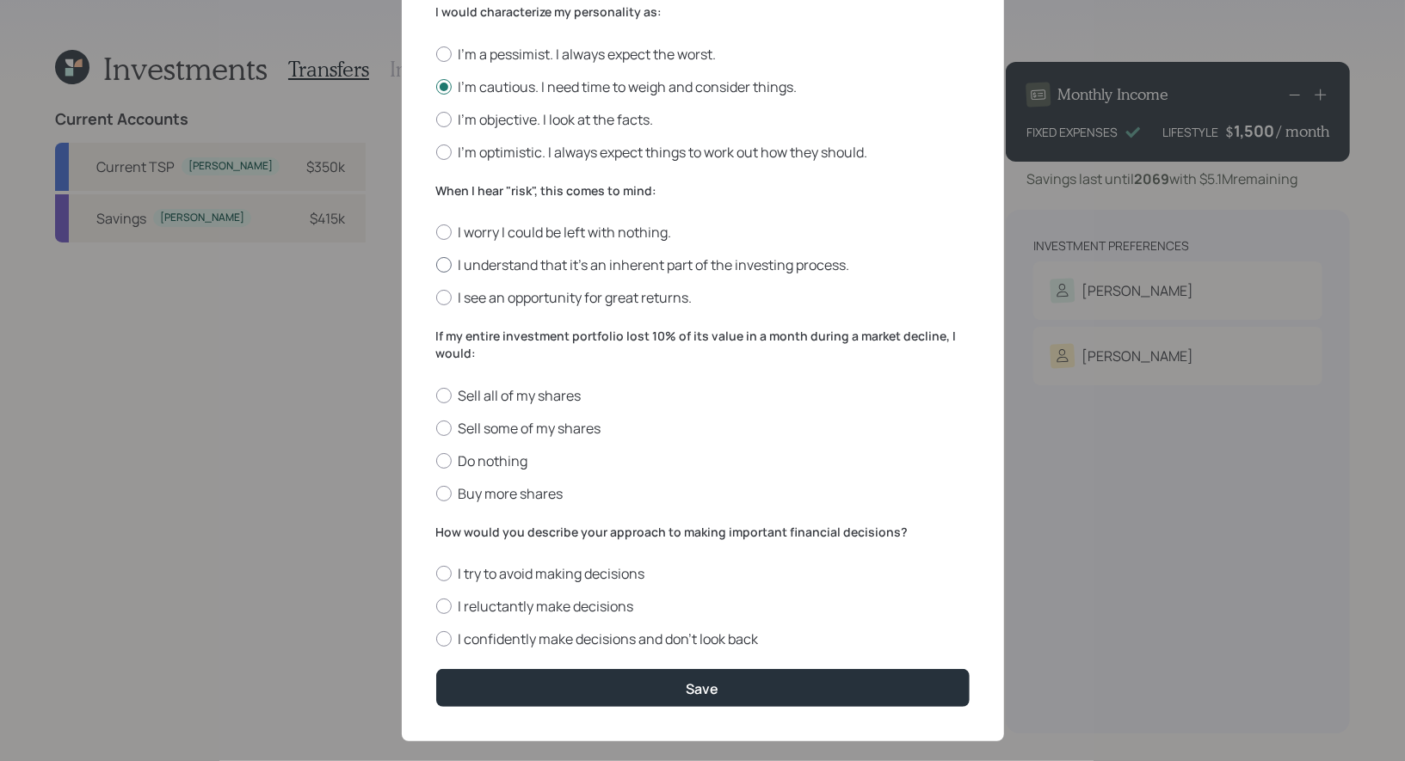
click at [712, 268] on label "I understand that it’s an inherent part of the investing process." at bounding box center [702, 264] width 533 height 19
click at [436, 266] on input "I understand that it’s an inherent part of the investing process." at bounding box center [435, 265] width 1 height 1
radio input "true"
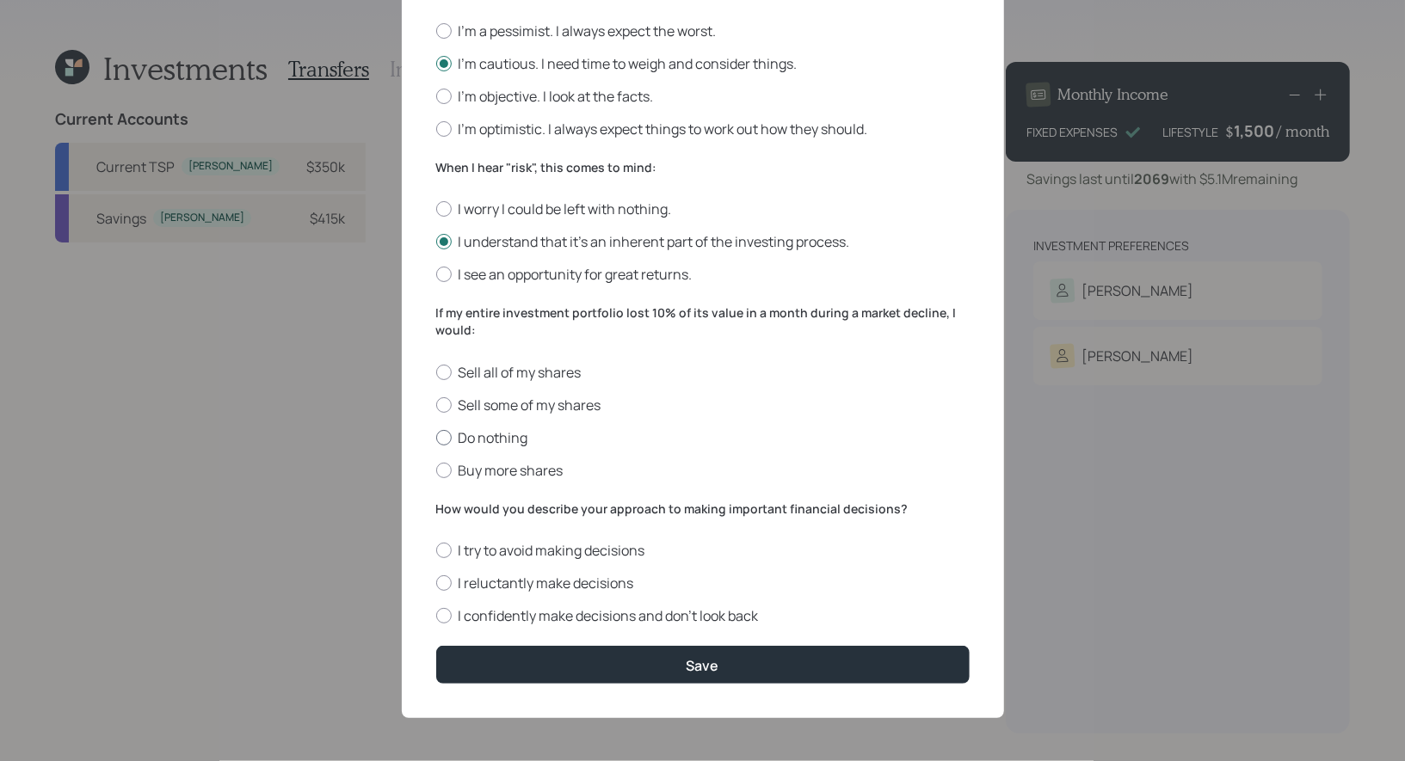
click at [482, 432] on label "Do nothing" at bounding box center [702, 437] width 533 height 19
click at [436, 437] on input "Do nothing" at bounding box center [435, 437] width 1 height 1
radio input "true"
click at [498, 587] on label "I reluctantly make decisions" at bounding box center [702, 583] width 533 height 19
click at [436, 584] on input "I reluctantly make decisions" at bounding box center [435, 583] width 1 height 1
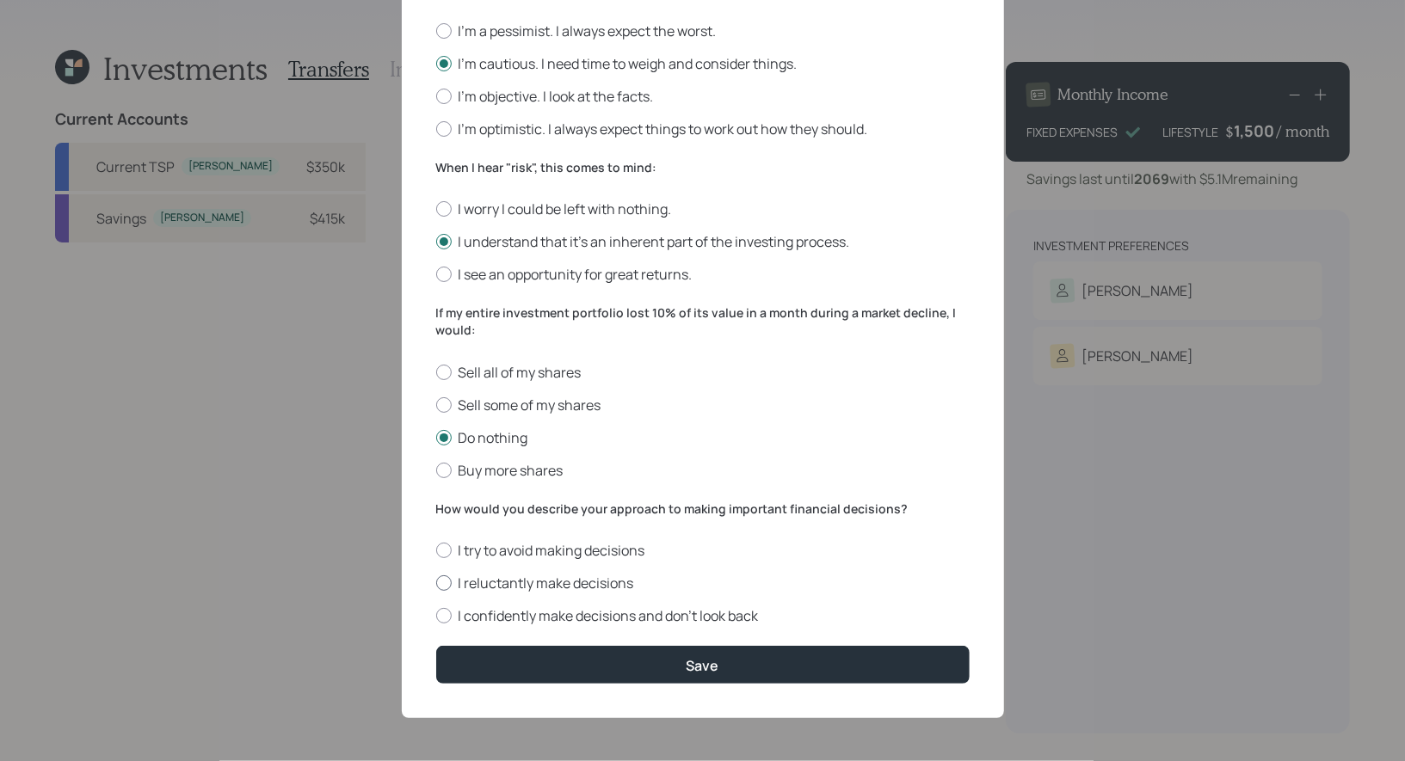
radio input "true"
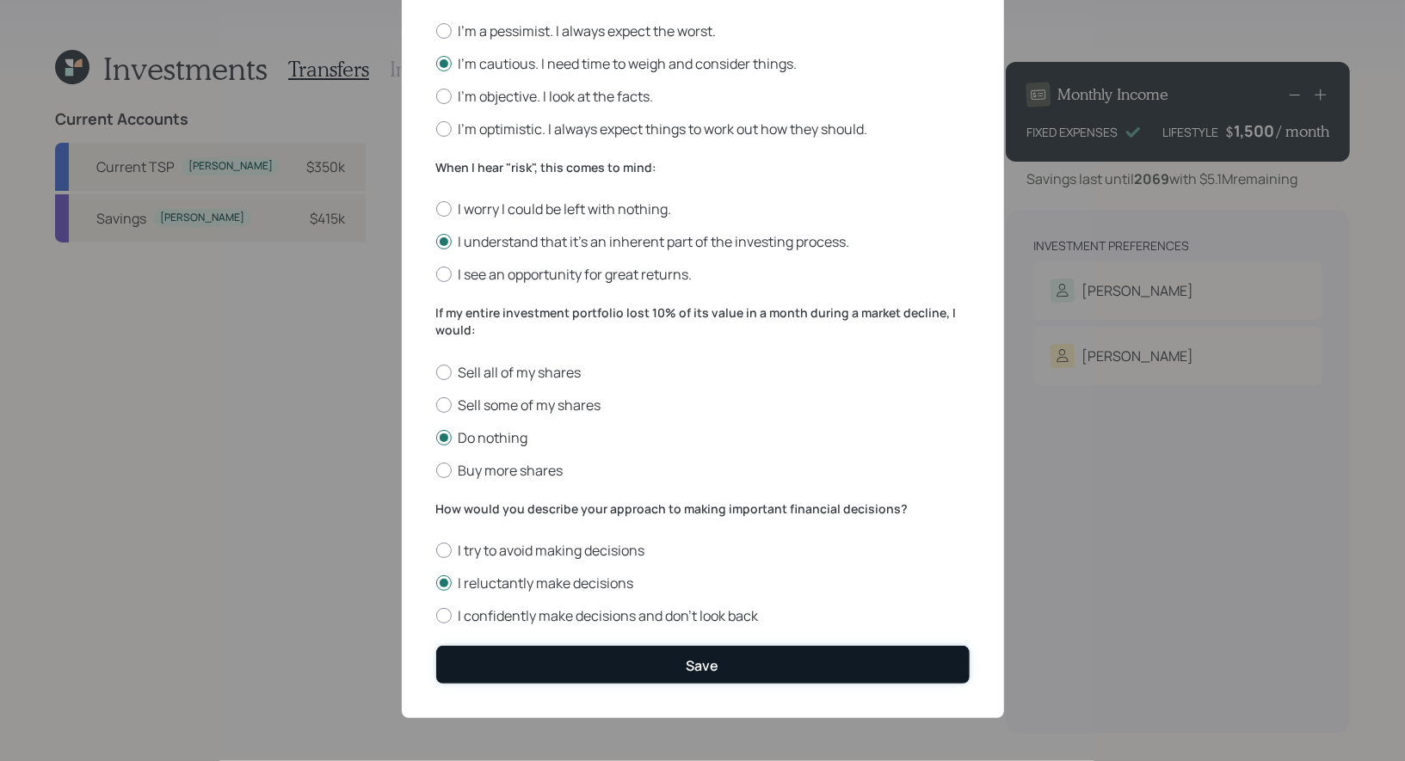
click at [537, 665] on button "Save" at bounding box center [702, 664] width 533 height 37
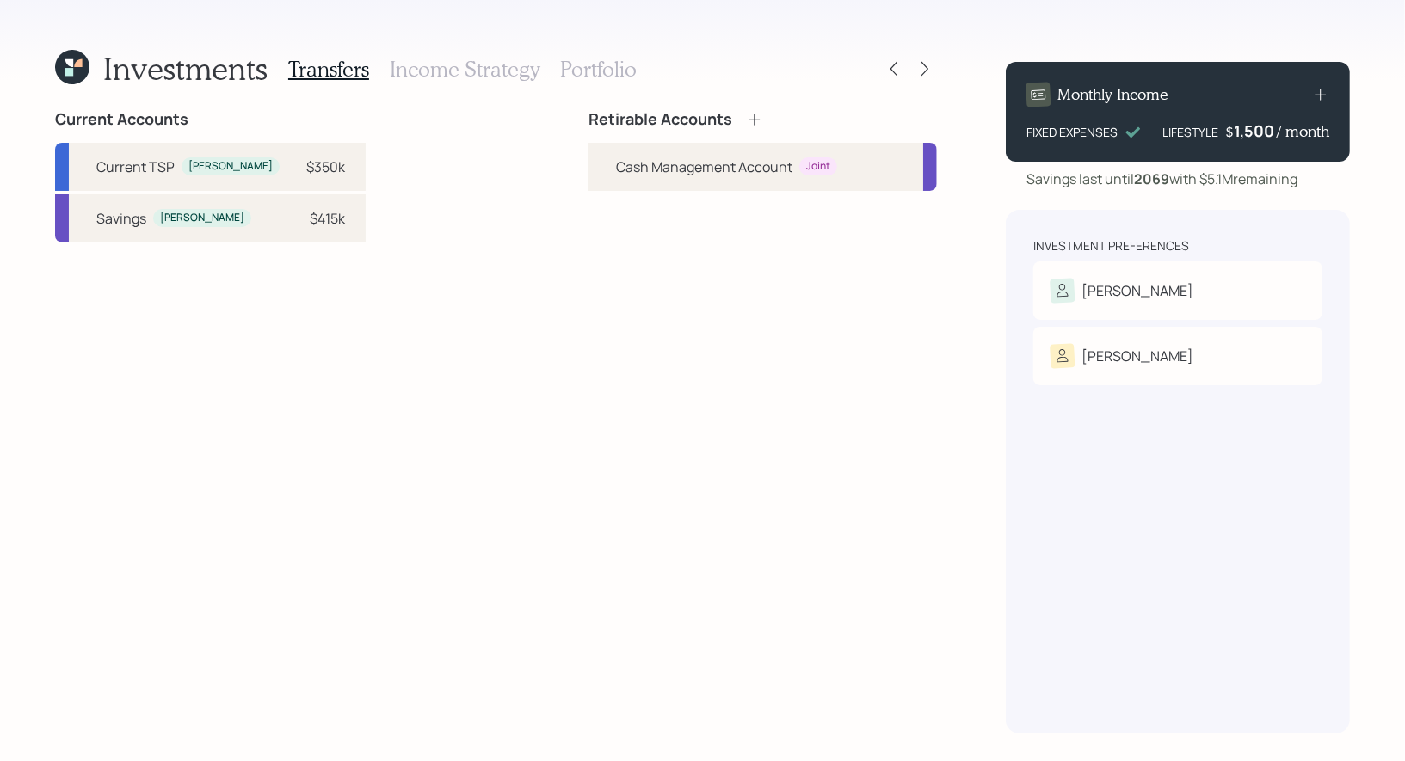
click at [754, 115] on icon at bounding box center [753, 119] width 11 height 11
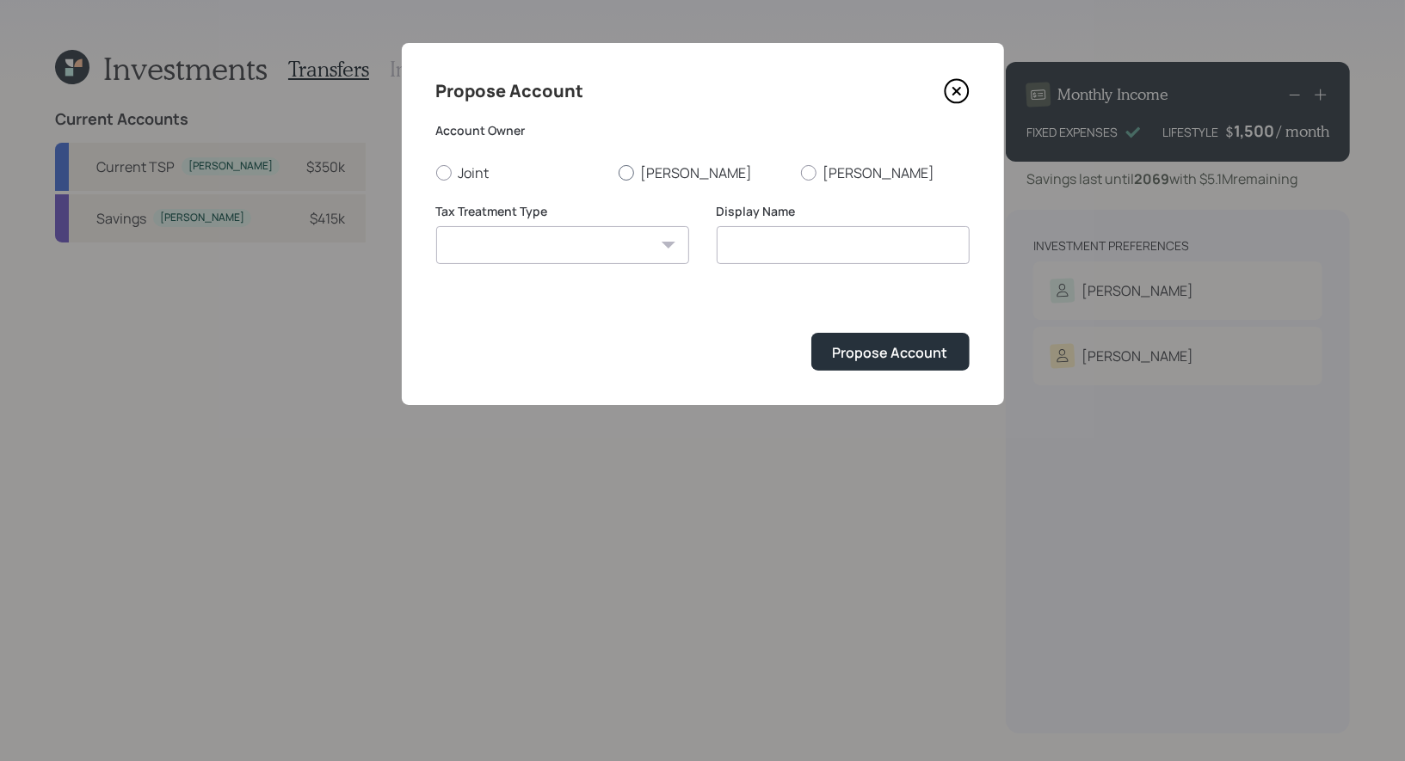
click at [628, 171] on div at bounding box center [625, 172] width 15 height 15
click at [618, 172] on input "[PERSON_NAME]" at bounding box center [618, 172] width 1 height 1
radio input "true"
click at [612, 246] on select "Roth Taxable Traditional" at bounding box center [562, 245] width 253 height 38
select select "taxable"
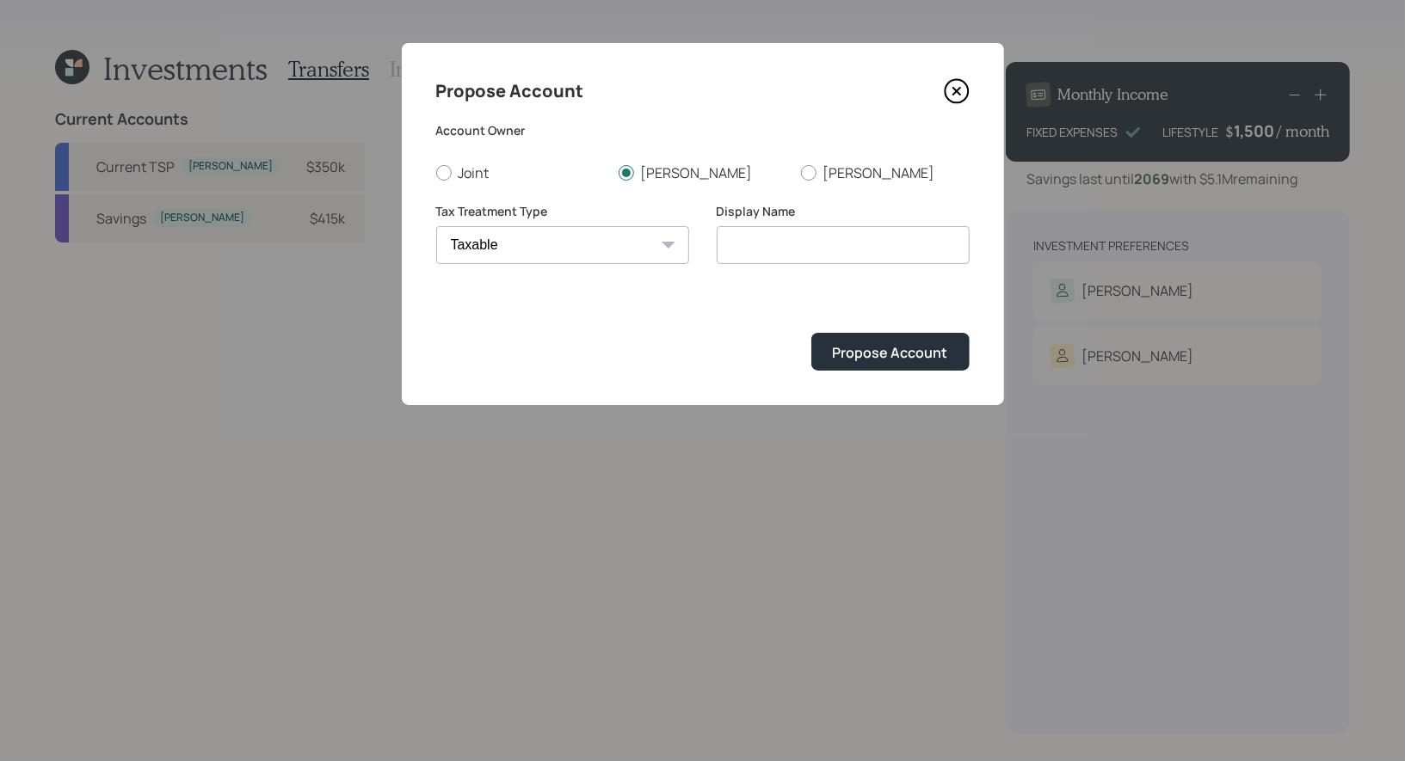
click at [436, 226] on select "Roth Taxable Traditional" at bounding box center [562, 245] width 253 height 38
click at [821, 249] on input "Taxable" at bounding box center [843, 245] width 253 height 38
type input "Taxable Brokerage"
click at [925, 356] on div "Propose Account" at bounding box center [890, 352] width 115 height 19
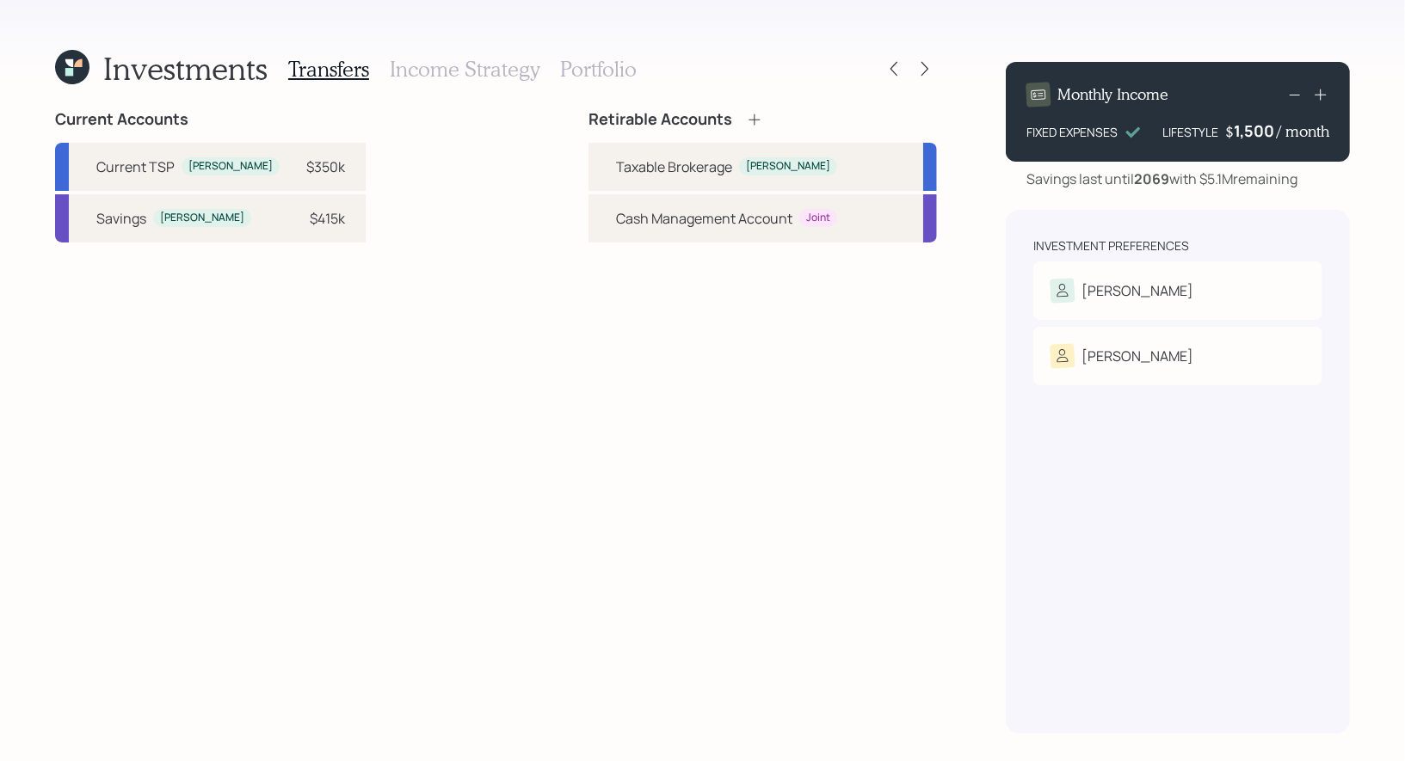
click at [756, 116] on icon at bounding box center [754, 119] width 17 height 17
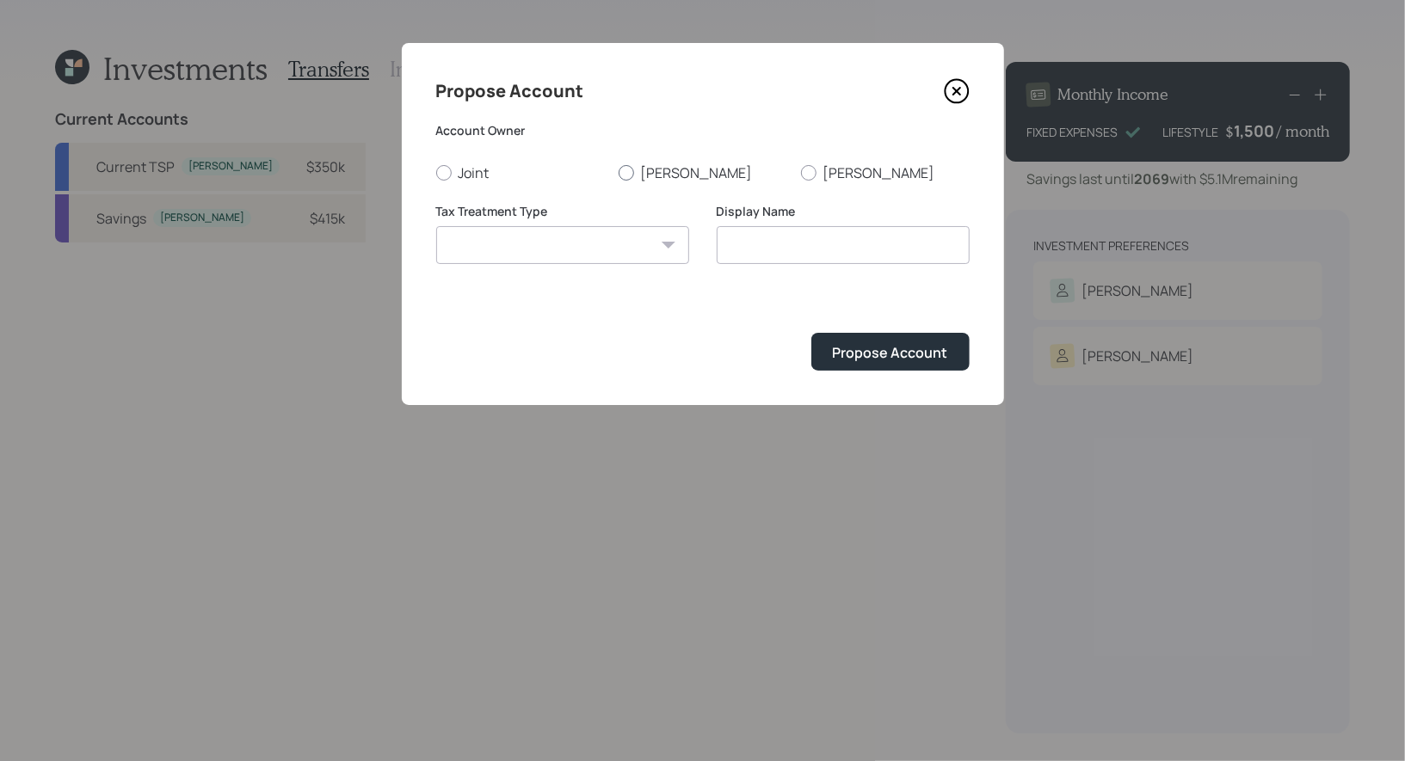
click at [632, 169] on div at bounding box center [625, 172] width 15 height 15
click at [618, 172] on input "[PERSON_NAME]" at bounding box center [618, 172] width 1 height 1
radio input "true"
click at [615, 252] on select "Roth Taxable Traditional" at bounding box center [562, 245] width 253 height 38
select select "traditional"
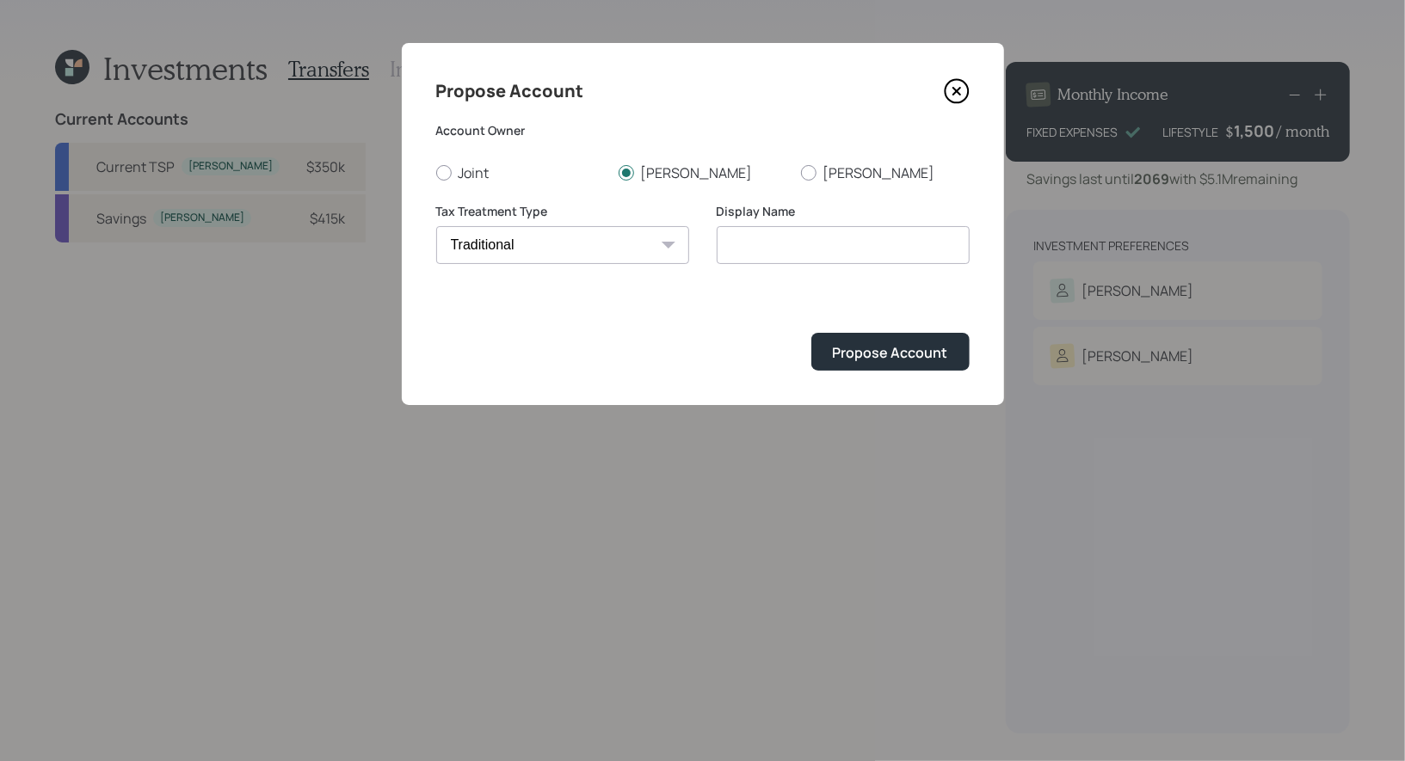
click at [436, 226] on select "Roth Taxable Traditional" at bounding box center [562, 245] width 253 height 38
type input "Traditional"
click at [819, 243] on input "Traditional" at bounding box center [843, 245] width 253 height 38
click at [958, 93] on icon at bounding box center [955, 91] width 7 height 7
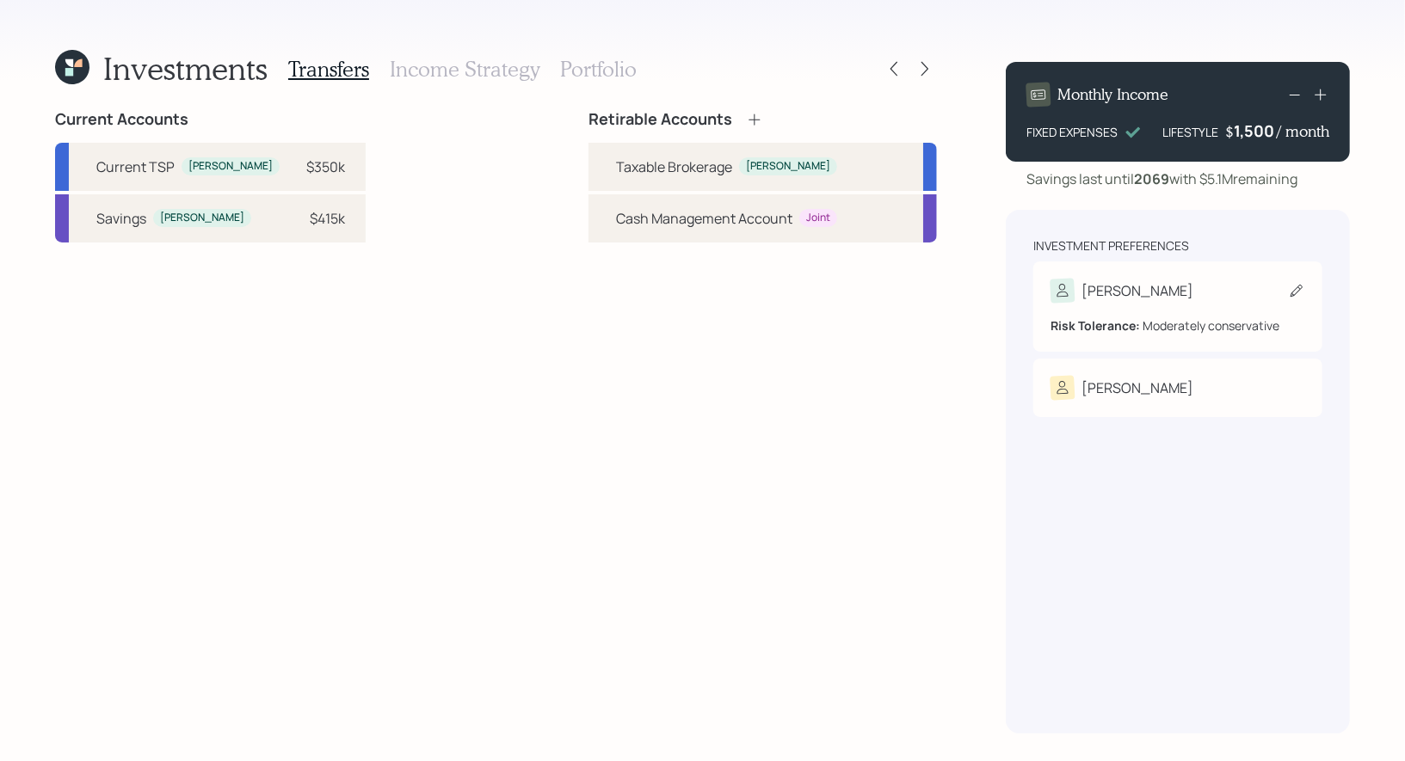
click at [1299, 286] on icon at bounding box center [1296, 291] width 12 height 12
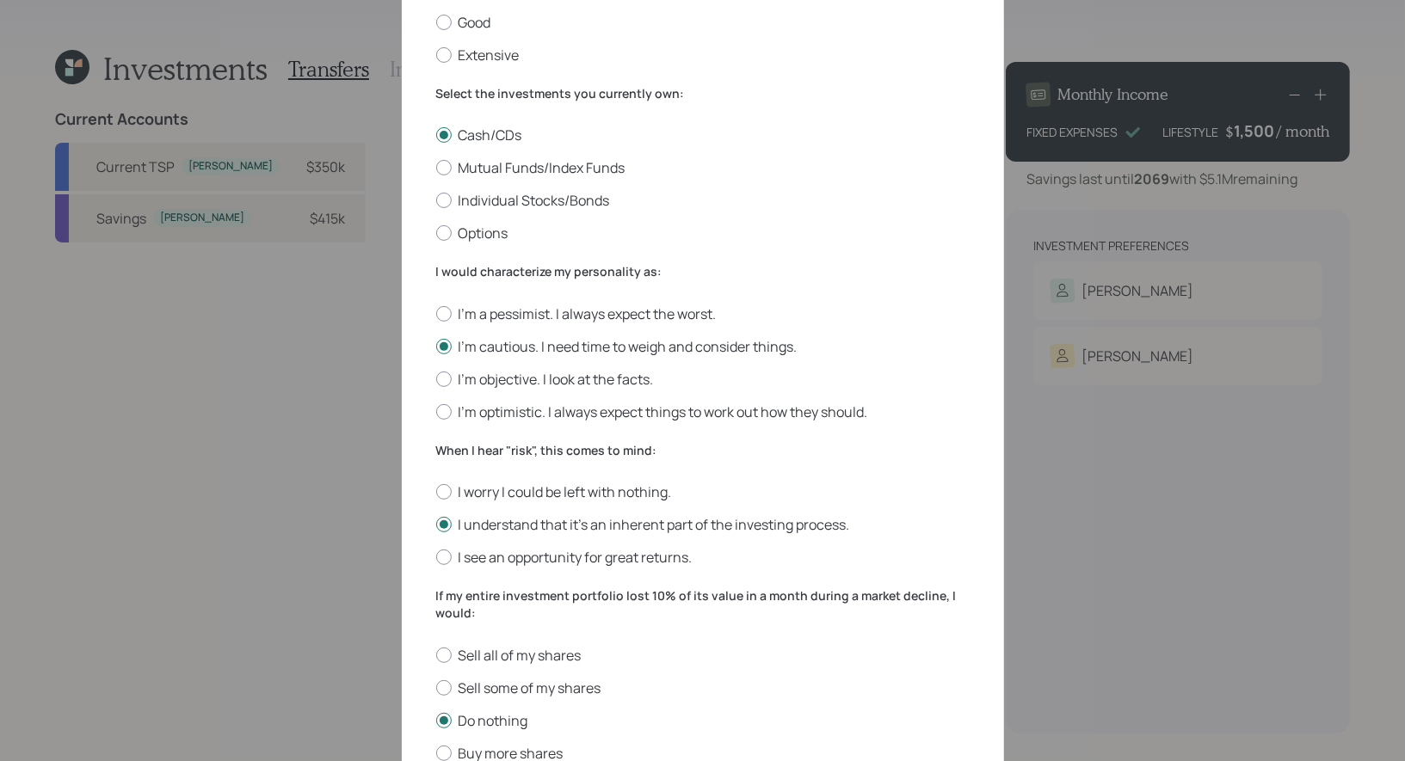
scroll to position [501, 0]
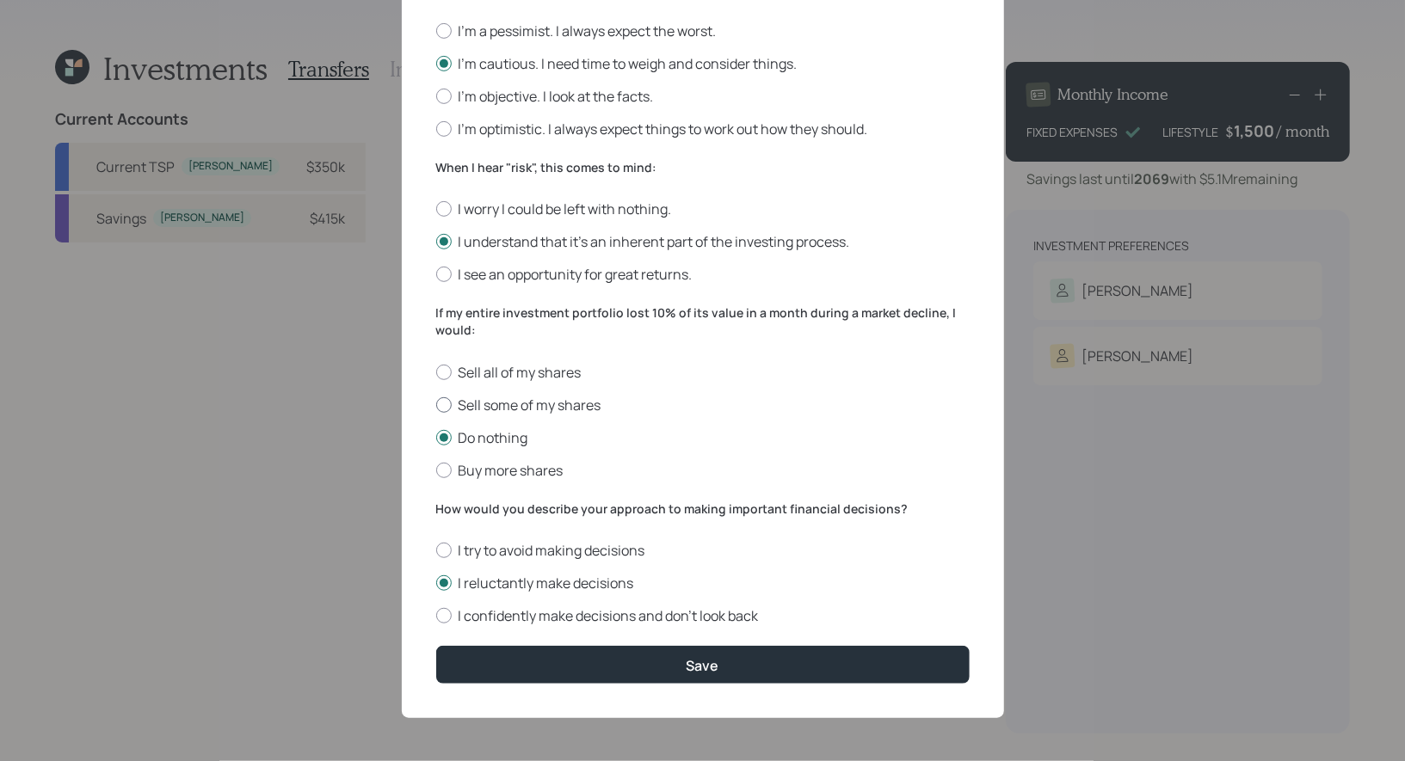
click at [465, 398] on label "Sell some of my shares" at bounding box center [702, 405] width 533 height 19
click at [436, 404] on input "Sell some of my shares" at bounding box center [435, 404] width 1 height 1
radio input "true"
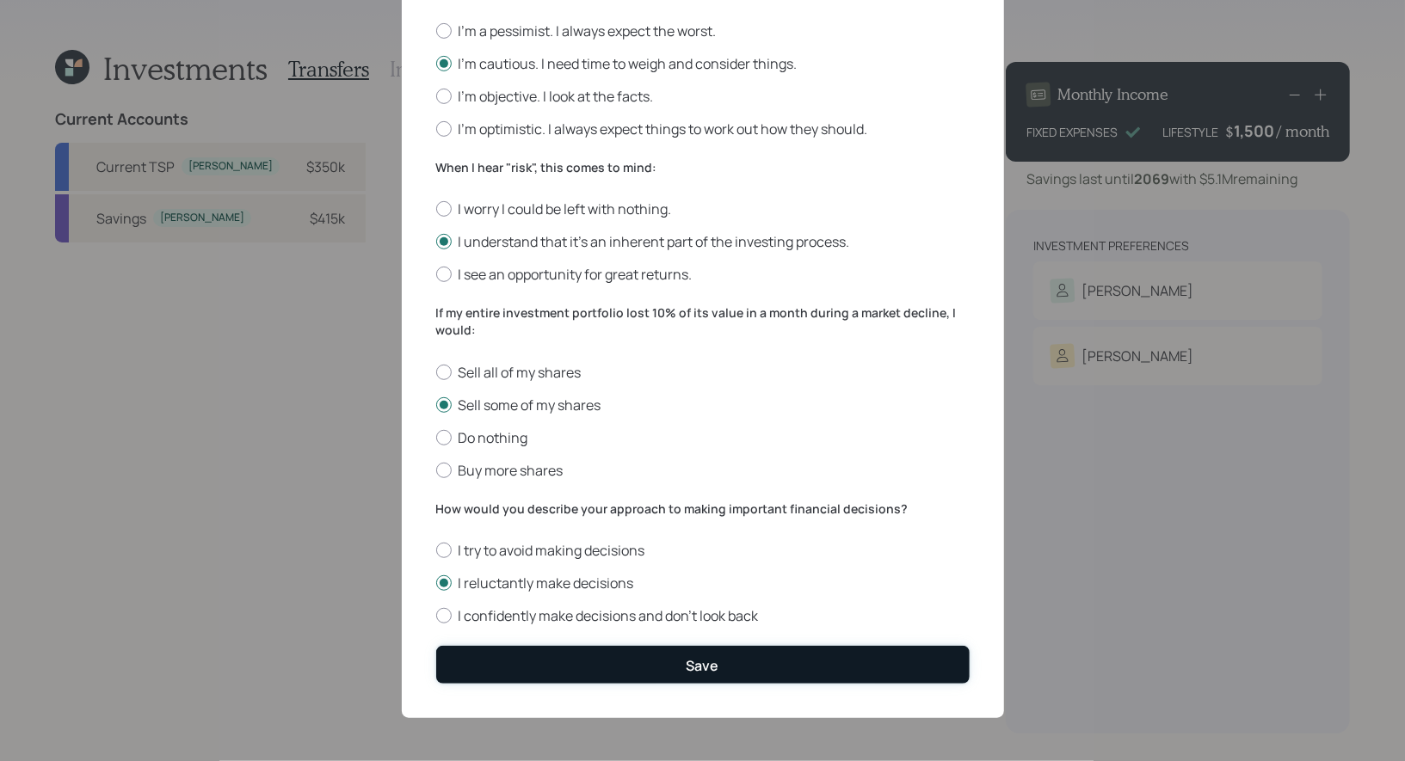
click at [562, 664] on button "Save" at bounding box center [702, 664] width 533 height 37
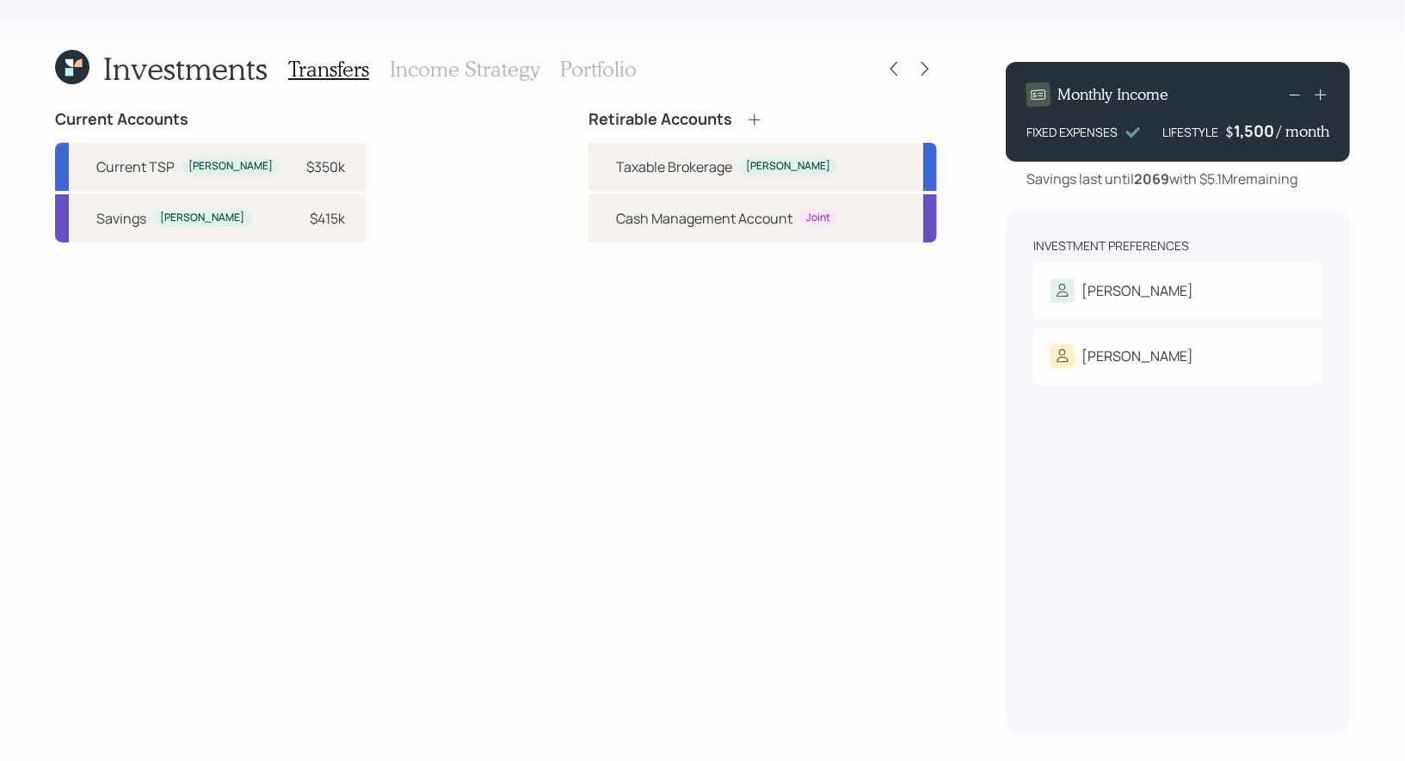
click at [751, 116] on icon at bounding box center [754, 119] width 17 height 17
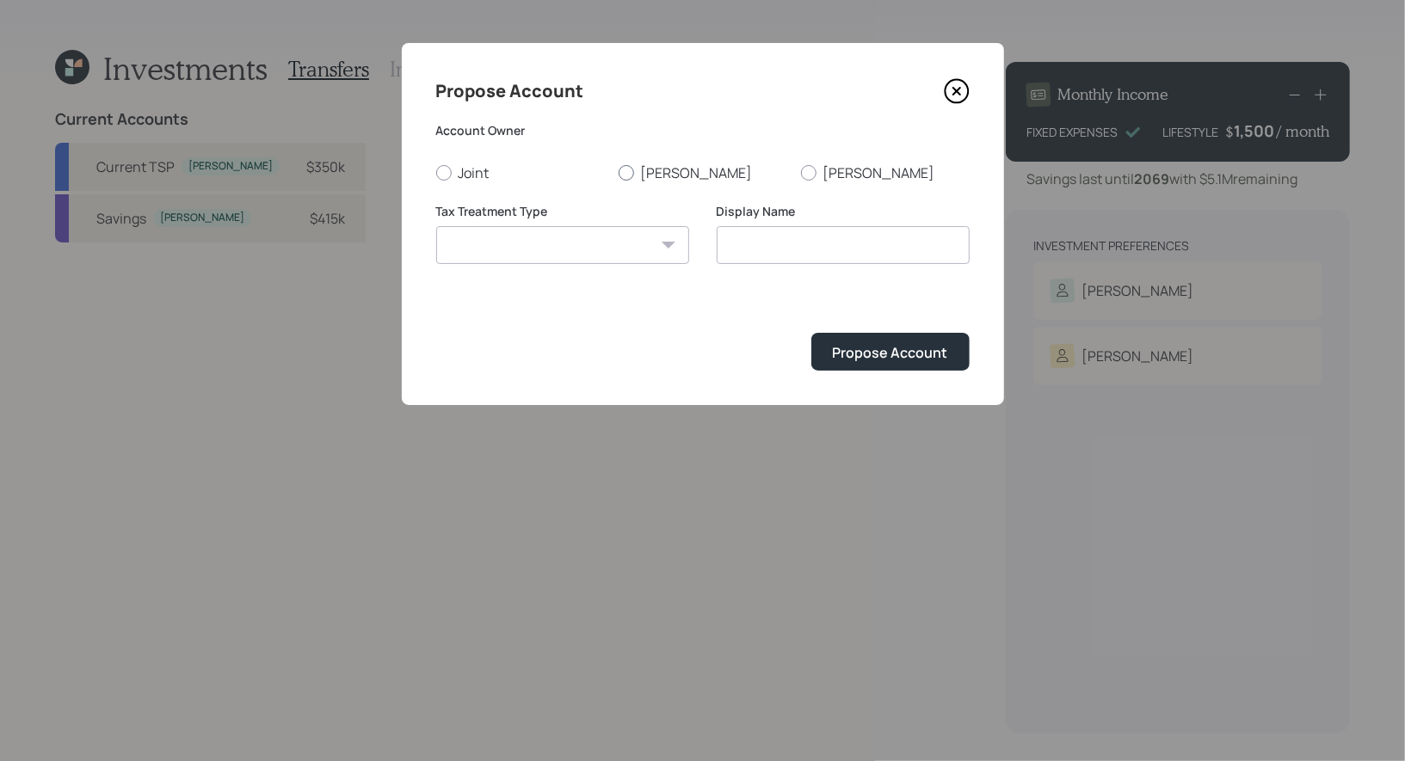
click at [624, 168] on div at bounding box center [625, 172] width 15 height 15
click at [618, 172] on input "[PERSON_NAME]" at bounding box center [618, 172] width 1 height 1
radio input "true"
click at [605, 242] on select "Roth Taxable Traditional" at bounding box center [562, 245] width 253 height 38
select select "traditional"
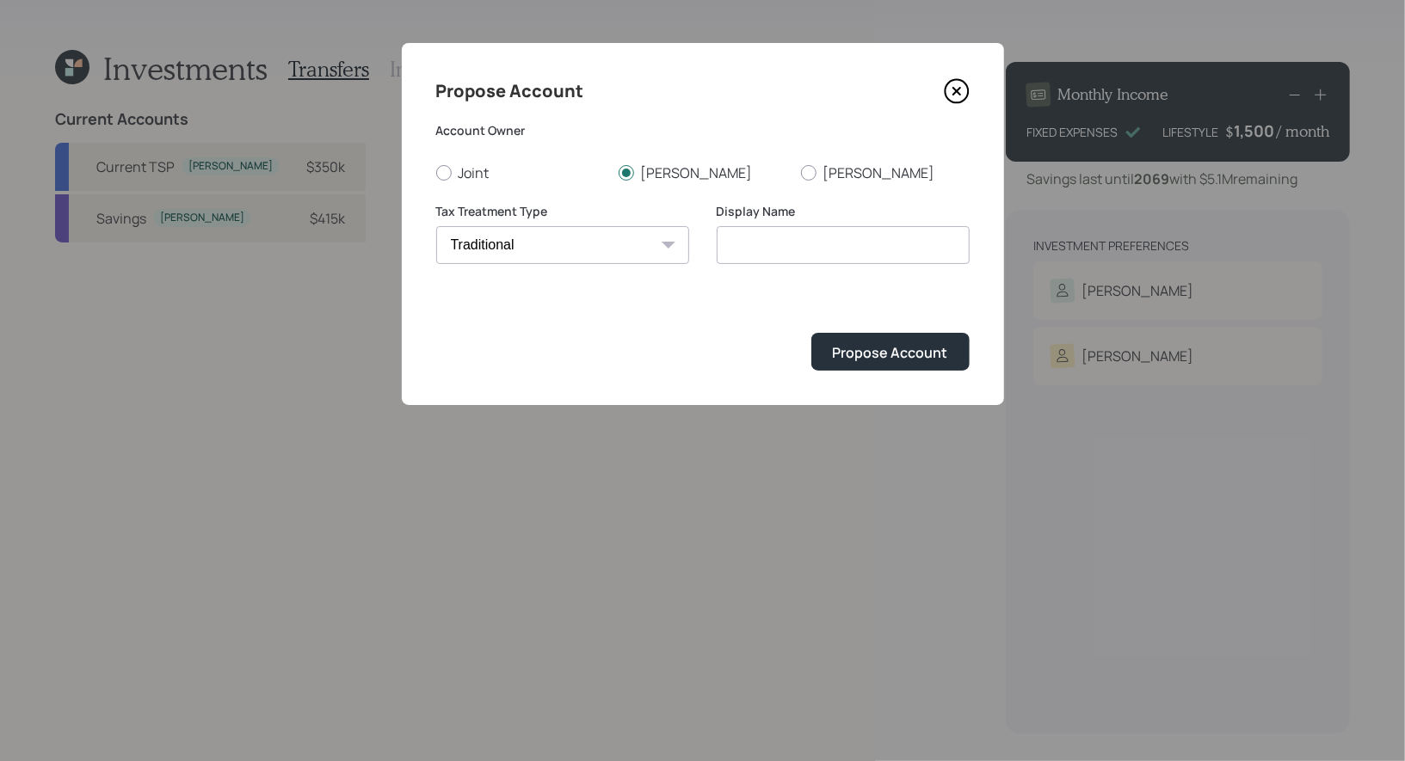
click at [436, 226] on select "Roth Taxable Traditional" at bounding box center [562, 245] width 253 height 38
click at [836, 243] on input "Traditional" at bounding box center [843, 245] width 253 height 38
type input "T"
type input "Rollover IRA"
click at [882, 352] on div "Propose Account" at bounding box center [890, 352] width 115 height 19
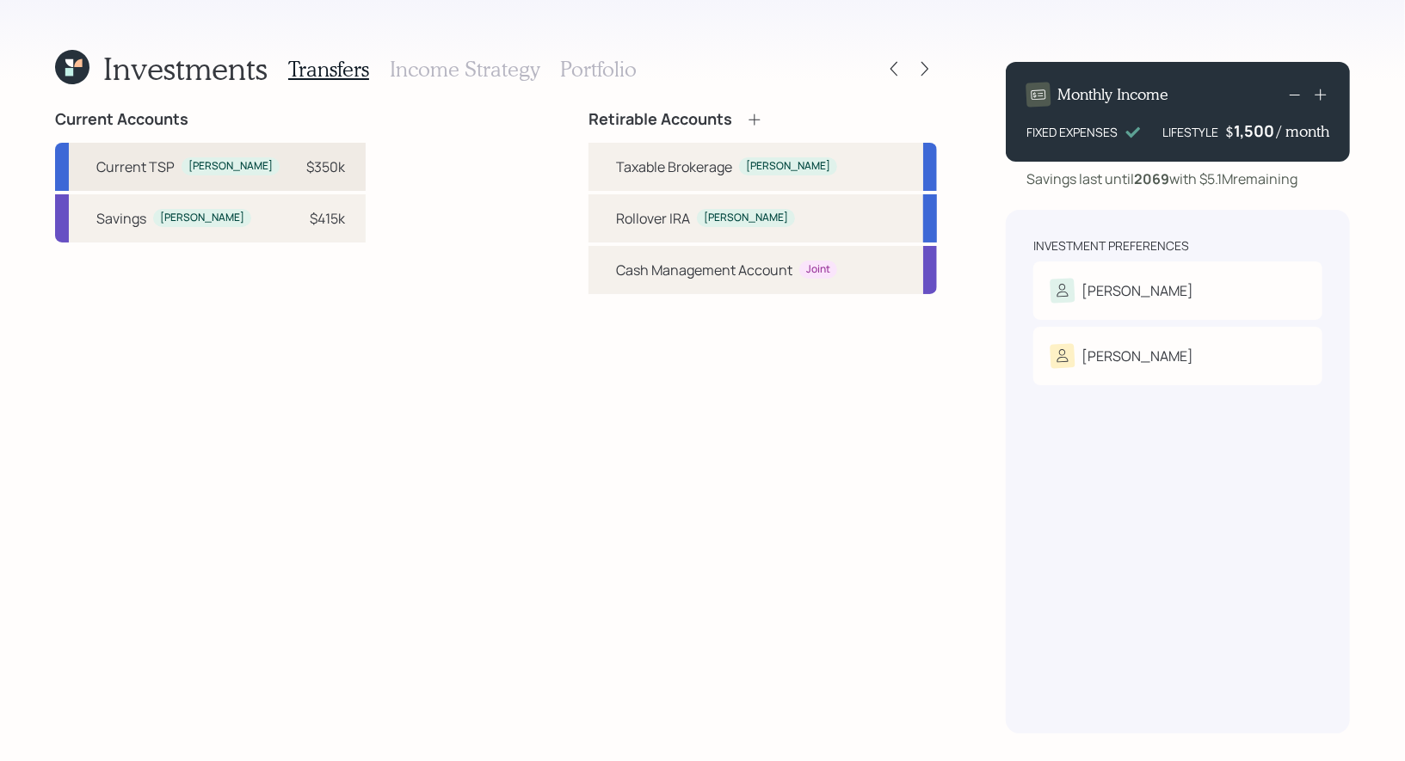
click at [306, 163] on div "$350k" at bounding box center [325, 167] width 39 height 21
click at [602, 210] on div "Rollover IRA Javier" at bounding box center [762, 218] width 348 height 48
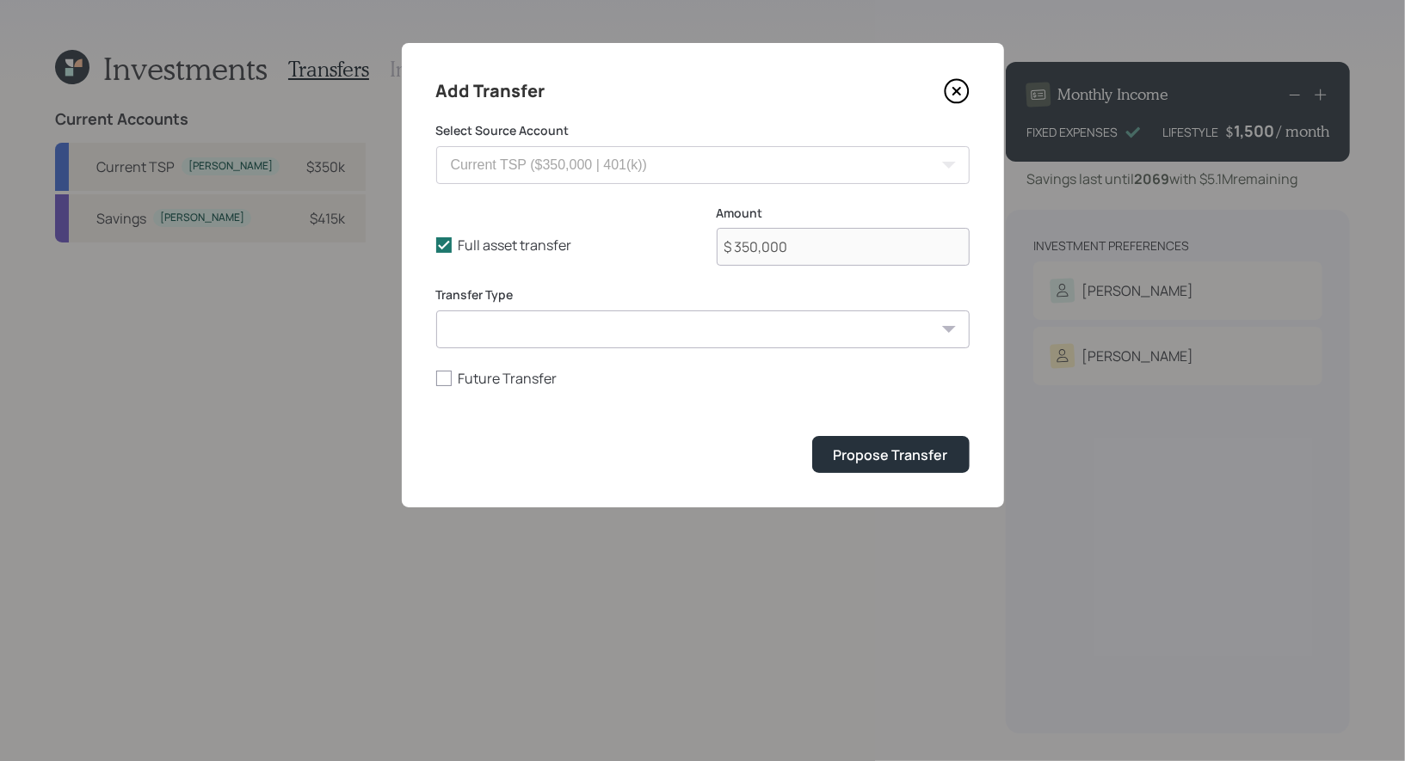
click at [531, 332] on select "ACAT Transfer Non ACAT Transfer Capitalize Rollover Rollover Deposit" at bounding box center [702, 330] width 533 height 38
select select "rollover"
click at [436, 311] on select "ACAT Transfer Non ACAT Transfer Capitalize Rollover Rollover Deposit" at bounding box center [702, 330] width 533 height 38
click at [843, 460] on div "Propose Transfer" at bounding box center [890, 455] width 114 height 19
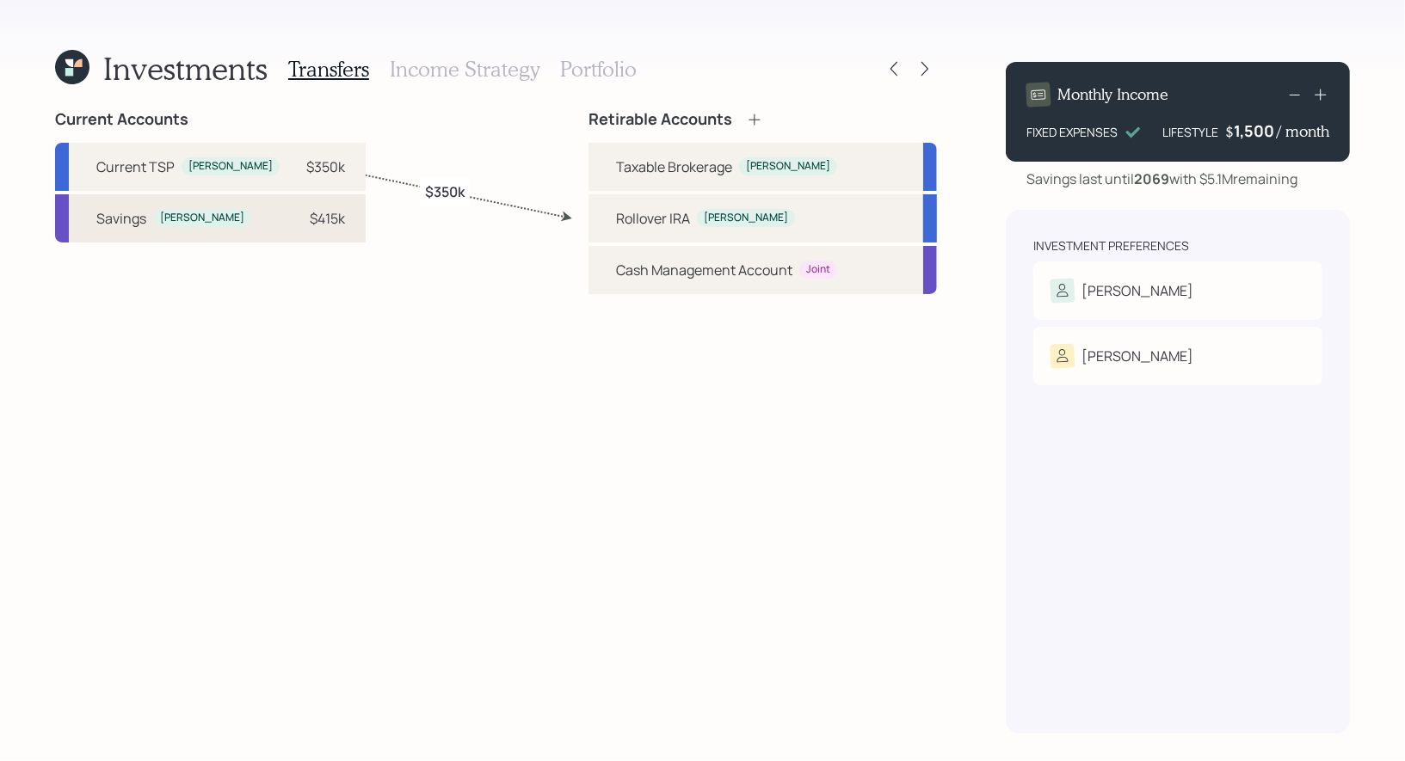
click at [310, 220] on div "$415k" at bounding box center [327, 218] width 35 height 21
click at [628, 173] on div "Taxable Brokerage" at bounding box center [674, 167] width 116 height 21
select select "3b618961-1d66-427a-8bac-09490678aba3"
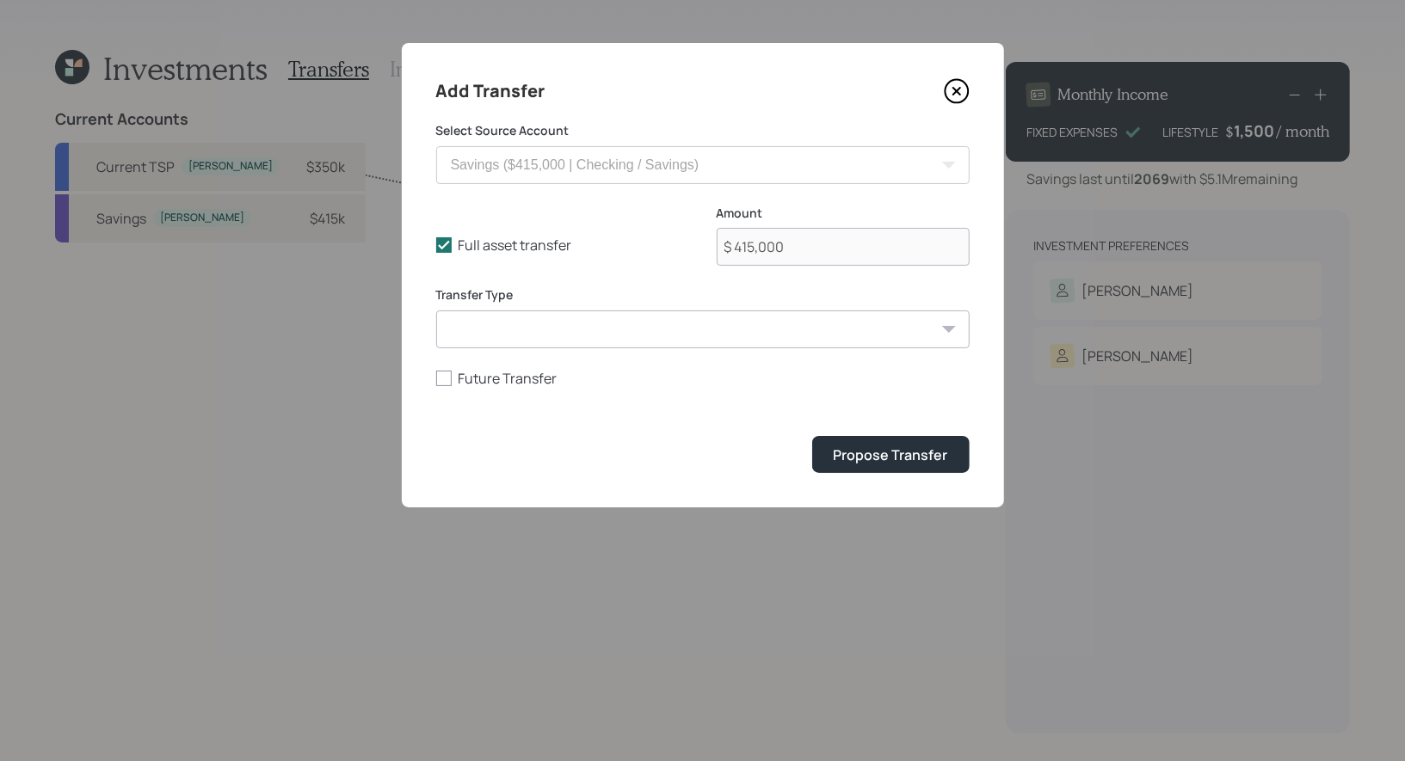
click at [566, 330] on select "ACAT Transfer Non ACAT Transfer Capitalize Rollover Rollover Deposit" at bounding box center [702, 330] width 533 height 38
select select "deposit"
click at [436, 311] on select "ACAT Transfer Non ACAT Transfer Capitalize Rollover Rollover Deposit" at bounding box center [702, 330] width 533 height 38
click at [441, 242] on icon at bounding box center [443, 244] width 15 height 15
click at [436, 245] on input "Full asset transfer" at bounding box center [435, 245] width 1 height 1
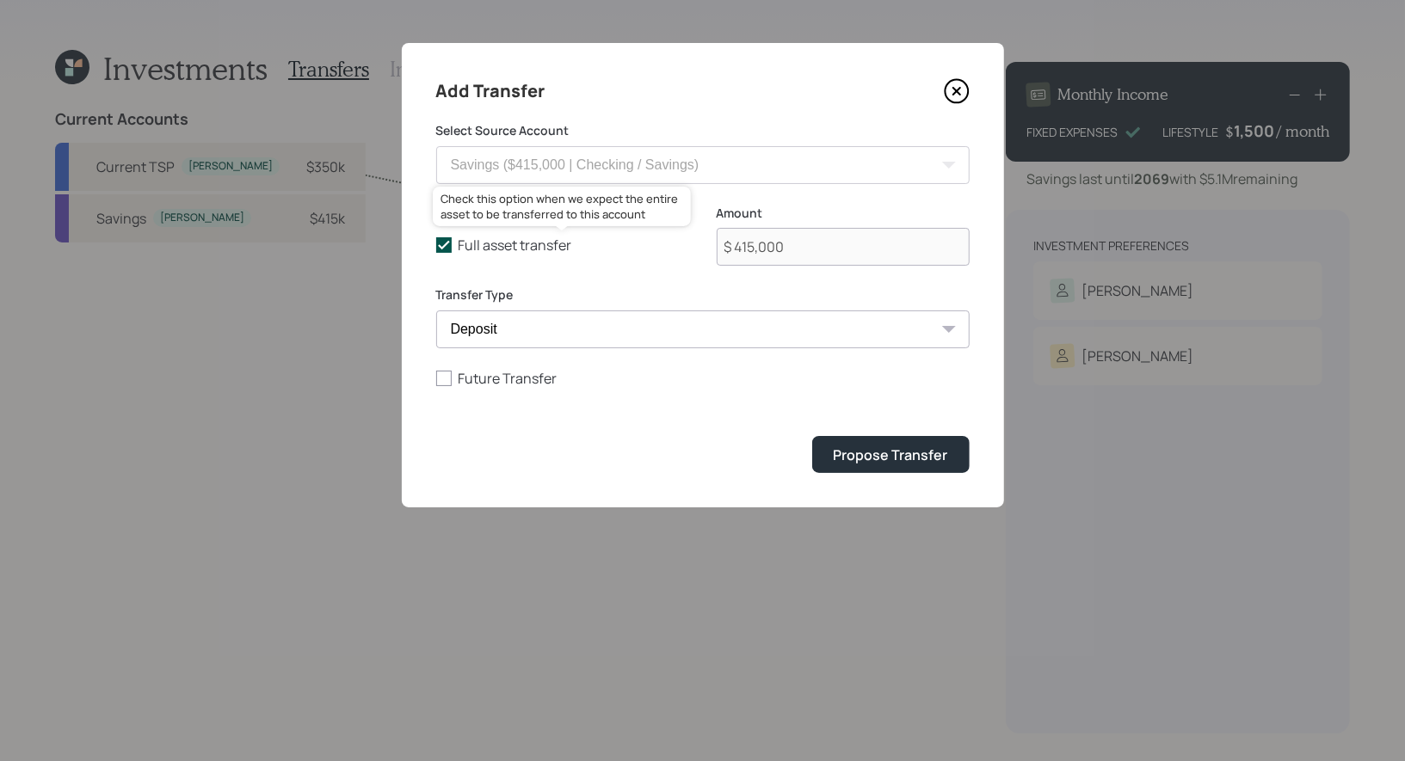
checkbox input "false"
click at [840, 256] on input "$ 415,000" at bounding box center [843, 247] width 253 height 38
type input "$ 100,000"
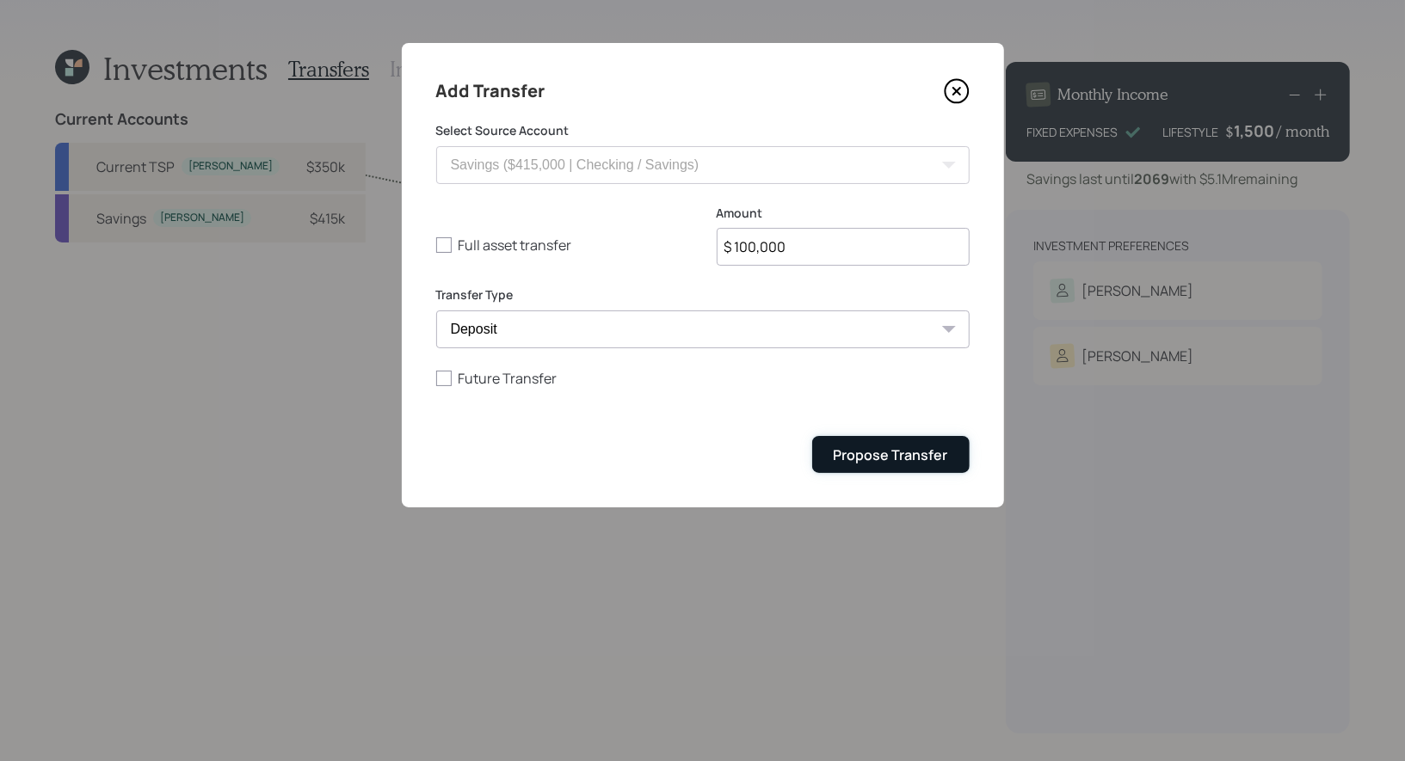
click at [919, 459] on div "Propose Transfer" at bounding box center [890, 455] width 114 height 19
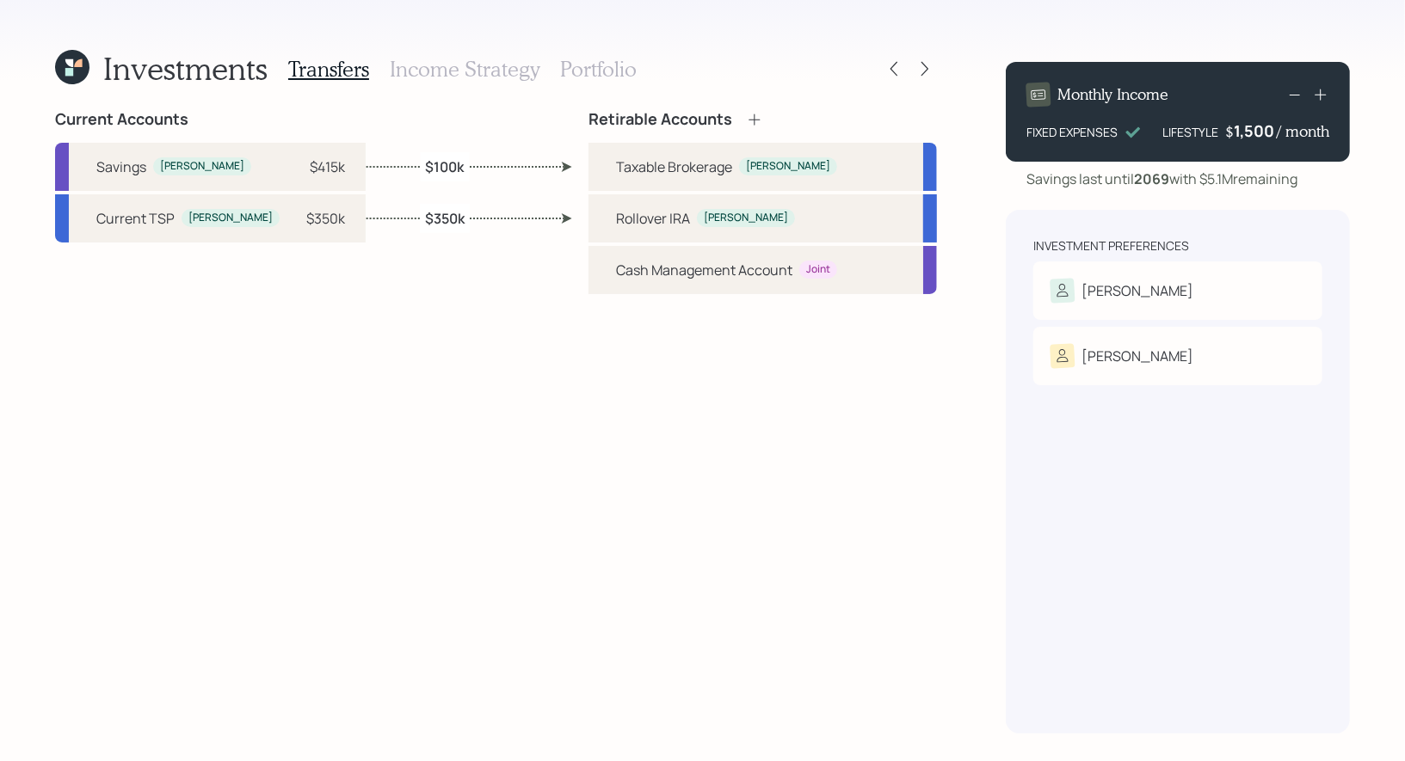
click at [75, 71] on icon at bounding box center [72, 67] width 34 height 34
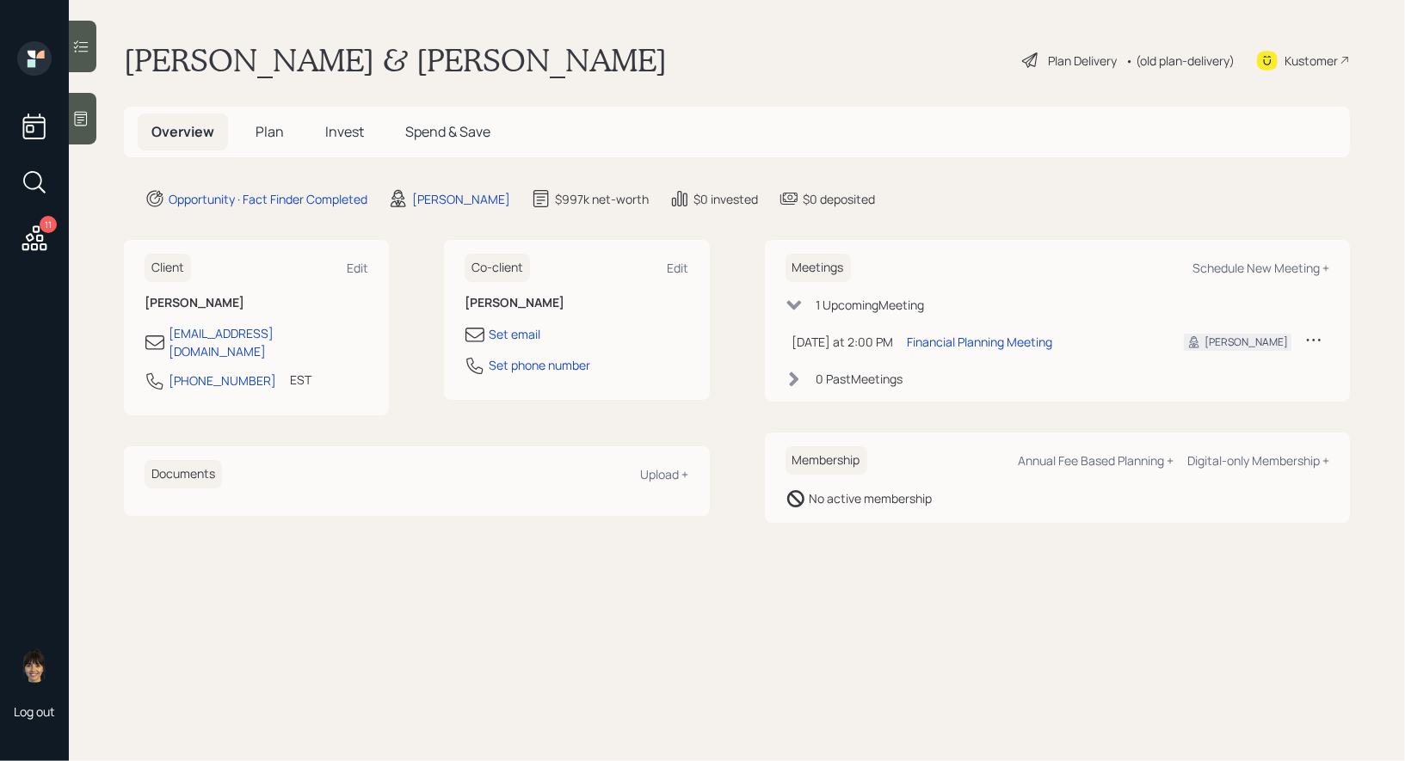
click at [267, 132] on span "Plan" at bounding box center [269, 131] width 28 height 19
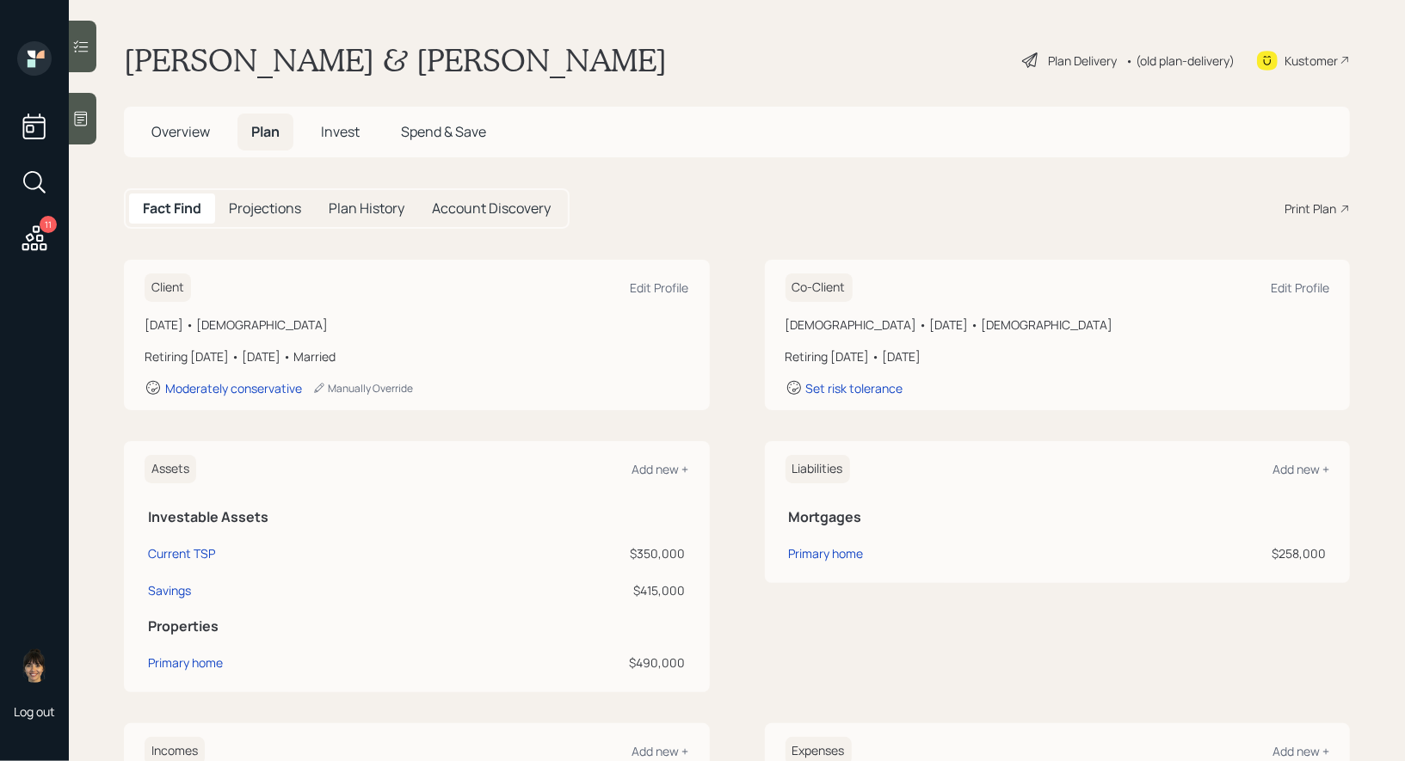
click at [1313, 207] on div "Print Plan" at bounding box center [1310, 209] width 52 height 18
click at [1071, 59] on div "Plan Delivery" at bounding box center [1082, 61] width 69 height 18
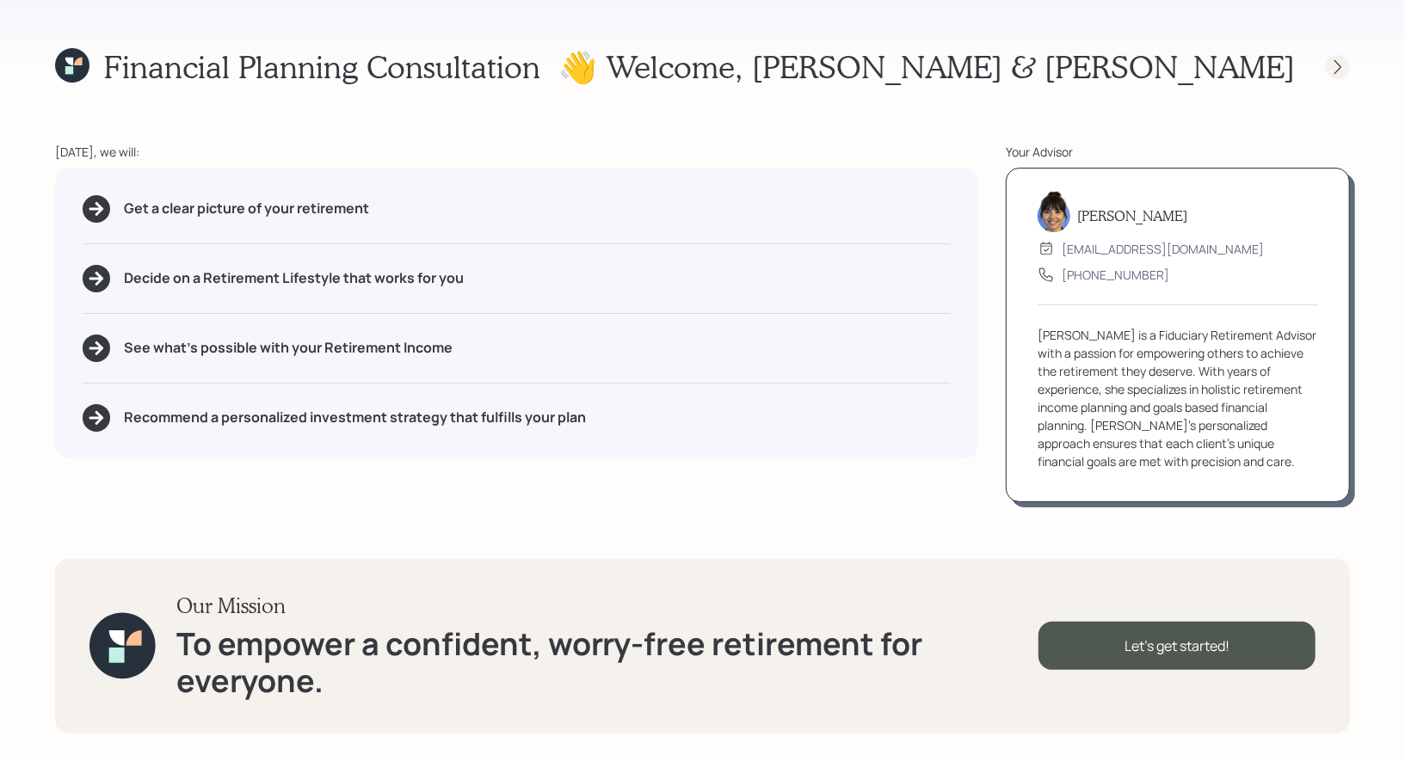
click at [1339, 66] on icon at bounding box center [1337, 66] width 17 height 17
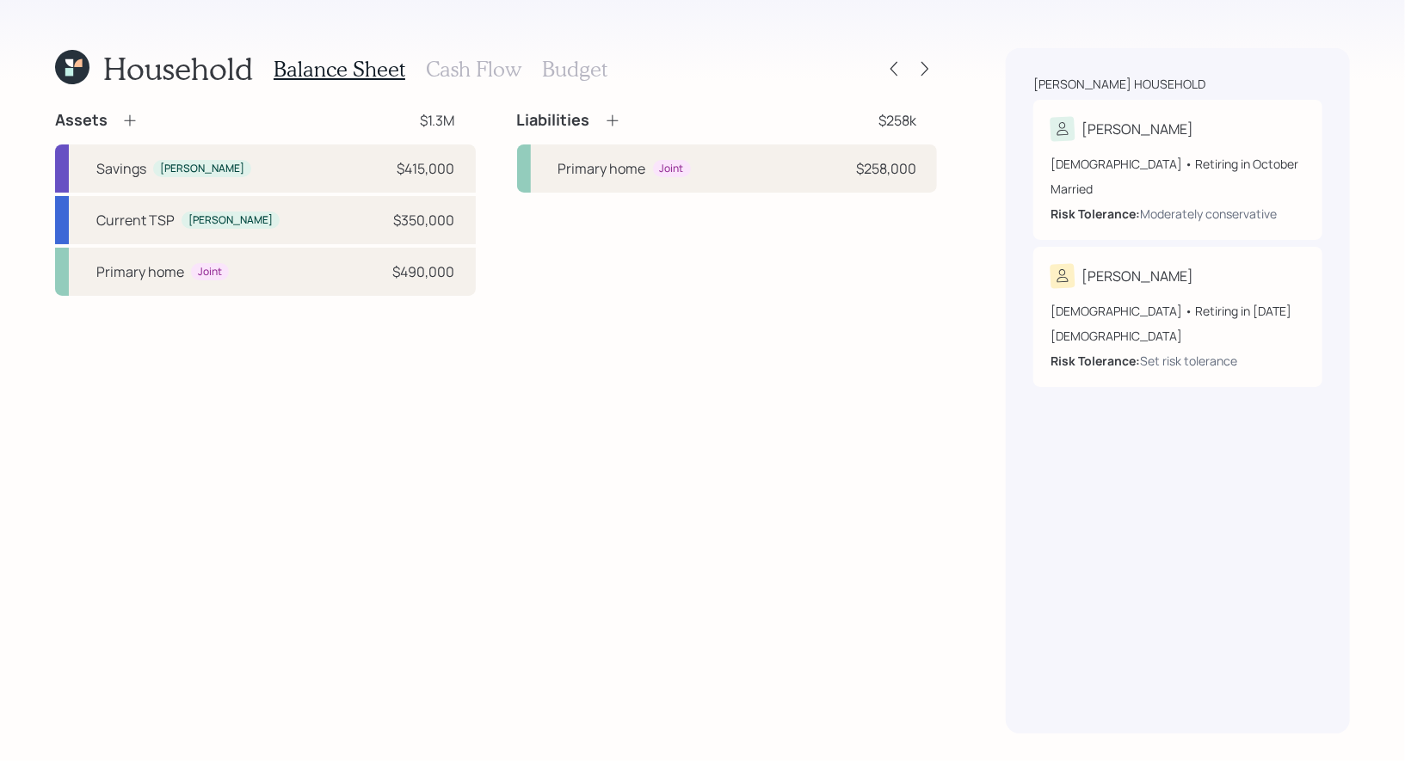
click at [484, 69] on h3 "Cash Flow" at bounding box center [473, 69] width 95 height 25
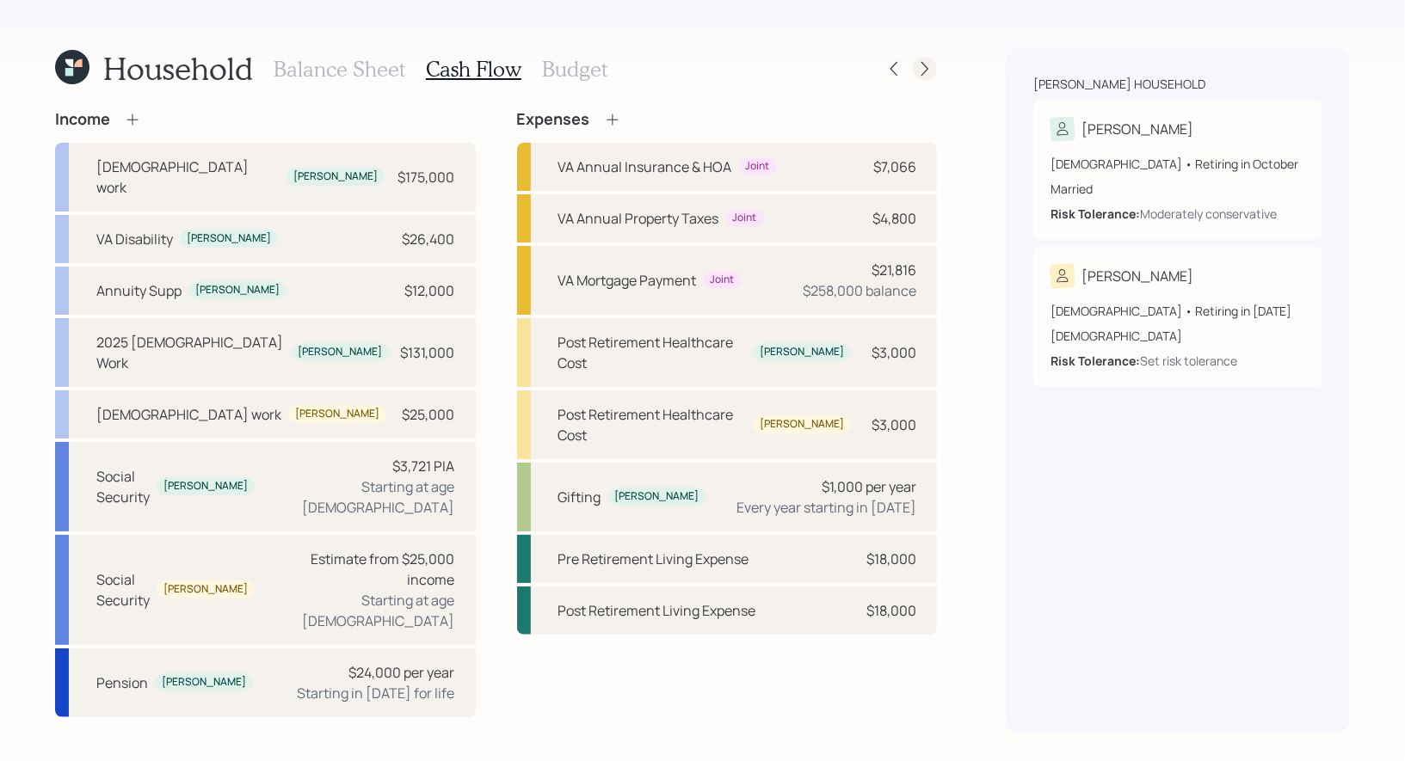
click at [928, 65] on icon at bounding box center [924, 68] width 17 height 17
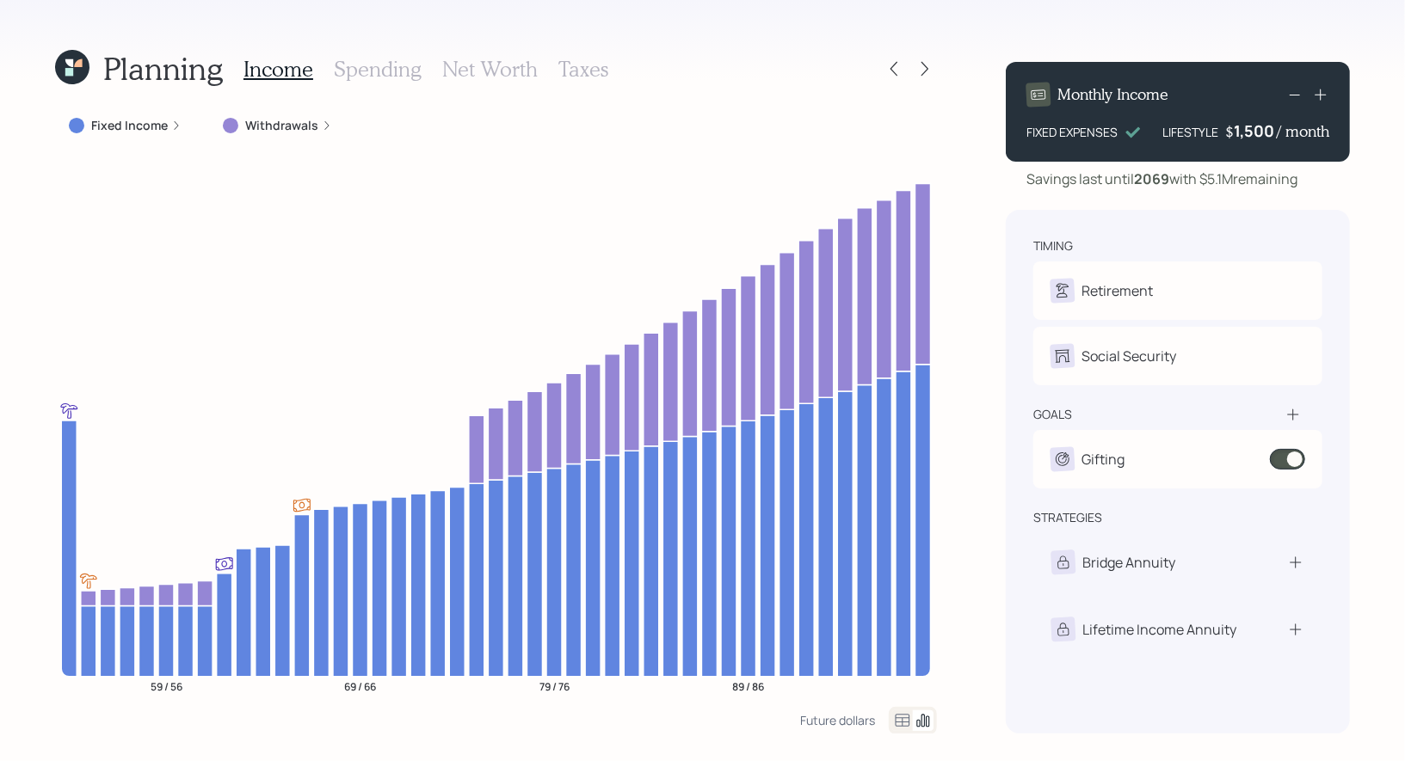
click at [474, 65] on h3 "Net Worth" at bounding box center [489, 69] width 95 height 25
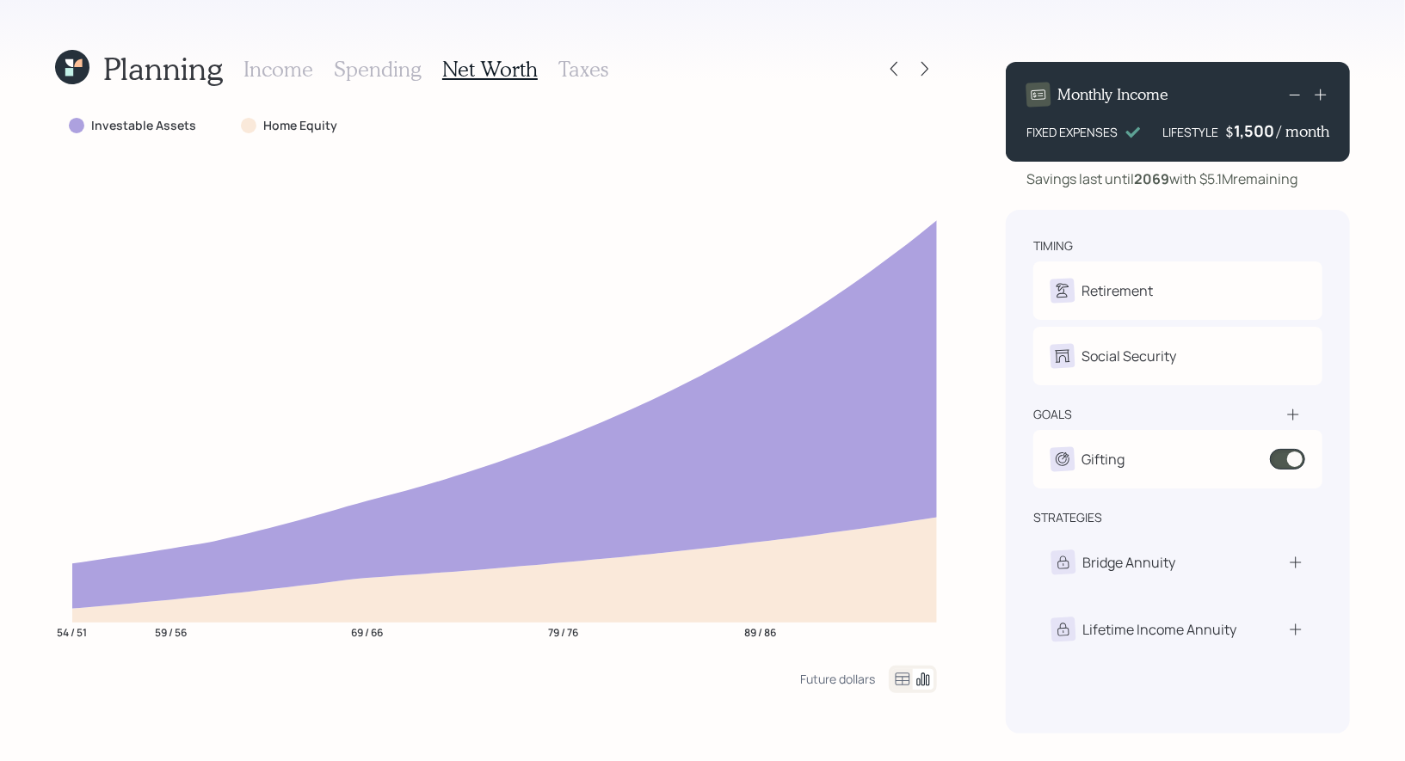
click at [578, 68] on h3 "Taxes" at bounding box center [583, 69] width 50 height 25
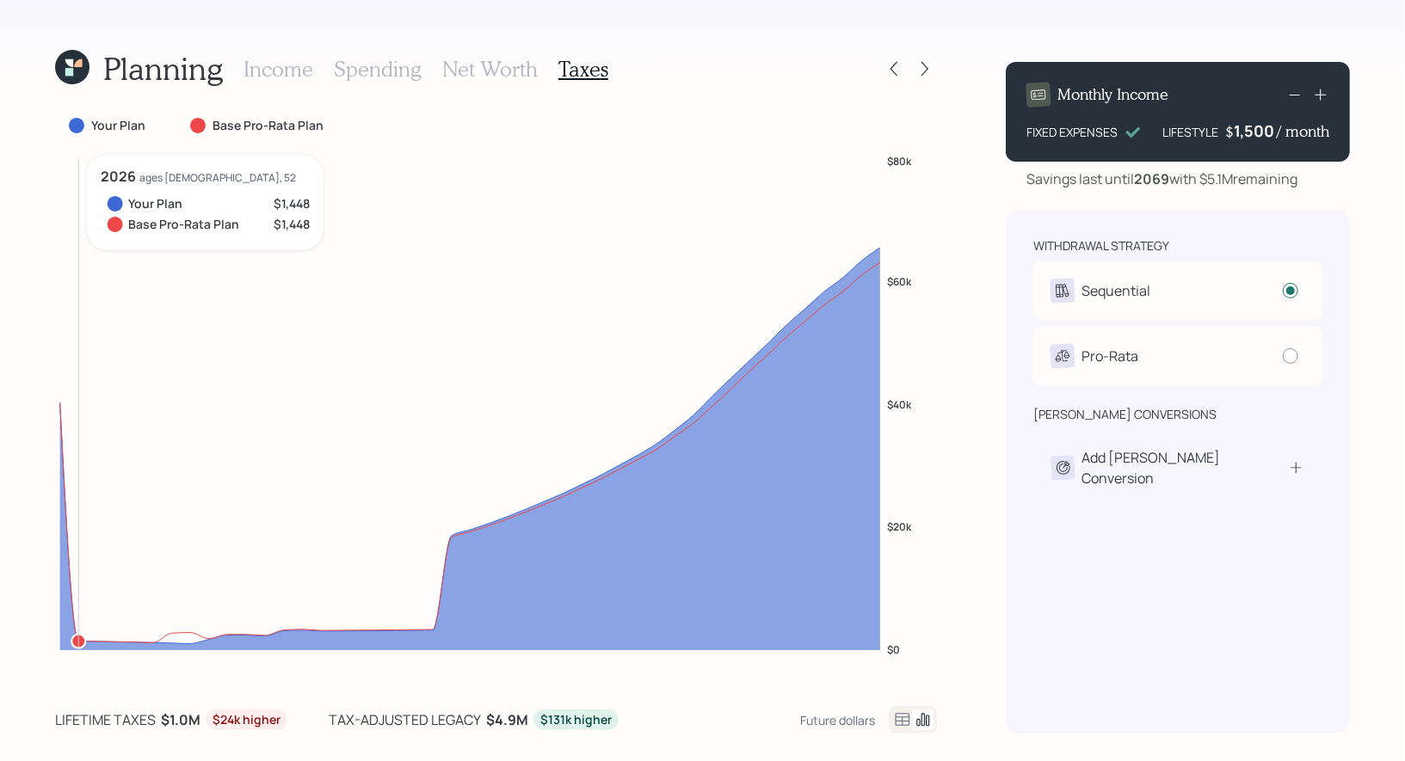
click at [81, 638] on icon "$0 $20k $40k $60k $80k" at bounding box center [496, 418] width 882 height 526
click at [895, 72] on icon at bounding box center [893, 68] width 17 height 17
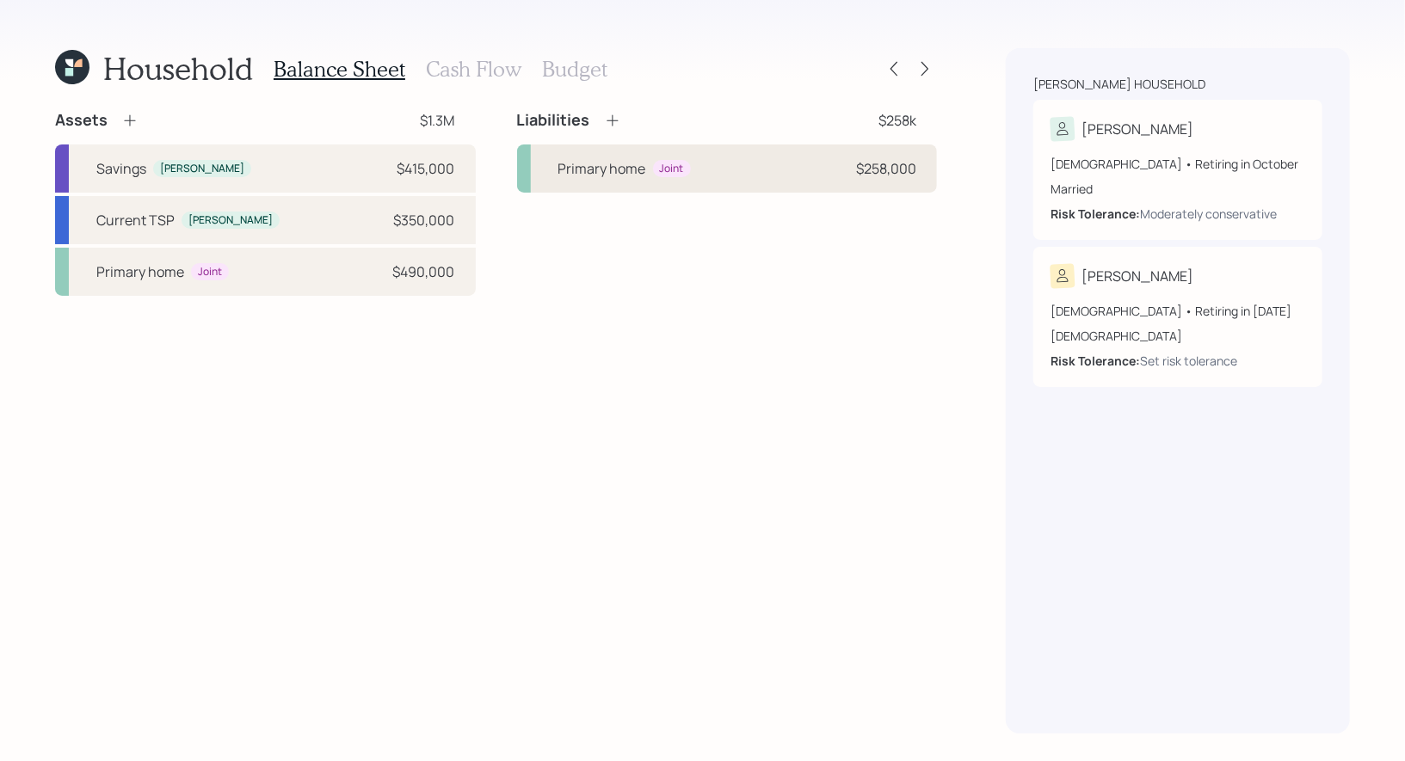
click at [782, 176] on div "Primary home Joint $258,000" at bounding box center [727, 169] width 421 height 48
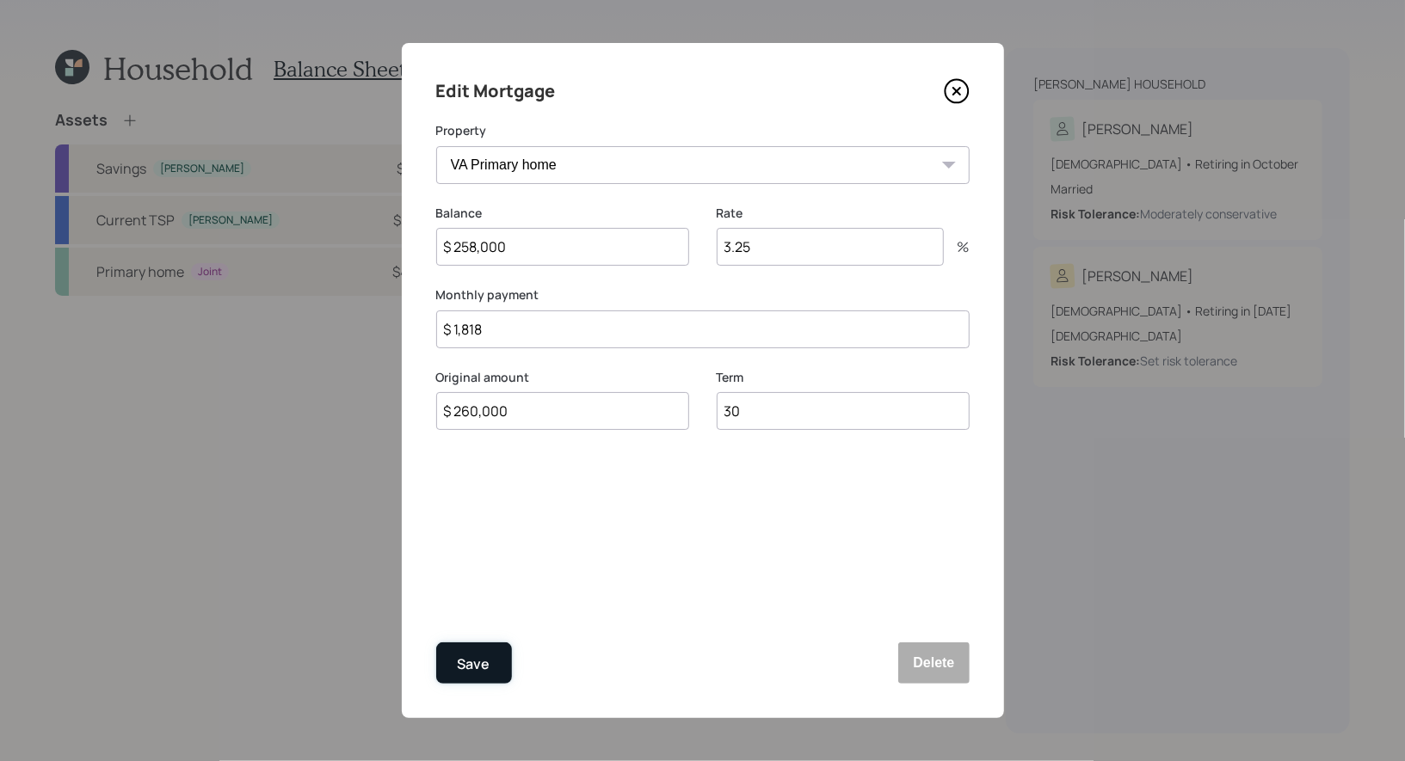
click at [477, 656] on div "Save" at bounding box center [474, 664] width 33 height 23
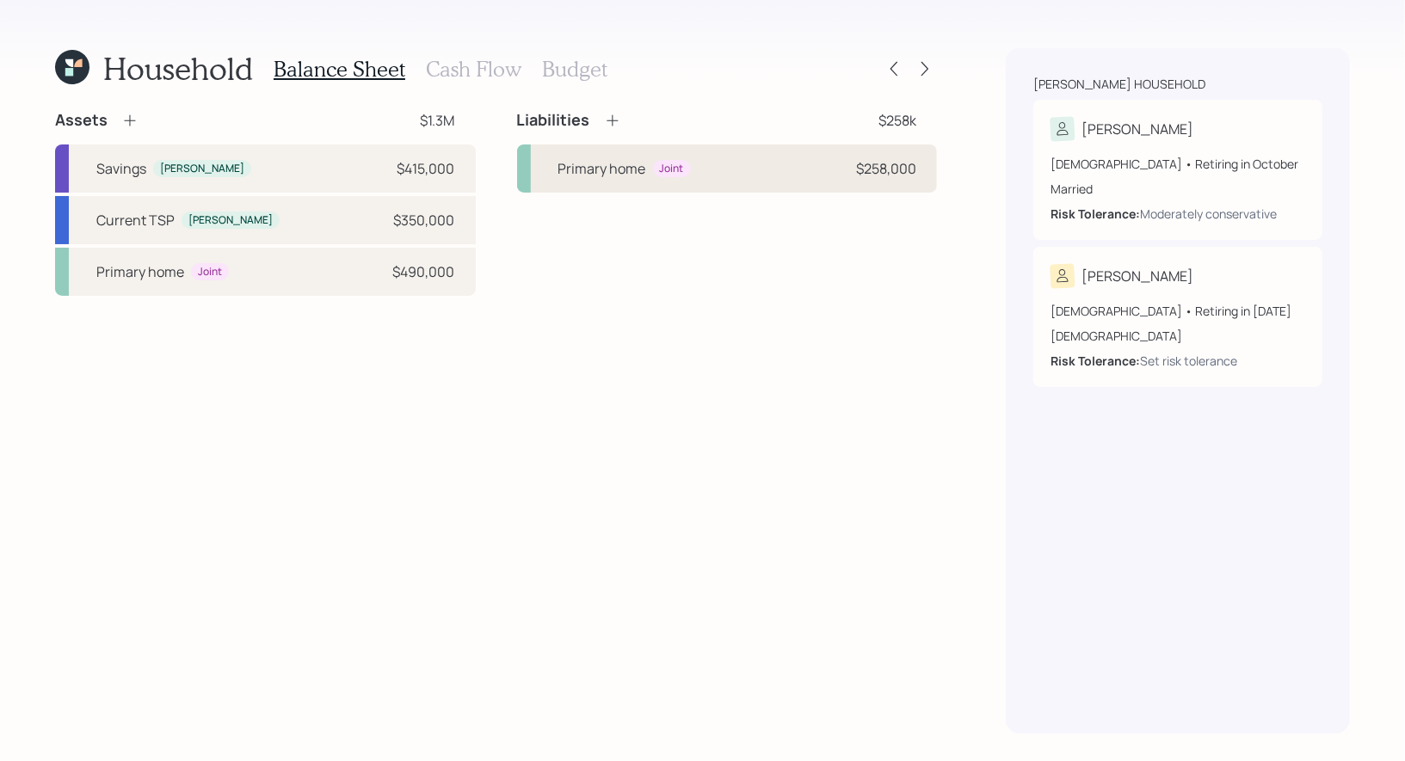
click at [752, 179] on div "Primary home Joint $258,000" at bounding box center [727, 169] width 421 height 48
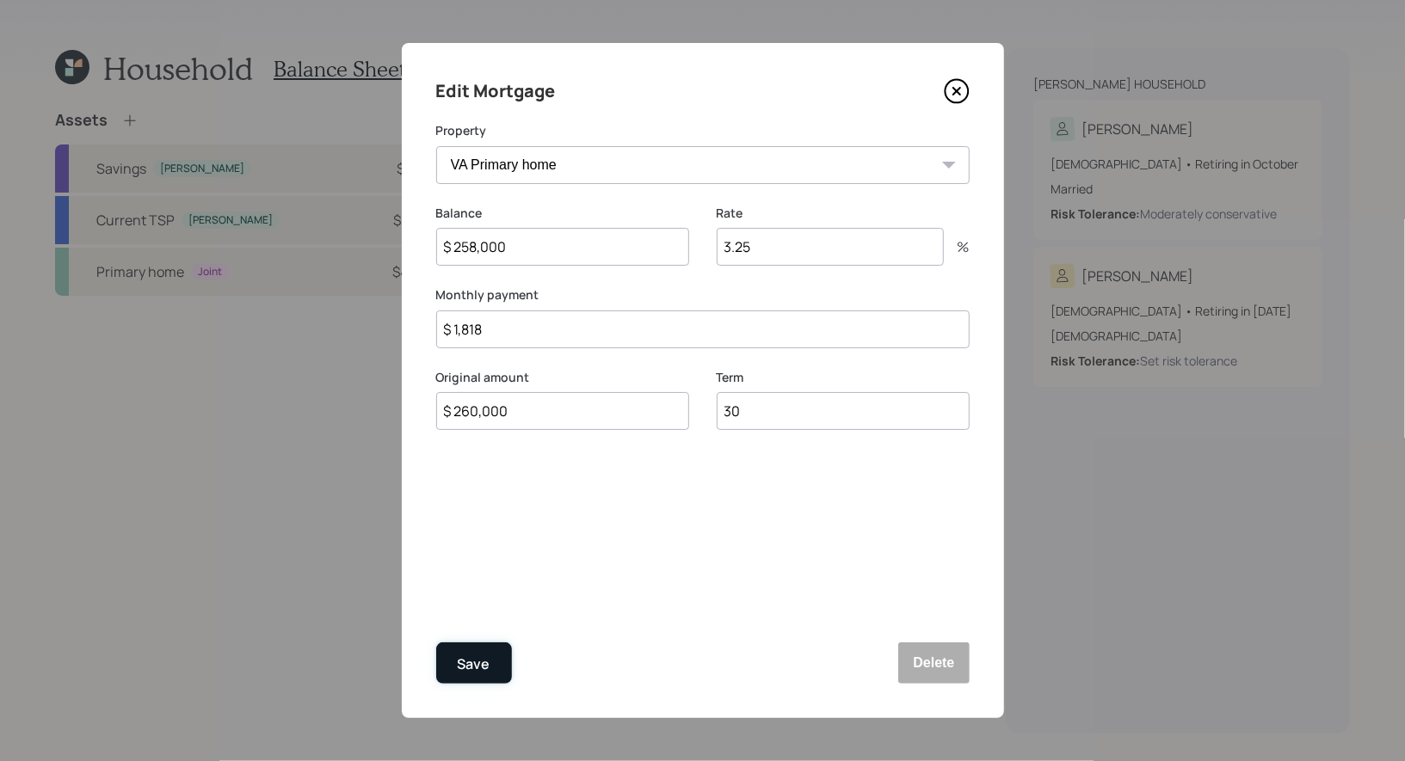
click at [471, 657] on div "Save" at bounding box center [474, 664] width 33 height 23
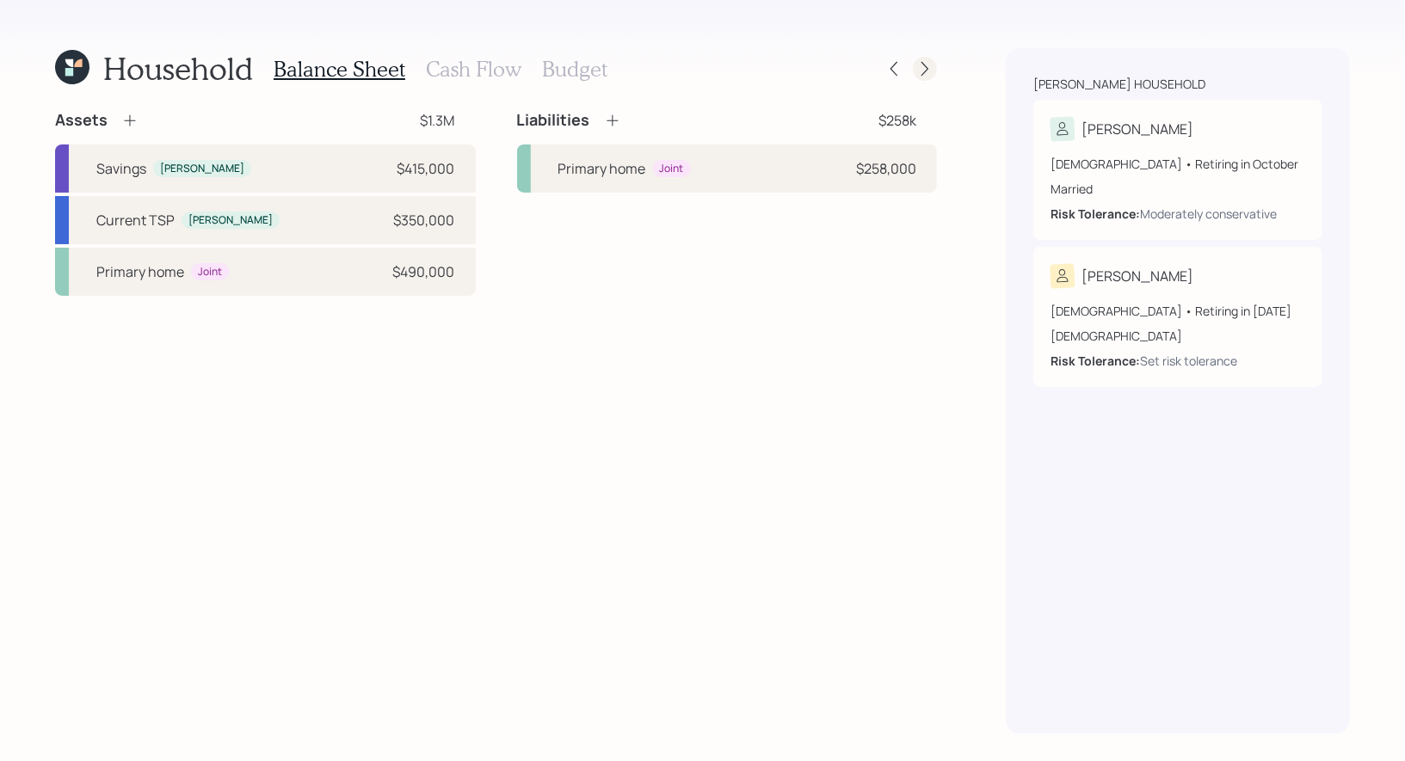
click at [929, 67] on icon at bounding box center [924, 68] width 17 height 17
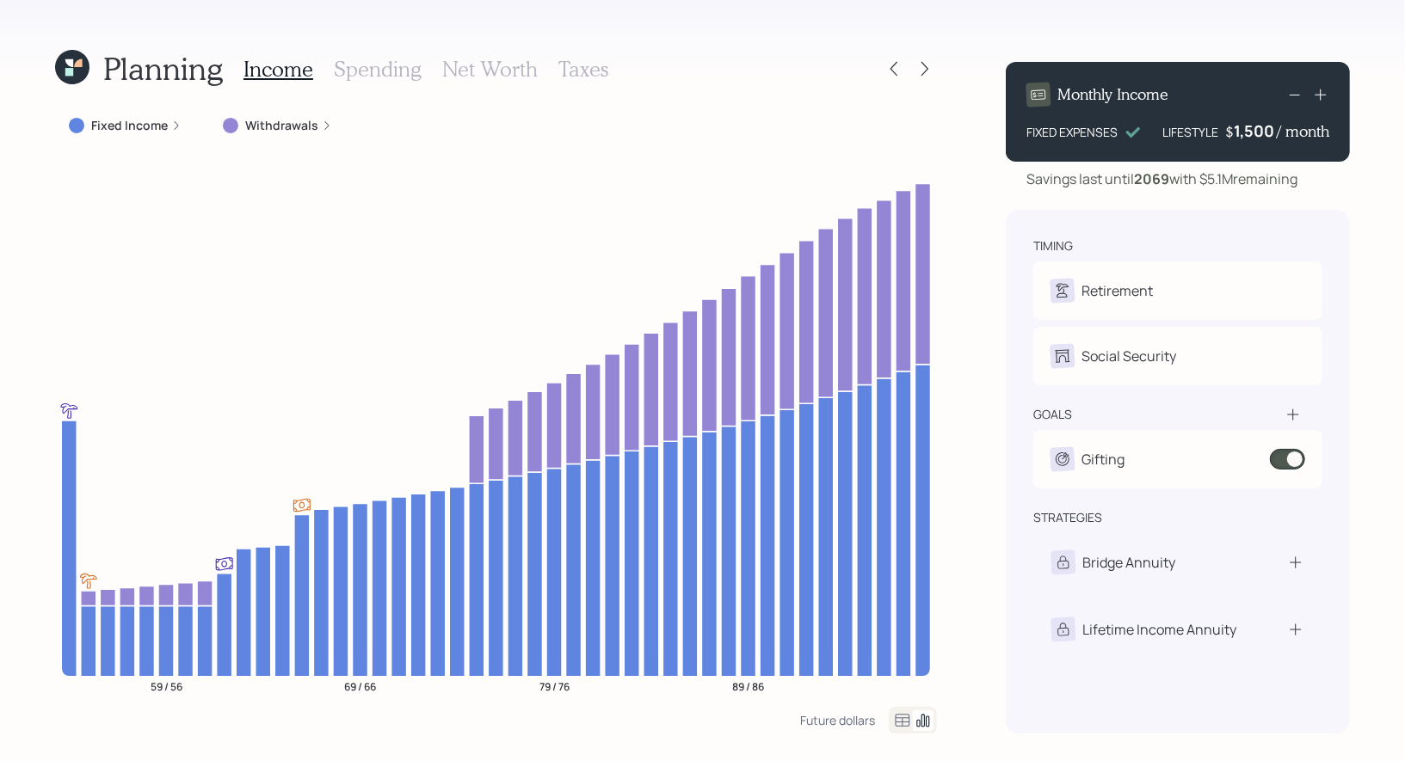
click at [929, 67] on icon at bounding box center [924, 68] width 17 height 17
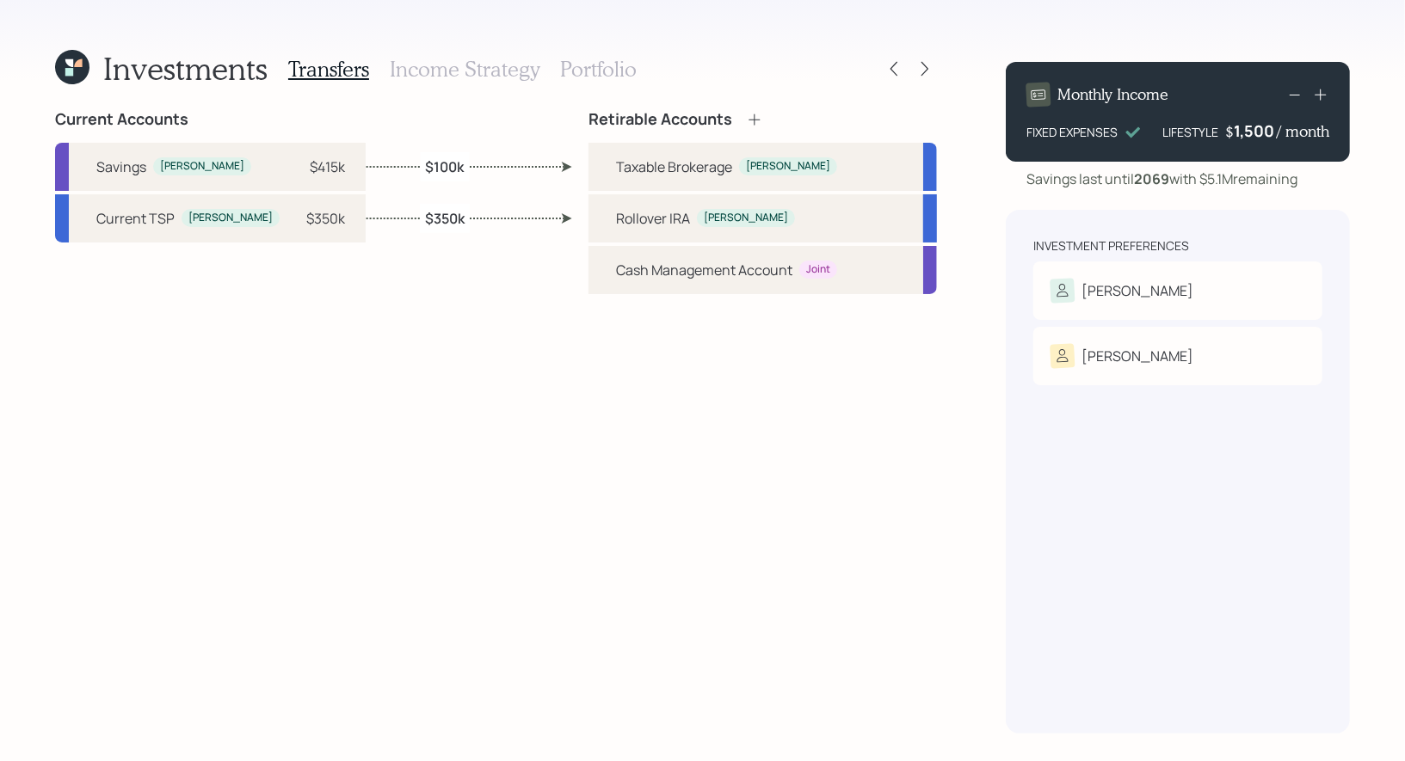
click at [452, 68] on h3 "Income Strategy" at bounding box center [465, 69] width 150 height 25
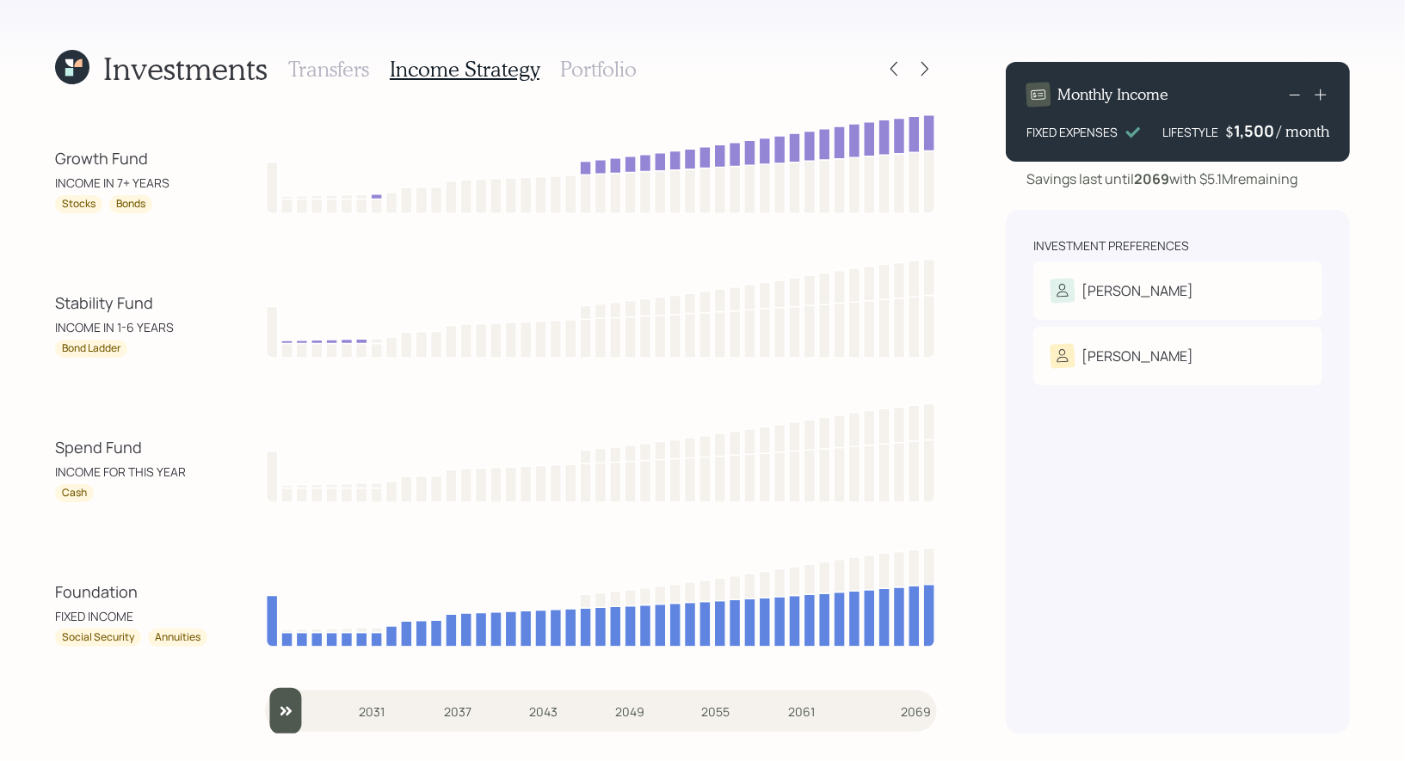
click at [1240, 132] on div "1,500" at bounding box center [1254, 130] width 43 height 21
click at [1245, 132] on div "1500" at bounding box center [1254, 130] width 43 height 21
click at [1383, 208] on div "Investments Transfers Income Strategy Portfolio Growth Fund INCOME IN 7+ YEARS …" at bounding box center [702, 380] width 1405 height 761
click at [898, 71] on icon at bounding box center [893, 68] width 17 height 17
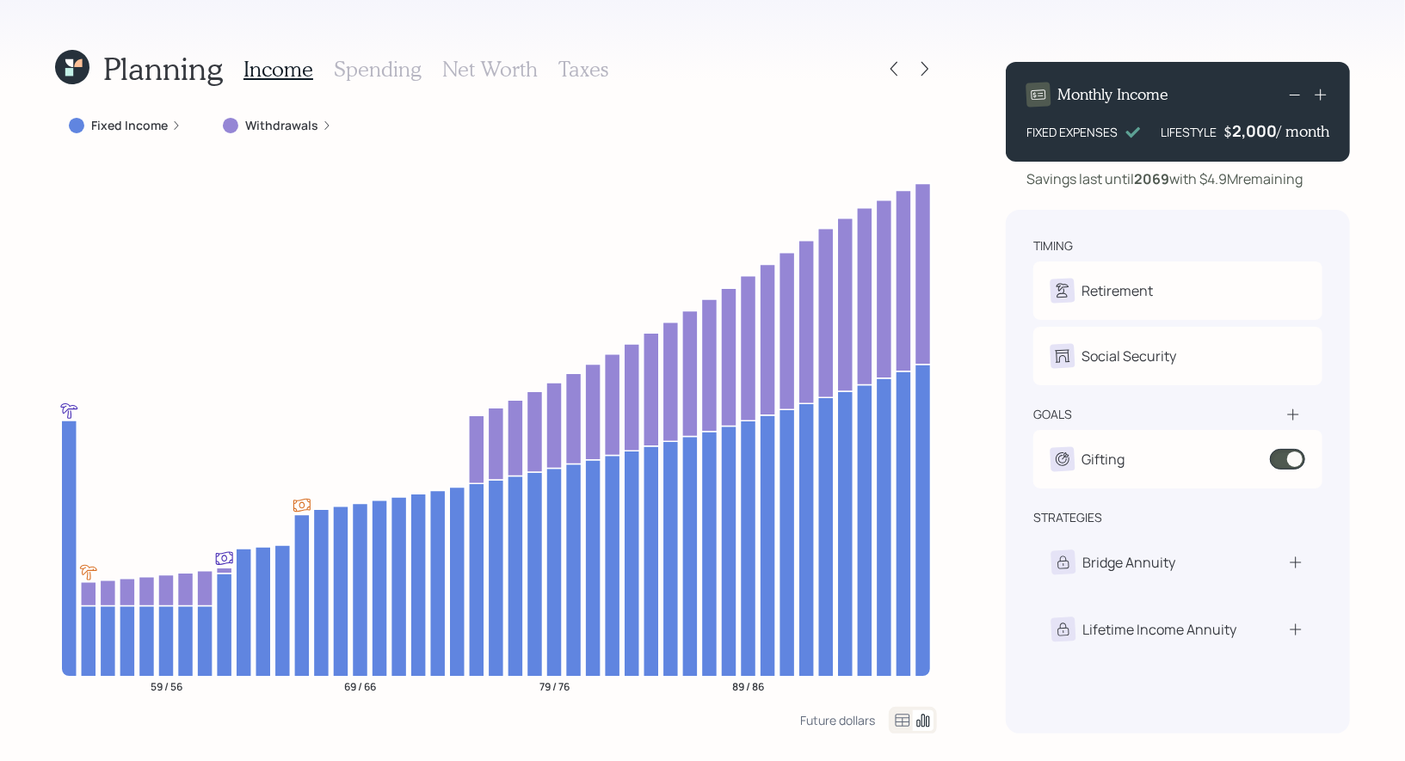
click at [69, 60] on icon at bounding box center [69, 63] width 8 height 8
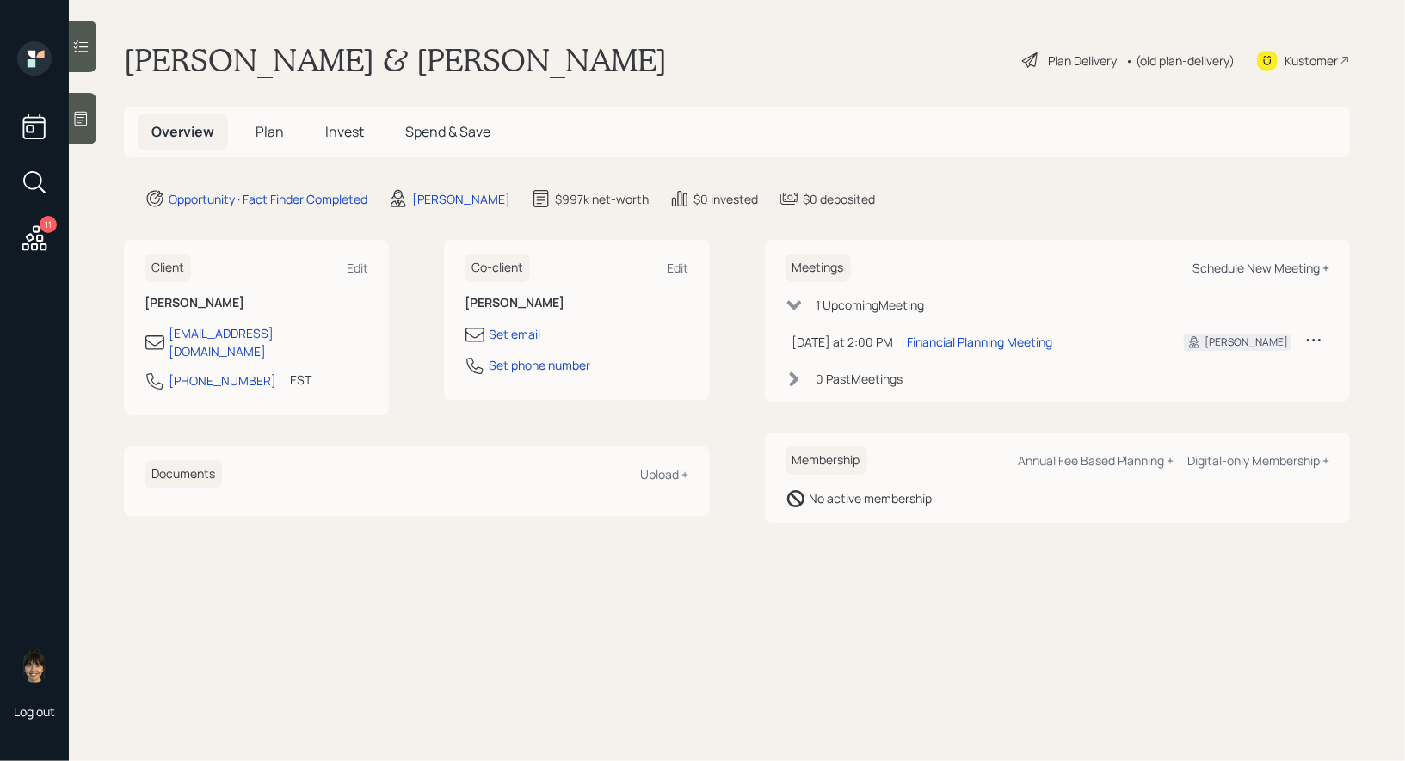
click at [1234, 266] on div "Schedule New Meeting +" at bounding box center [1260, 268] width 137 height 16
select select "8b79112e-3cfb-44f9-89e7-15267fe946c1"
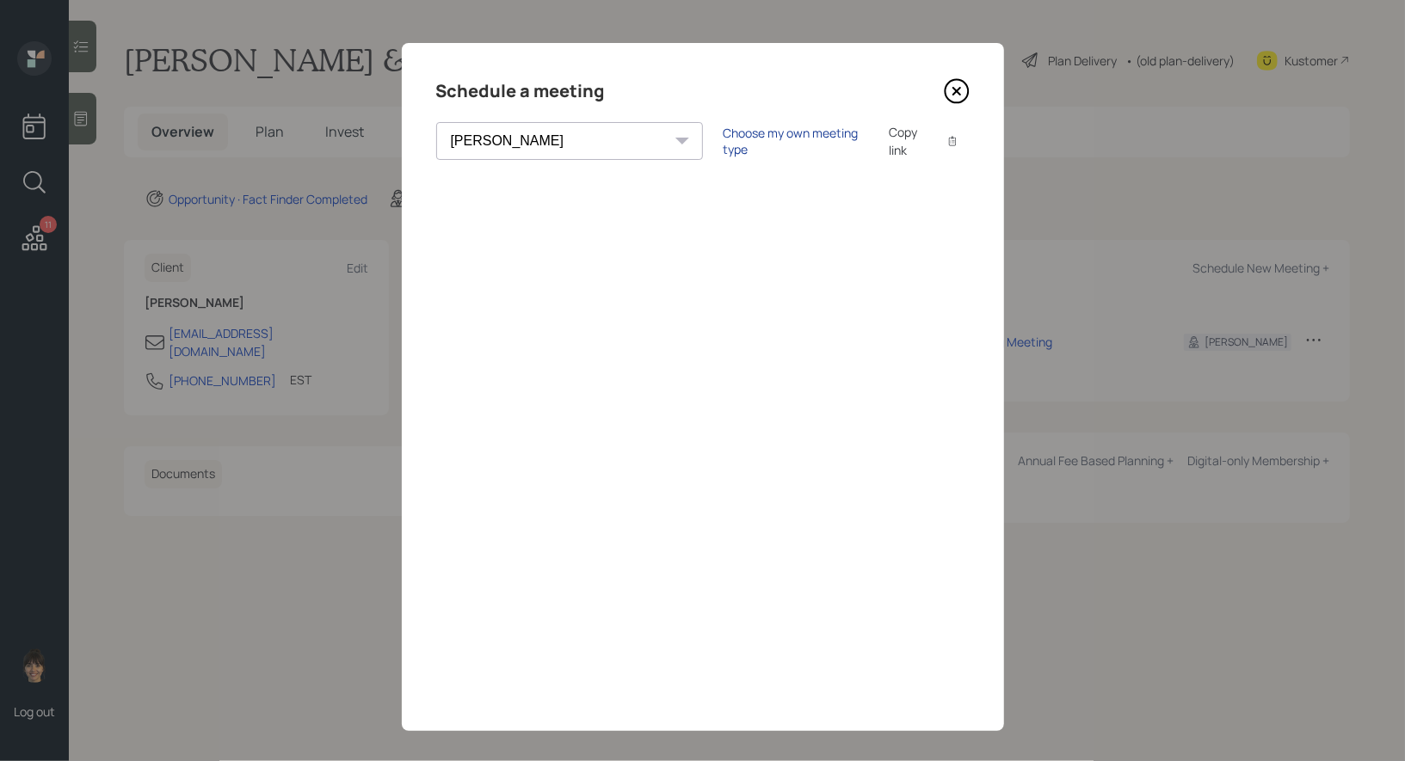
click at [731, 141] on div "Choose my own meeting type" at bounding box center [795, 141] width 145 height 33
click at [961, 89] on icon at bounding box center [957, 91] width 26 height 26
